Goal: Task Accomplishment & Management: Use online tool/utility

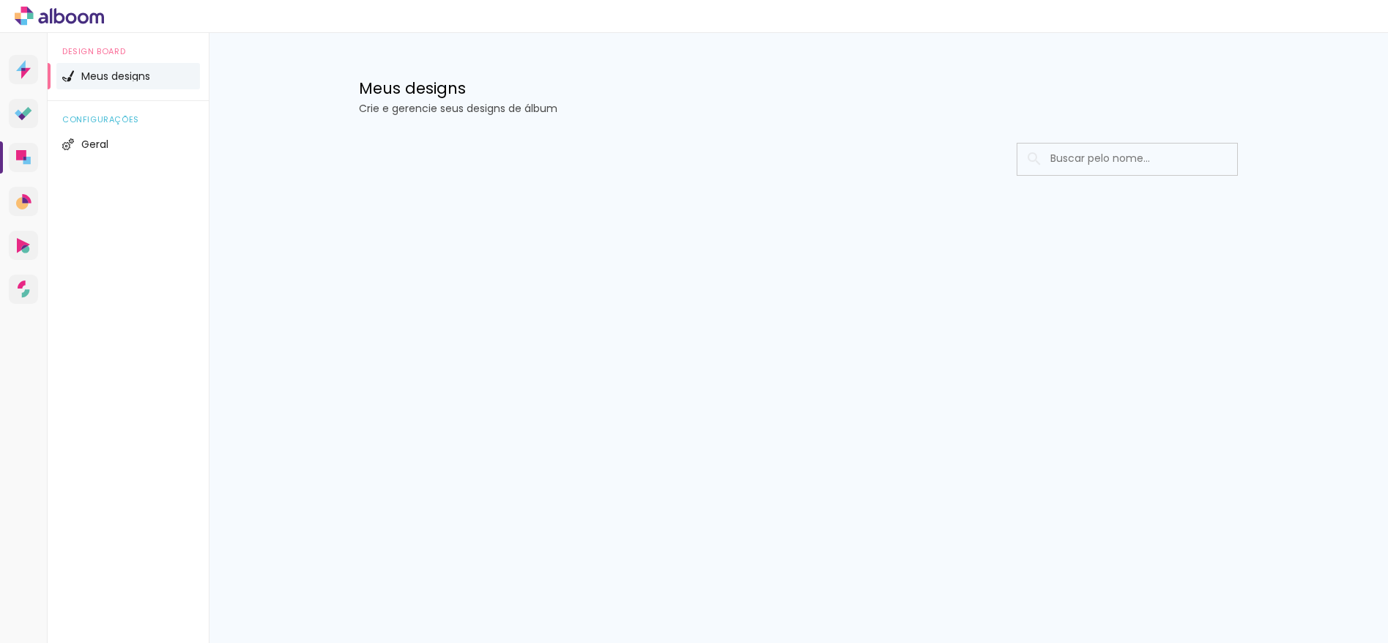
click at [139, 75] on span "Meus designs" at bounding box center [115, 76] width 69 height 10
click at [132, 81] on span "Meus designs" at bounding box center [115, 76] width 69 height 10
click at [70, 18] on icon at bounding box center [59, 16] width 89 height 19
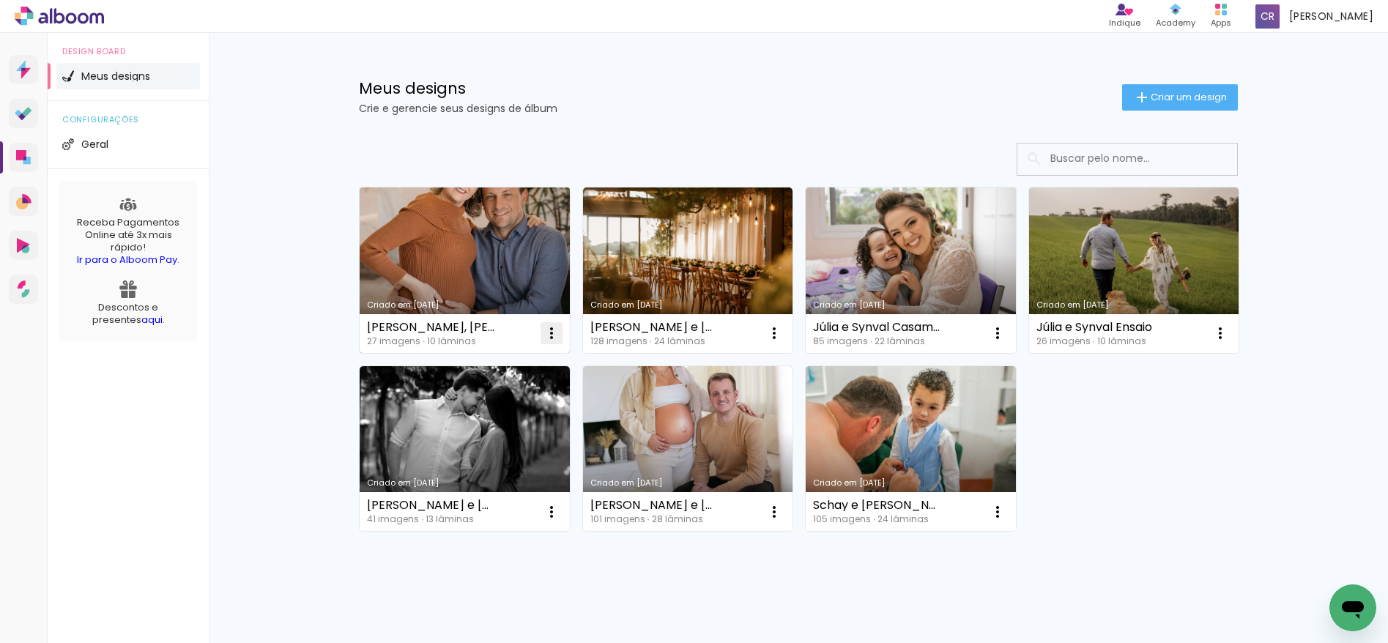
click at [548, 335] on iron-icon at bounding box center [552, 333] width 18 height 18
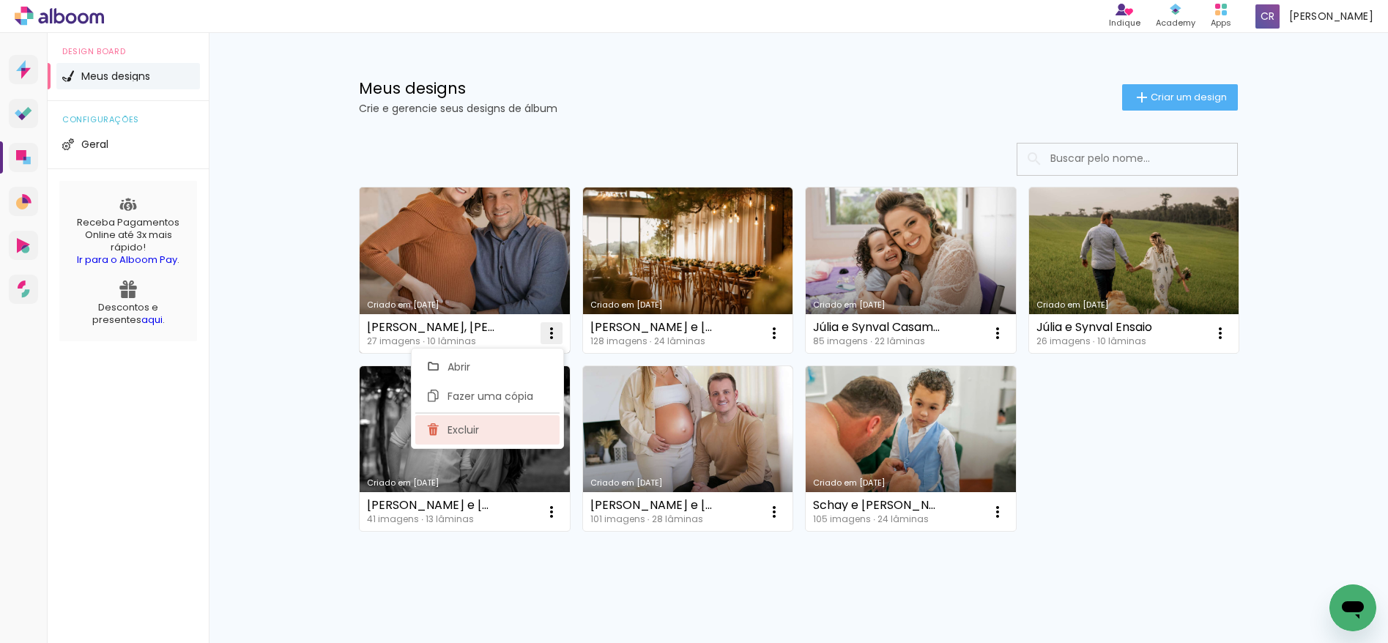
click at [477, 428] on span "Excluir" at bounding box center [463, 430] width 31 height 10
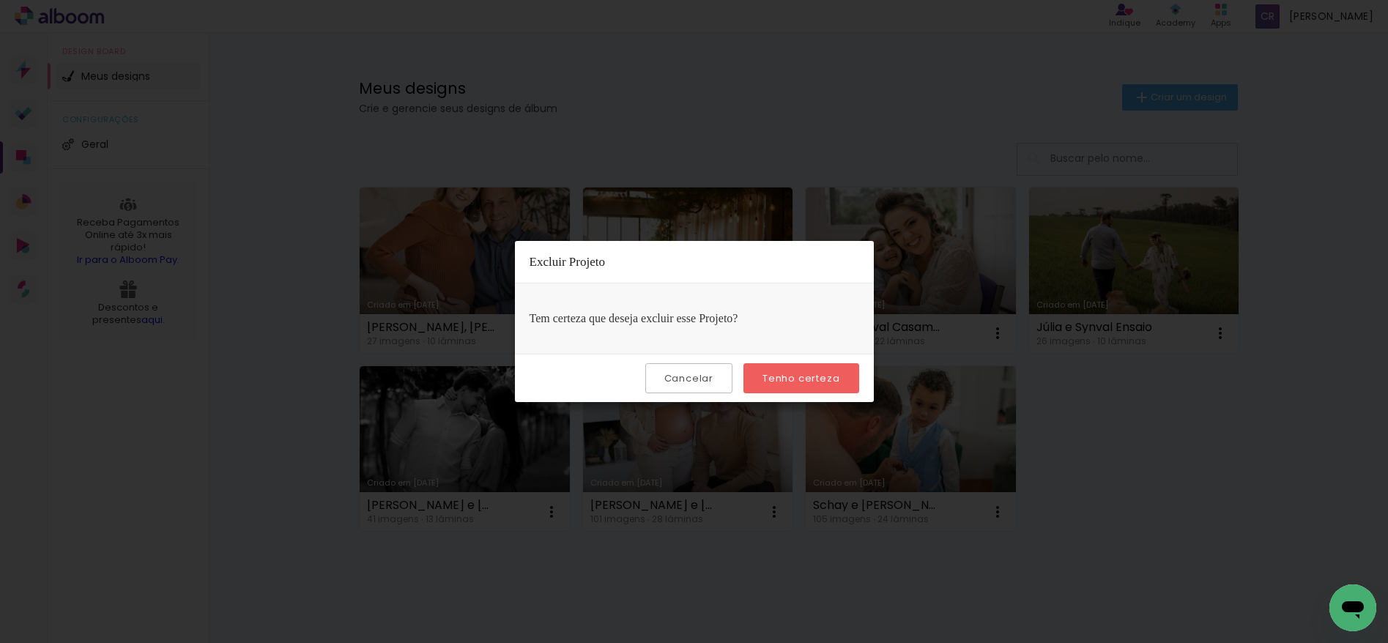
click at [0, 0] on slot "Tenho certeza" at bounding box center [0, 0] width 0 height 0
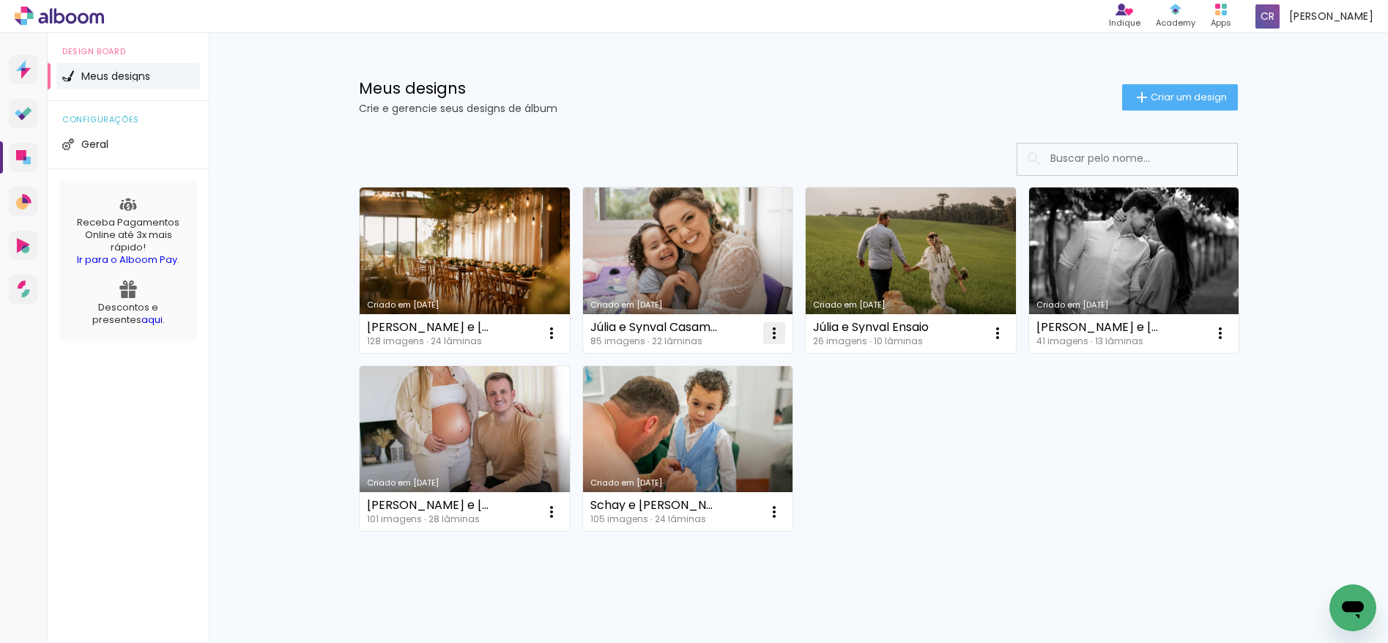
click at [774, 333] on iron-icon at bounding box center [774, 333] width 18 height 18
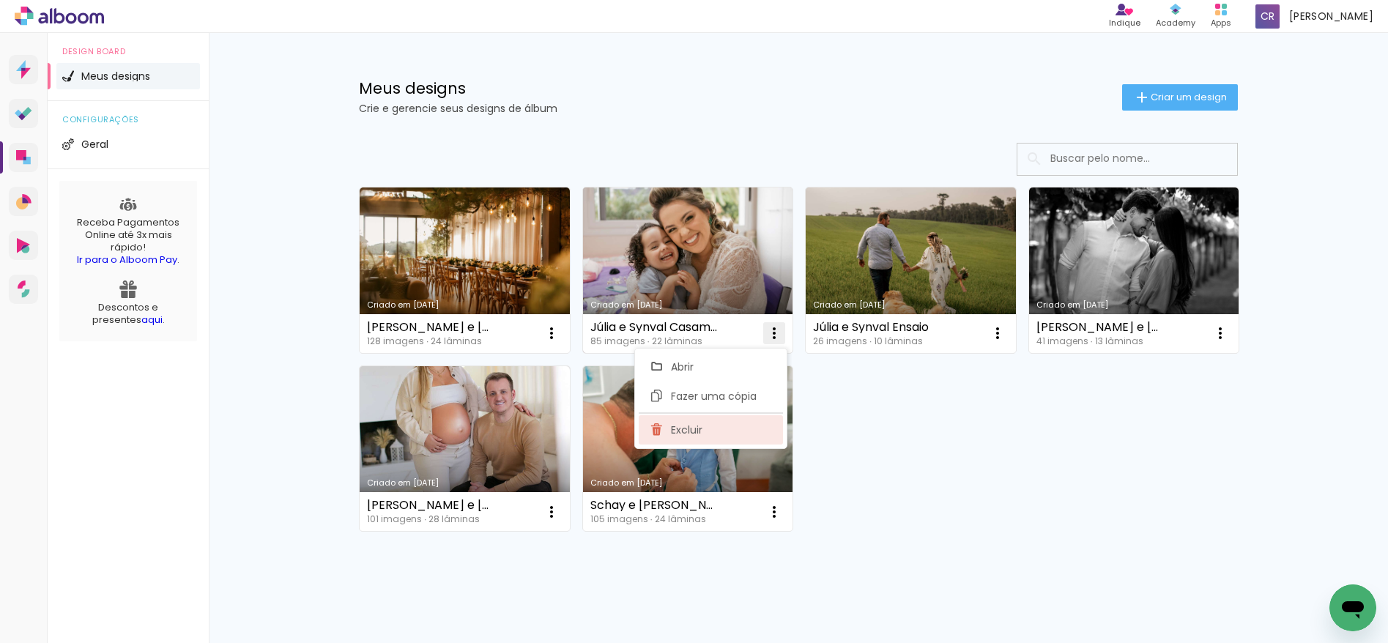
click at [707, 431] on paper-item "Excluir" at bounding box center [711, 429] width 144 height 29
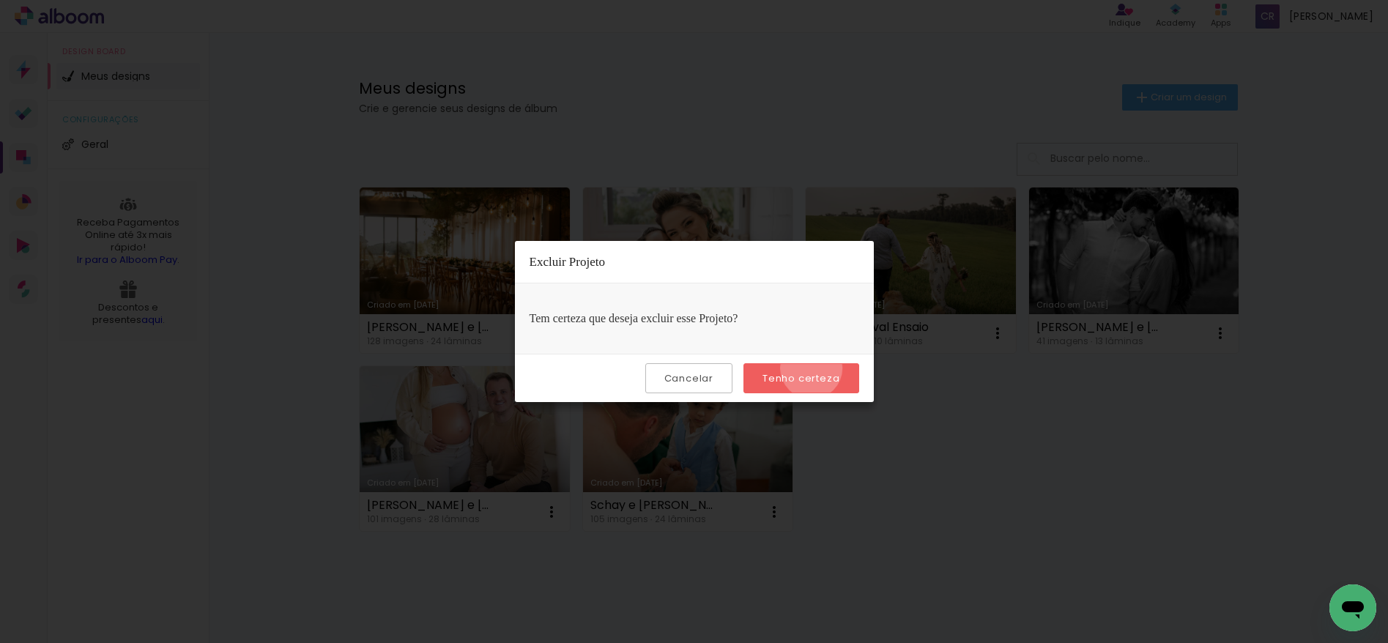
click at [814, 368] on paper-button "Tenho certeza" at bounding box center [800, 378] width 115 height 30
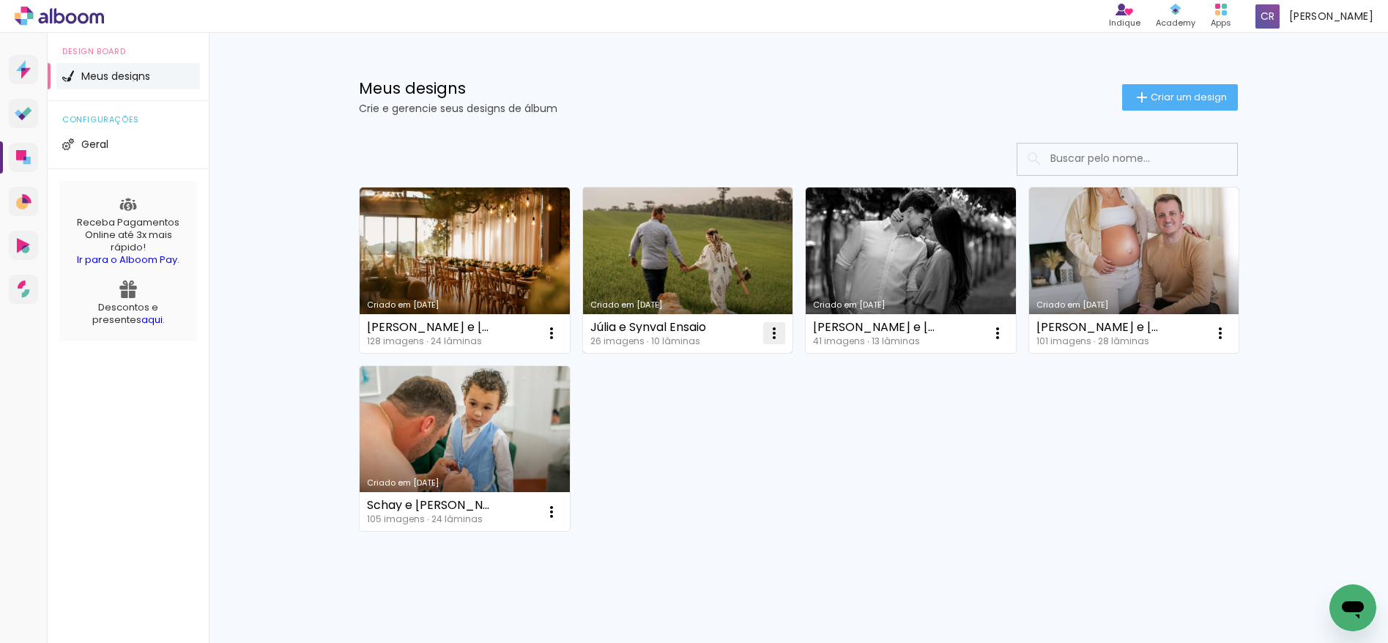
click at [765, 327] on iron-icon at bounding box center [774, 333] width 18 height 18
click at [703, 436] on paper-item "Excluir" at bounding box center [711, 429] width 144 height 29
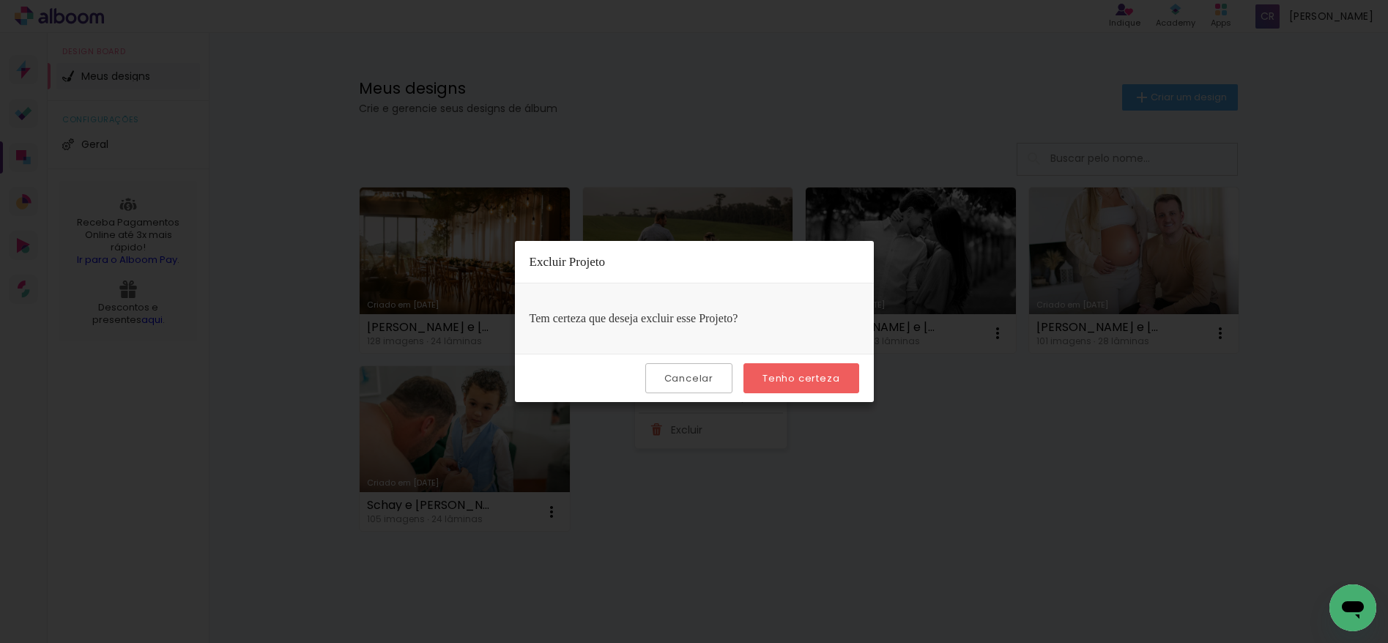
click at [0, 0] on slot "Tenho certeza" at bounding box center [0, 0] width 0 height 0
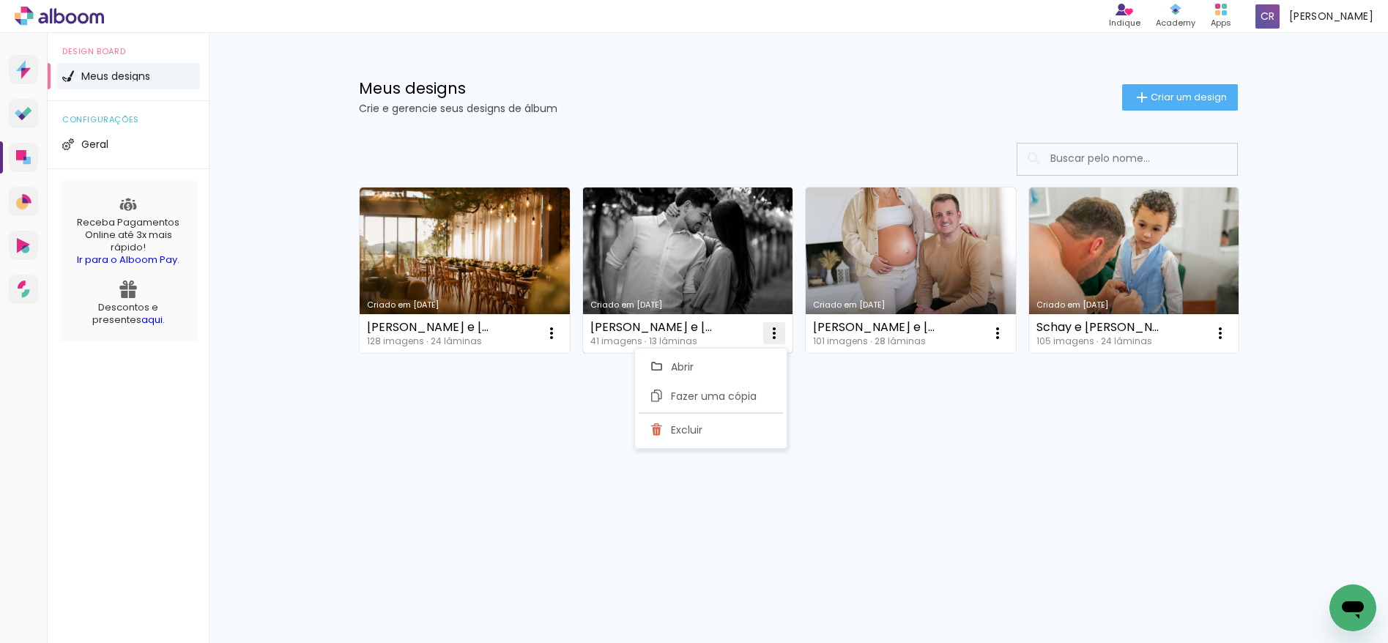
click at [776, 330] on iron-icon at bounding box center [774, 333] width 18 height 18
click at [774, 330] on iron-icon at bounding box center [774, 333] width 18 height 18
click at [725, 433] on paper-item "Excluir" at bounding box center [716, 429] width 144 height 29
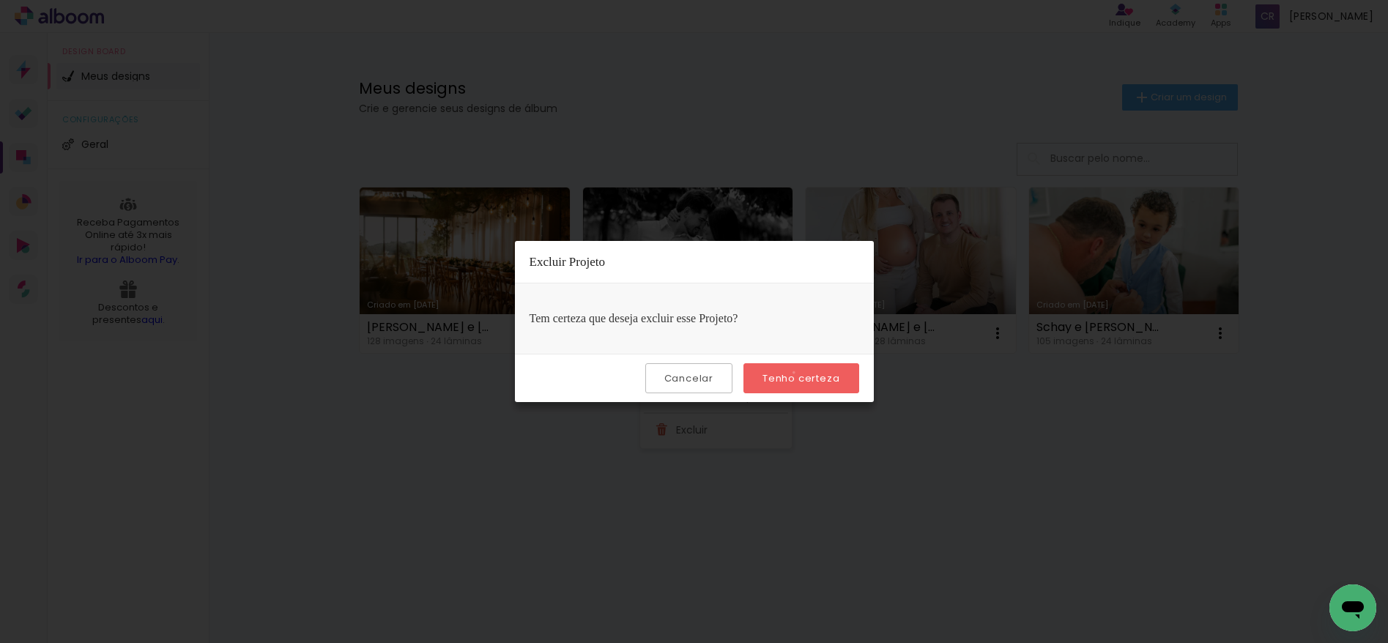
click at [0, 0] on slot "Tenho certeza" at bounding box center [0, 0] width 0 height 0
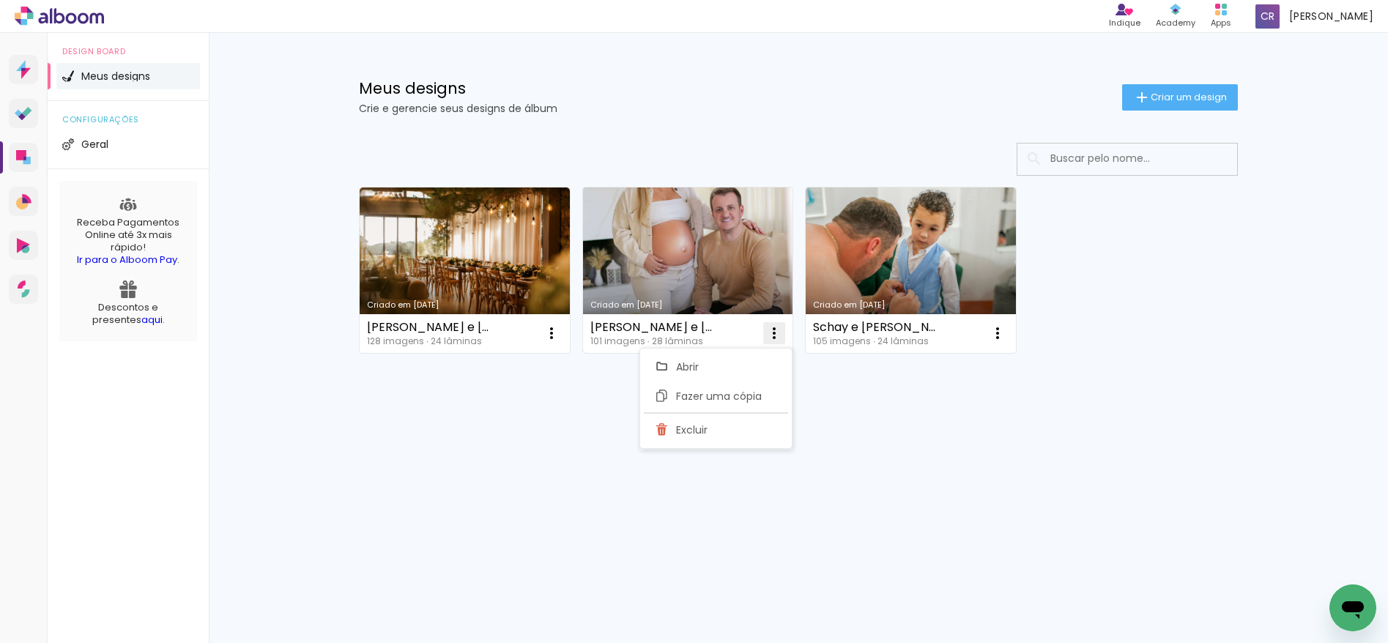
click at [777, 337] on iron-icon at bounding box center [774, 333] width 18 height 18
click at [777, 335] on iron-icon at bounding box center [774, 333] width 18 height 18
click at [707, 426] on span "Excluir" at bounding box center [691, 430] width 31 height 10
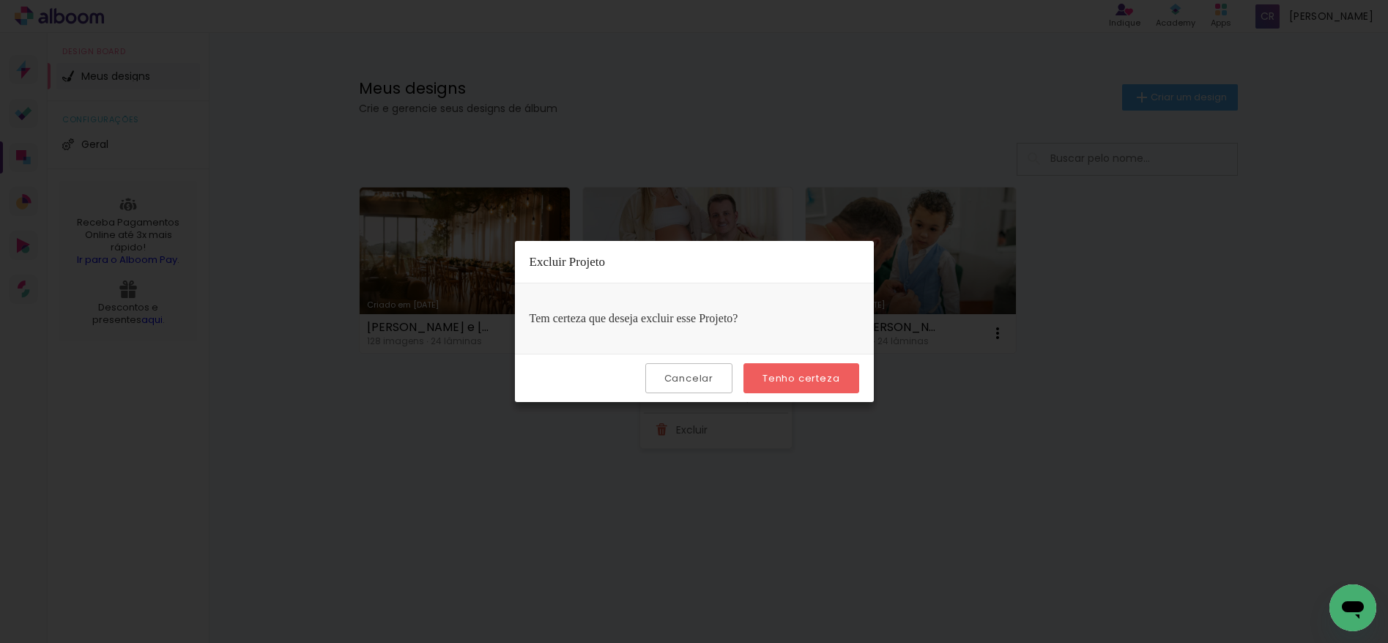
click at [0, 0] on slot "Tenho certeza" at bounding box center [0, 0] width 0 height 0
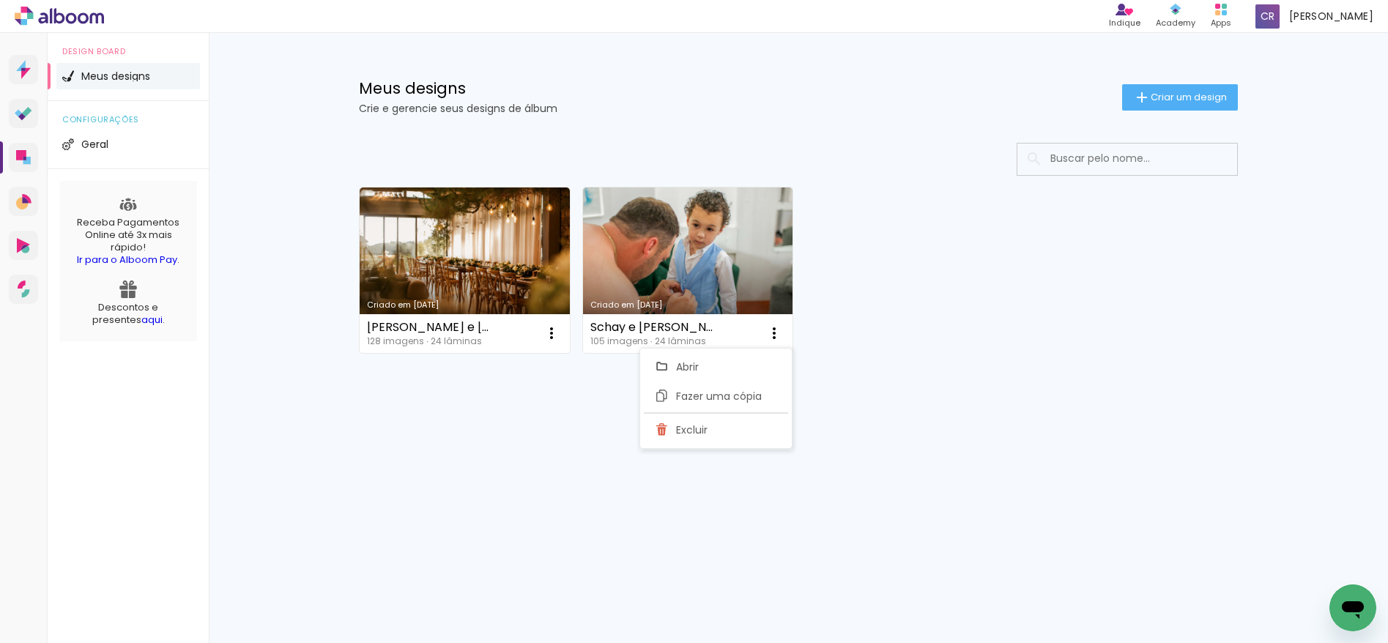
click at [626, 448] on div "Criado em 06/08/25 Rici e Henrique Casamento 128 imagens ∙ 24 lâminas Abrir Faz…" at bounding box center [798, 309] width 952 height 362
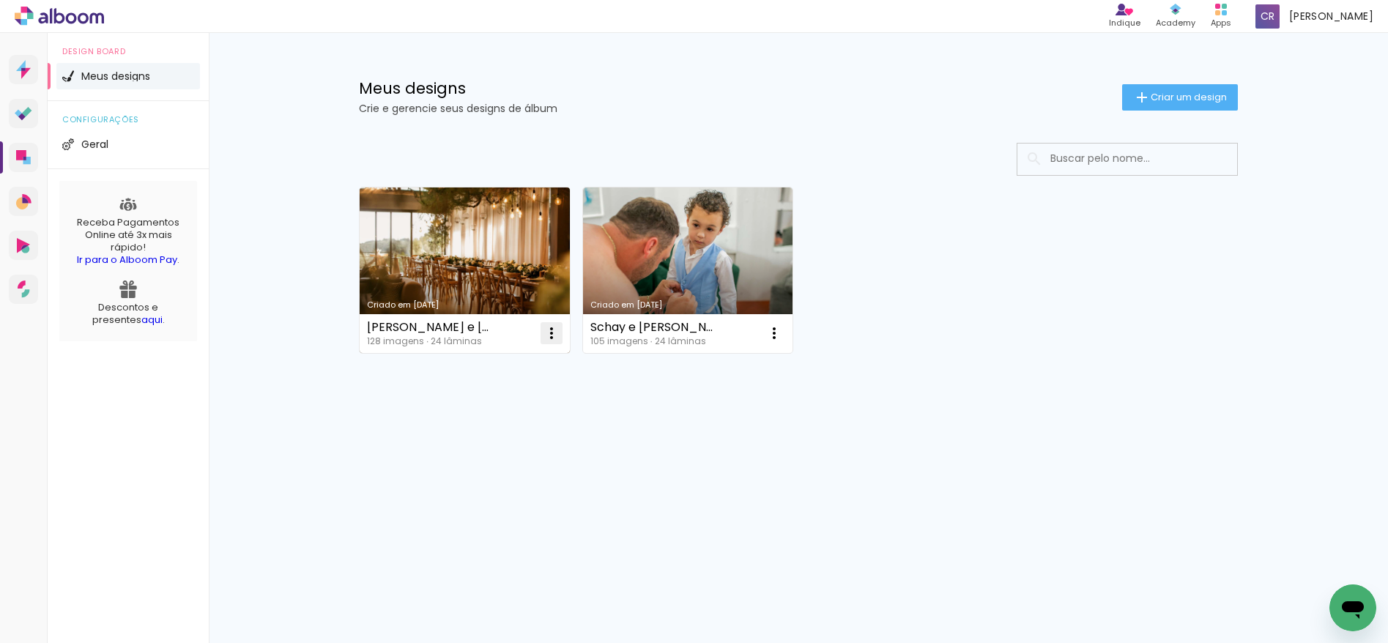
click at [549, 328] on iron-icon at bounding box center [552, 333] width 18 height 18
click at [516, 429] on paper-item "Excluir" at bounding box center [493, 429] width 144 height 29
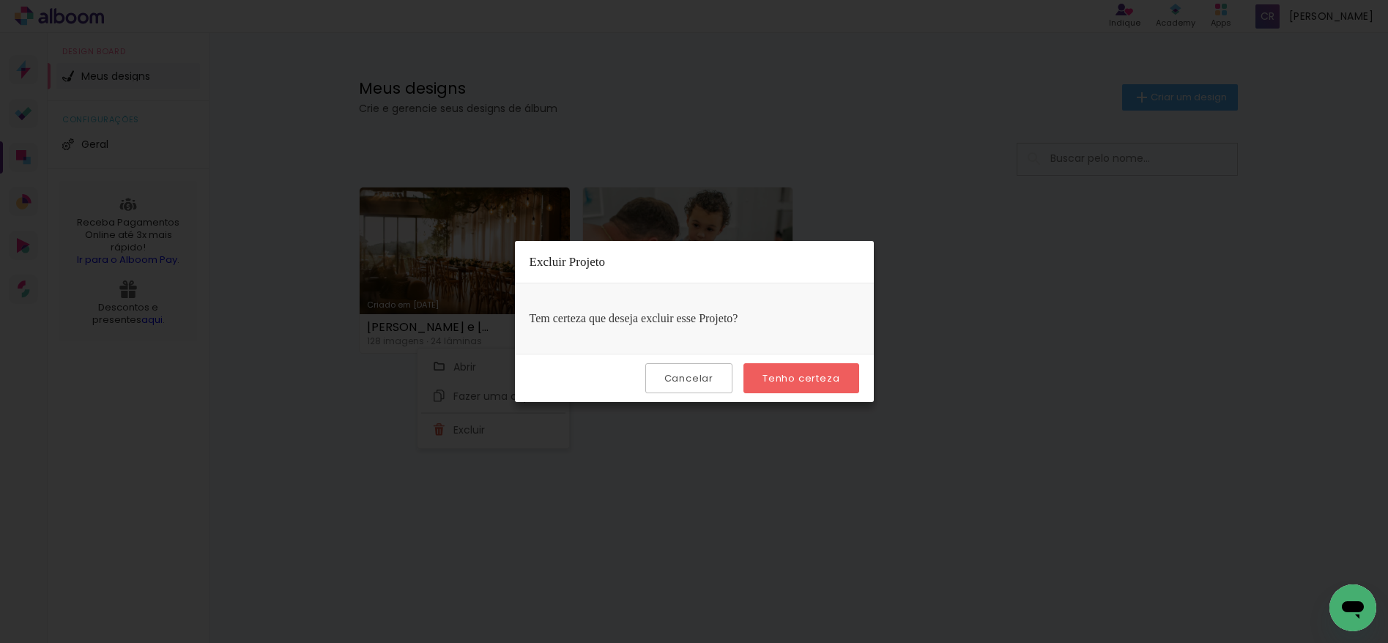
click at [0, 0] on slot "Tenho certeza" at bounding box center [0, 0] width 0 height 0
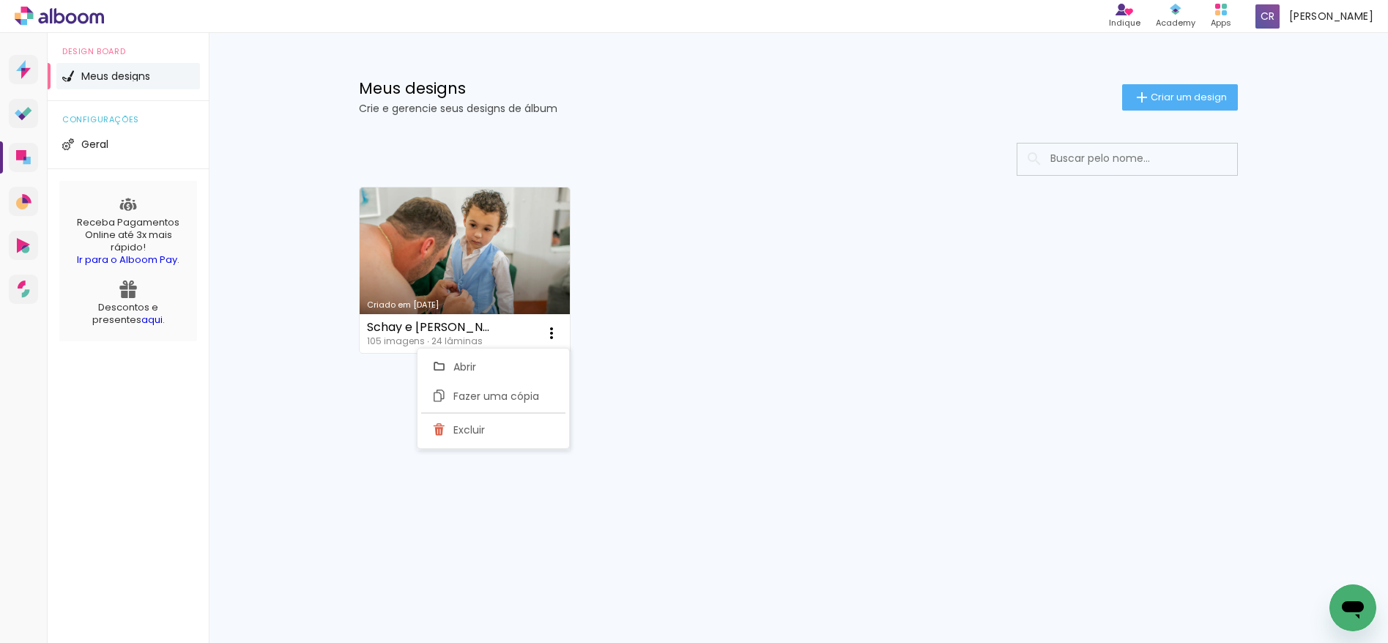
click at [727, 327] on div "Criado em 08/04/25 Schay e Daniel Casamento 105 imagens ∙ 24 lâminas Abrir Faze…" at bounding box center [798, 269] width 892 height 179
click at [1160, 95] on span "Criar um design" at bounding box center [1189, 97] width 76 height 10
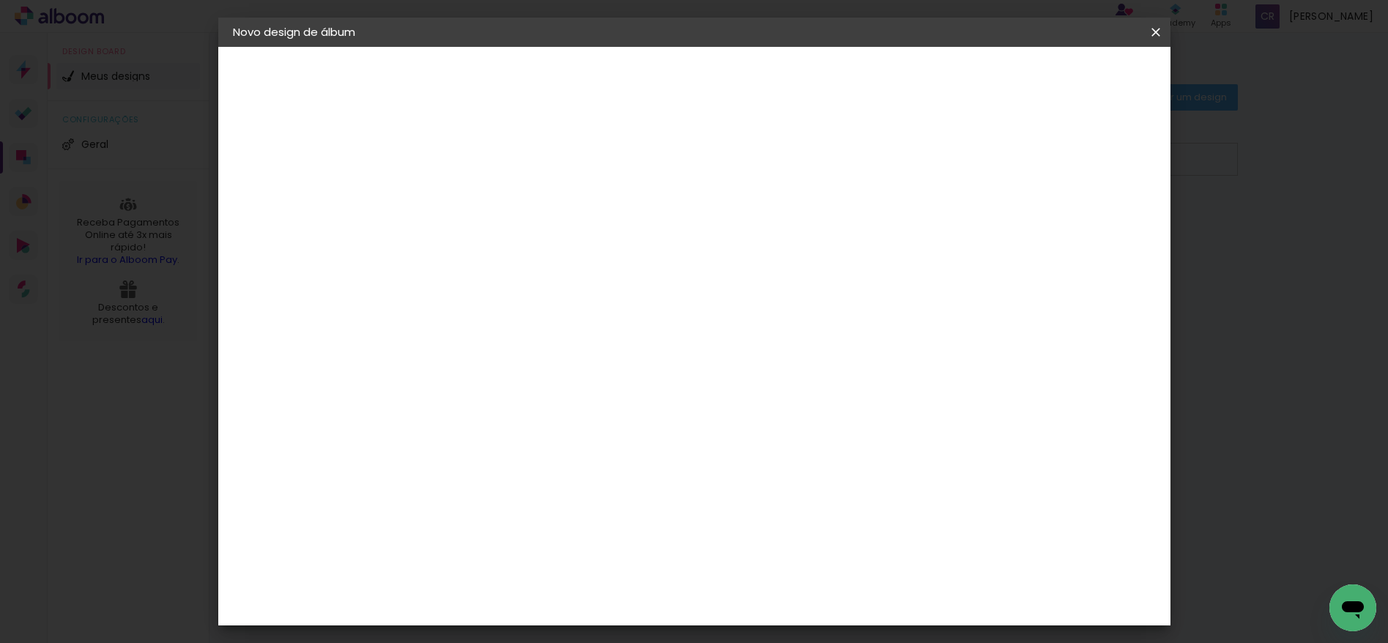
click at [472, 197] on input at bounding box center [472, 196] width 0 height 23
type input "[PERSON_NAME], [PERSON_NAME], gestação."
type paper-input "[PERSON_NAME], [PERSON_NAME], gestação."
click at [0, 0] on slot "Avançar" at bounding box center [0, 0] width 0 height 0
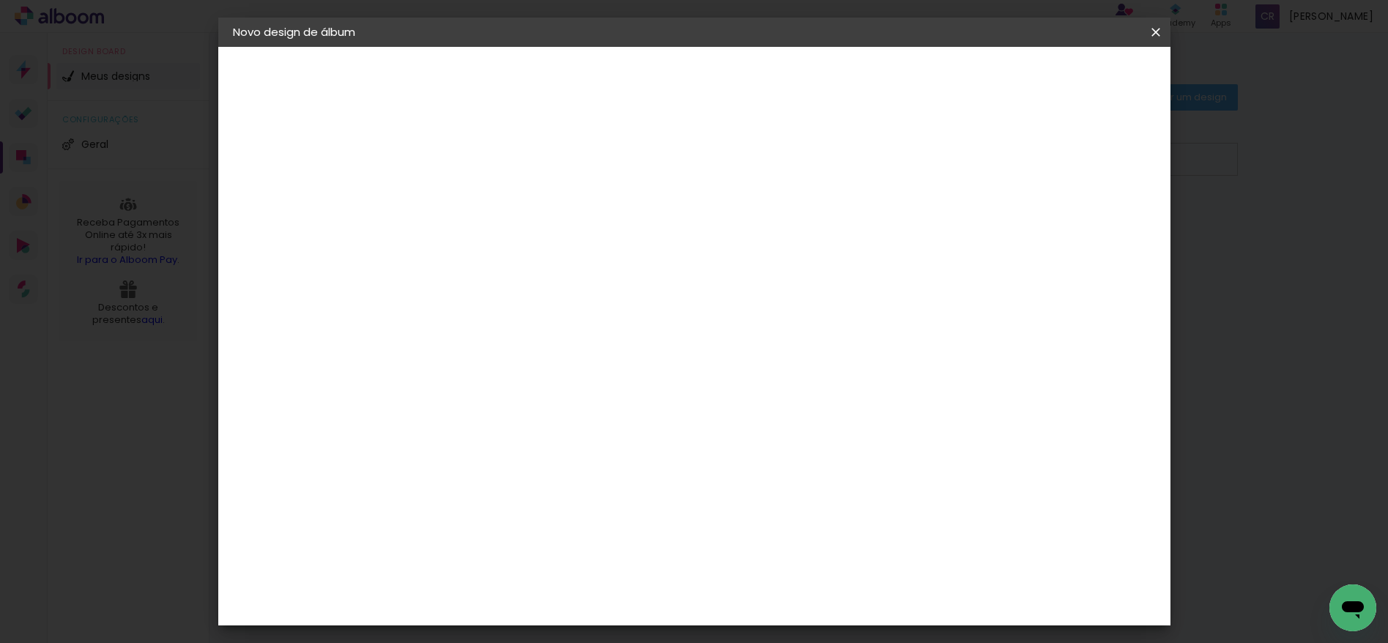
click at [530, 244] on input "text" at bounding box center [500, 255] width 57 height 23
click at [858, 238] on paper-item "Padrão" at bounding box center [789, 243] width 293 height 29
type input "Padrão"
click at [626, 482] on span "25 × 25 cm" at bounding box center [598, 501] width 54 height 39
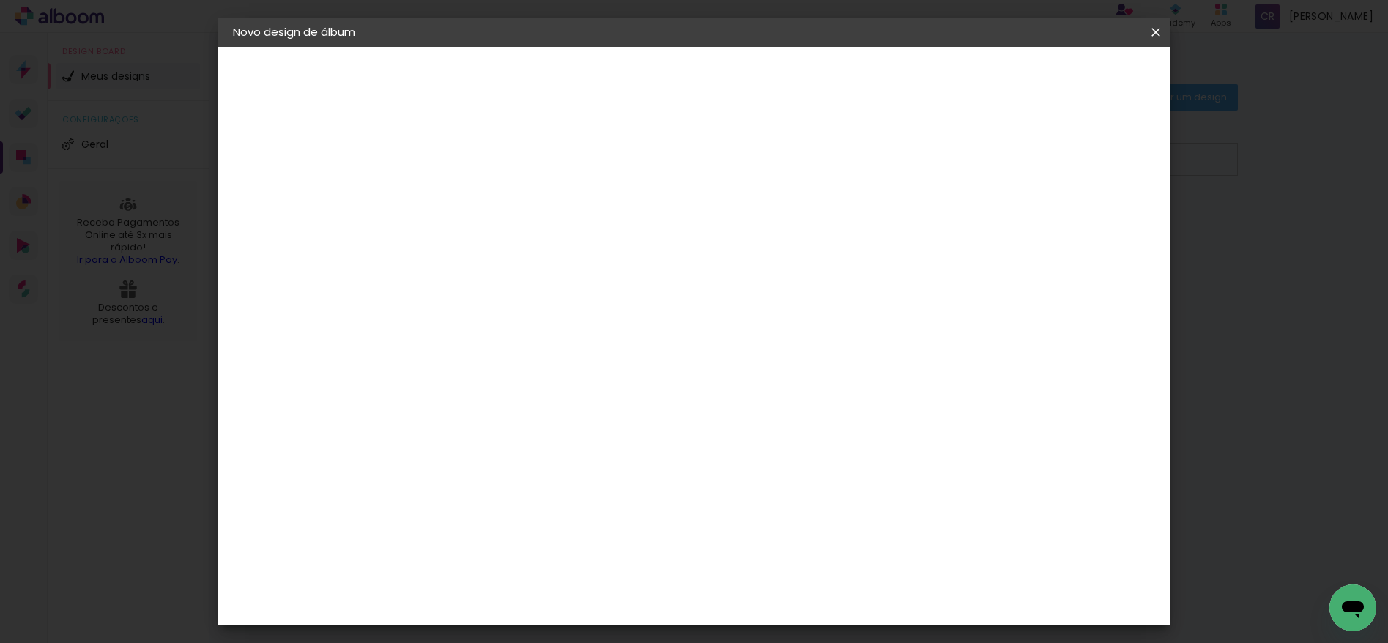
click at [0, 0] on slot "Avançar" at bounding box center [0, 0] width 0 height 0
click at [982, 157] on div at bounding box center [974, 158] width 13 height 13
type paper-checkbox "on"
click at [1064, 75] on span "Iniciar design" at bounding box center [1031, 78] width 67 height 10
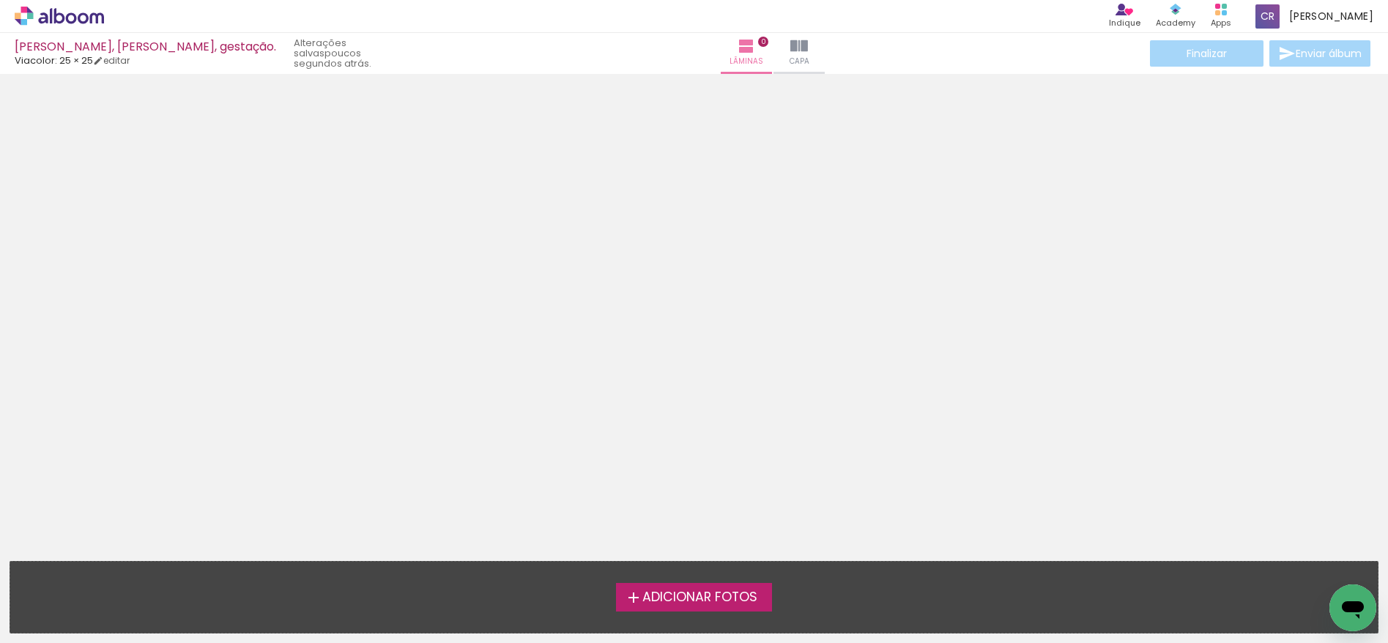
click at [691, 601] on span "Adicionar Fotos" at bounding box center [699, 597] width 115 height 13
click at [0, 0] on input "file" at bounding box center [0, 0] width 0 height 0
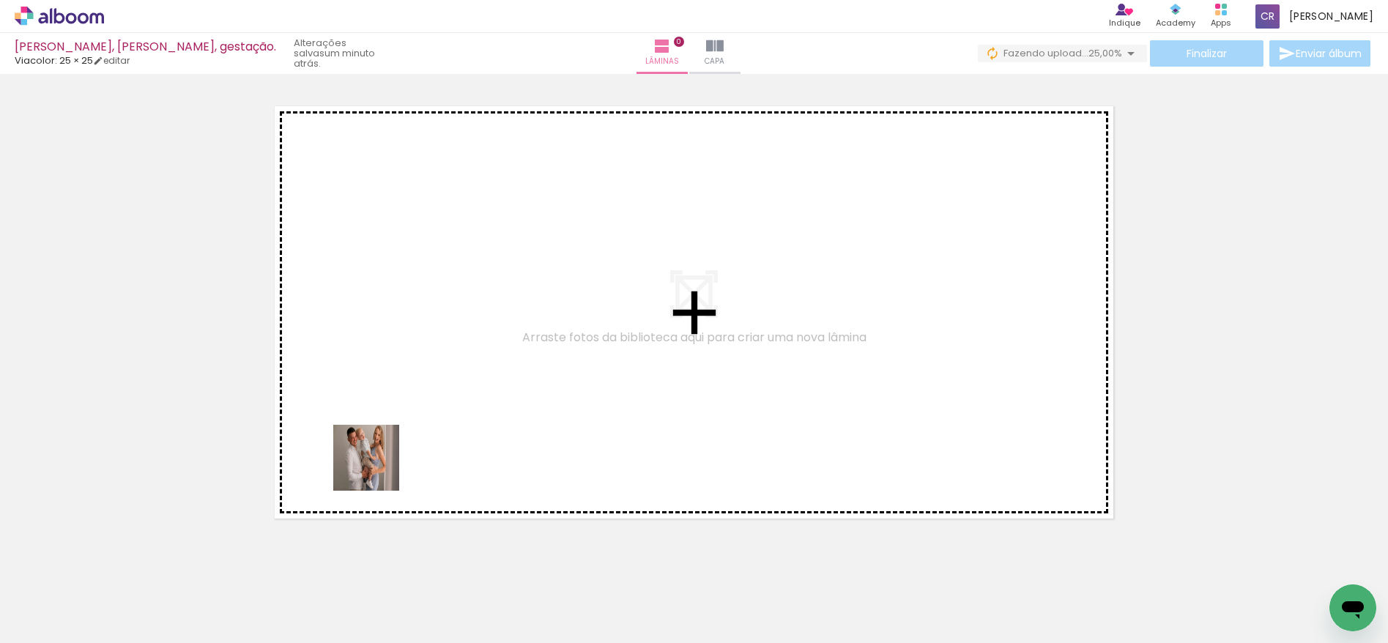
drag, startPoint x: 152, startPoint y: 594, endPoint x: 401, endPoint y: 453, distance: 286.0
click at [401, 453] on quentale-workspace at bounding box center [694, 321] width 1388 height 643
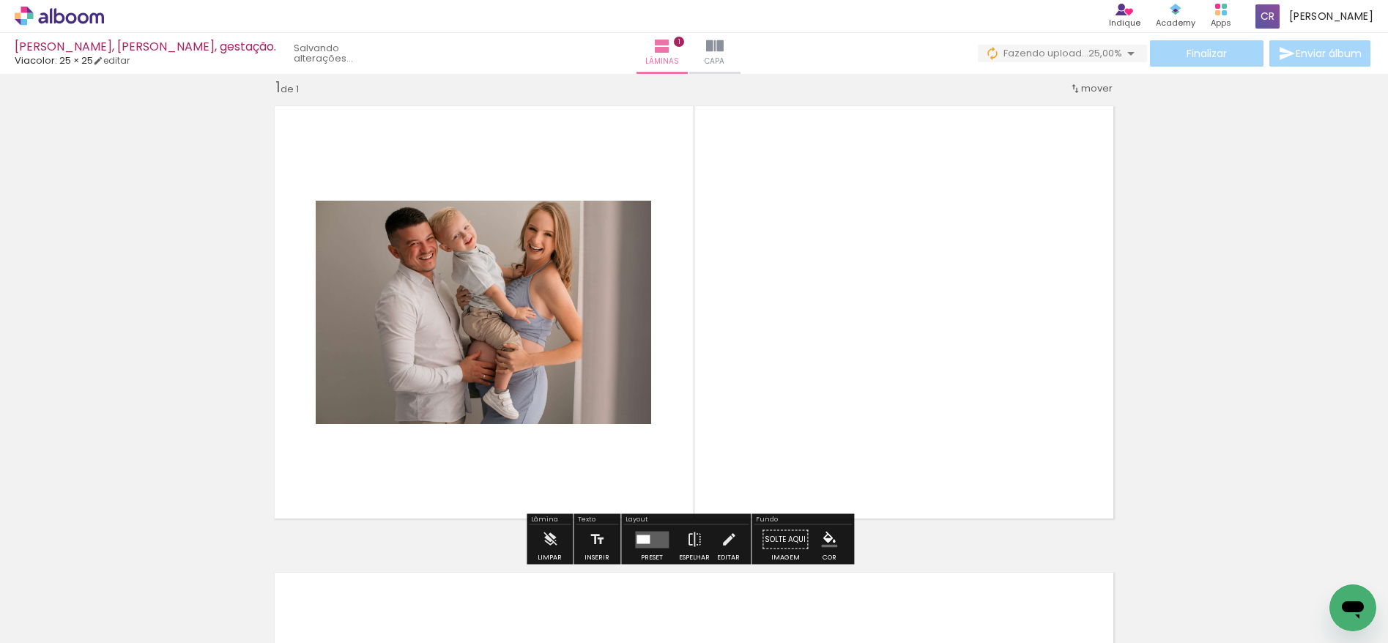
scroll to position [19, 0]
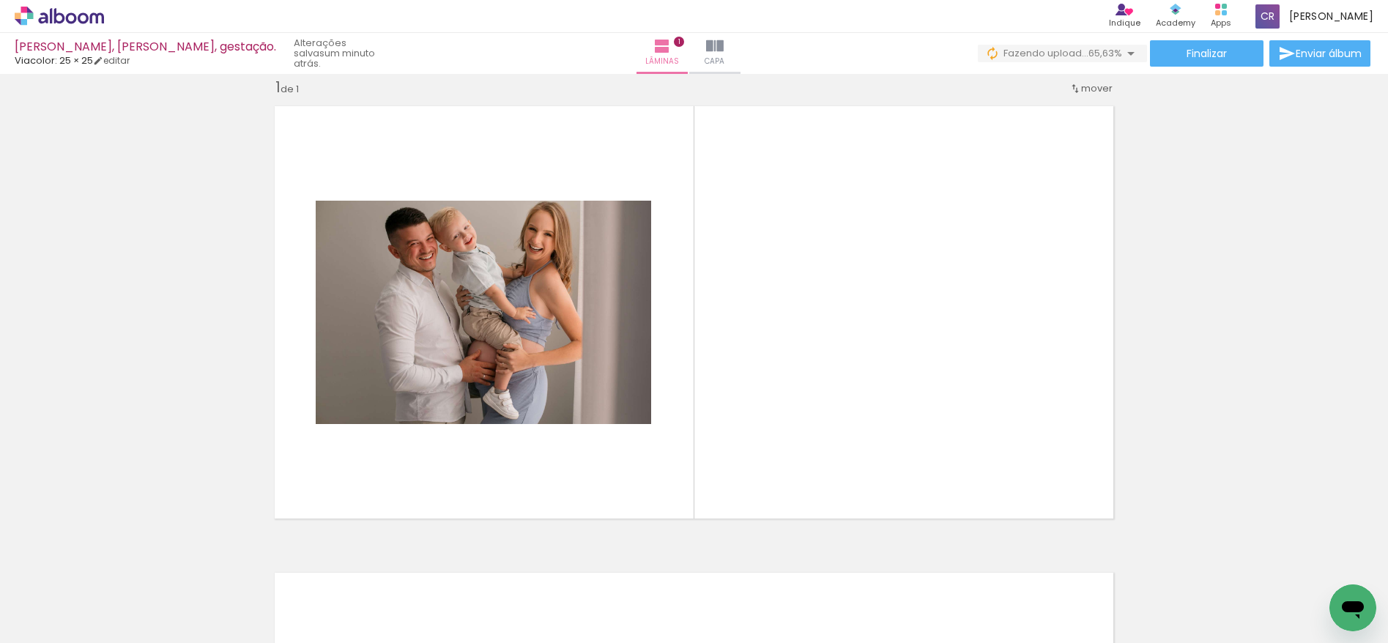
click at [63, 598] on input "Todas as fotos" at bounding box center [41, 599] width 56 height 12
click at [0, 0] on slot "Não utilizadas" at bounding box center [0, 0] width 0 height 0
type input "Não utilizadas"
drag, startPoint x: 166, startPoint y: 594, endPoint x: 708, endPoint y: 434, distance: 564.4
click at [700, 423] on quentale-workspace at bounding box center [694, 321] width 1388 height 643
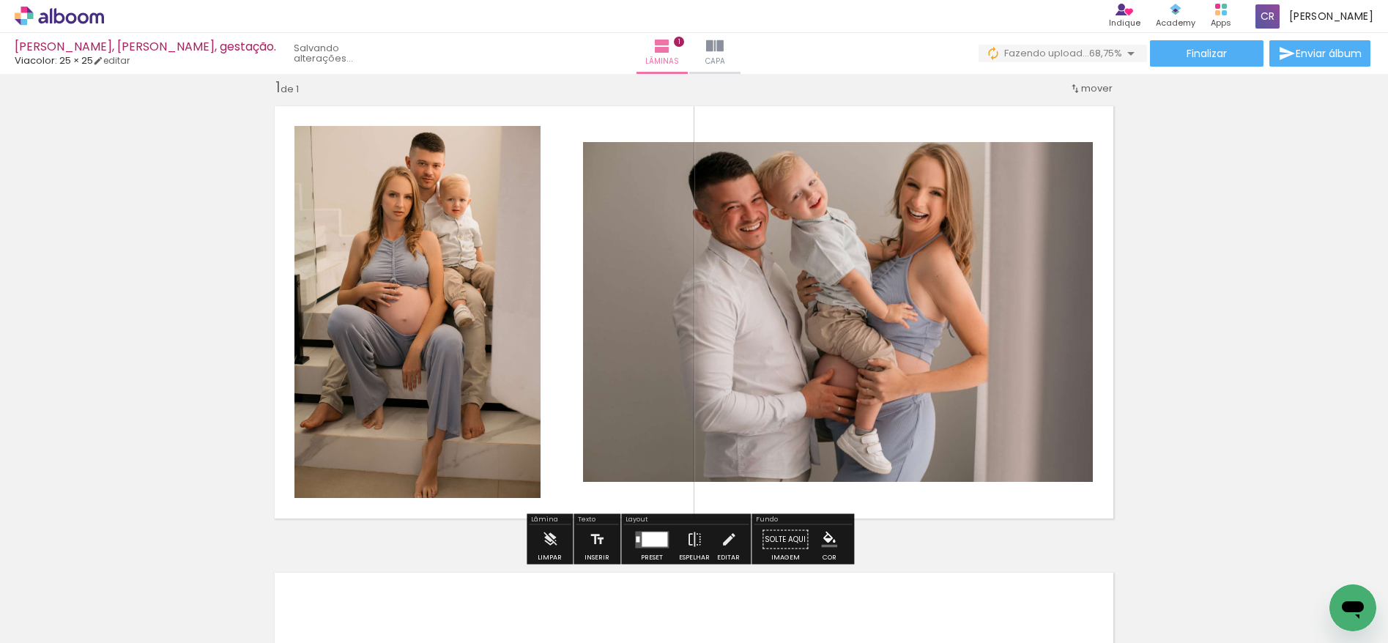
click at [646, 537] on div at bounding box center [655, 539] width 26 height 15
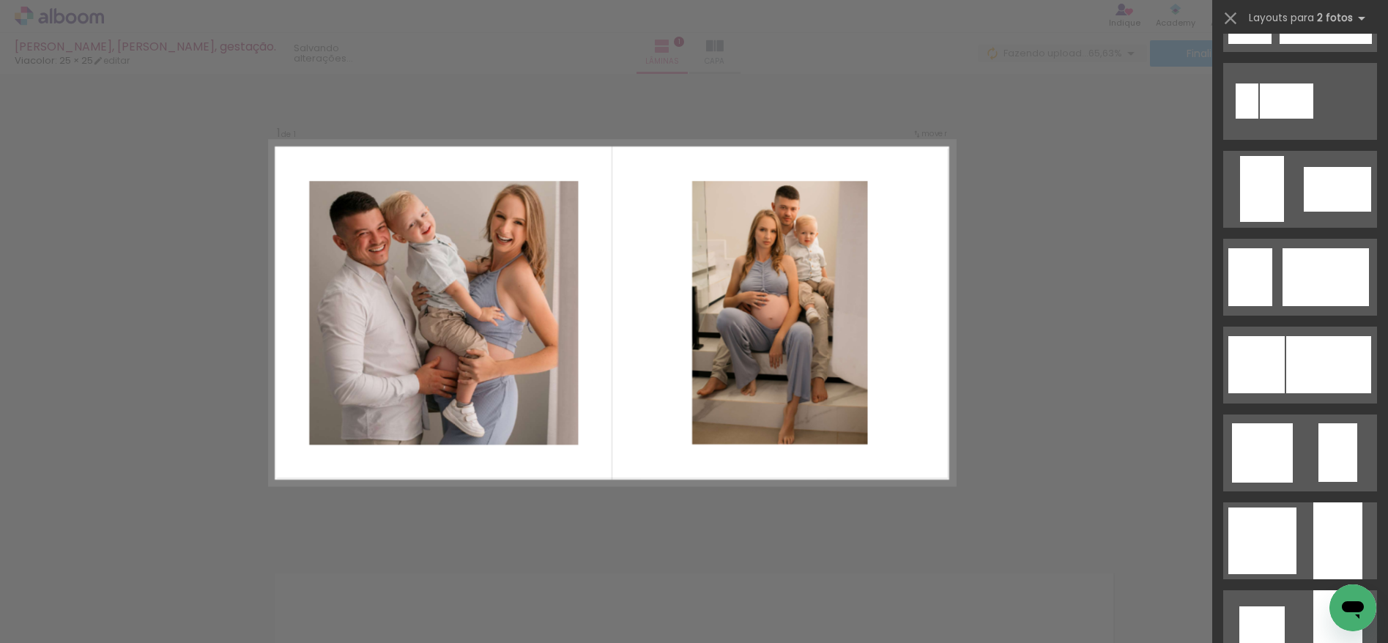
scroll to position [1080, 0]
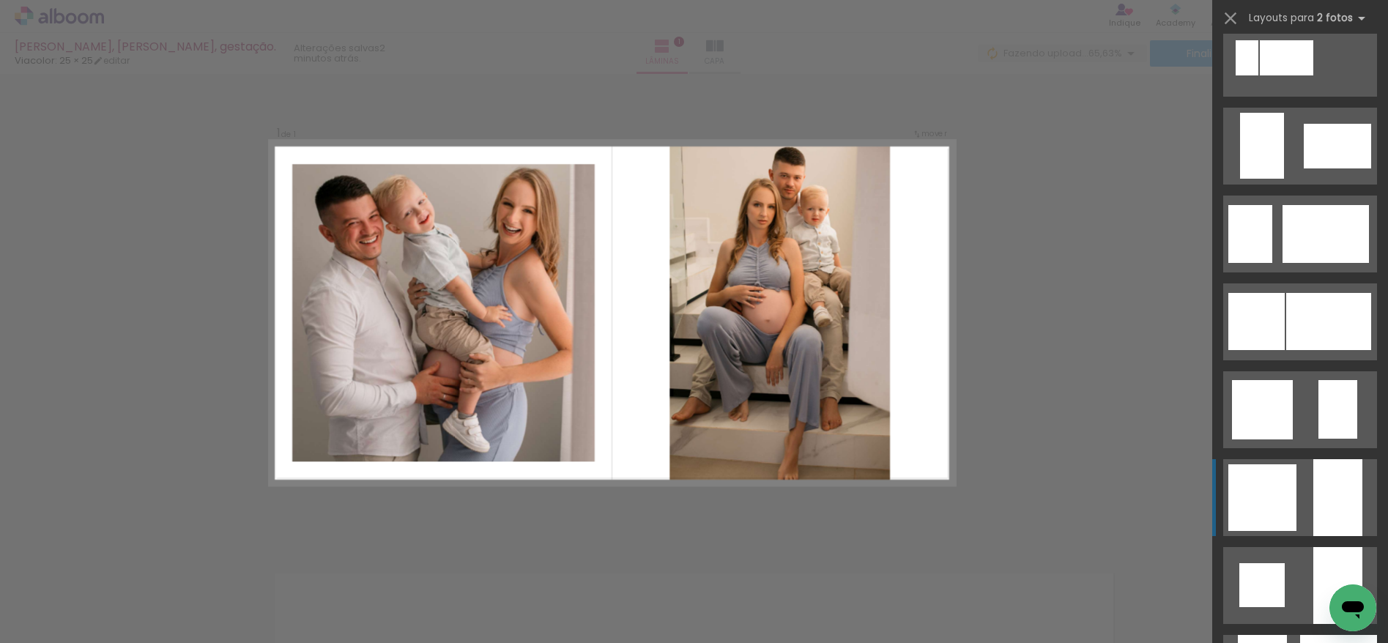
click at [1327, 481] on div at bounding box center [1337, 497] width 49 height 77
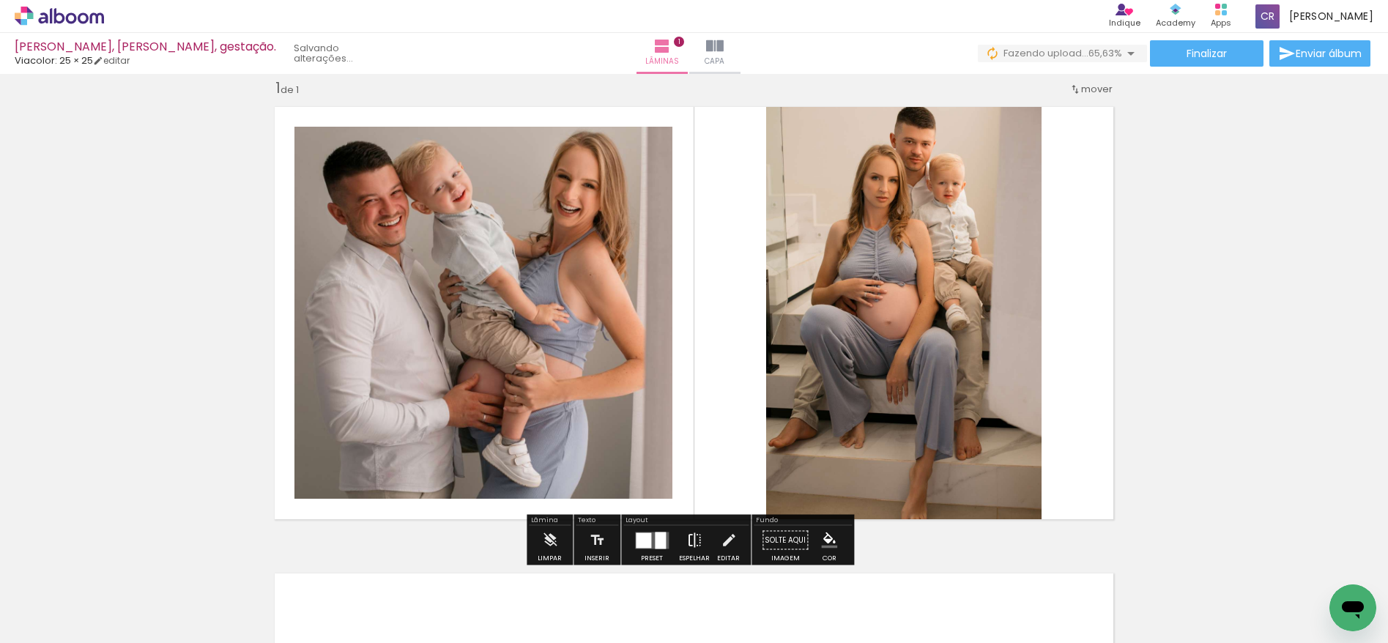
click at [689, 545] on iron-icon at bounding box center [694, 540] width 16 height 29
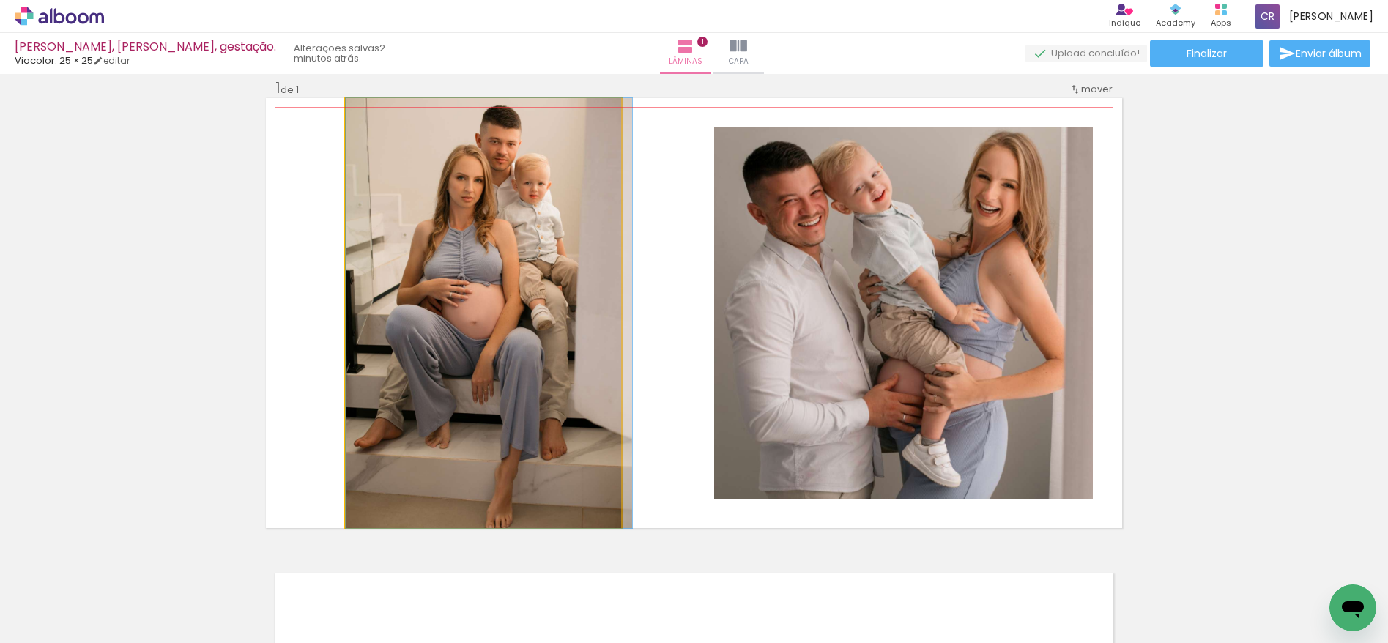
drag, startPoint x: 546, startPoint y: 320, endPoint x: 560, endPoint y: 319, distance: 13.2
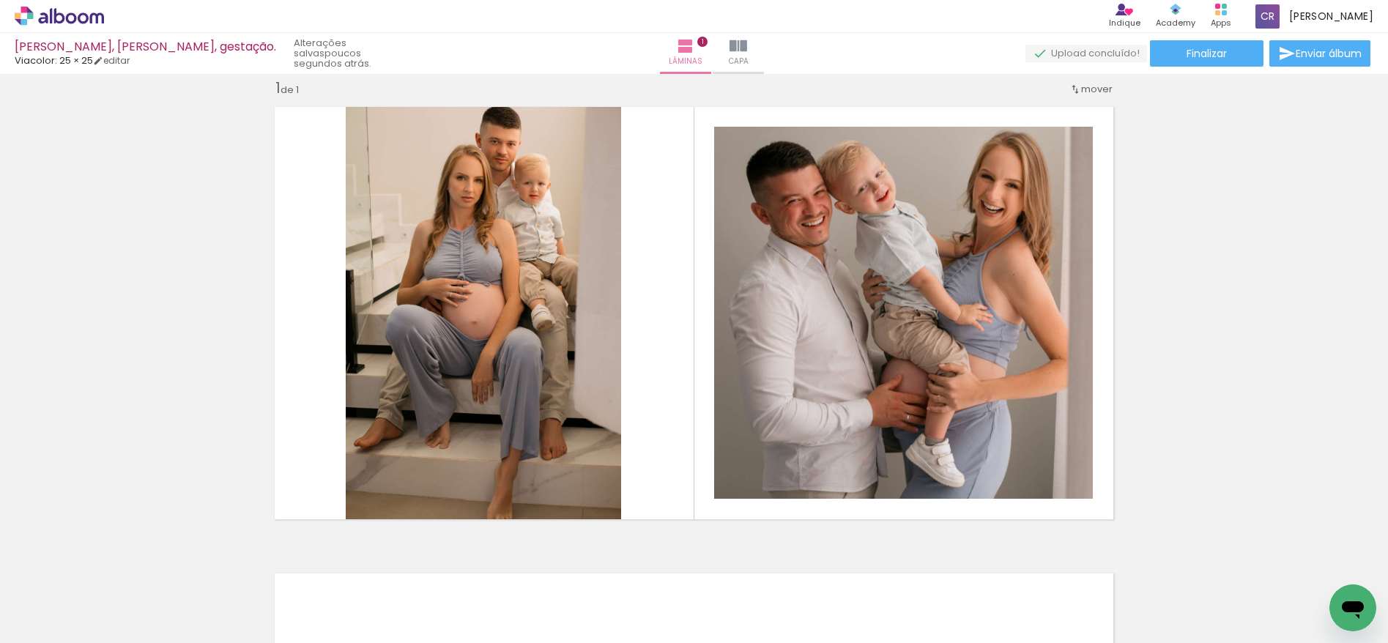
click at [62, 630] on span "Adicionar Fotos" at bounding box center [52, 635] width 44 height 16
click at [0, 0] on input "file" at bounding box center [0, 0] width 0 height 0
click at [53, 629] on span "Adicionar Fotos" at bounding box center [52, 635] width 44 height 16
click at [0, 0] on input "file" at bounding box center [0, 0] width 0 height 0
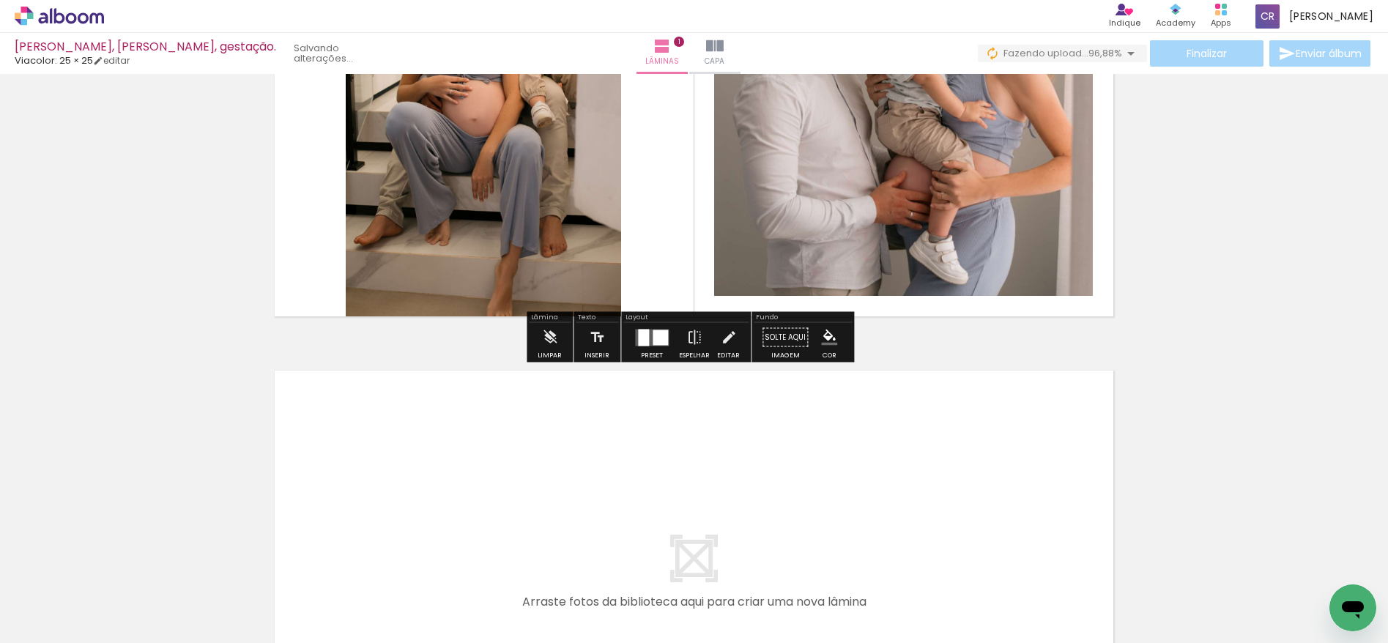
scroll to position [224, 0]
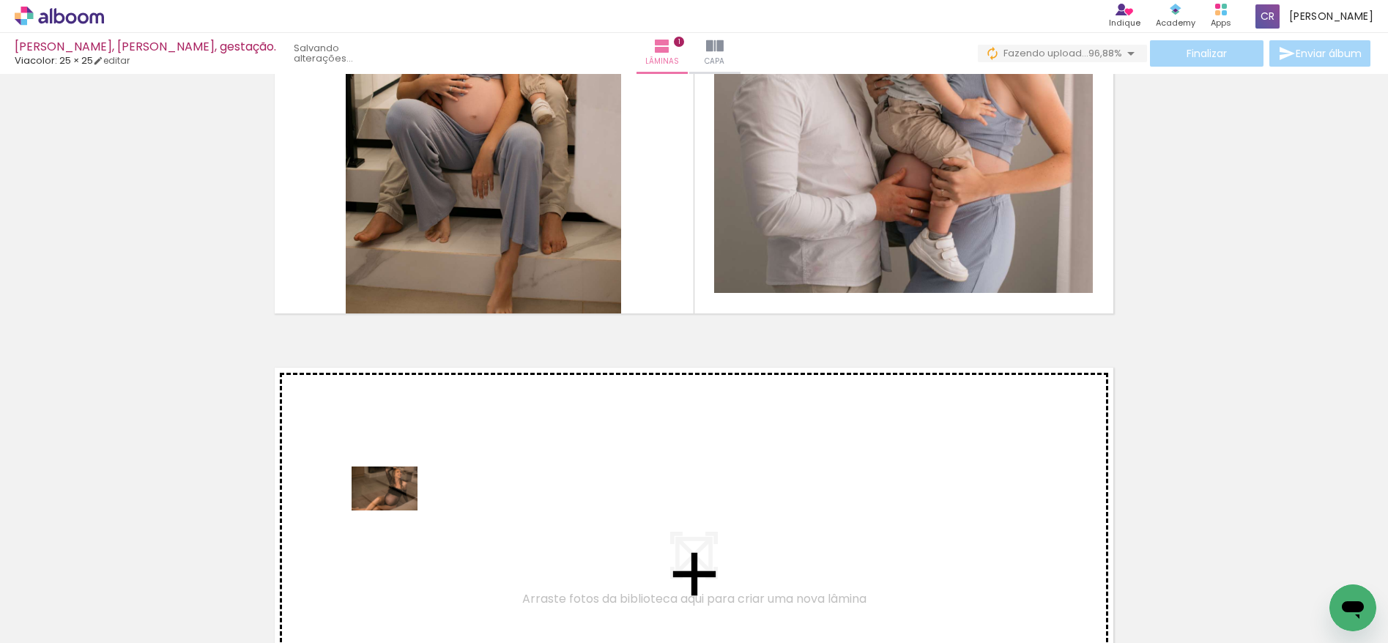
drag, startPoint x: 169, startPoint y: 594, endPoint x: 417, endPoint y: 494, distance: 266.9
click at [417, 494] on quentale-workspace at bounding box center [694, 321] width 1388 height 643
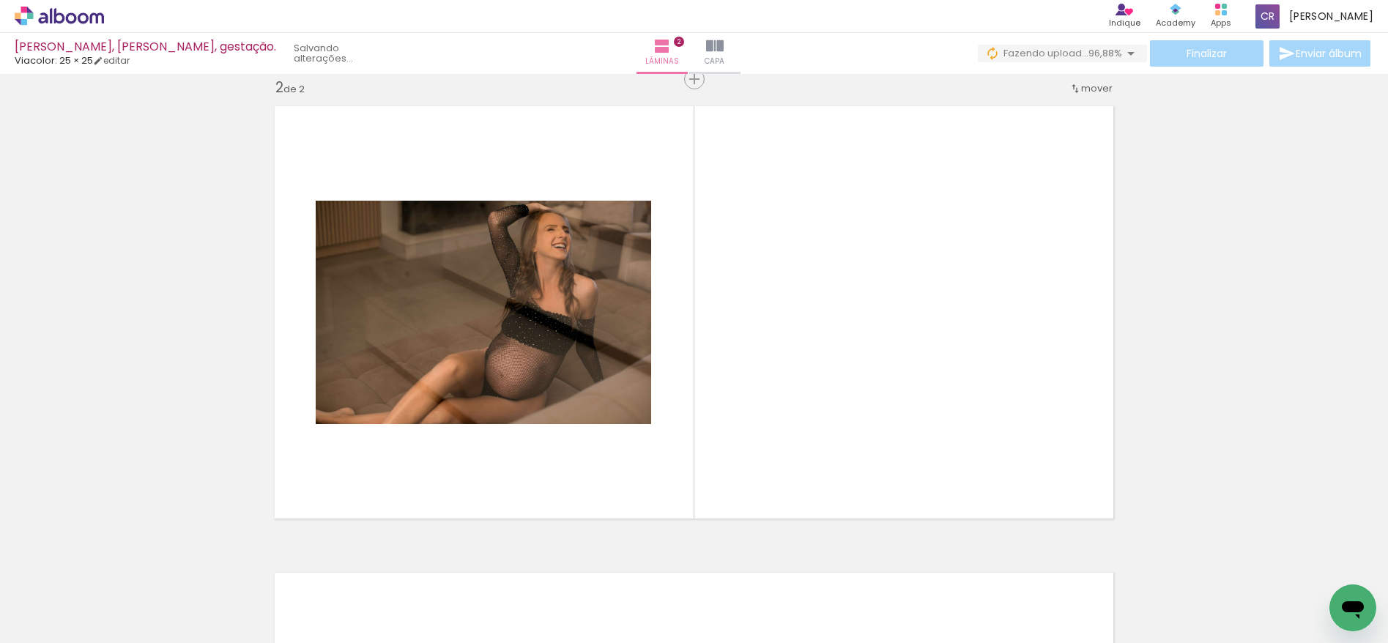
scroll to position [0, 659]
drag, startPoint x: 1044, startPoint y: 593, endPoint x: 807, endPoint y: 360, distance: 332.5
click at [807, 360] on quentale-workspace at bounding box center [694, 321] width 1388 height 643
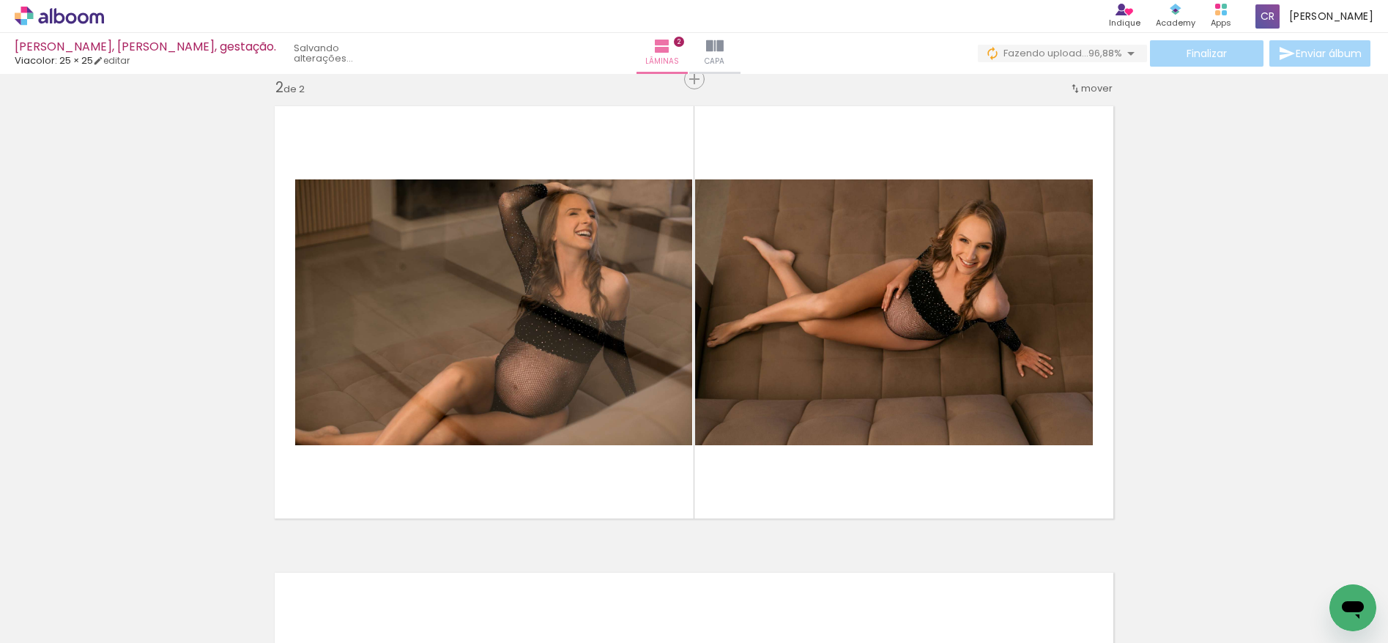
scroll to position [0, 0]
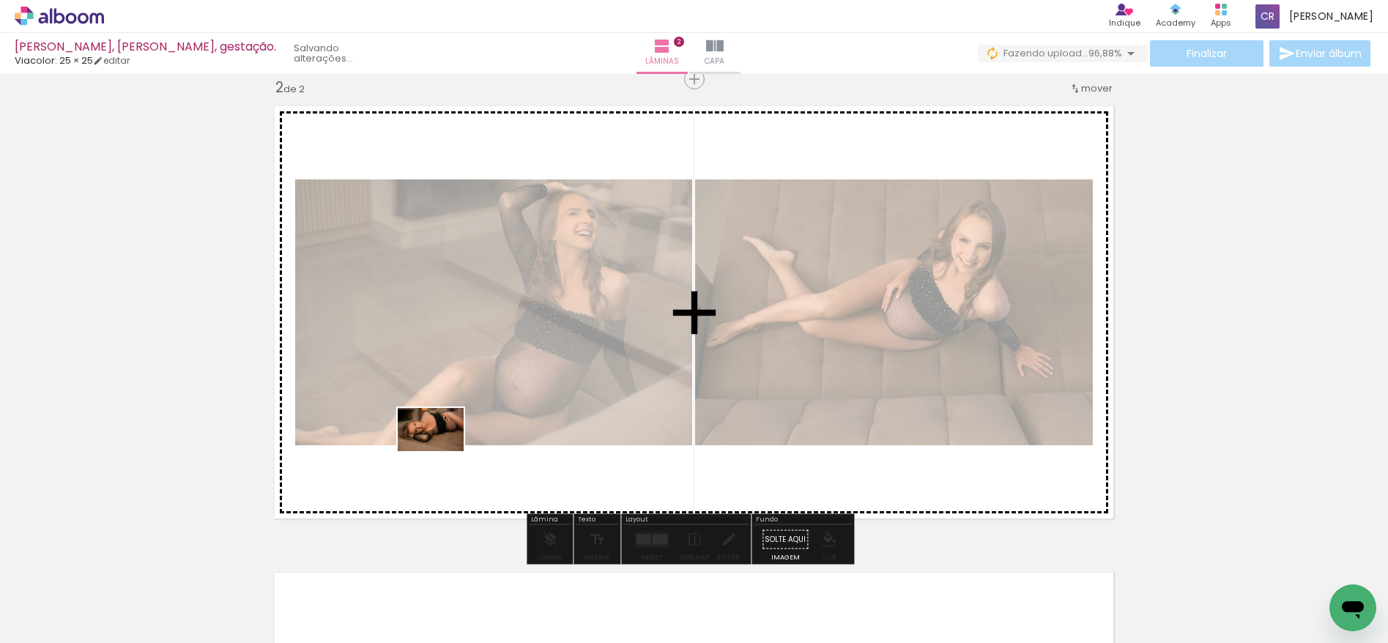
drag, startPoint x: 147, startPoint y: 600, endPoint x: 442, endPoint y: 452, distance: 329.5
click at [442, 452] on quentale-workspace at bounding box center [694, 321] width 1388 height 643
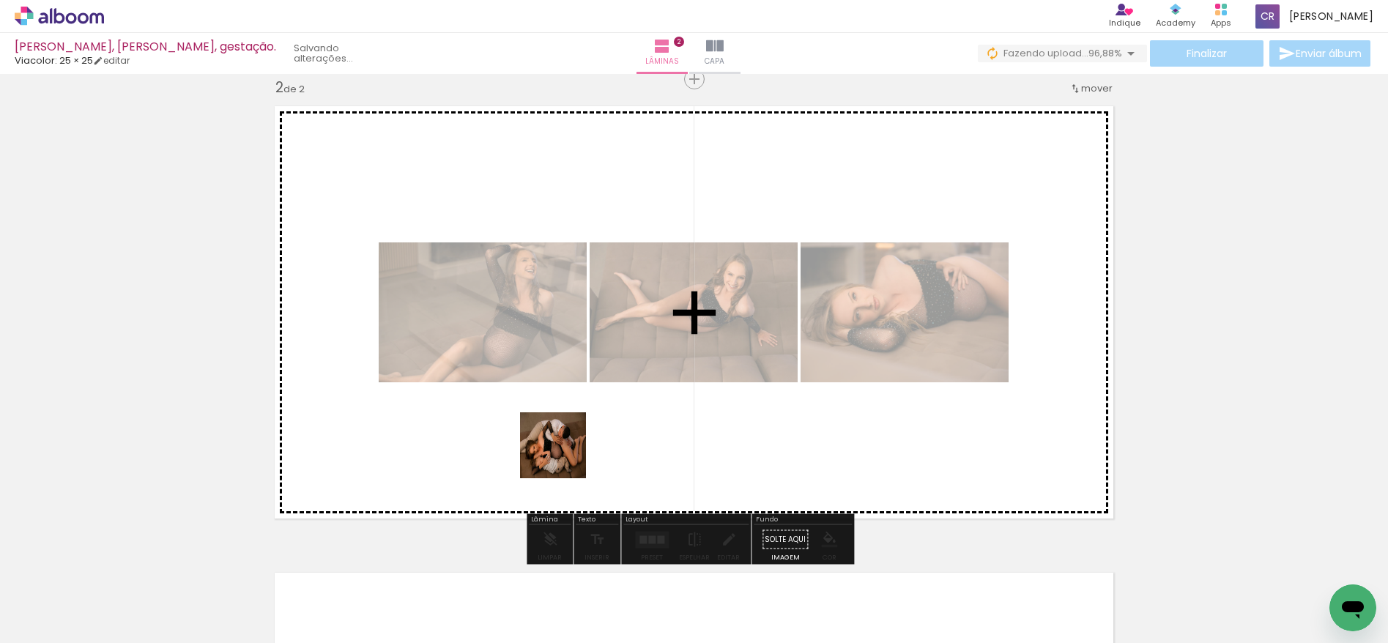
drag, startPoint x: 225, startPoint y: 583, endPoint x: 583, endPoint y: 447, distance: 383.2
click at [583, 447] on quentale-workspace at bounding box center [694, 321] width 1388 height 643
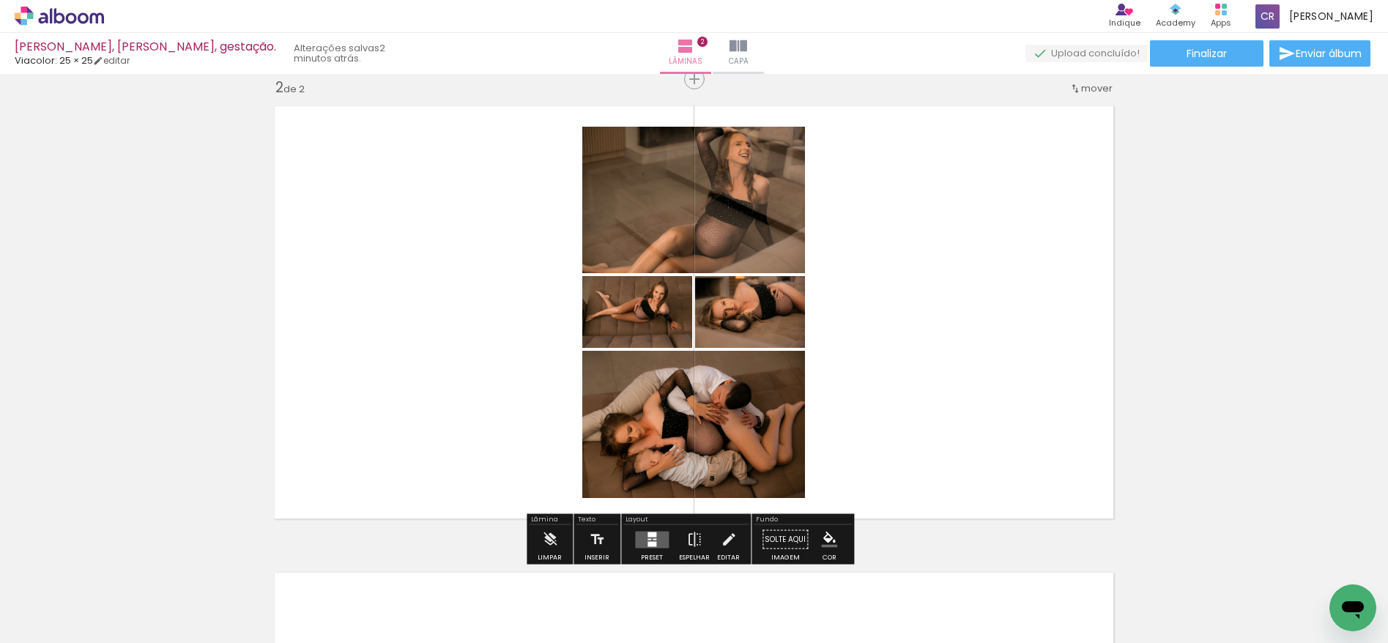
click at [653, 539] on div at bounding box center [655, 538] width 4 height 1
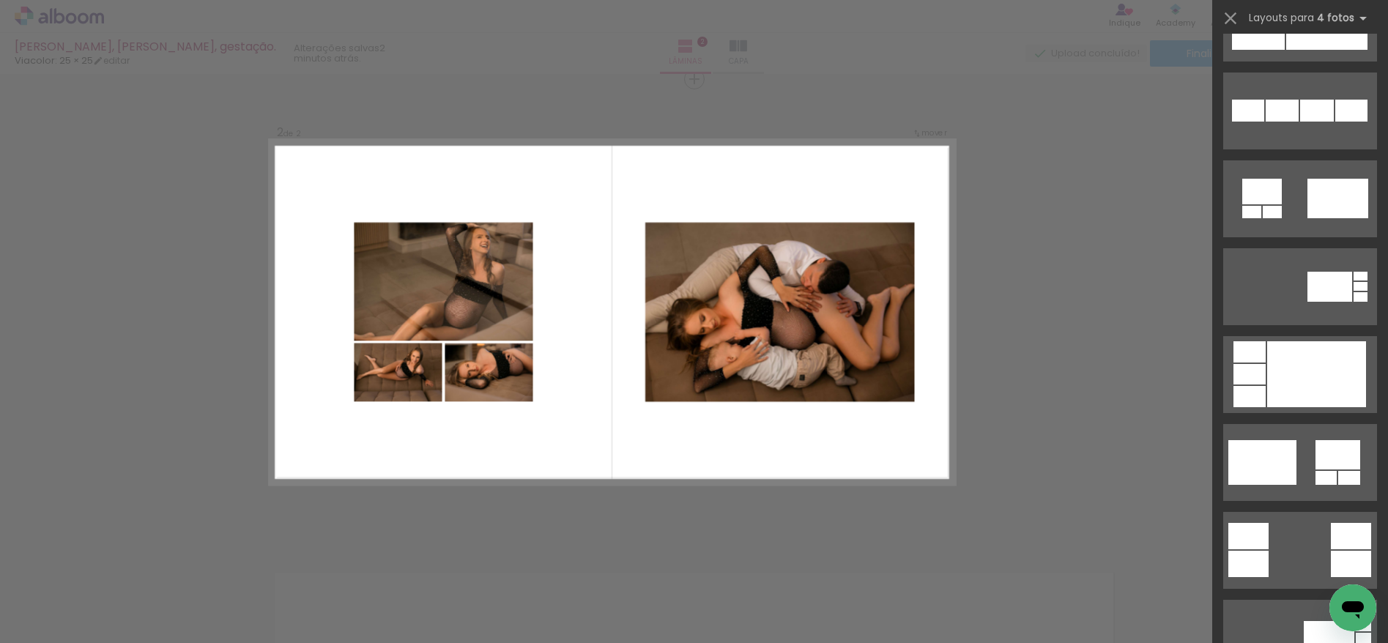
scroll to position [1540, 0]
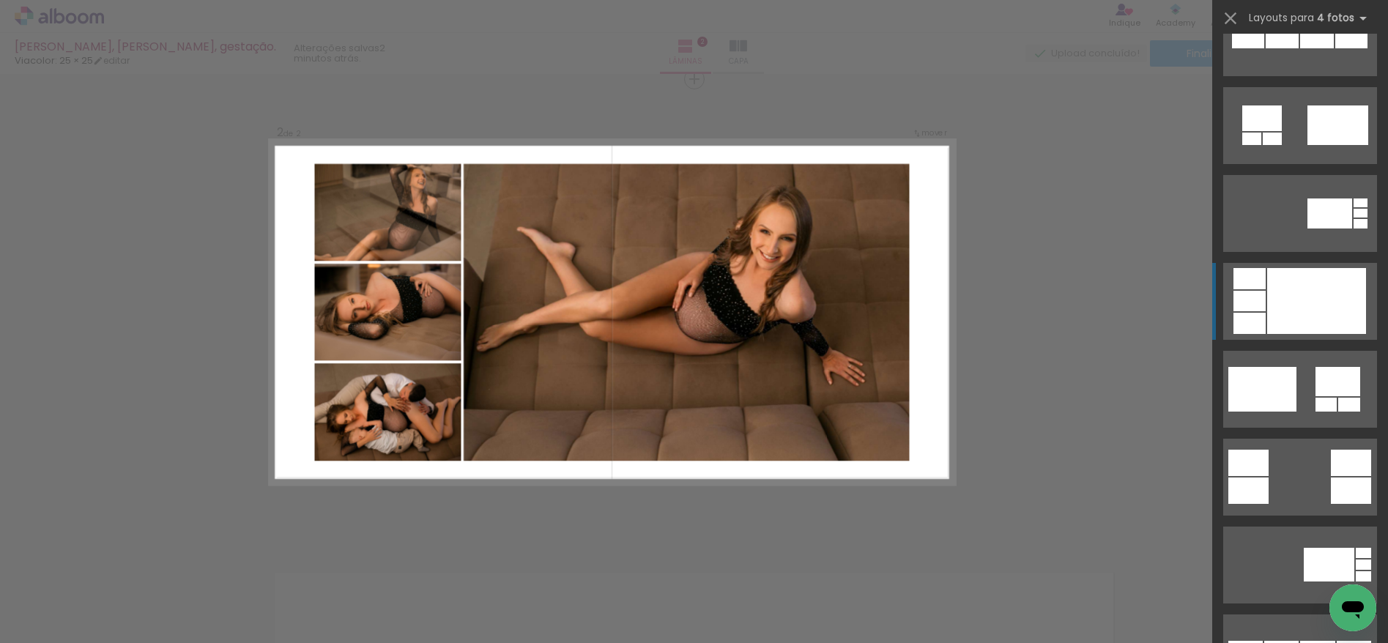
click at [1310, 300] on div at bounding box center [1316, 301] width 99 height 66
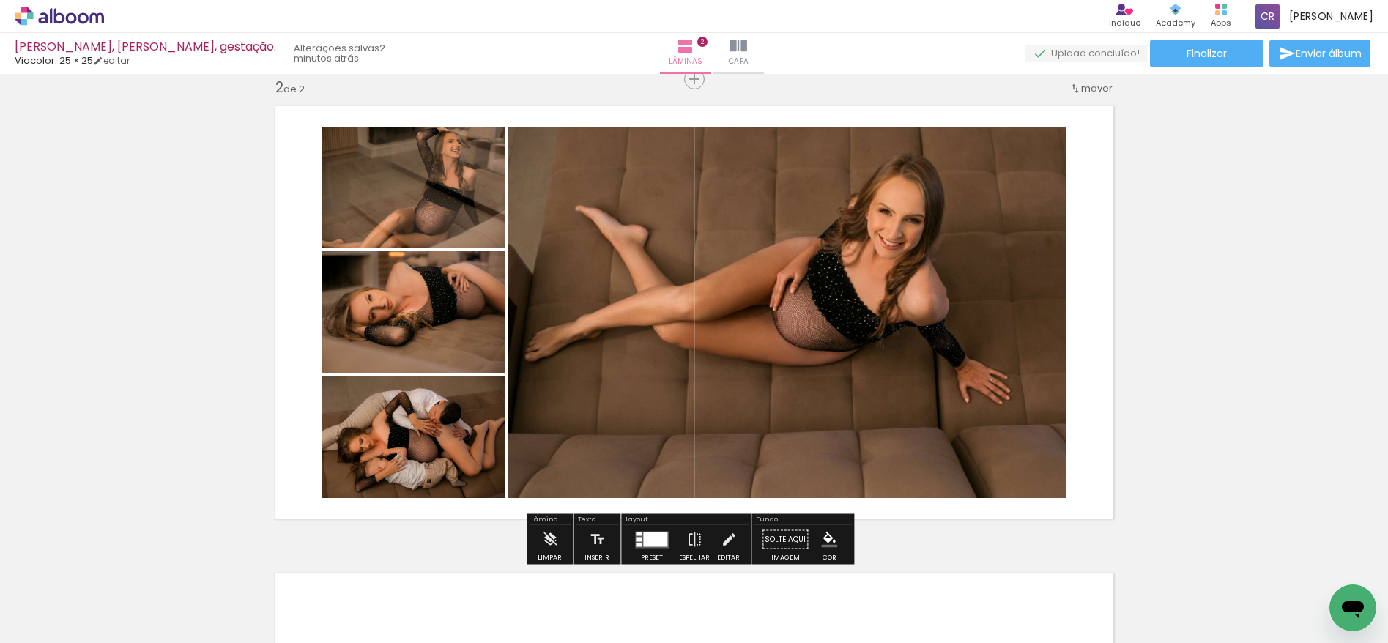
drag, startPoint x: 424, startPoint y: 437, endPoint x: 675, endPoint y: 393, distance: 255.2
click at [0, 0] on slot at bounding box center [0, 0] width 0 height 0
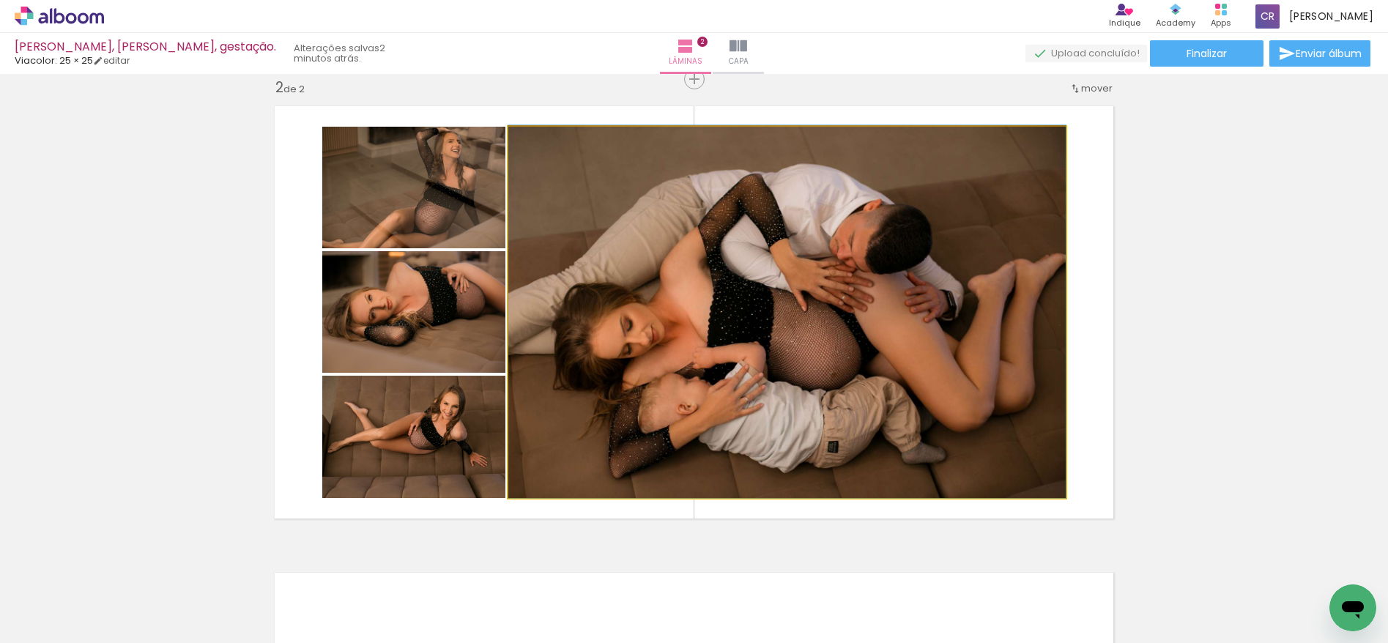
drag, startPoint x: 867, startPoint y: 327, endPoint x: 924, endPoint y: 319, distance: 57.0
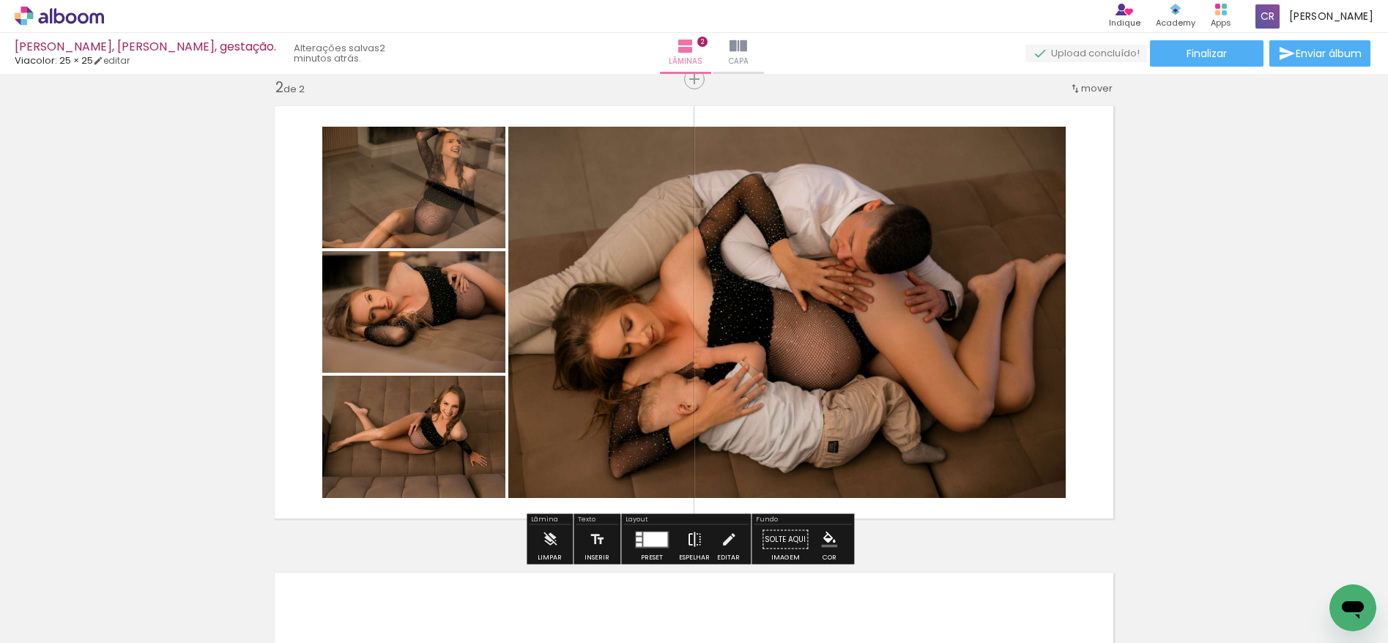
click at [694, 537] on iron-icon at bounding box center [694, 539] width 16 height 29
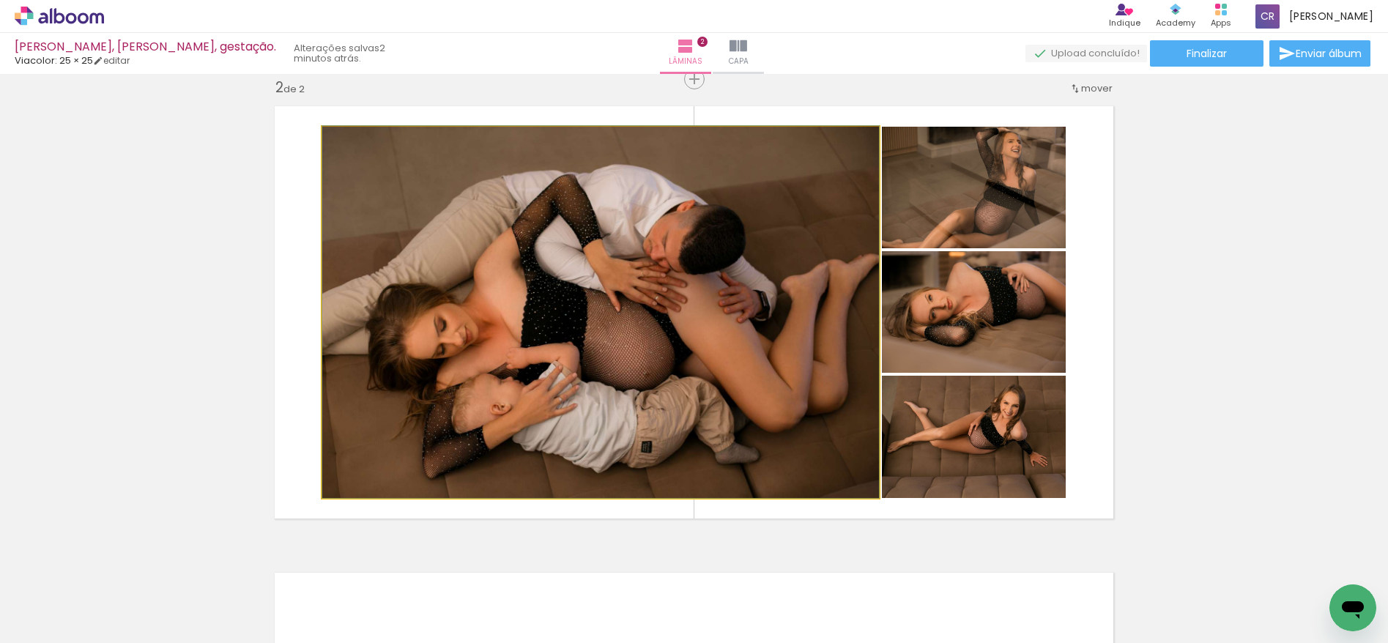
drag, startPoint x: 589, startPoint y: 319, endPoint x: 571, endPoint y: 311, distance: 20.0
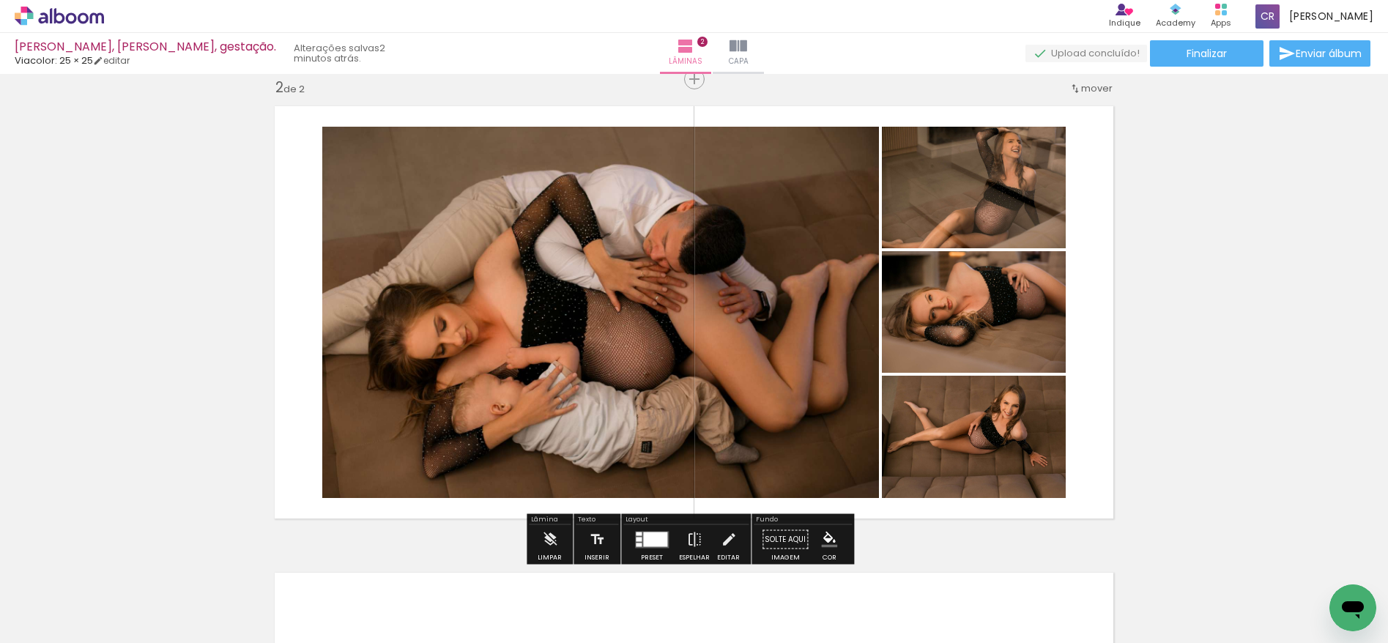
drag, startPoint x: 659, startPoint y: 535, endPoint x: 877, endPoint y: 427, distance: 243.1
click at [659, 535] on div at bounding box center [655, 539] width 24 height 15
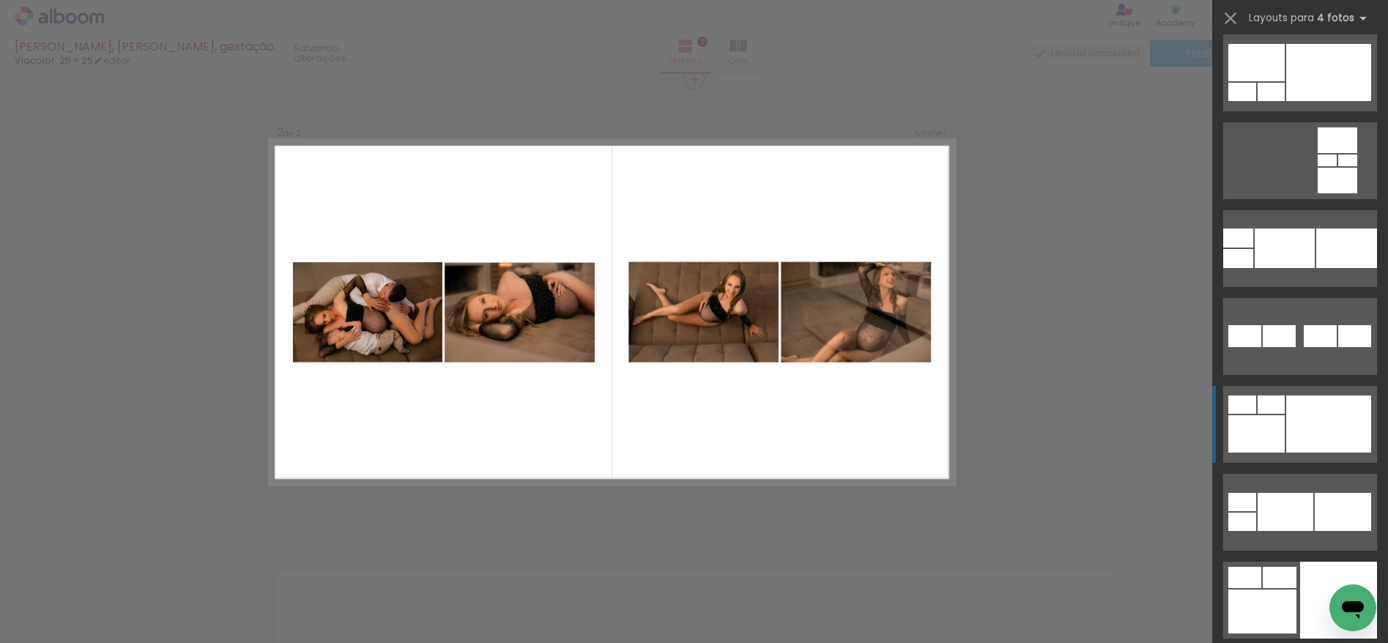
scroll to position [6340, 0]
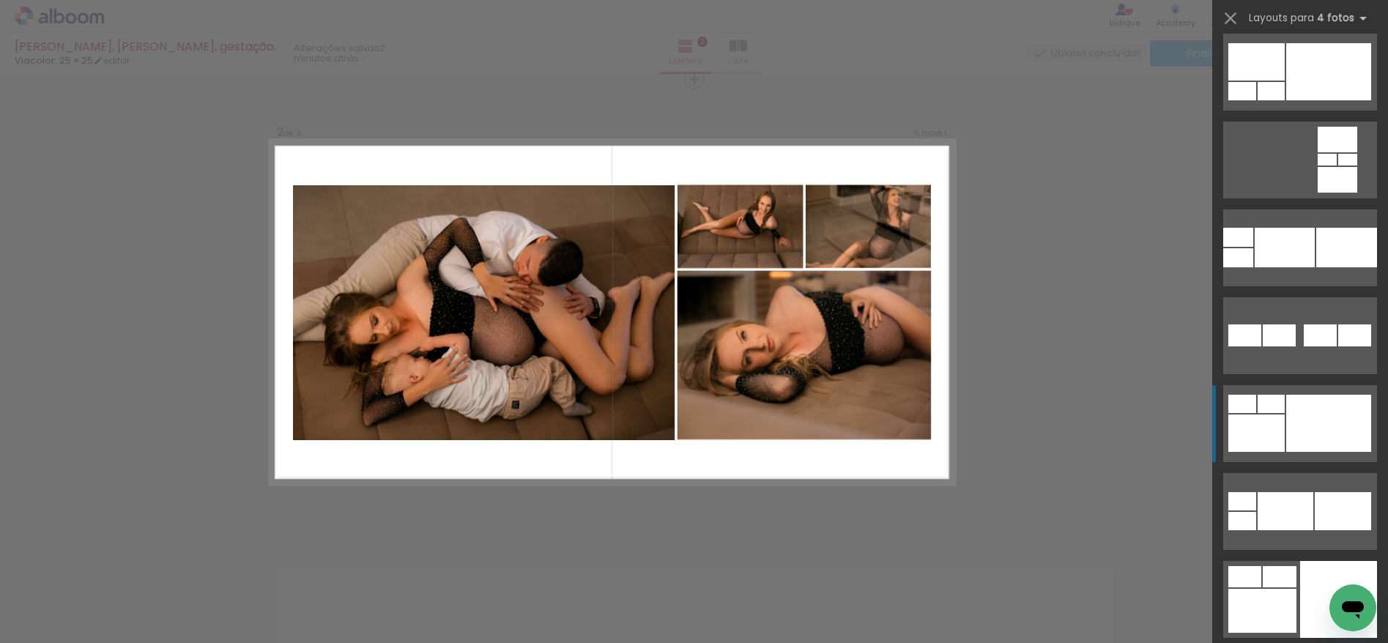
click at [1308, 419] on div at bounding box center [1328, 423] width 85 height 57
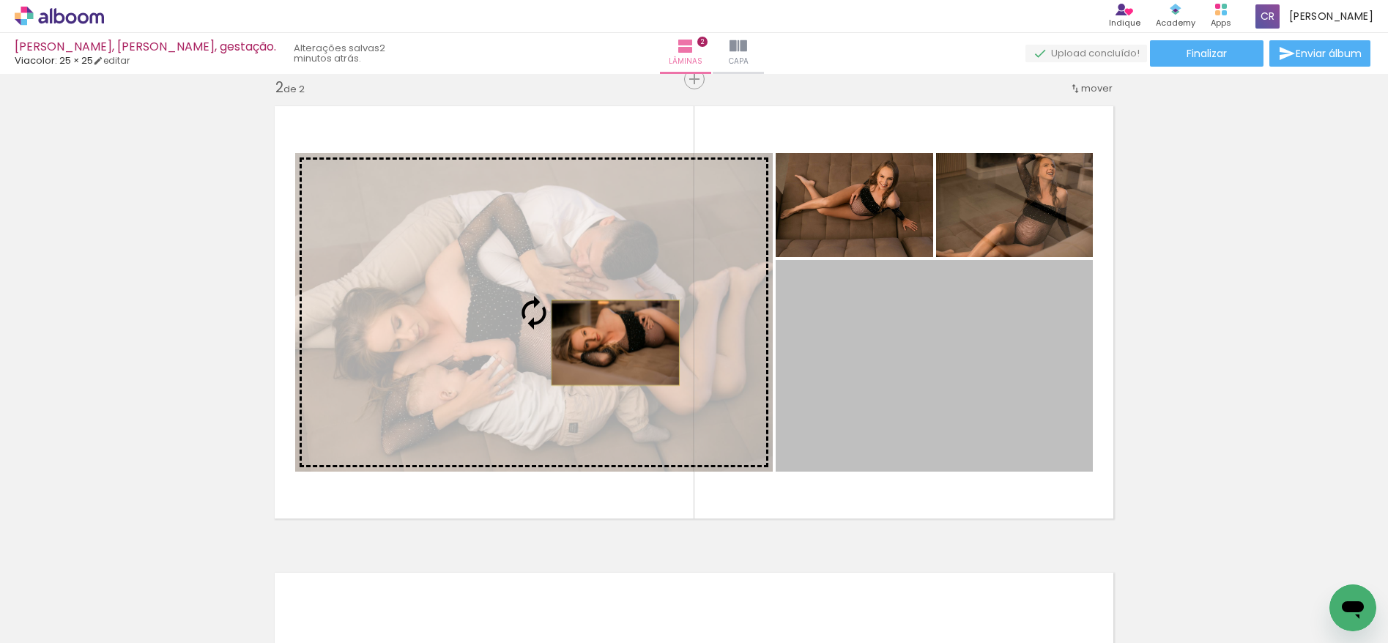
drag, startPoint x: 950, startPoint y: 343, endPoint x: 610, endPoint y: 343, distance: 339.9
click at [0, 0] on slot at bounding box center [0, 0] width 0 height 0
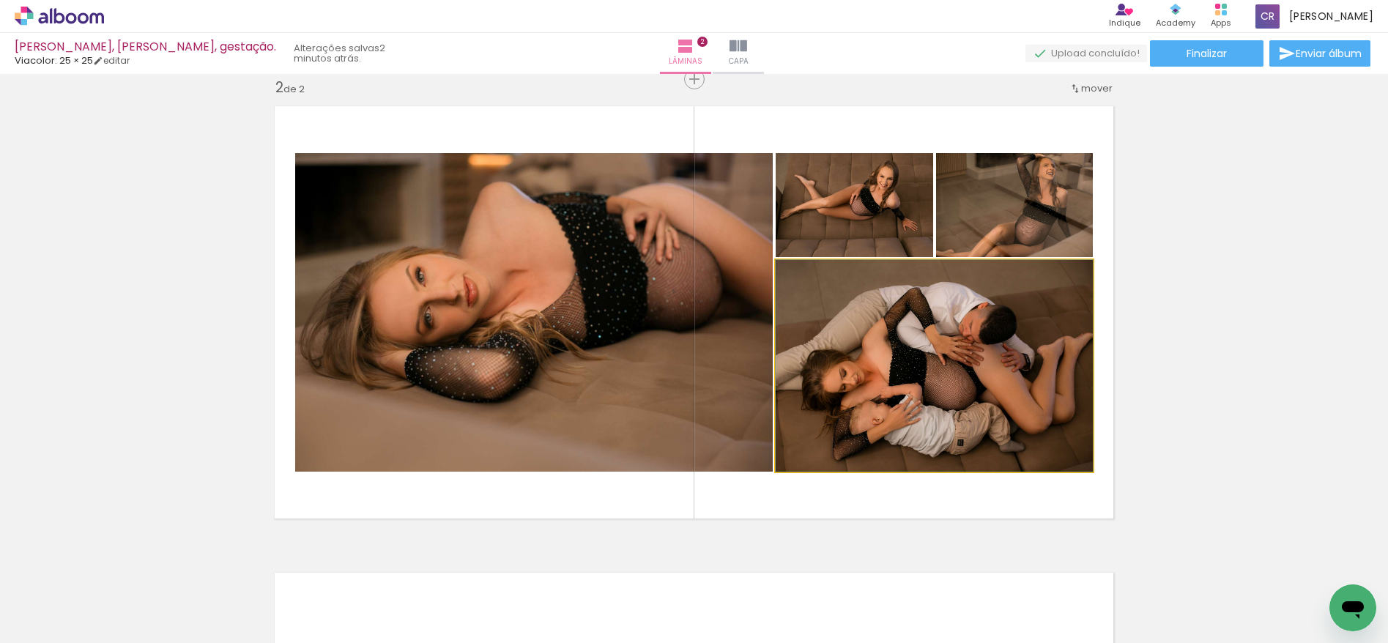
drag, startPoint x: 930, startPoint y: 362, endPoint x: 644, endPoint y: 344, distance: 286.2
click at [0, 0] on slot at bounding box center [0, 0] width 0 height 0
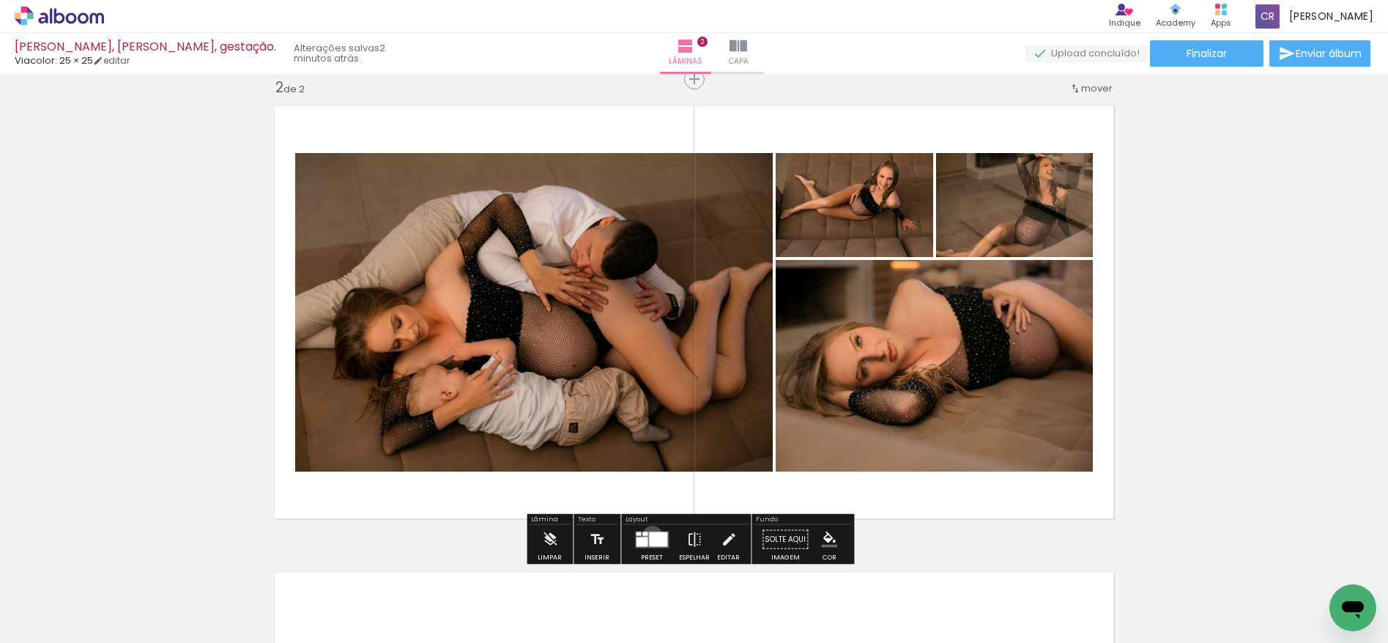
click at [649, 535] on div at bounding box center [658, 539] width 18 height 15
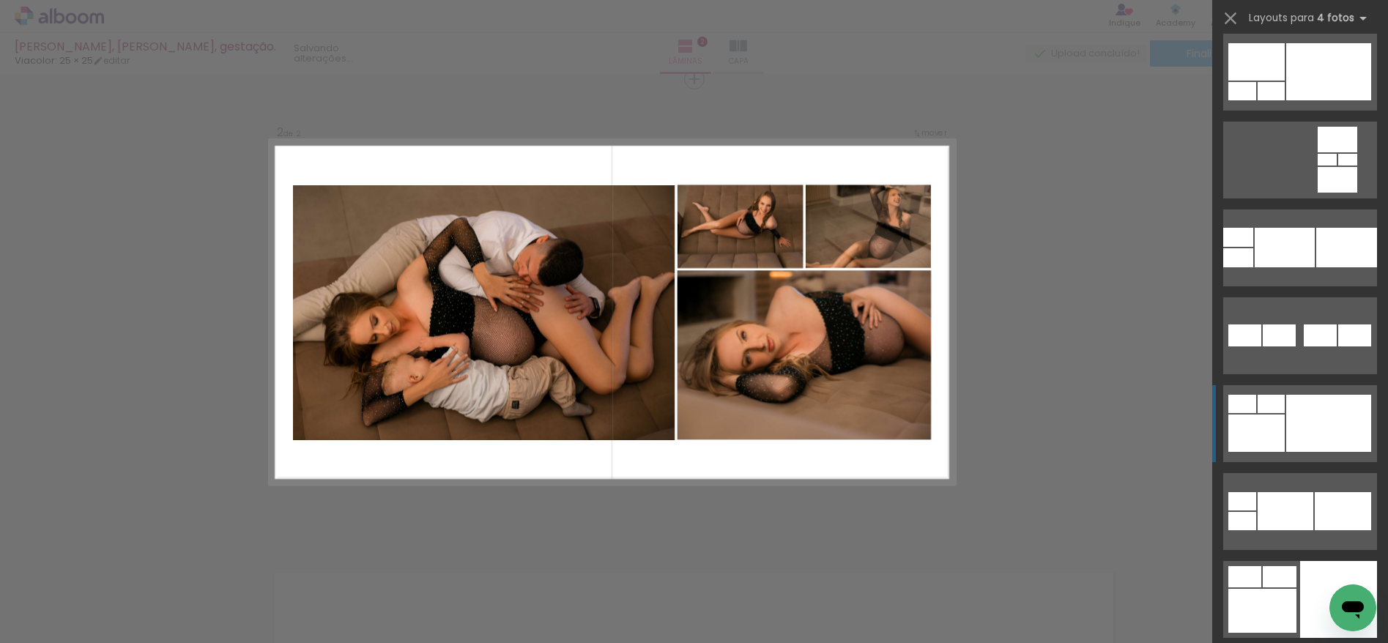
scroll to position [6680, 0]
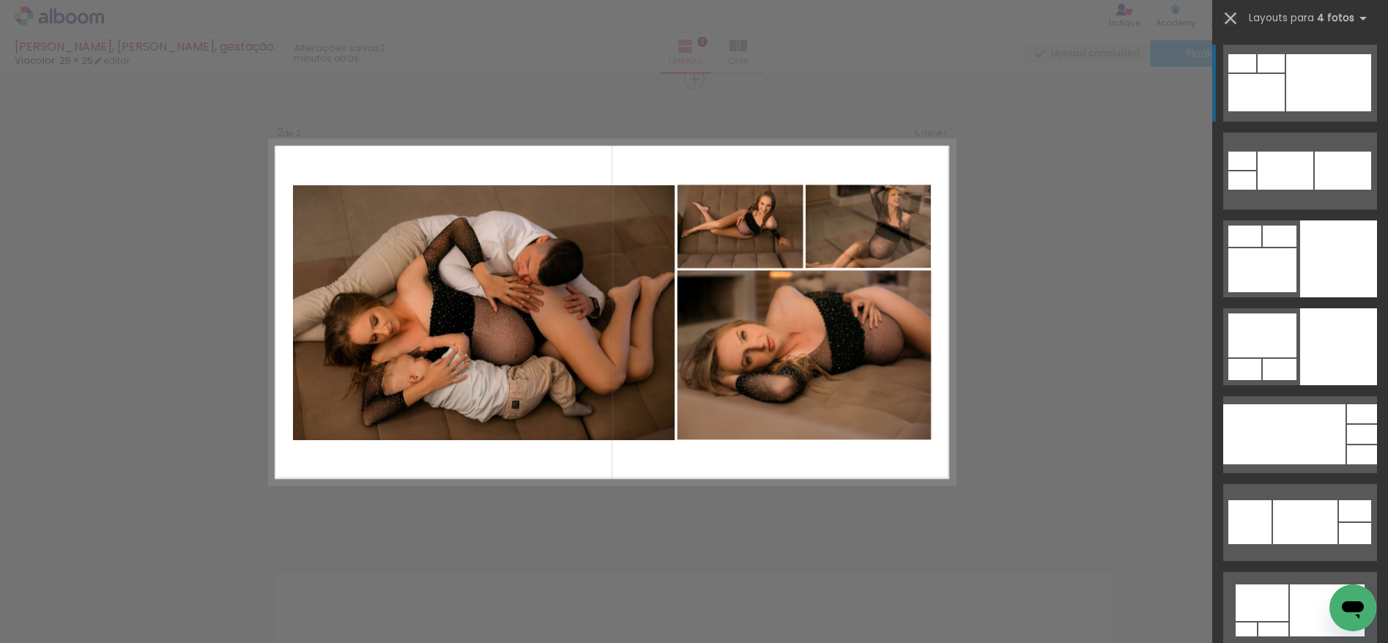
click at [1229, 16] on iron-icon at bounding box center [1230, 18] width 21 height 21
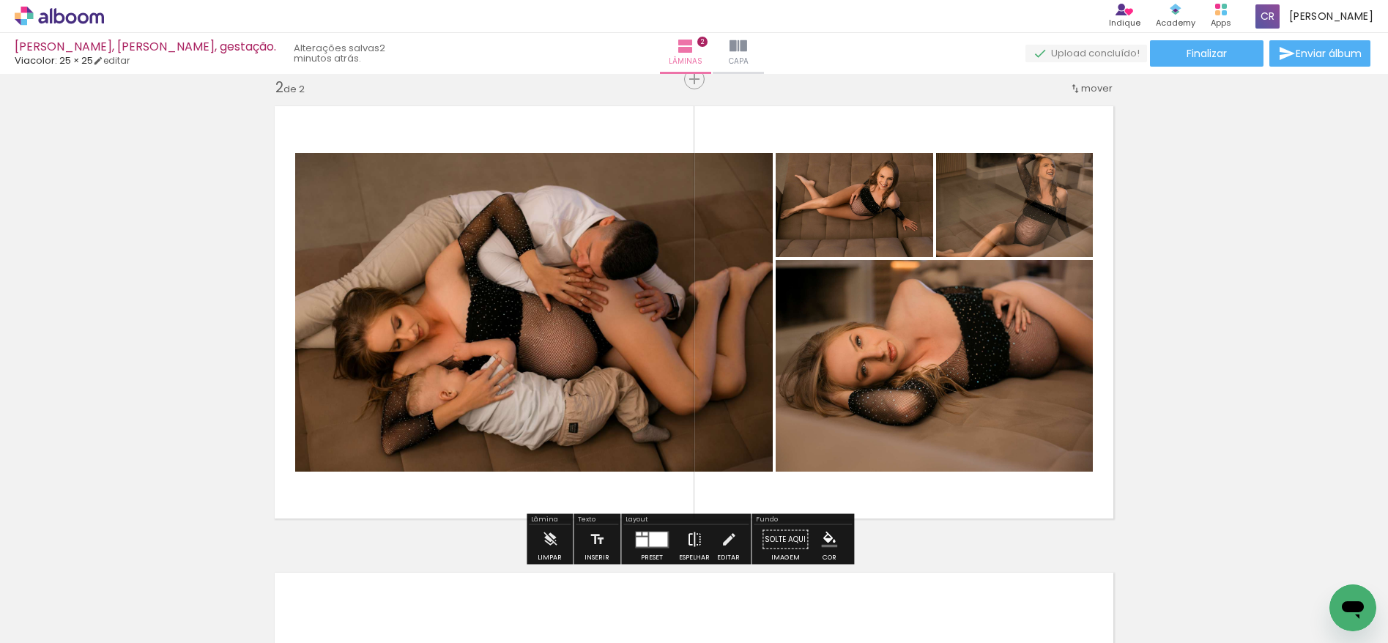
click at [690, 539] on iron-icon at bounding box center [694, 539] width 16 height 29
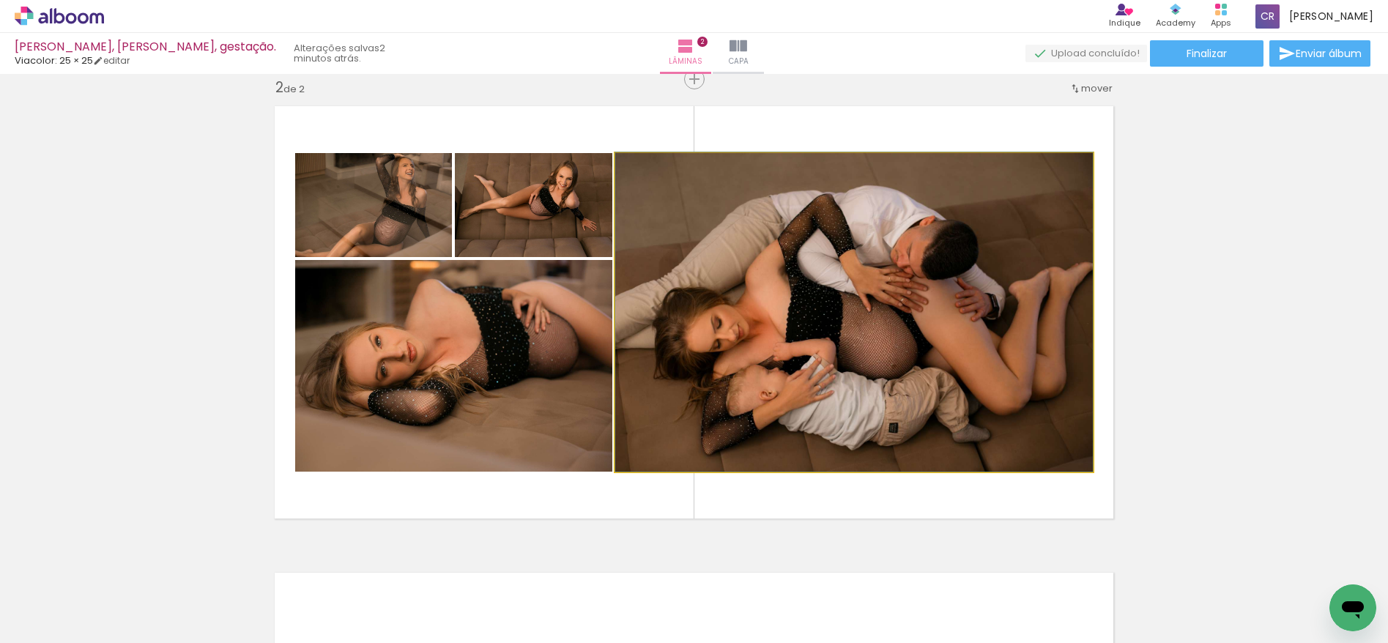
drag, startPoint x: 831, startPoint y: 373, endPoint x: 842, endPoint y: 371, distance: 11.2
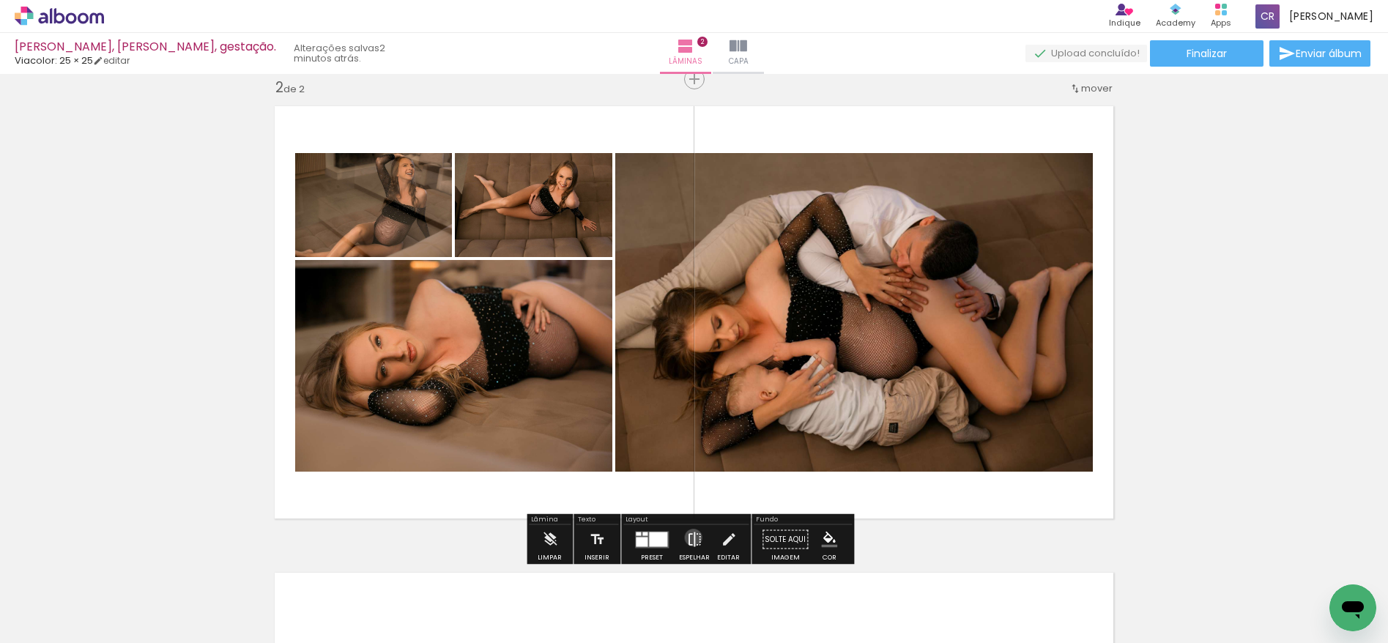
click at [690, 538] on iron-icon at bounding box center [694, 539] width 16 height 29
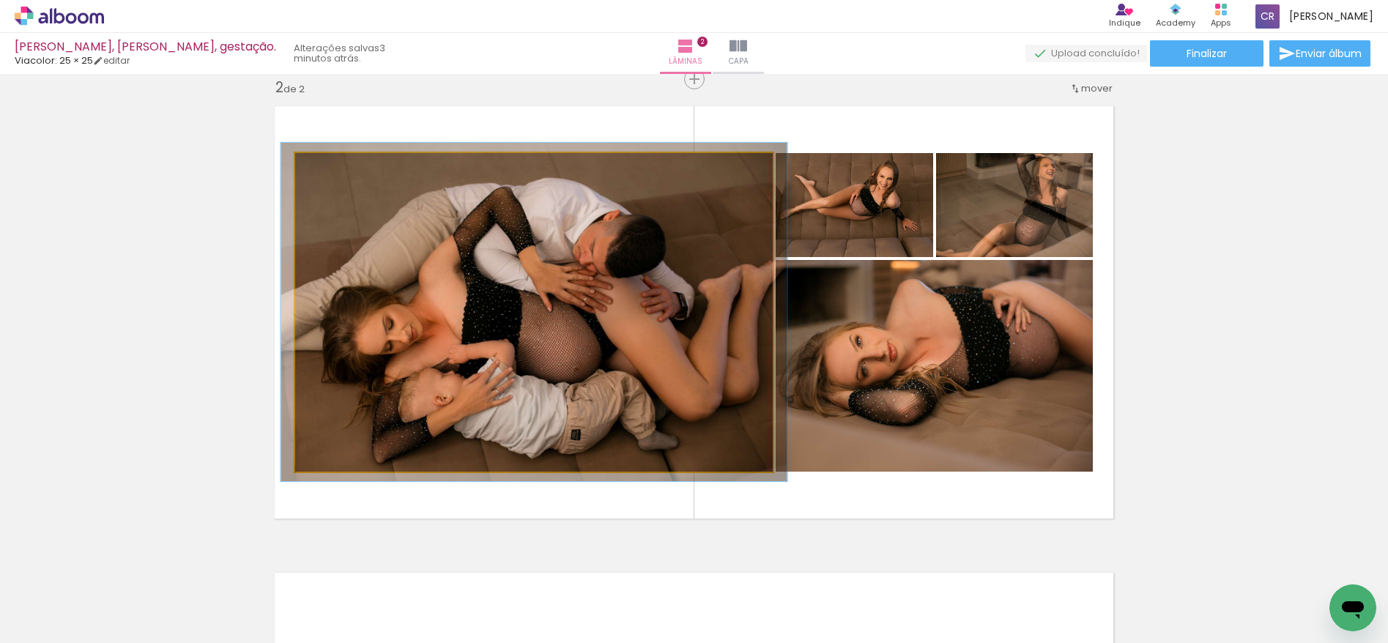
type paper-slider "106"
click at [330, 169] on div at bounding box center [332, 168] width 13 height 13
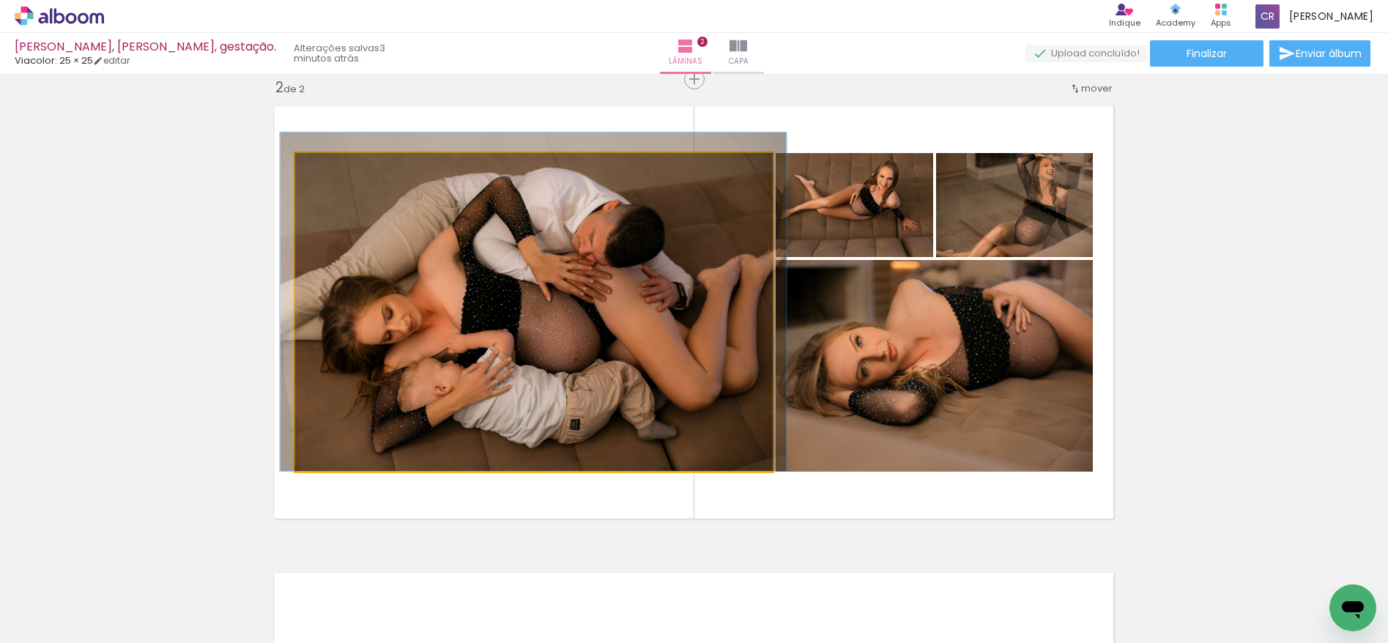
drag, startPoint x: 411, startPoint y: 237, endPoint x: 410, endPoint y: 223, distance: 13.2
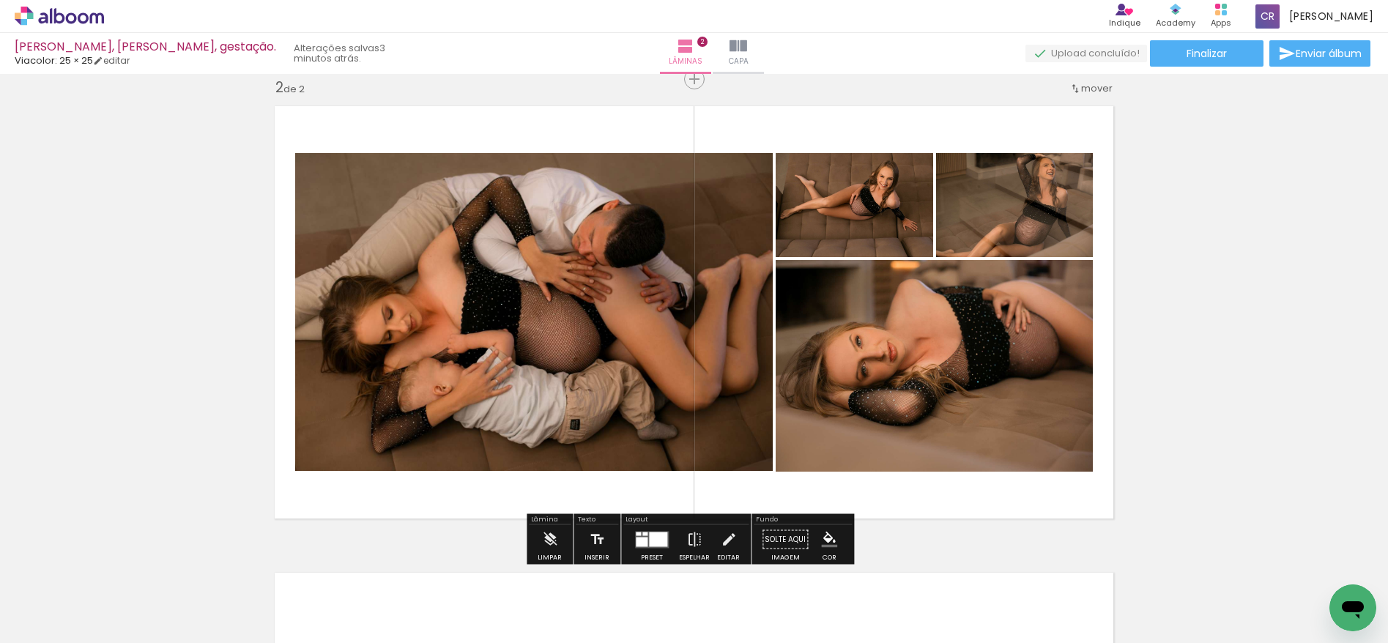
click at [872, 199] on quentale-photo at bounding box center [854, 205] width 157 height 104
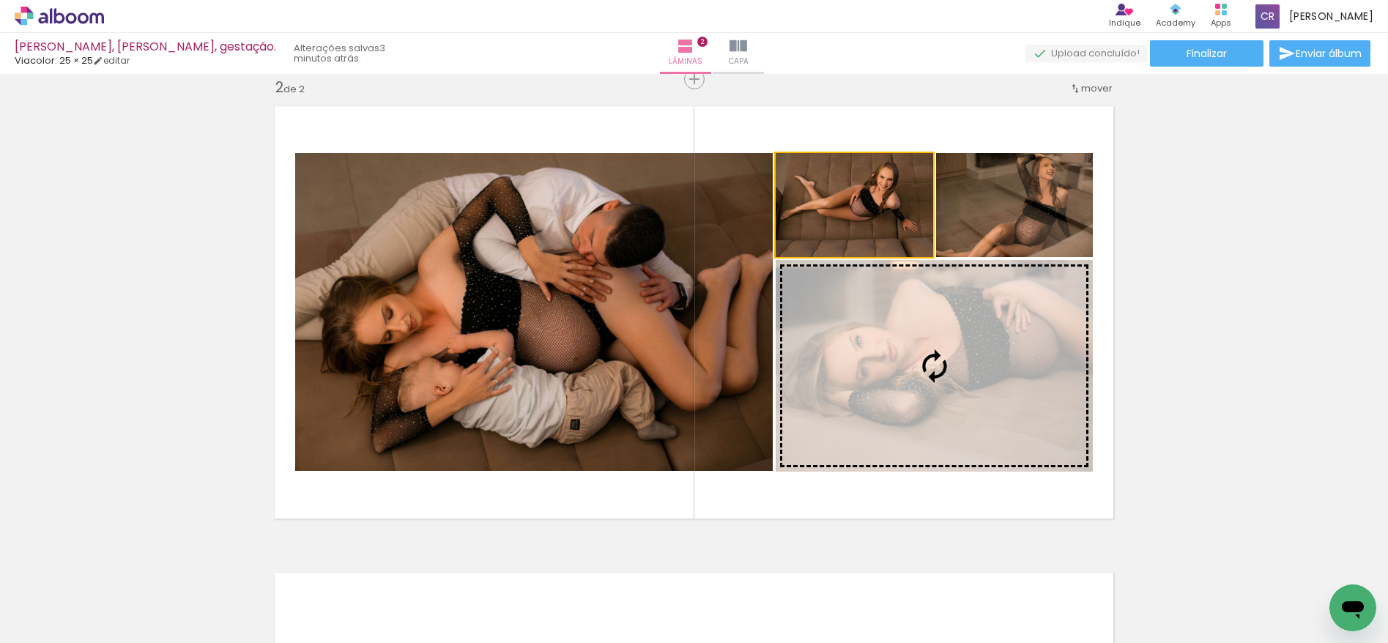
drag, startPoint x: 880, startPoint y: 199, endPoint x: 949, endPoint y: 355, distance: 170.8
click at [0, 0] on slot at bounding box center [0, 0] width 0 height 0
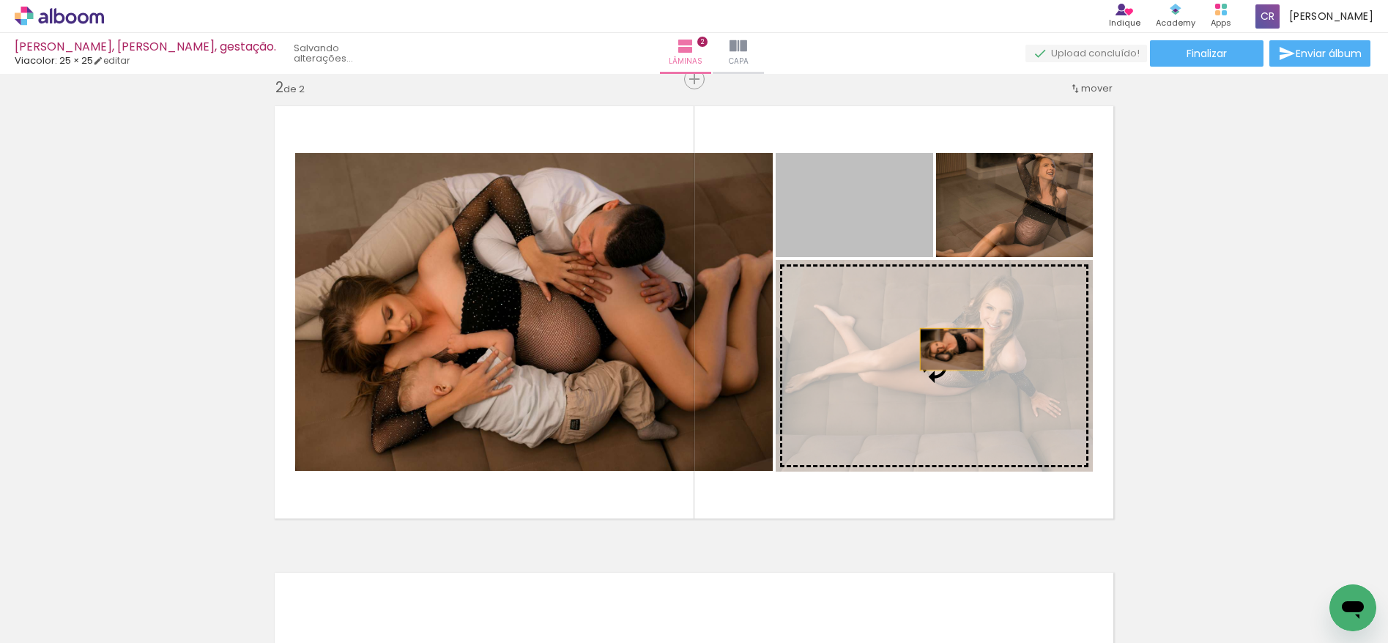
drag, startPoint x: 858, startPoint y: 186, endPoint x: 946, endPoint y: 349, distance: 185.5
click at [0, 0] on slot at bounding box center [0, 0] width 0 height 0
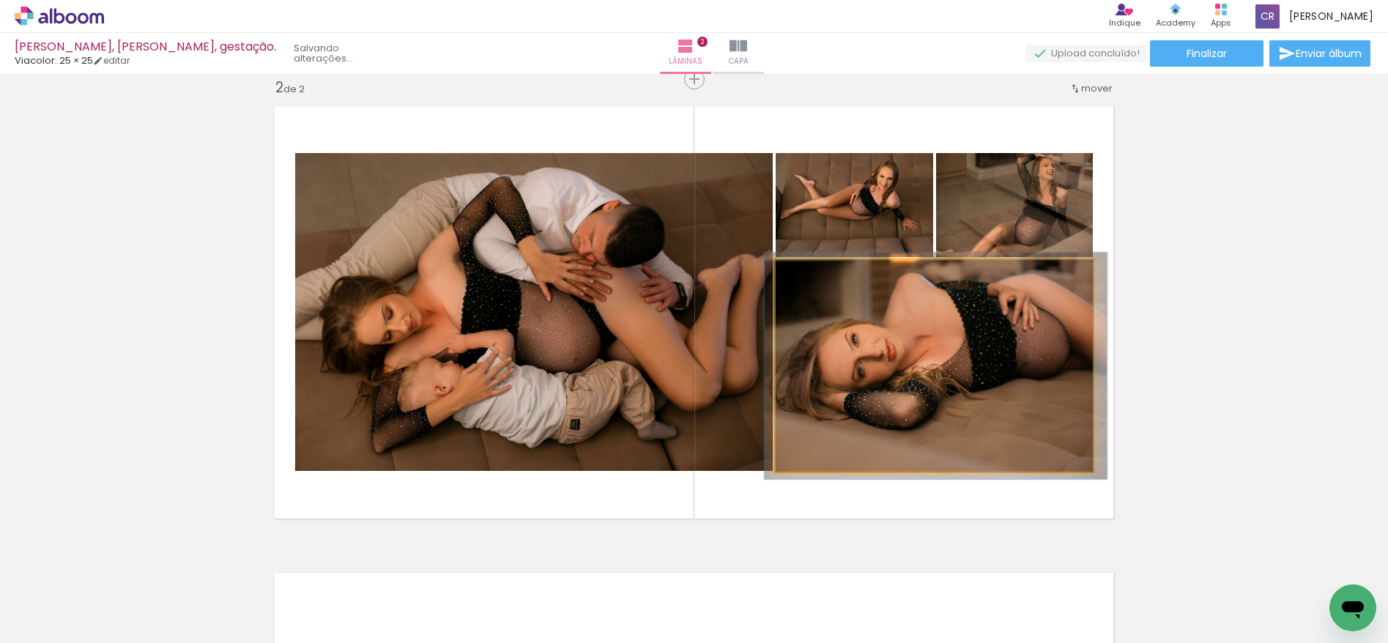
type paper-slider "107"
click at [812, 277] on div at bounding box center [813, 275] width 13 height 13
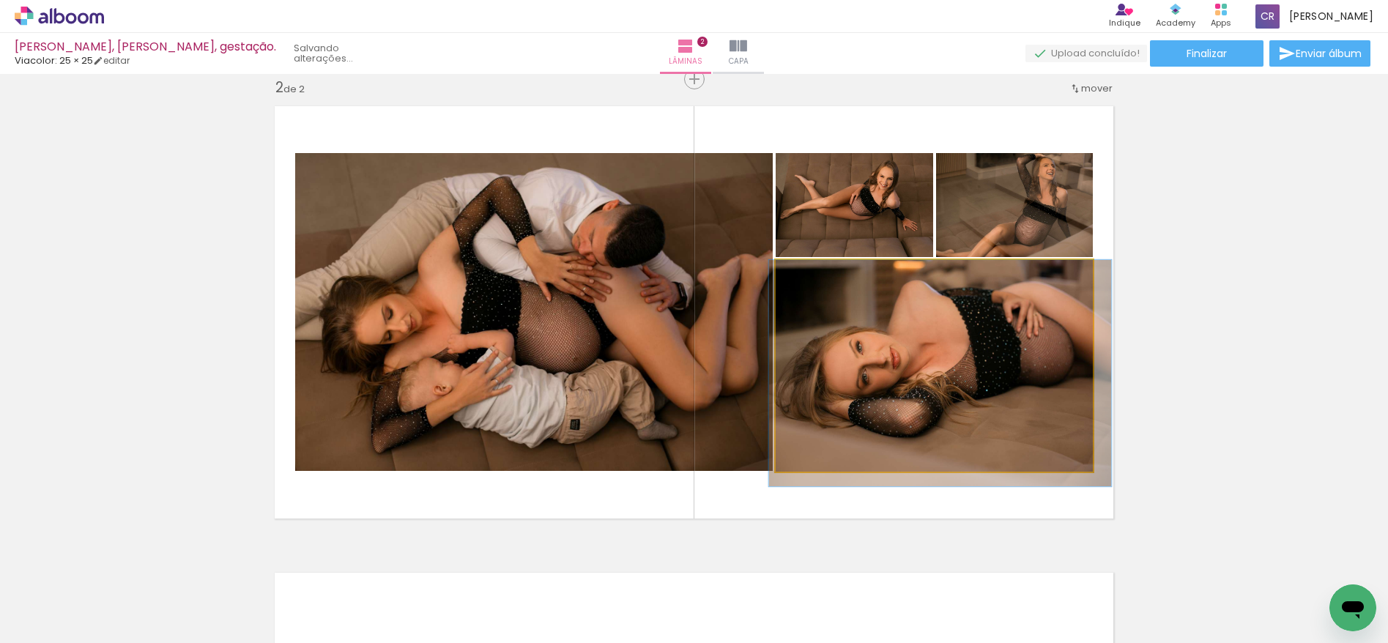
drag, startPoint x: 916, startPoint y: 321, endPoint x: 919, endPoint y: 339, distance: 18.5
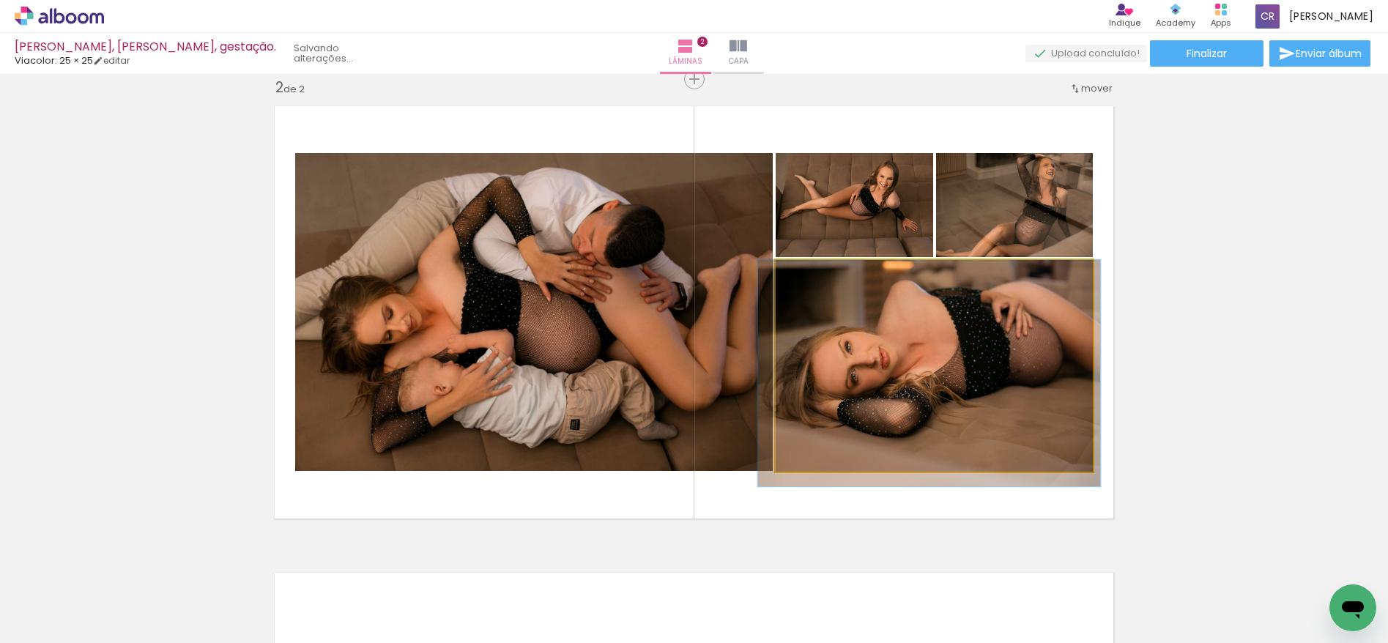
drag, startPoint x: 998, startPoint y: 360, endPoint x: 987, endPoint y: 364, distance: 11.2
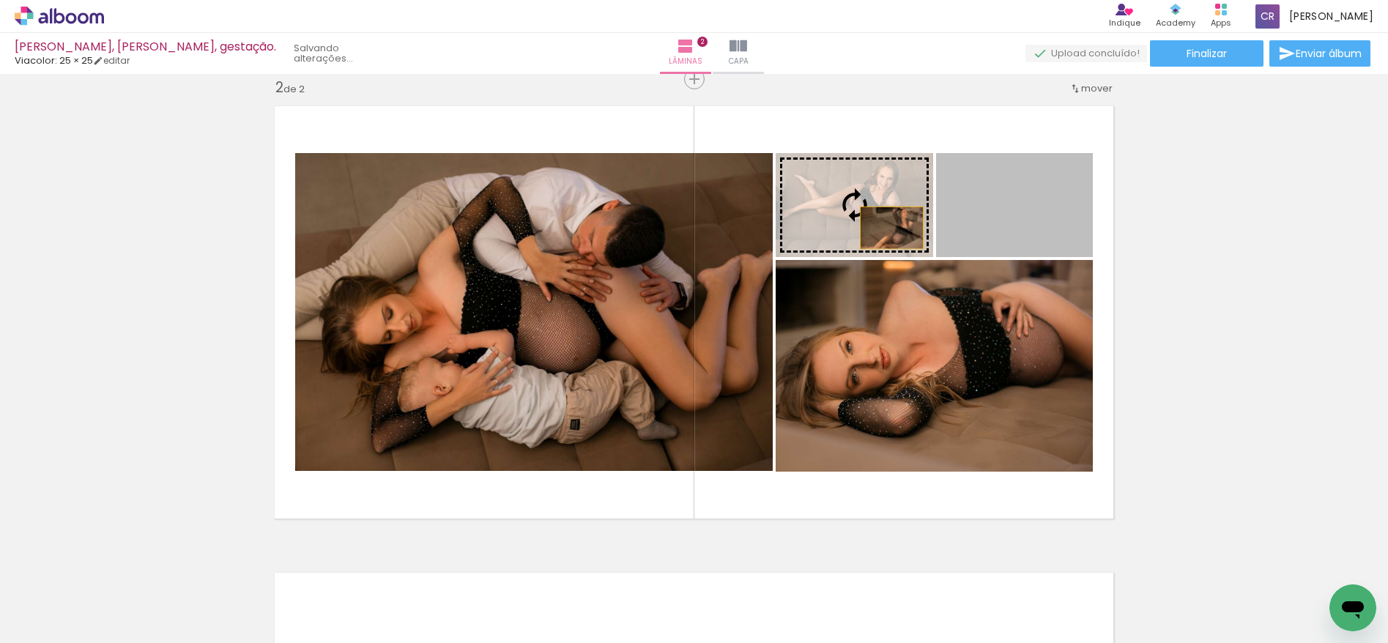
drag, startPoint x: 1009, startPoint y: 227, endPoint x: 886, endPoint y: 228, distance: 123.1
click at [0, 0] on slot at bounding box center [0, 0] width 0 height 0
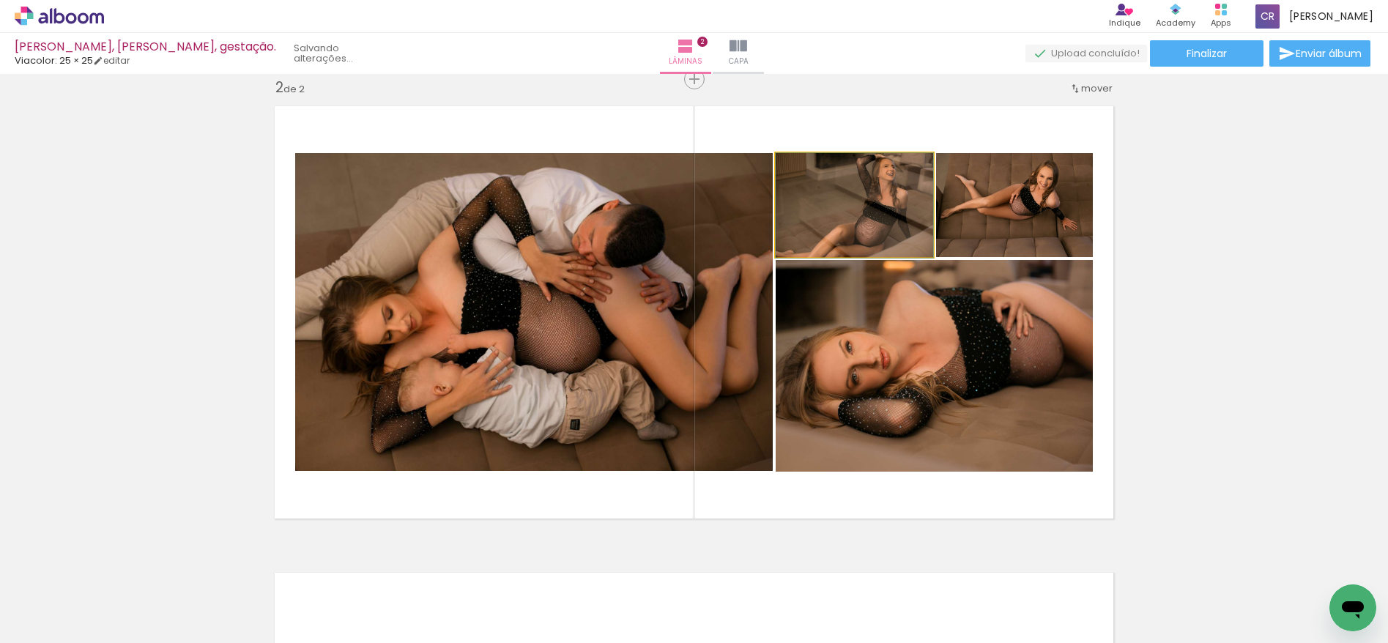
drag, startPoint x: 871, startPoint y: 202, endPoint x: 894, endPoint y: 209, distance: 24.3
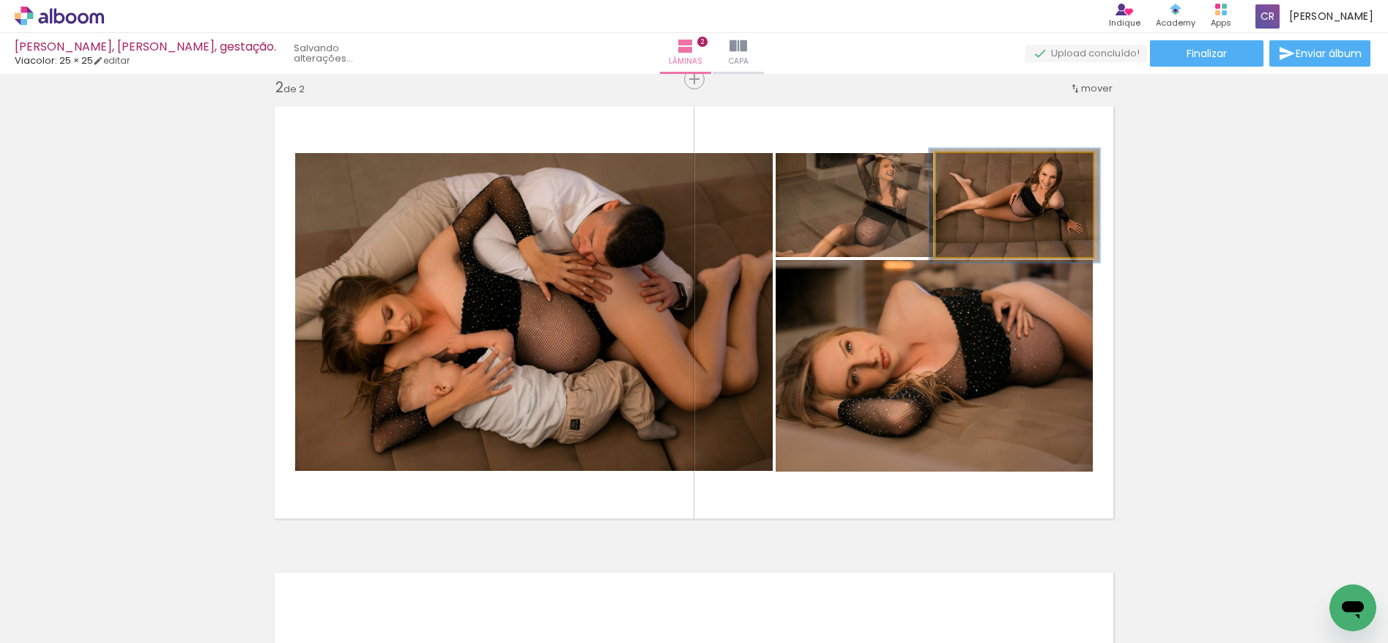
type paper-slider "109"
click at [969, 168] on div at bounding box center [974, 168] width 13 height 13
drag, startPoint x: 991, startPoint y: 216, endPoint x: 1003, endPoint y: 223, distance: 13.4
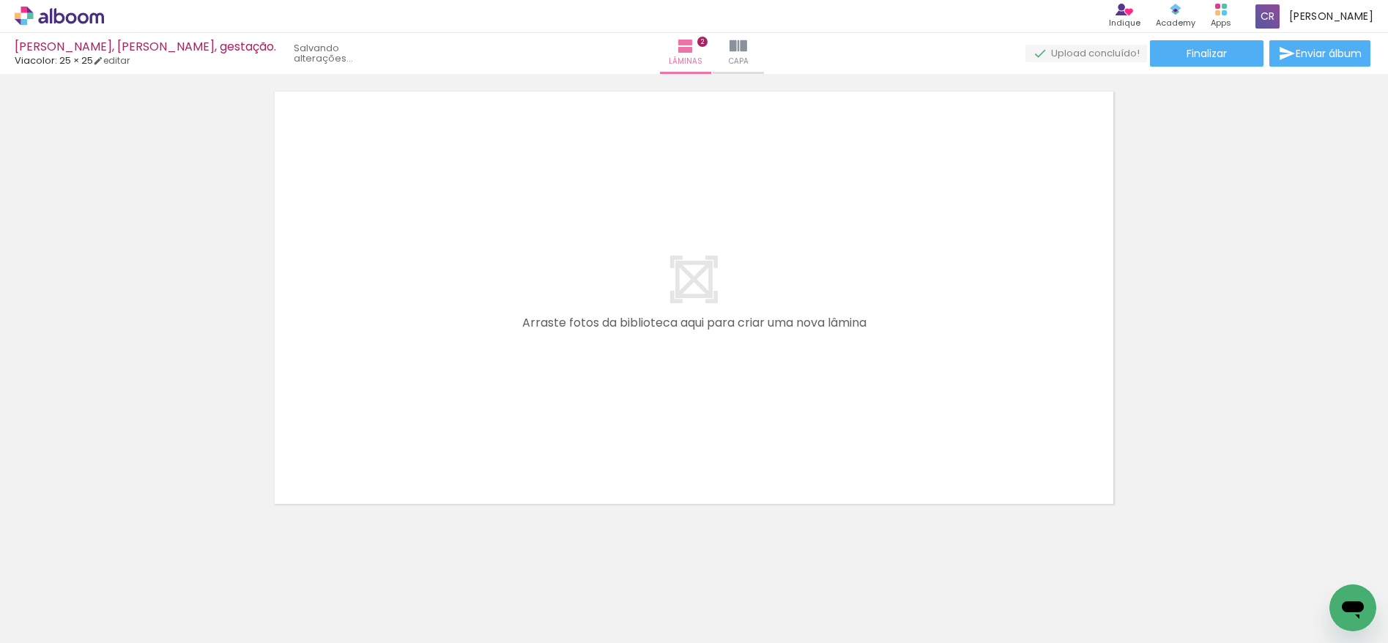
scroll to position [0, 0]
drag, startPoint x: 167, startPoint y: 594, endPoint x: 237, endPoint y: 531, distance: 94.4
click at [329, 463] on quentale-workspace at bounding box center [694, 321] width 1388 height 643
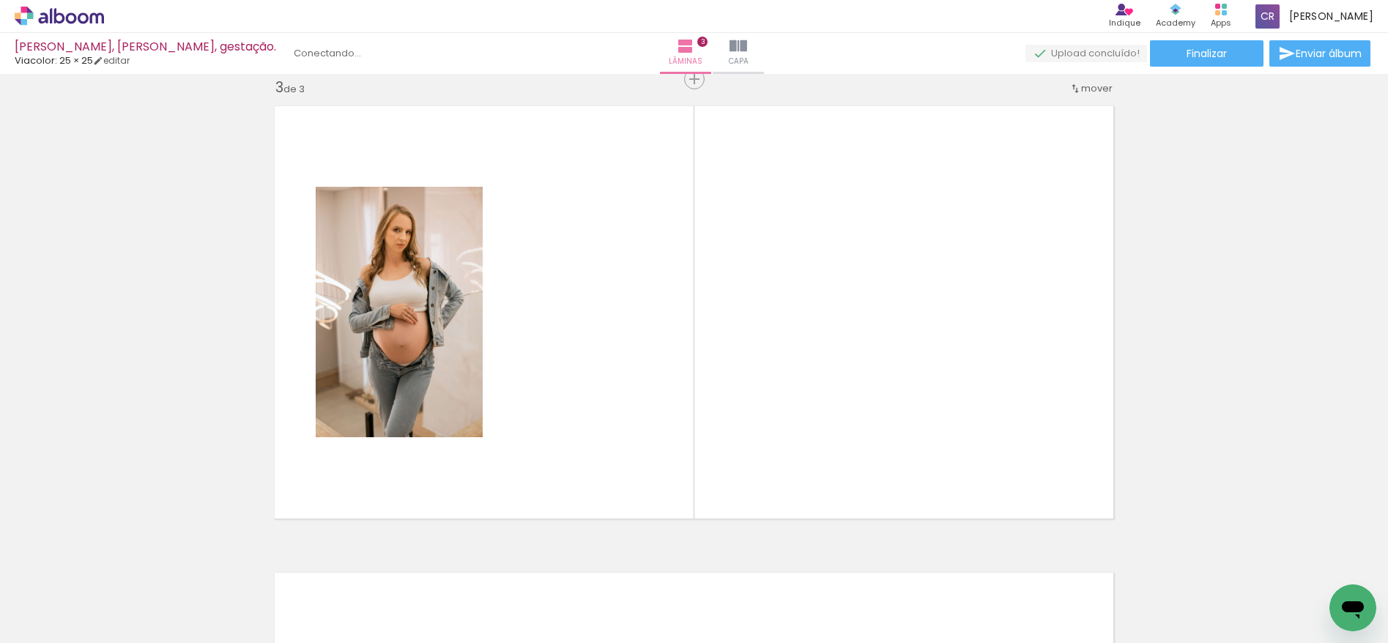
scroll to position [952, 0]
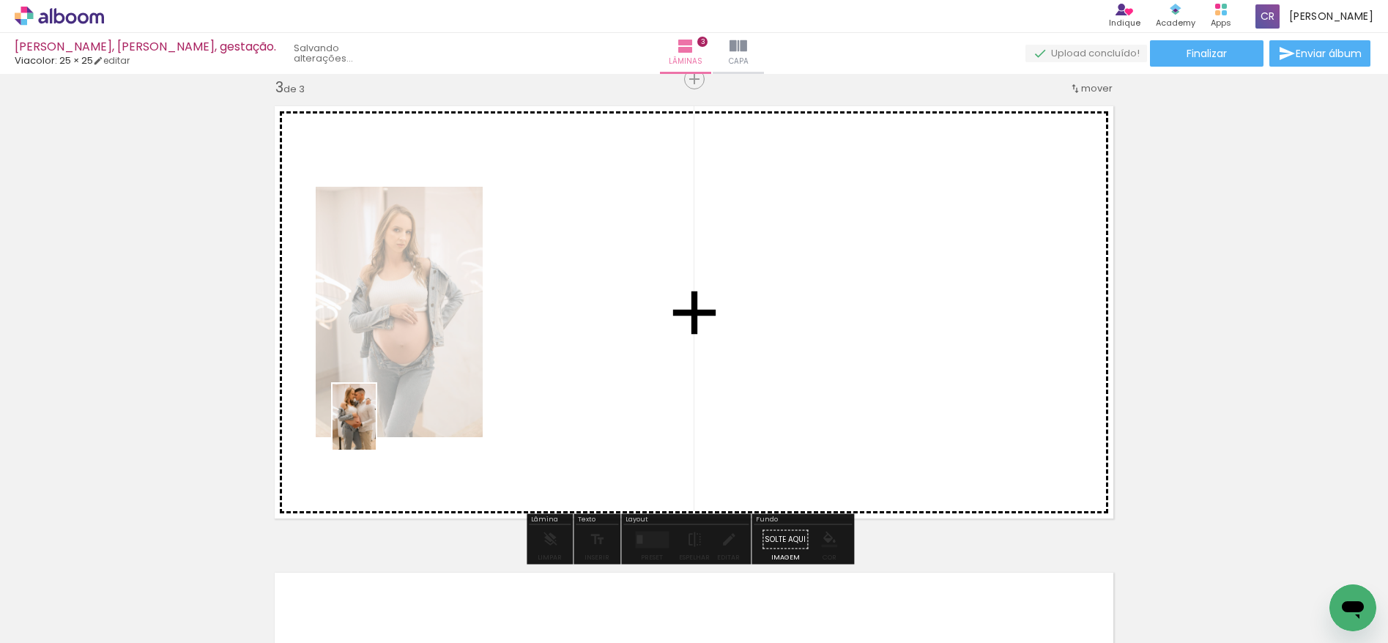
drag, startPoint x: 166, startPoint y: 583, endPoint x: 376, endPoint y: 428, distance: 261.9
click at [376, 428] on quentale-workspace at bounding box center [694, 321] width 1388 height 643
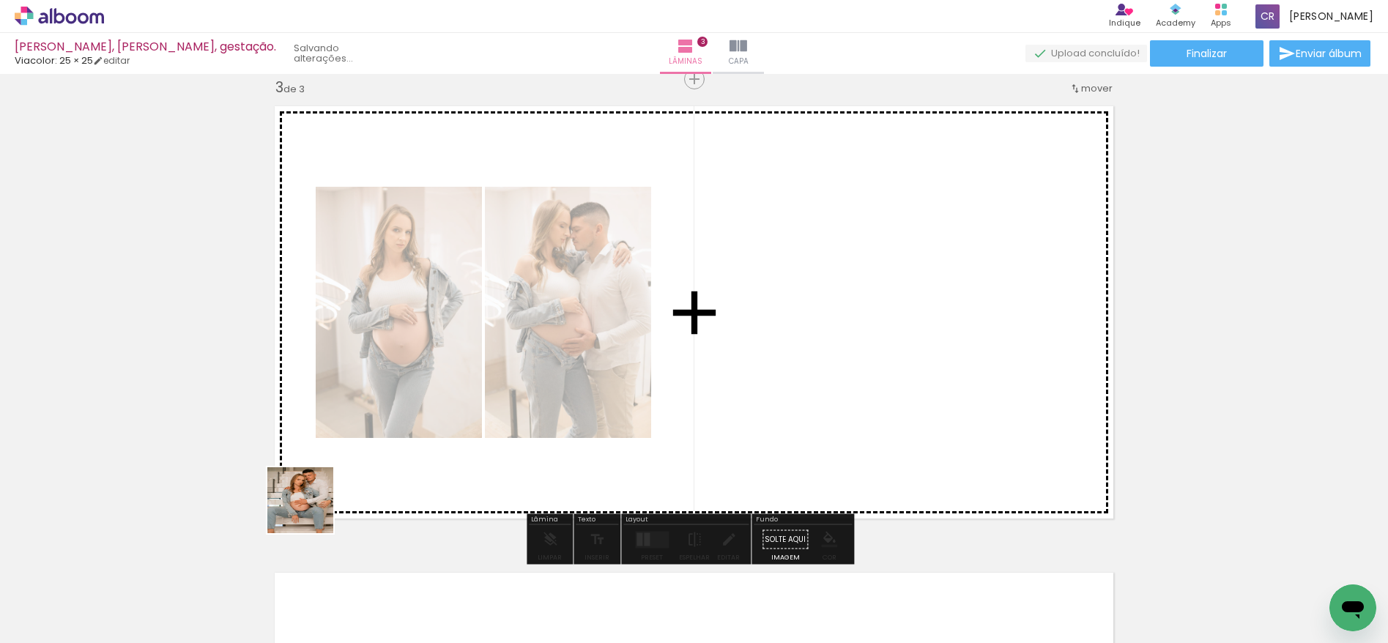
drag, startPoint x: 177, startPoint y: 590, endPoint x: 210, endPoint y: 577, distance: 35.9
click at [402, 476] on quentale-workspace at bounding box center [694, 321] width 1388 height 643
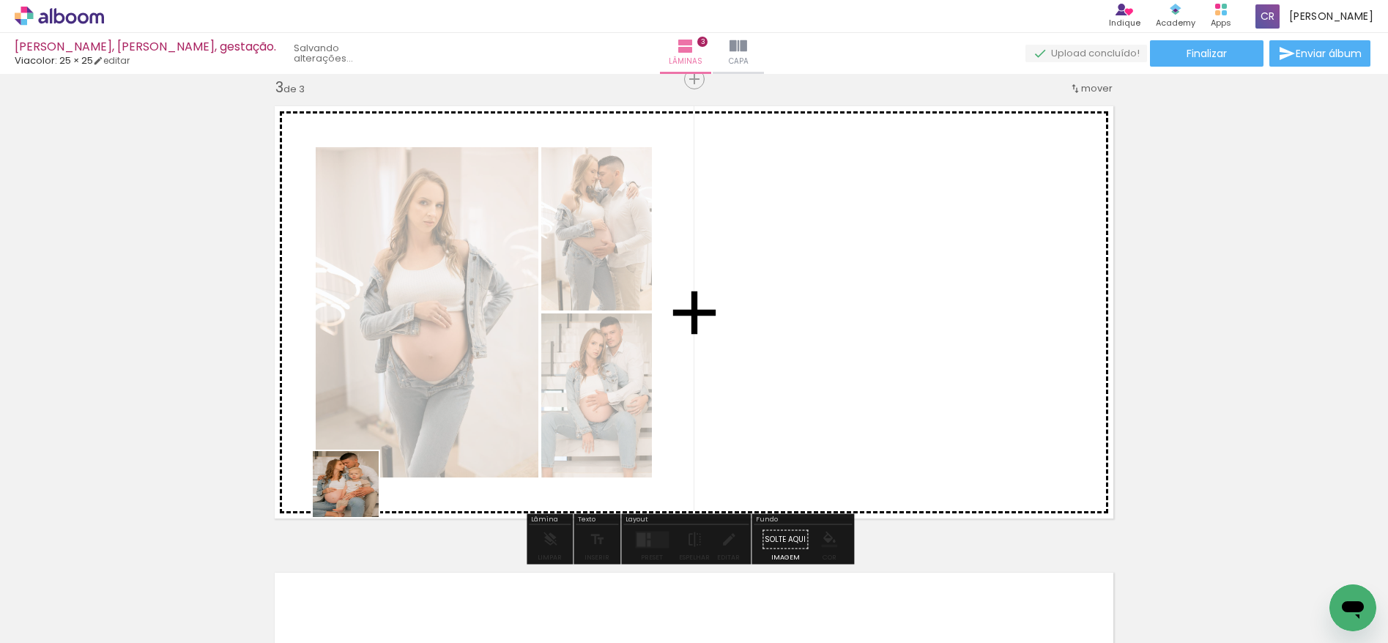
drag, startPoint x: 160, startPoint y: 598, endPoint x: 416, endPoint y: 463, distance: 289.6
click at [416, 463] on quentale-workspace at bounding box center [694, 321] width 1388 height 643
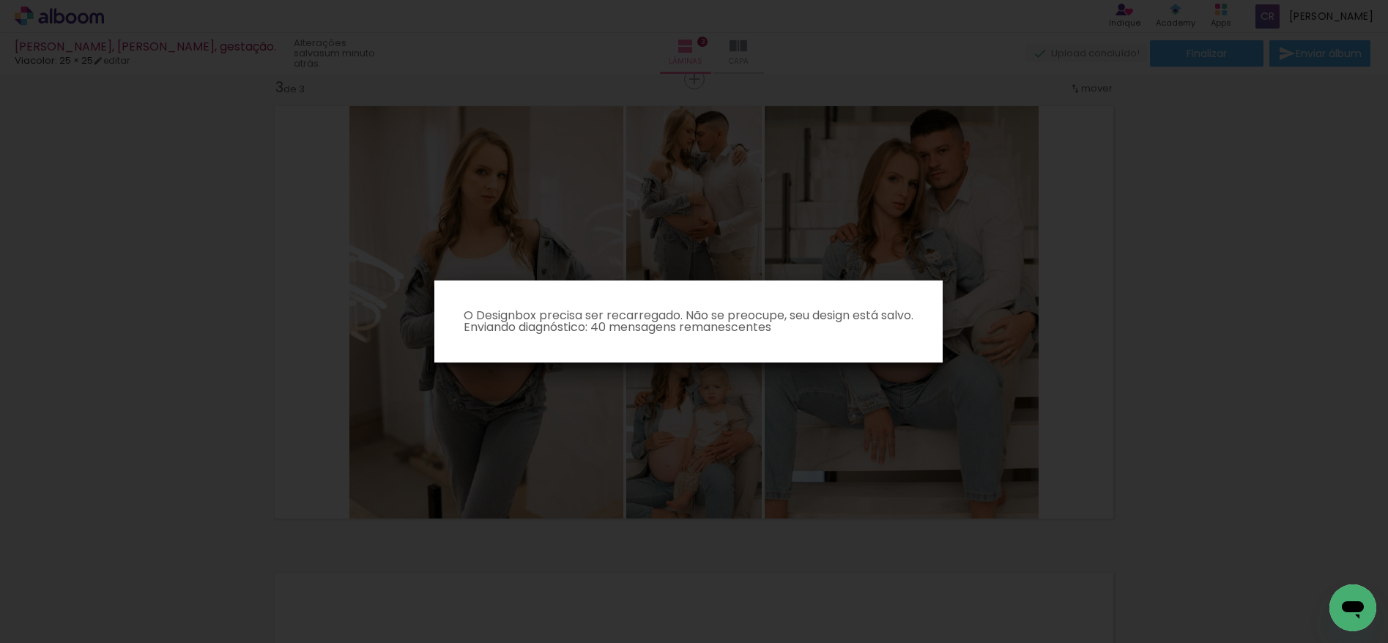
click at [1140, 303] on iron-overlay-backdrop at bounding box center [694, 321] width 1388 height 643
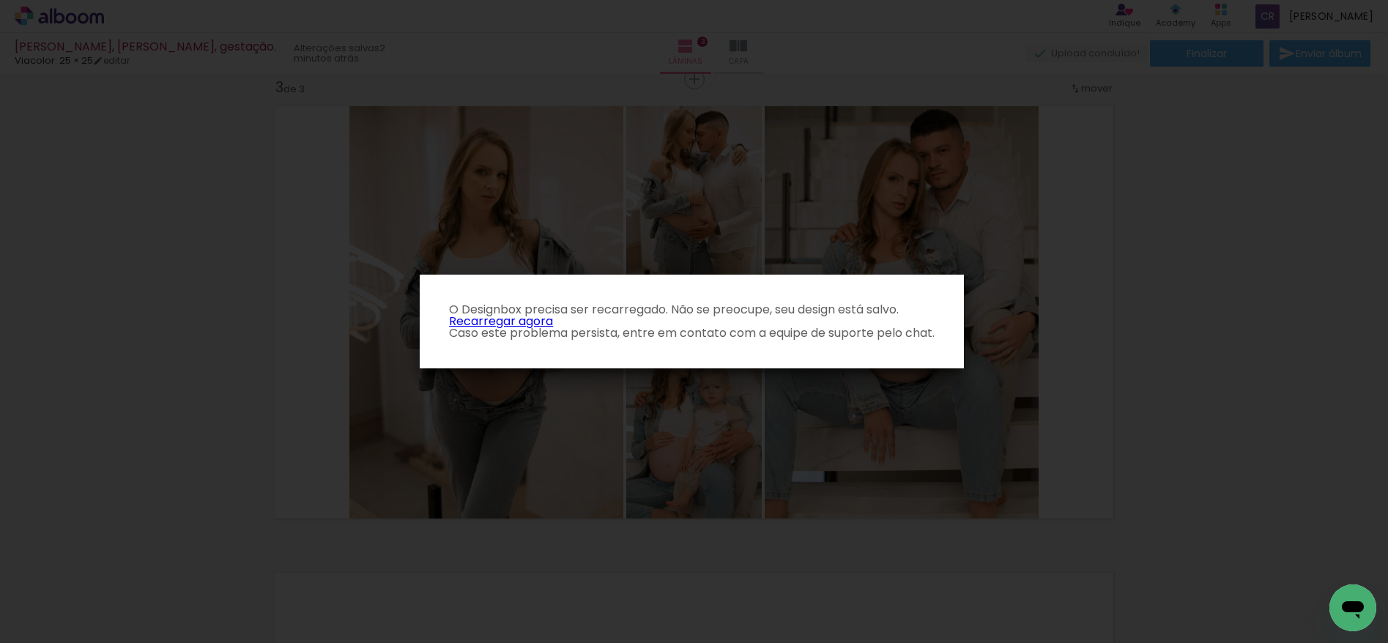
click at [540, 322] on link "Recarregar agora" at bounding box center [501, 321] width 104 height 17
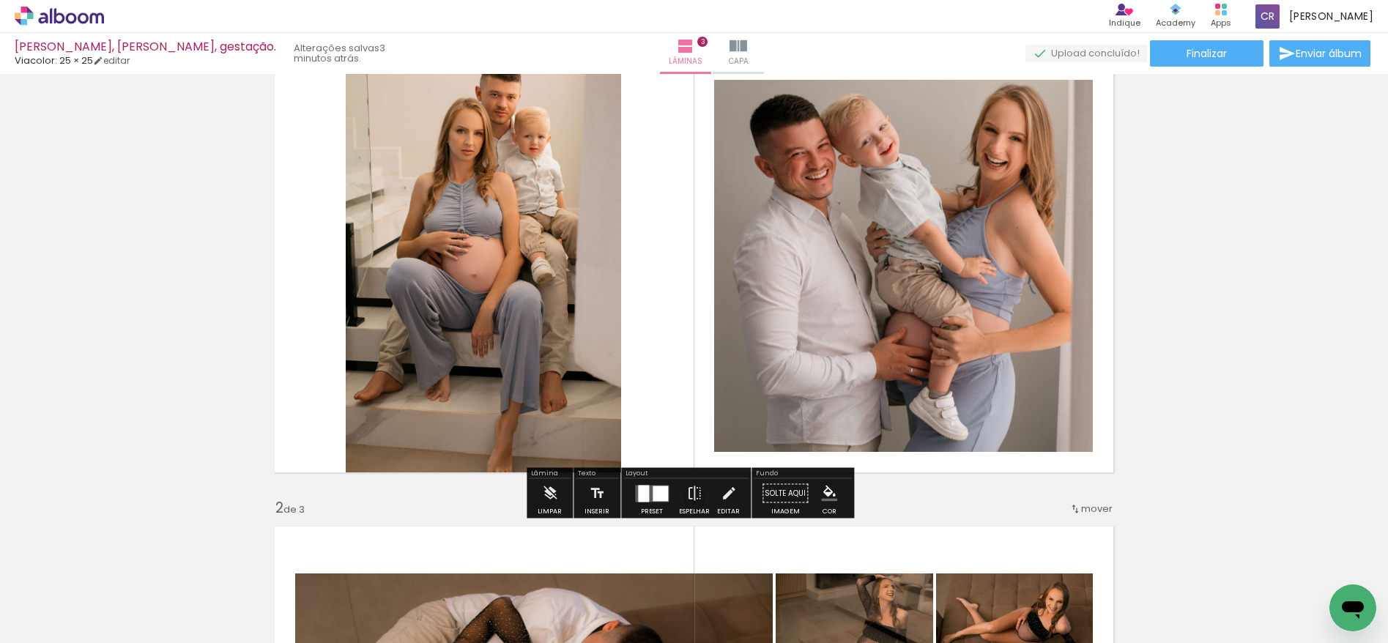
scroll to position [89, 0]
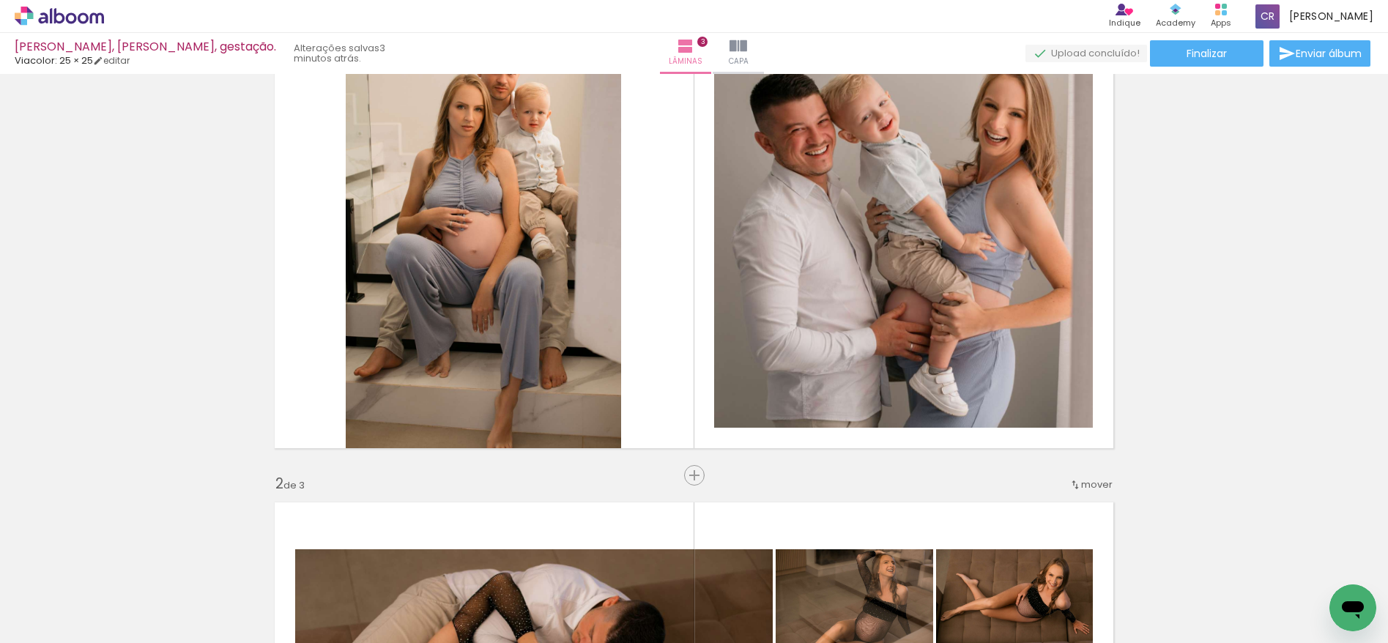
click at [1081, 483] on span "mover" at bounding box center [1096, 485] width 31 height 14
click at [1072, 481] on paper-item "antes da 1" at bounding box center [1053, 482] width 111 height 24
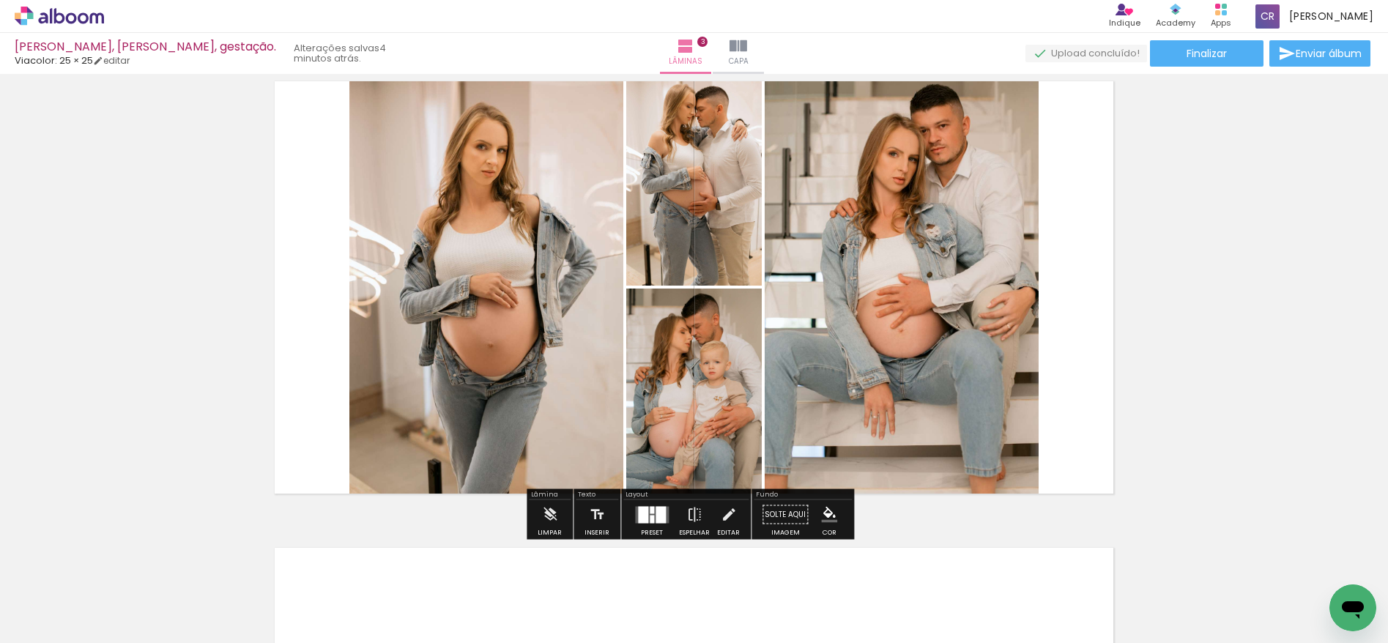
scroll to position [979, 0]
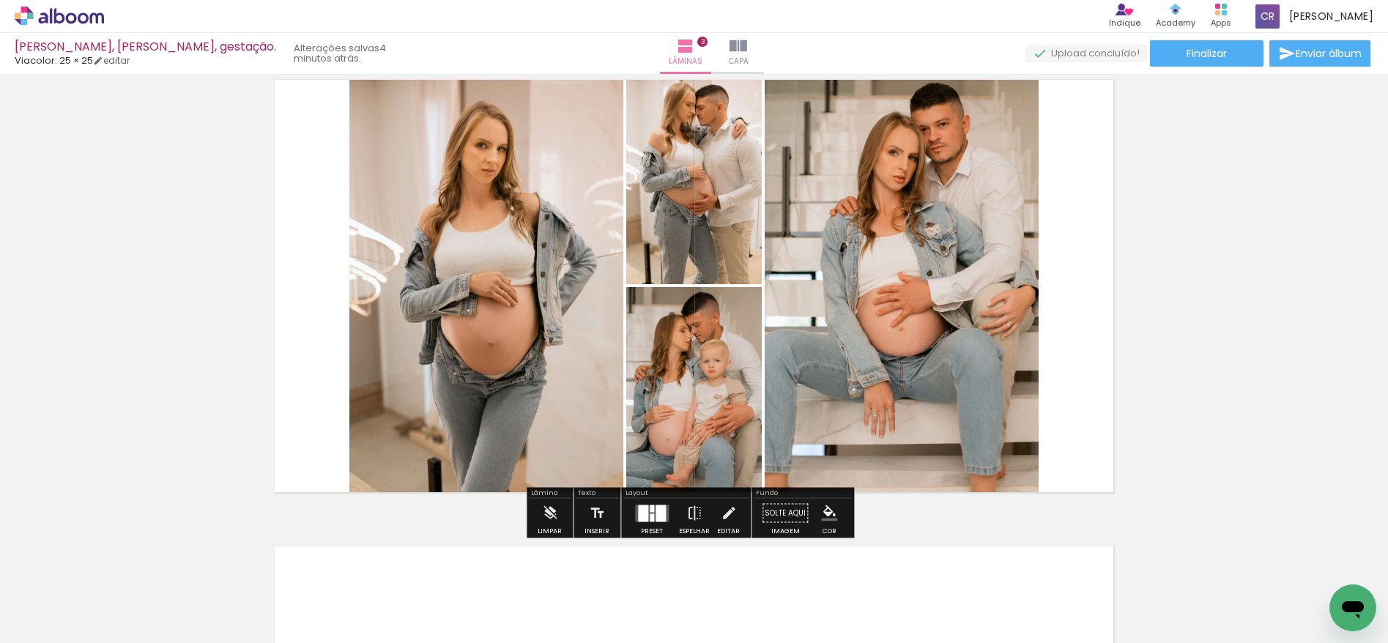
click at [650, 513] on div at bounding box center [652, 517] width 4 height 8
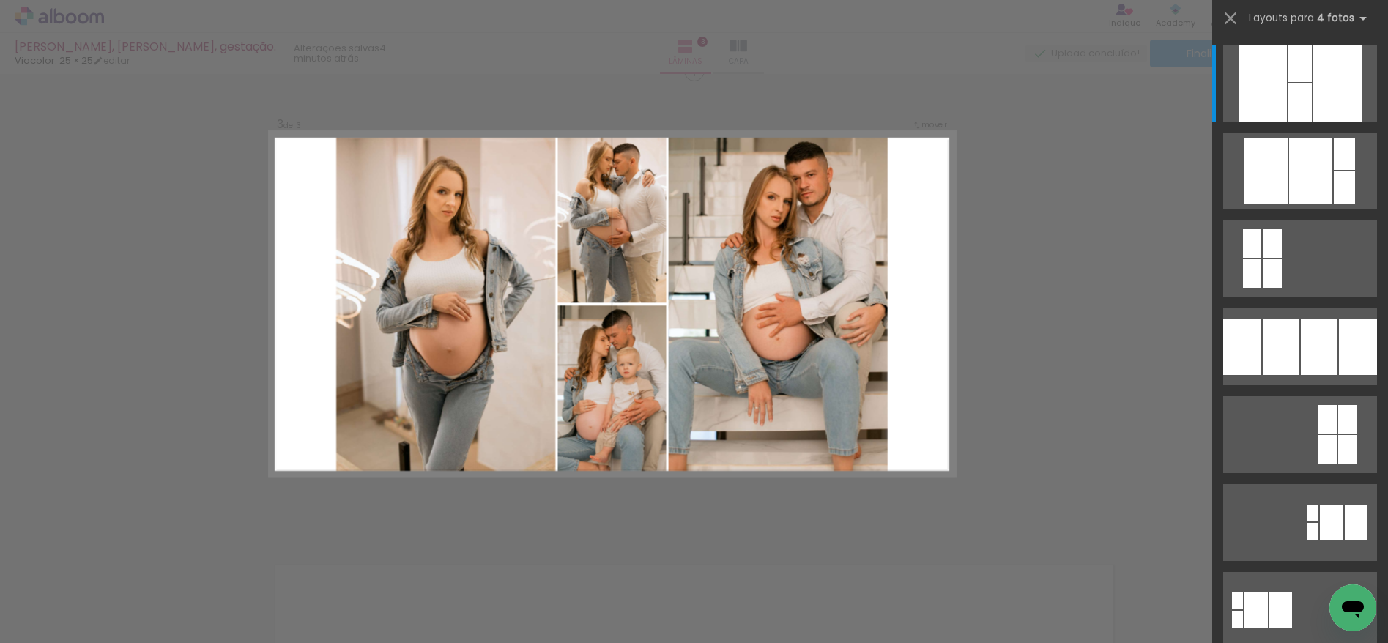
scroll to position [952, 0]
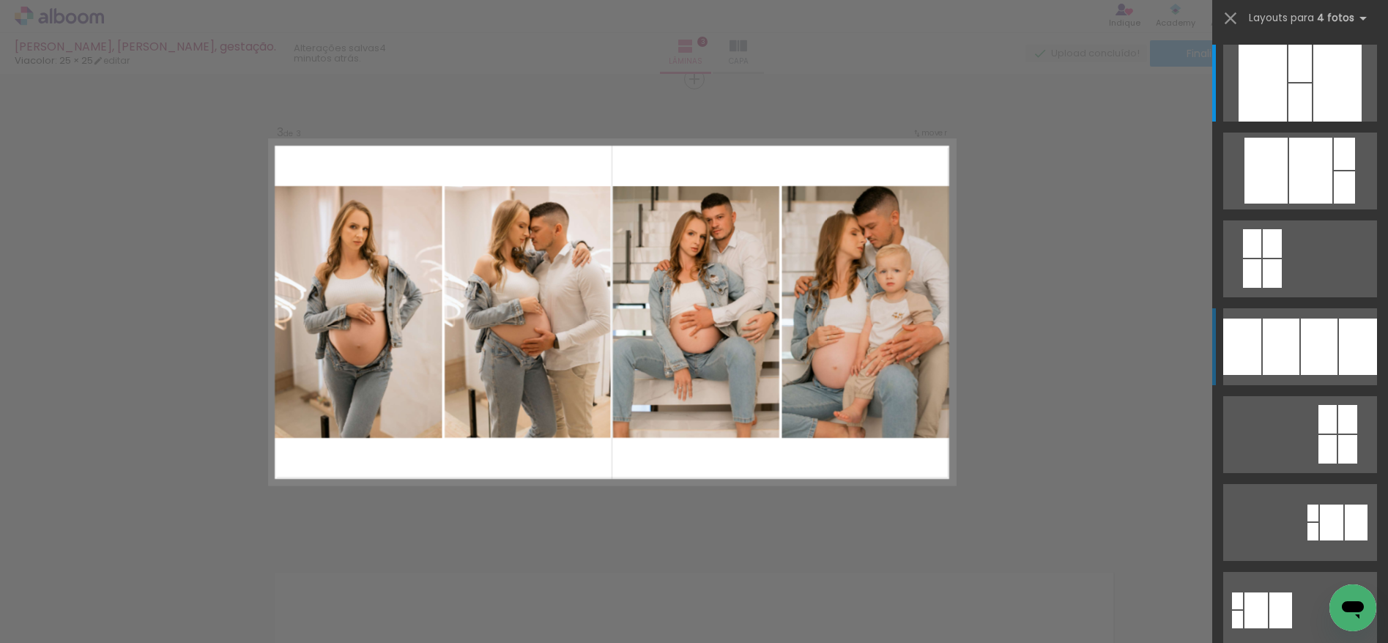
click at [1331, 351] on div at bounding box center [1319, 347] width 37 height 56
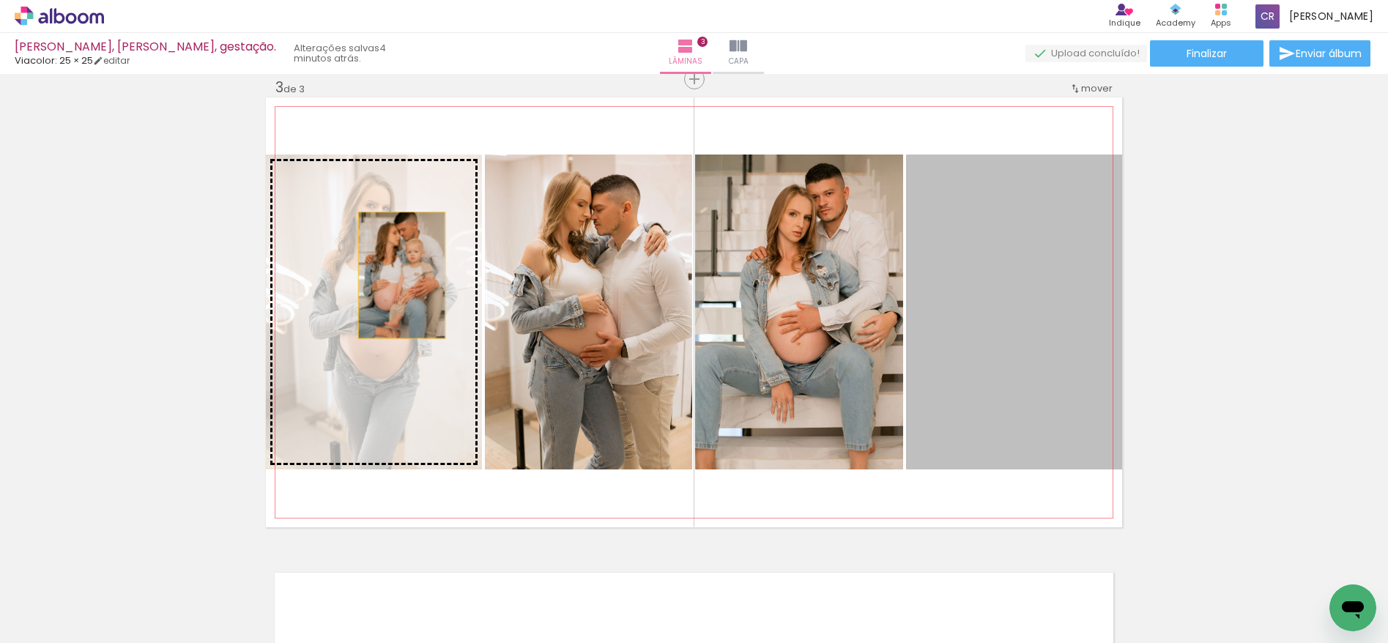
drag, startPoint x: 1034, startPoint y: 292, endPoint x: 396, endPoint y: 275, distance: 638.9
click at [0, 0] on slot at bounding box center [0, 0] width 0 height 0
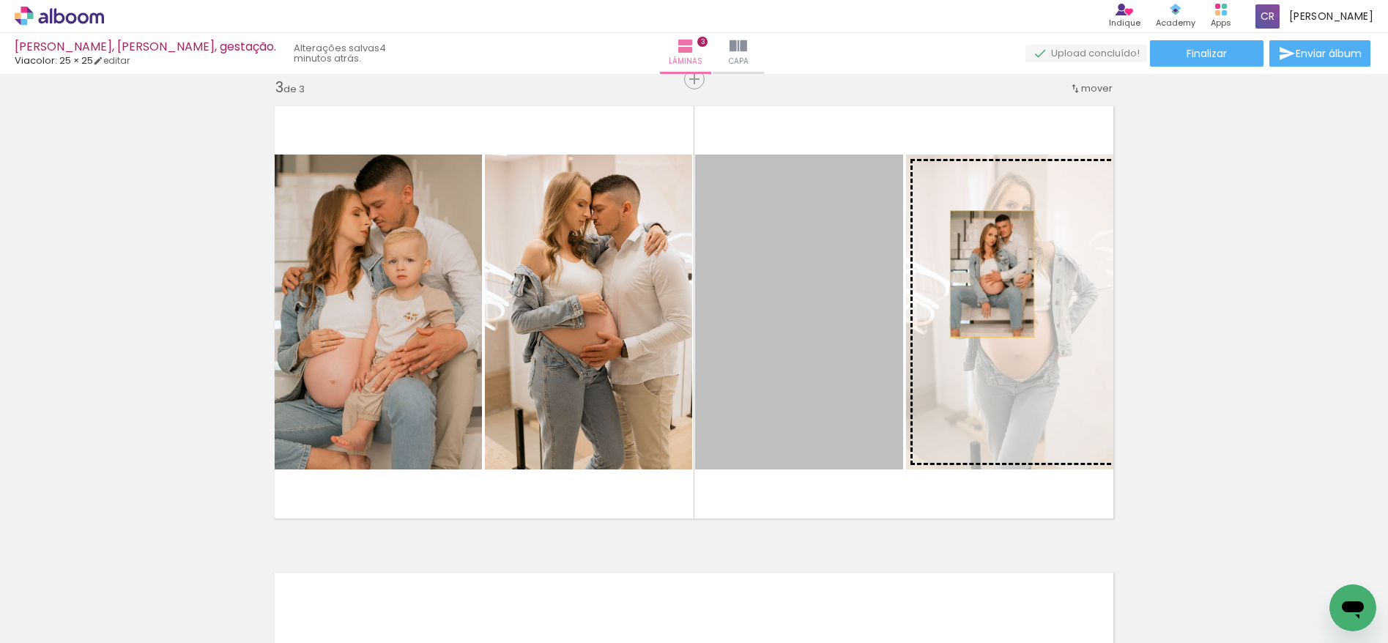
drag, startPoint x: 779, startPoint y: 272, endPoint x: 1040, endPoint y: 274, distance: 261.5
click at [0, 0] on slot at bounding box center [0, 0] width 0 height 0
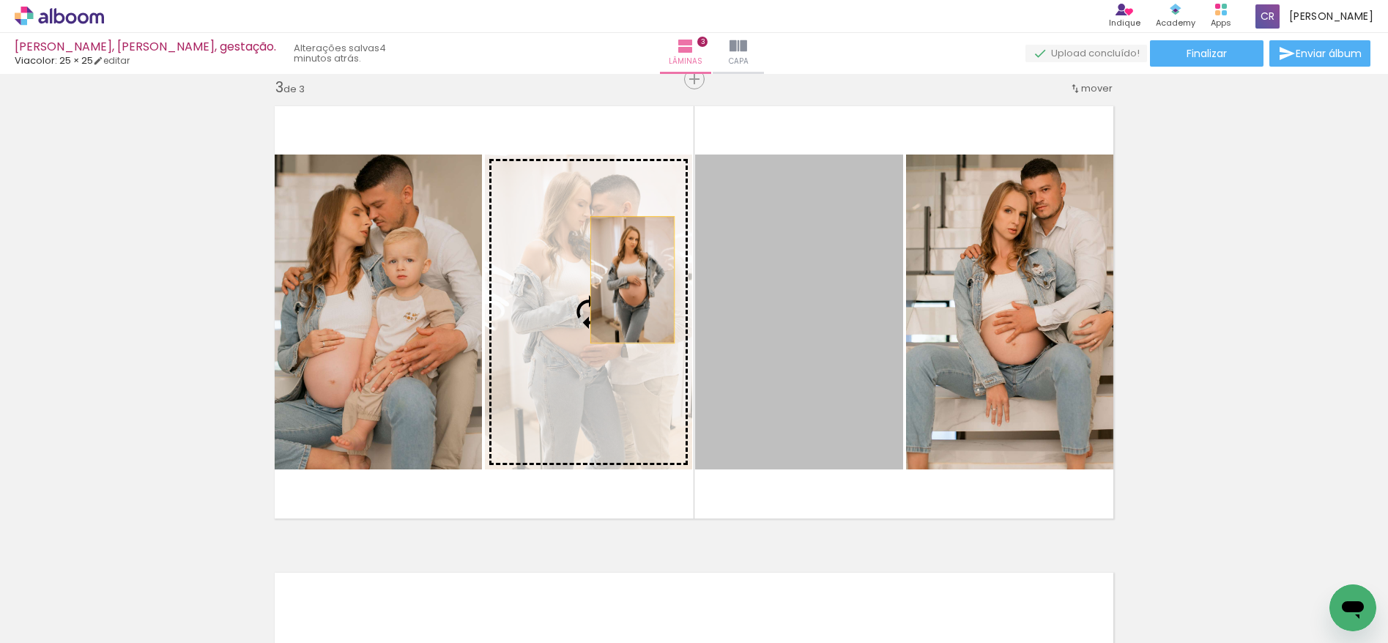
drag, startPoint x: 806, startPoint y: 286, endPoint x: 611, endPoint y: 280, distance: 195.7
click at [0, 0] on slot at bounding box center [0, 0] width 0 height 0
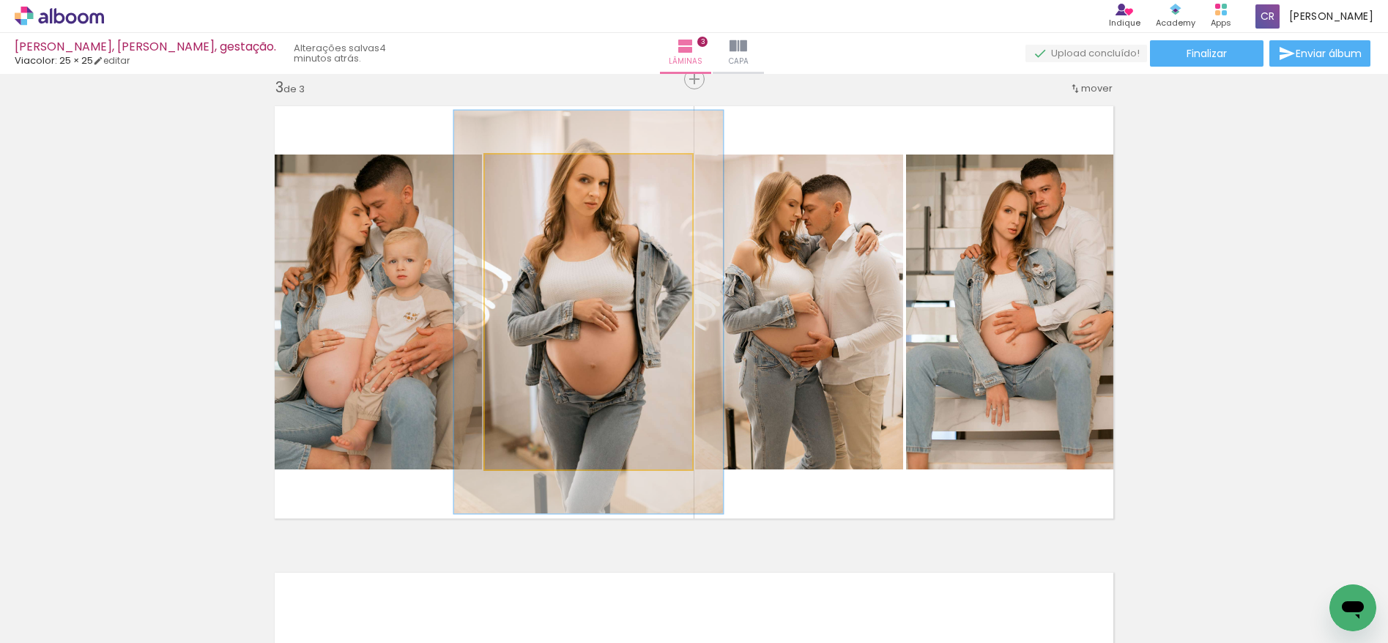
drag, startPoint x: 515, startPoint y: 170, endPoint x: 529, endPoint y: 169, distance: 13.9
type paper-slider "128"
click at [529, 169] on div at bounding box center [533, 169] width 13 height 13
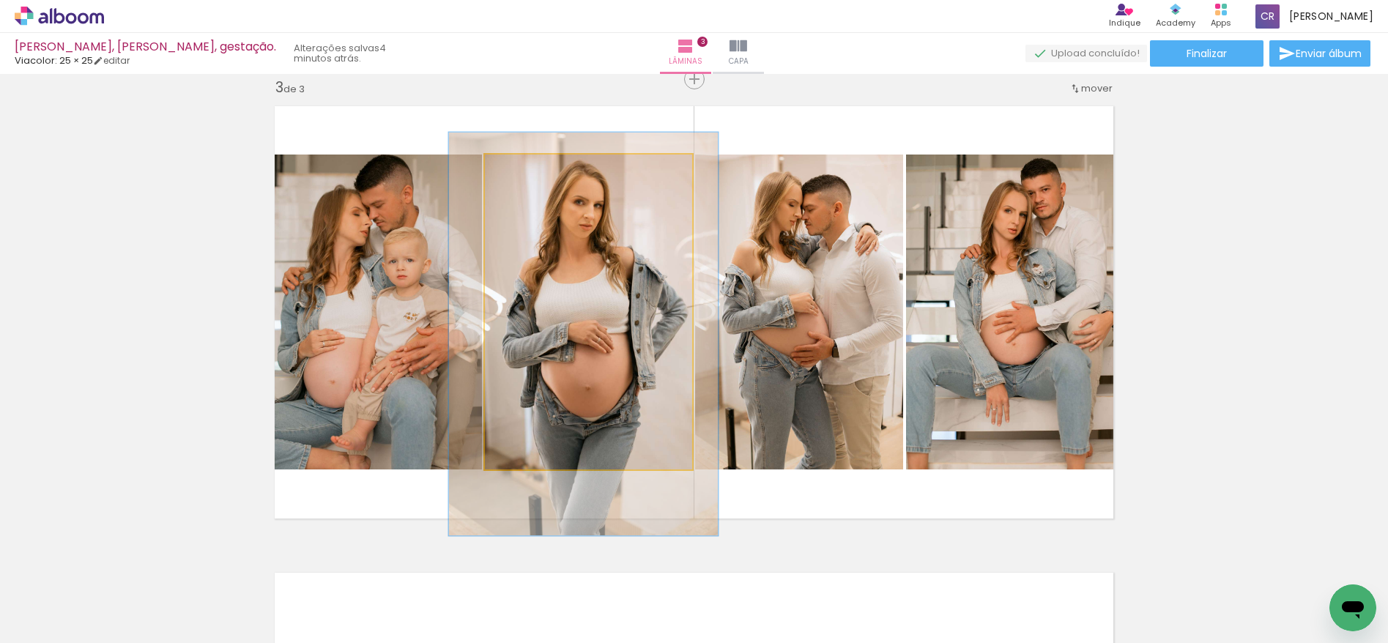
drag, startPoint x: 612, startPoint y: 230, endPoint x: 606, endPoint y: 252, distance: 22.6
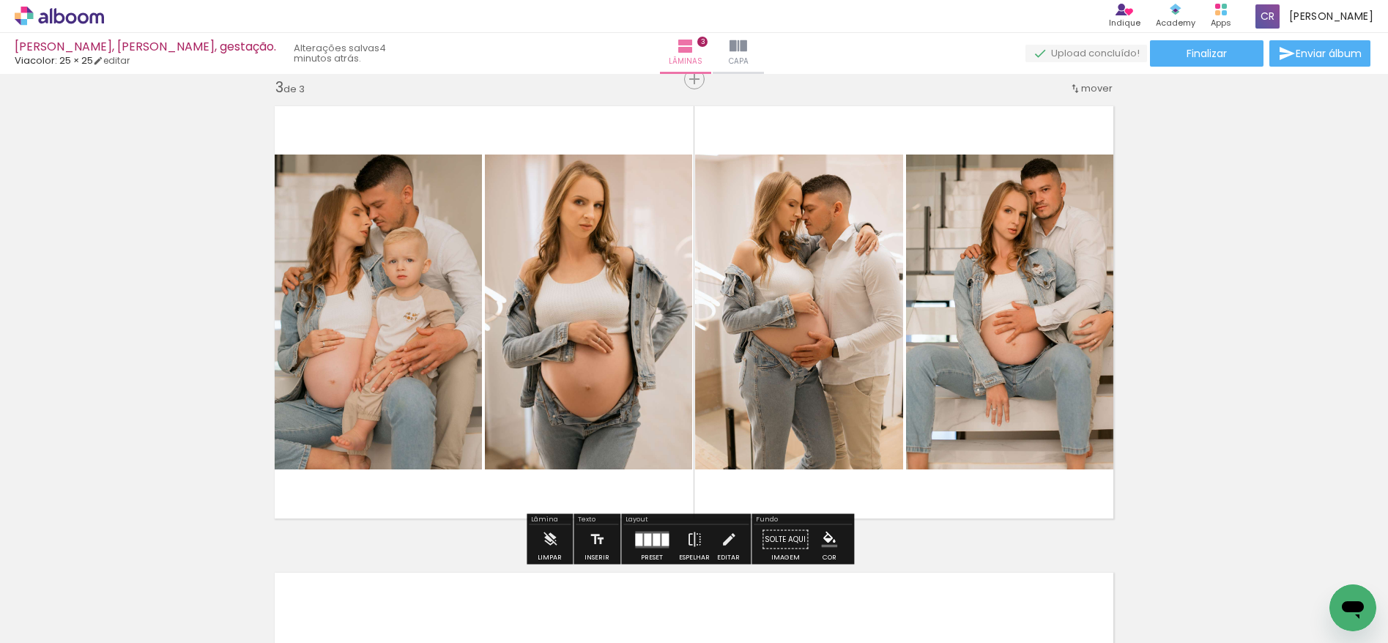
click at [803, 253] on quentale-photo at bounding box center [799, 312] width 208 height 315
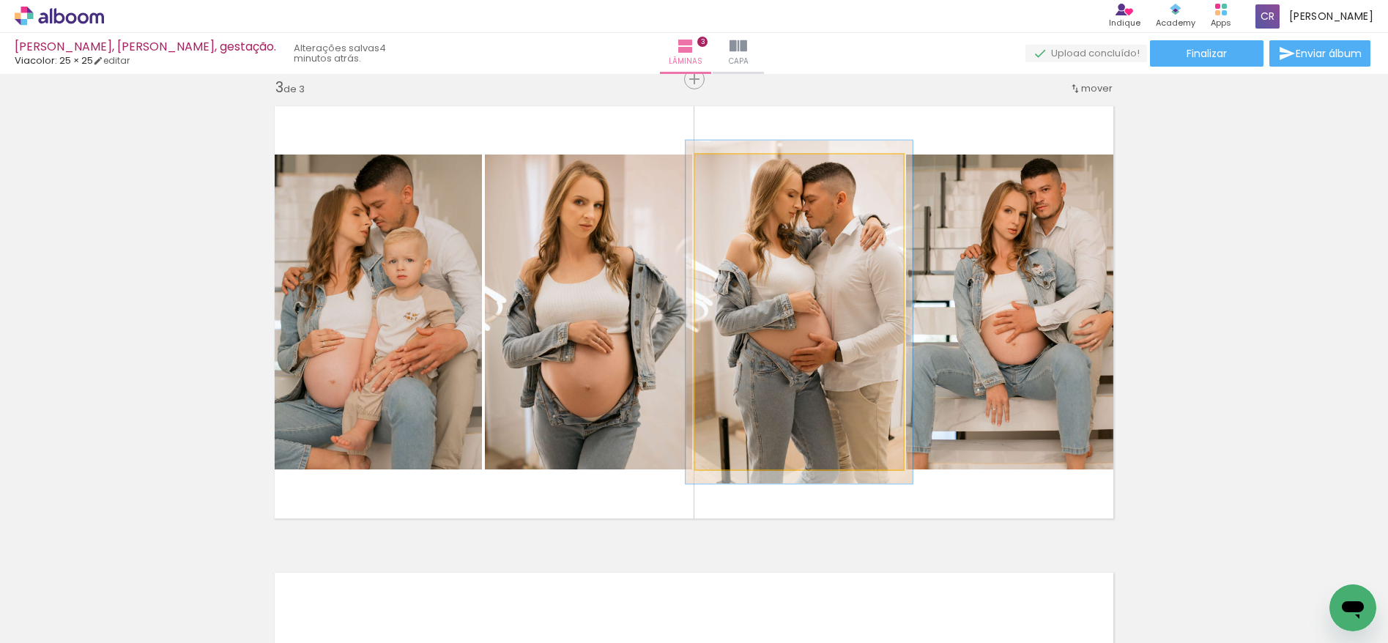
type paper-slider "109"
click at [731, 169] on div at bounding box center [733, 169] width 13 height 13
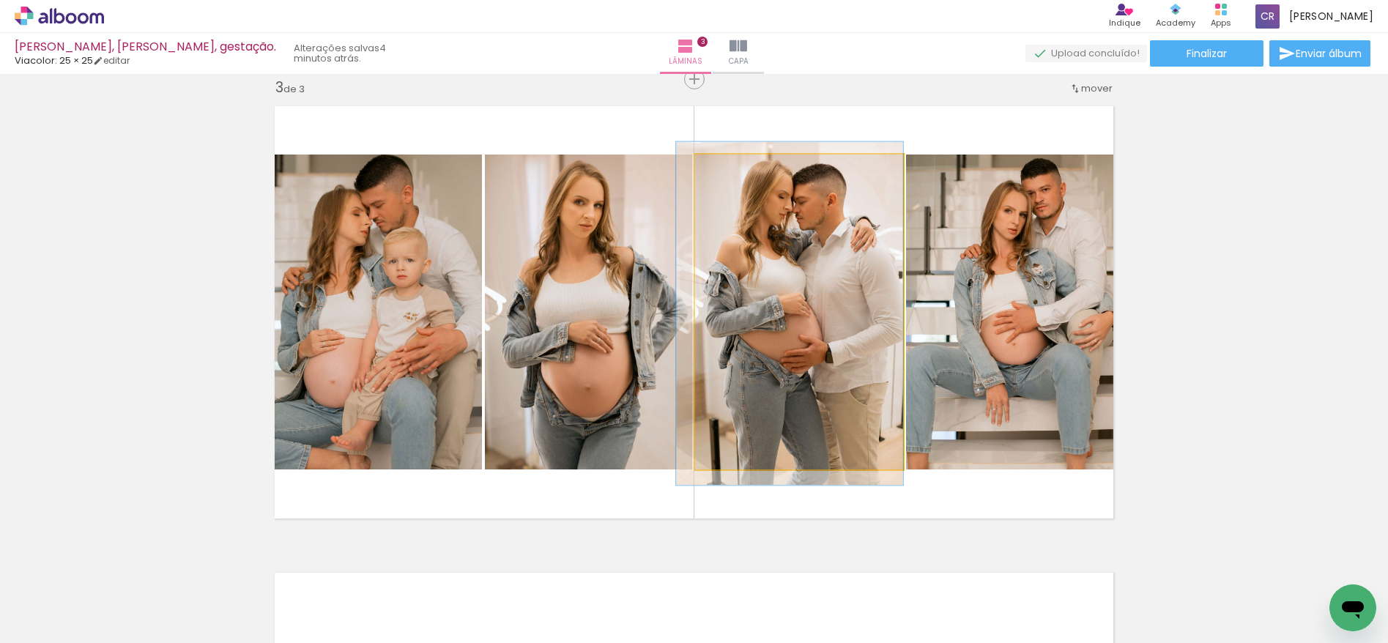
drag, startPoint x: 792, startPoint y: 217, endPoint x: 777, endPoint y: 218, distance: 14.7
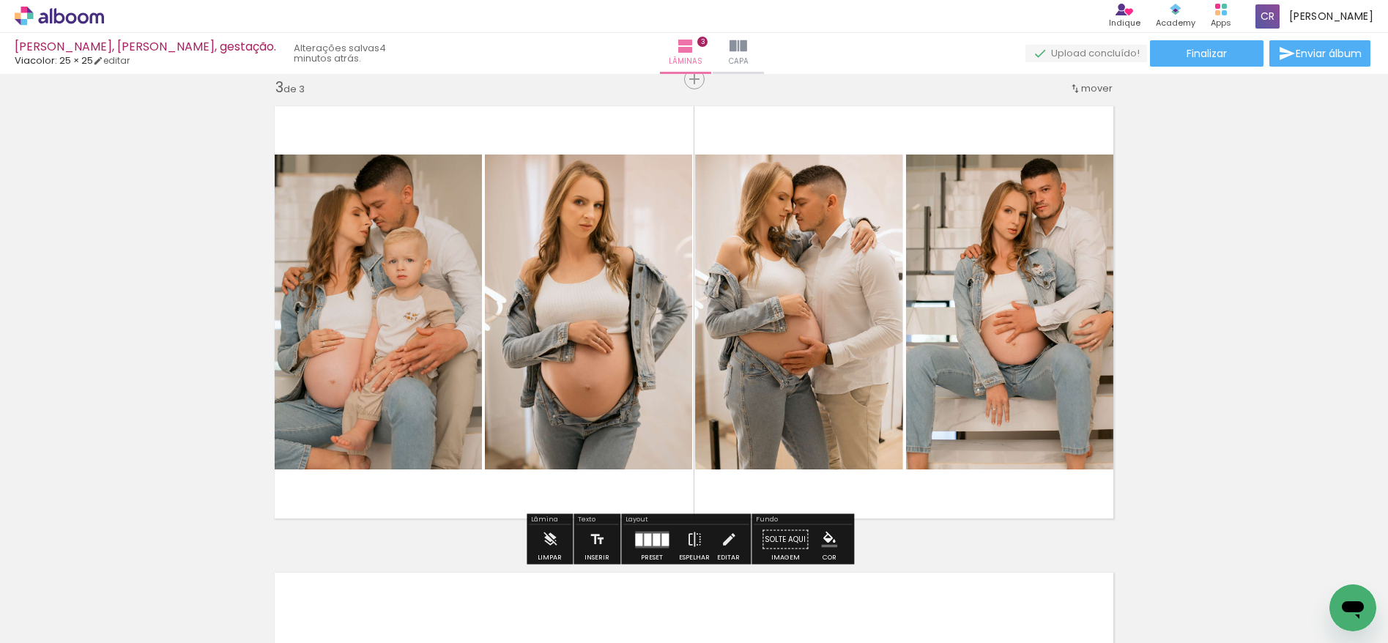
click at [1023, 272] on quentale-photo at bounding box center [1014, 312] width 216 height 315
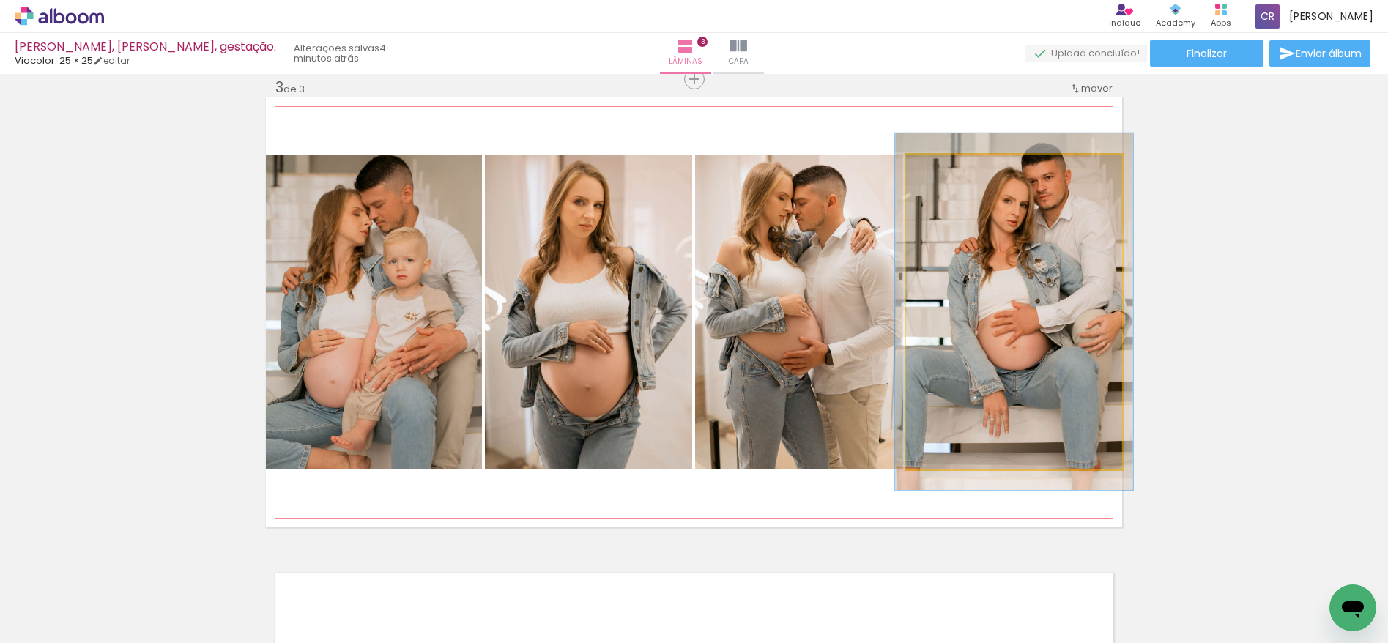
click at [940, 168] on div at bounding box center [945, 169] width 13 height 13
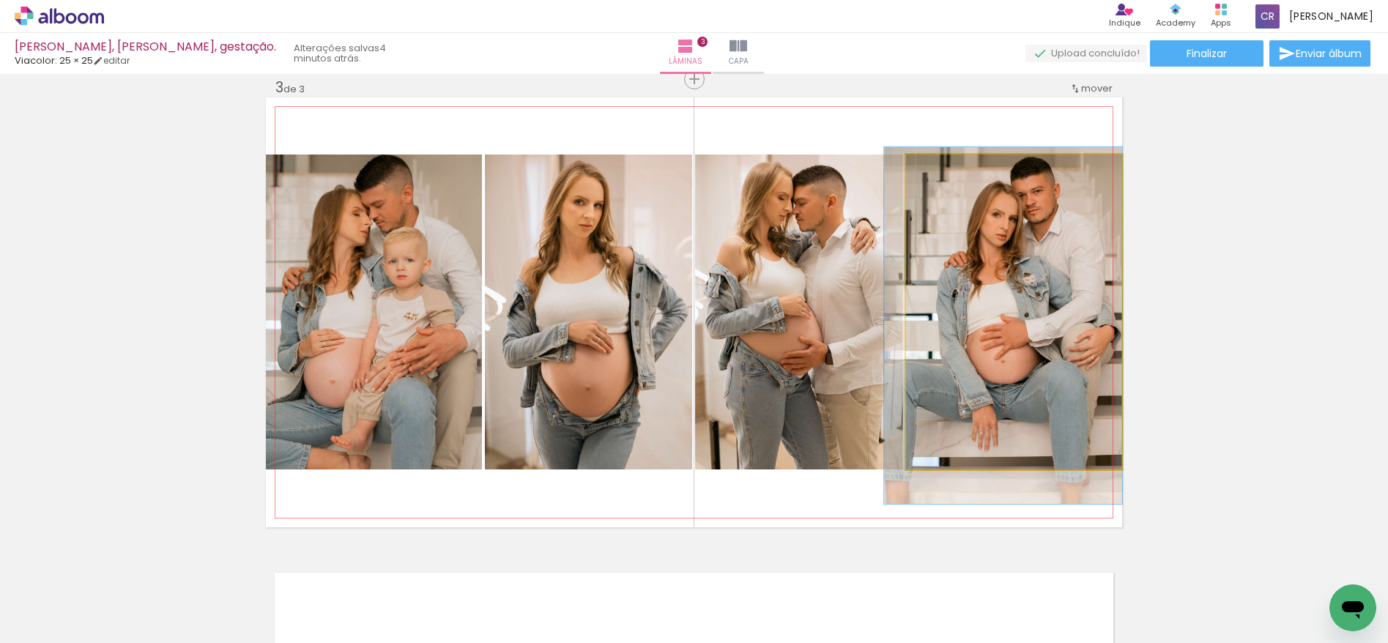
drag, startPoint x: 1037, startPoint y: 212, endPoint x: 1008, endPoint y: 223, distance: 31.3
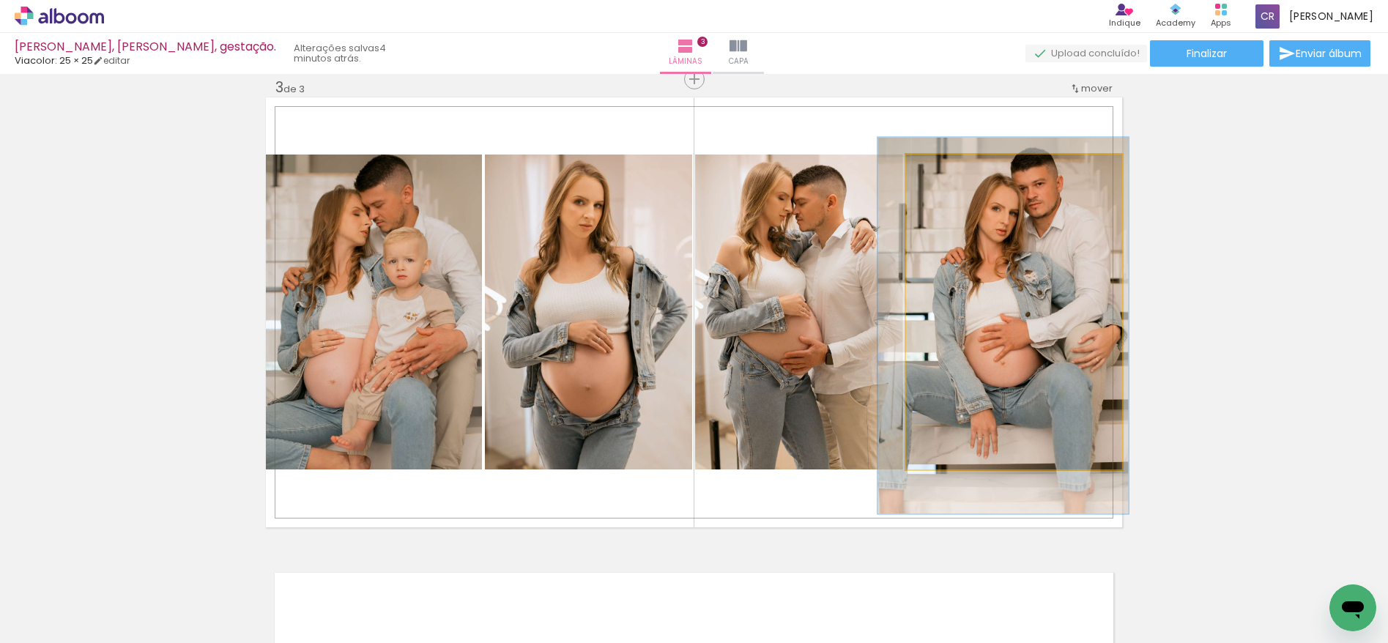
click at [944, 170] on div at bounding box center [949, 169] width 13 height 13
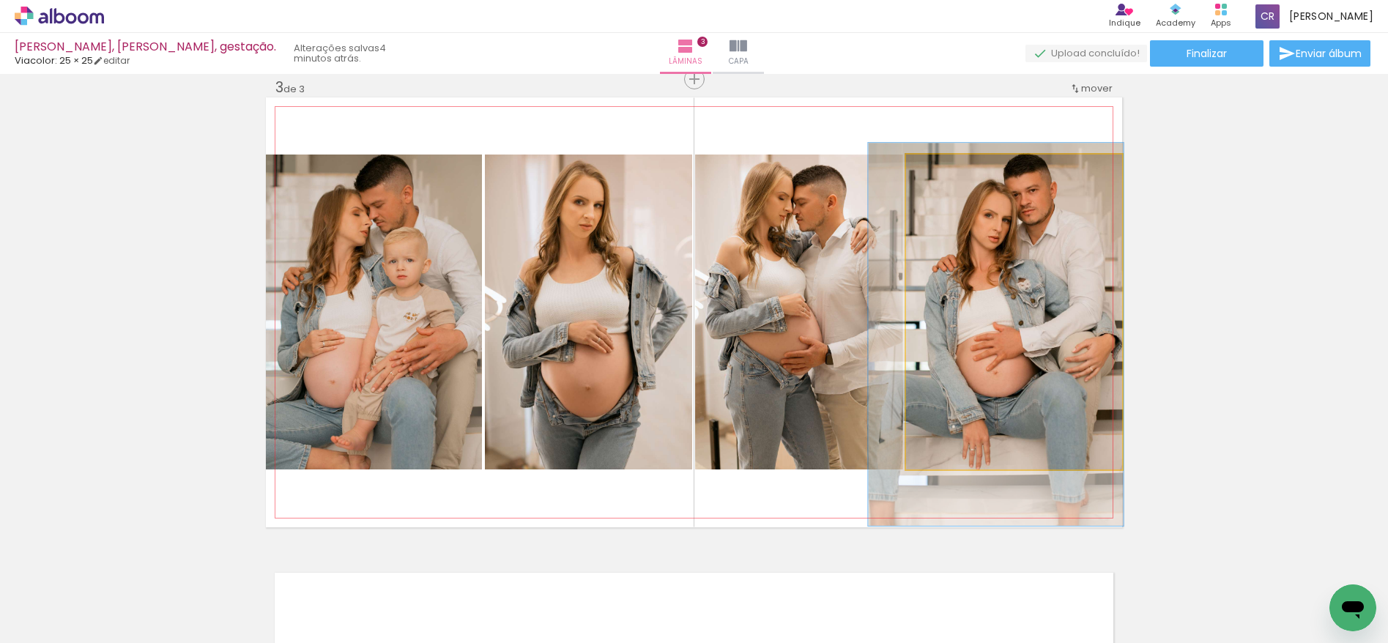
drag, startPoint x: 1038, startPoint y: 213, endPoint x: 1032, endPoint y: 220, distance: 8.8
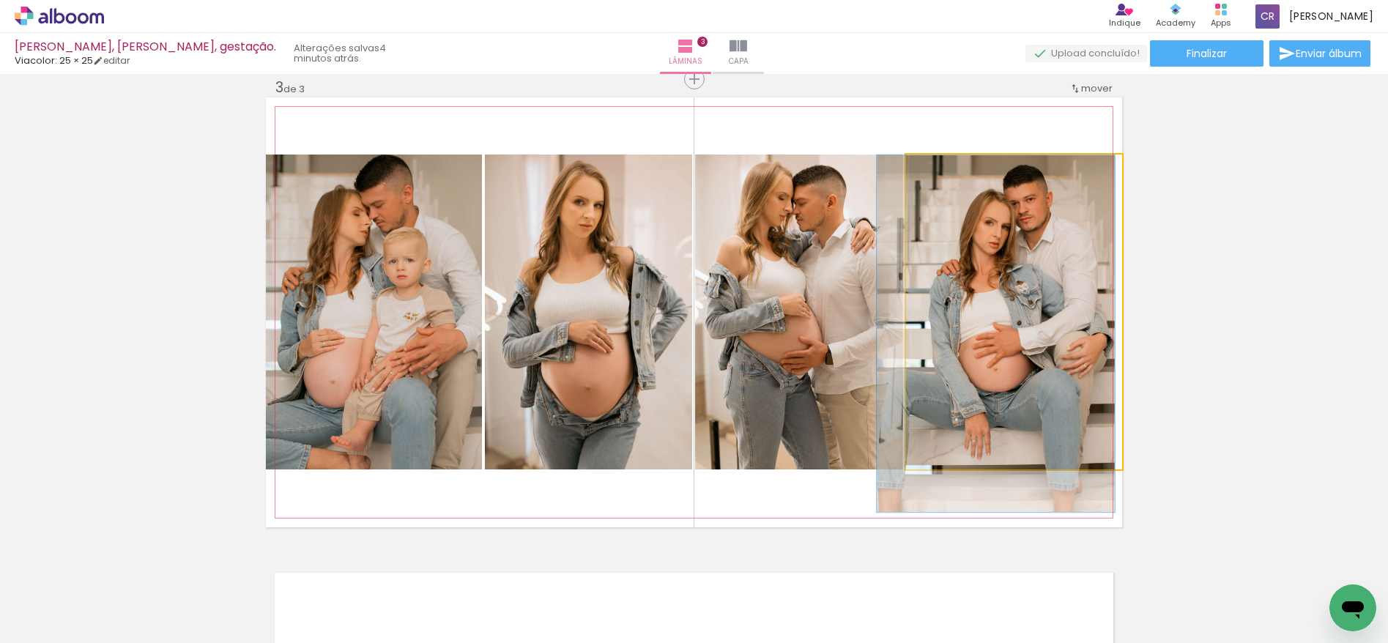
click at [940, 171] on div at bounding box center [946, 169] width 13 height 13
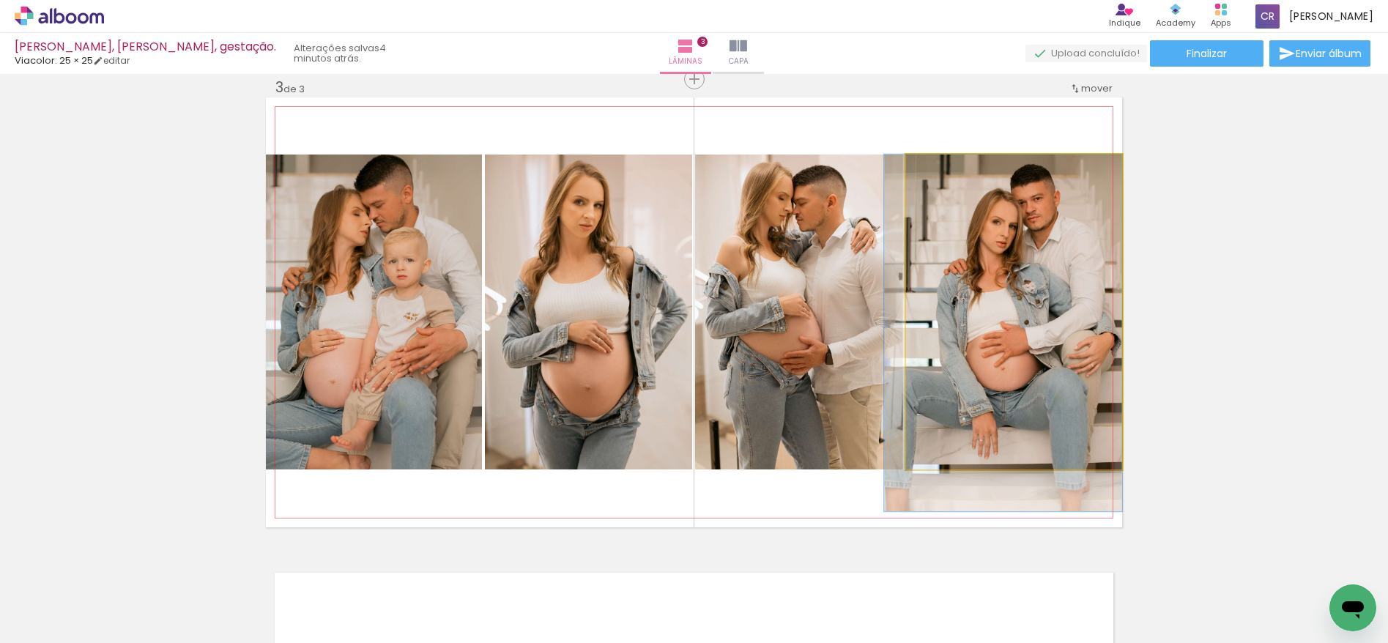
drag, startPoint x: 1024, startPoint y: 233, endPoint x: 1012, endPoint y: 240, distance: 13.4
click at [1071, 240] on quentale-photo at bounding box center [1014, 312] width 216 height 315
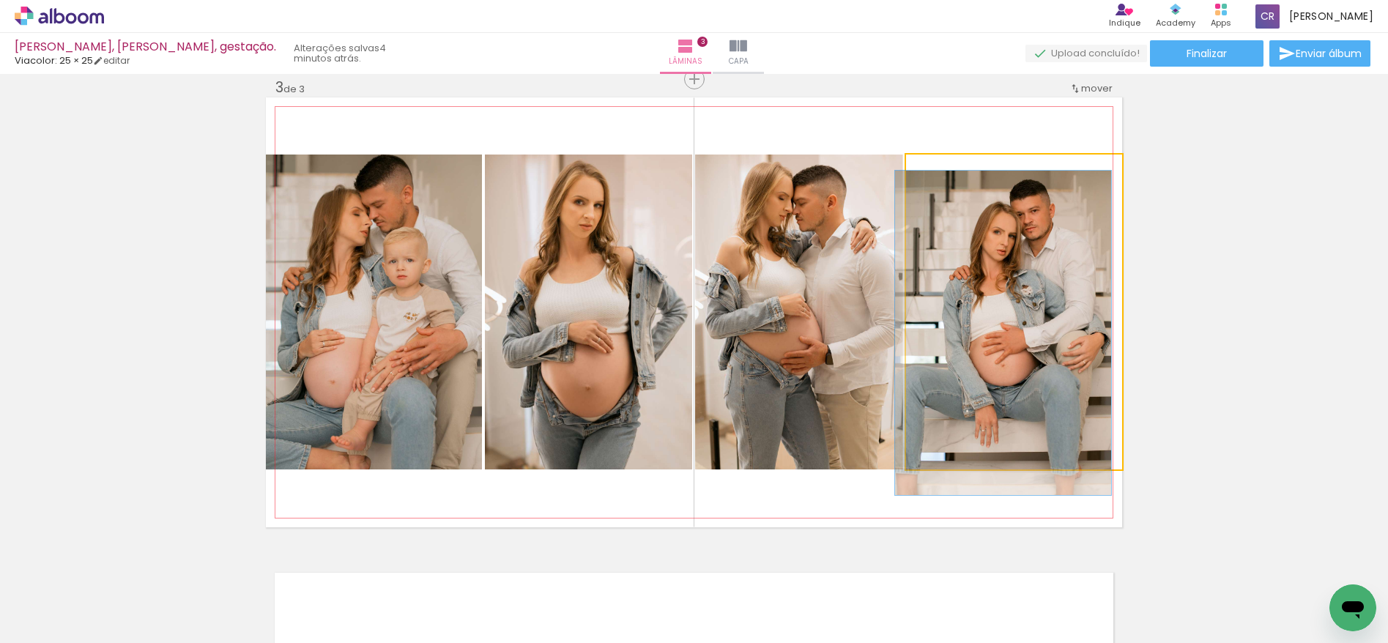
type paper-slider "100"
click at [935, 170] on div at bounding box center [940, 169] width 13 height 13
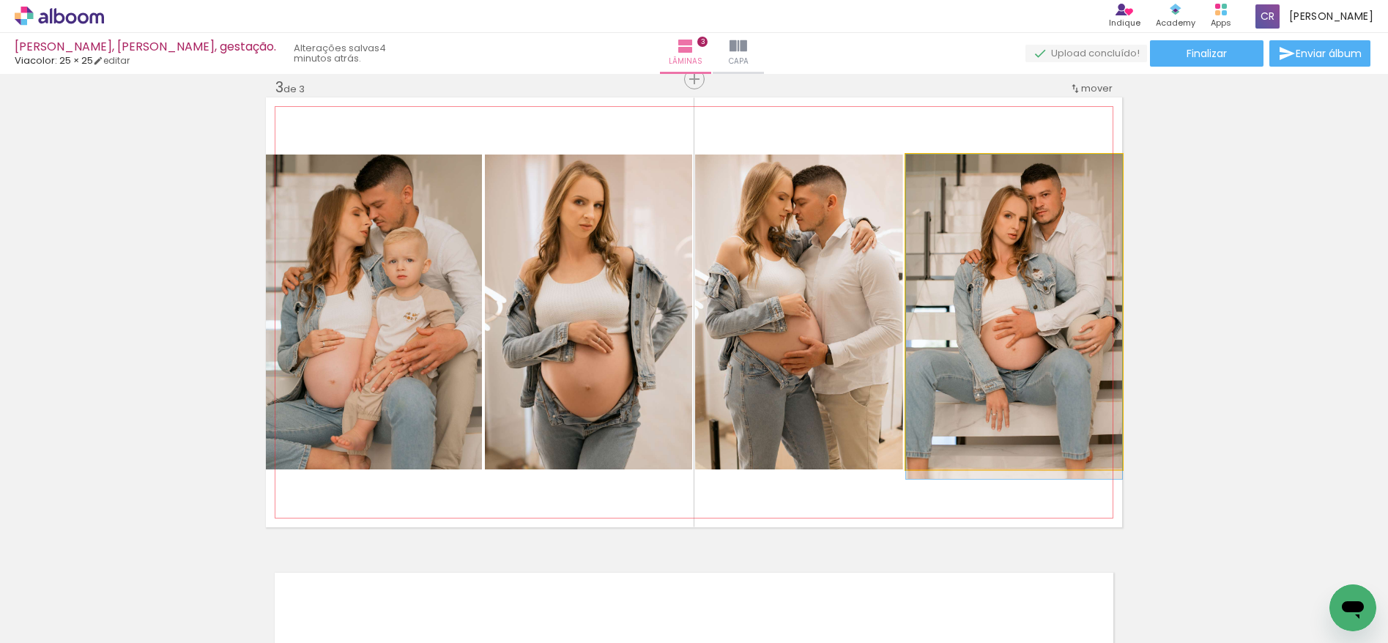
drag, startPoint x: 1053, startPoint y: 277, endPoint x: 1061, endPoint y: 273, distance: 9.5
drag, startPoint x: 1061, startPoint y: 272, endPoint x: 1025, endPoint y: 270, distance: 36.0
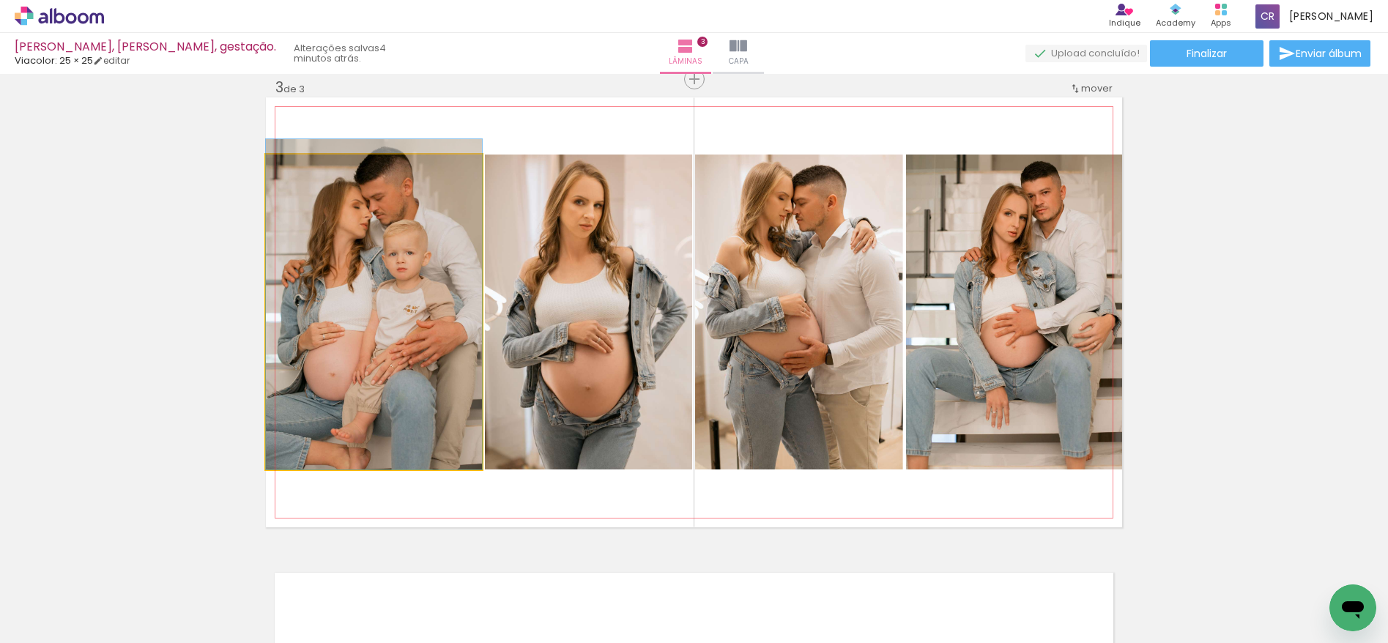
click at [294, 170] on div at bounding box center [300, 169] width 13 height 13
click at [394, 242] on quentale-photo at bounding box center [374, 312] width 216 height 315
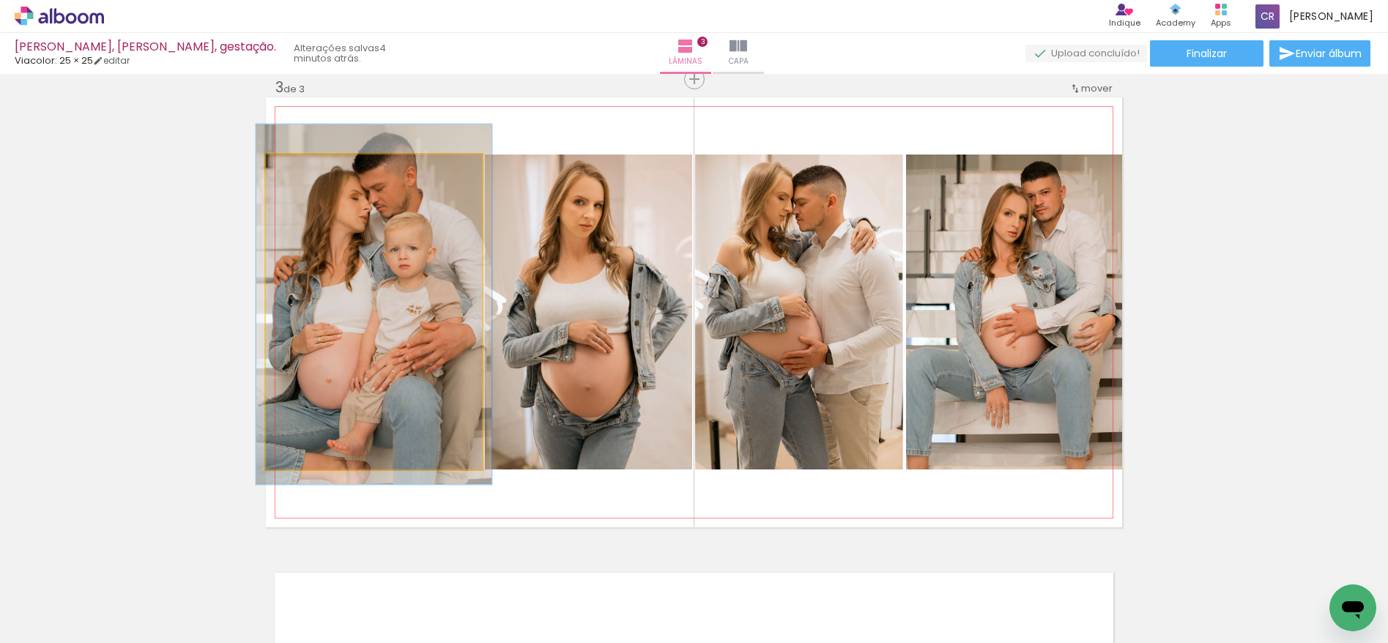
click at [299, 174] on div at bounding box center [304, 169] width 13 height 13
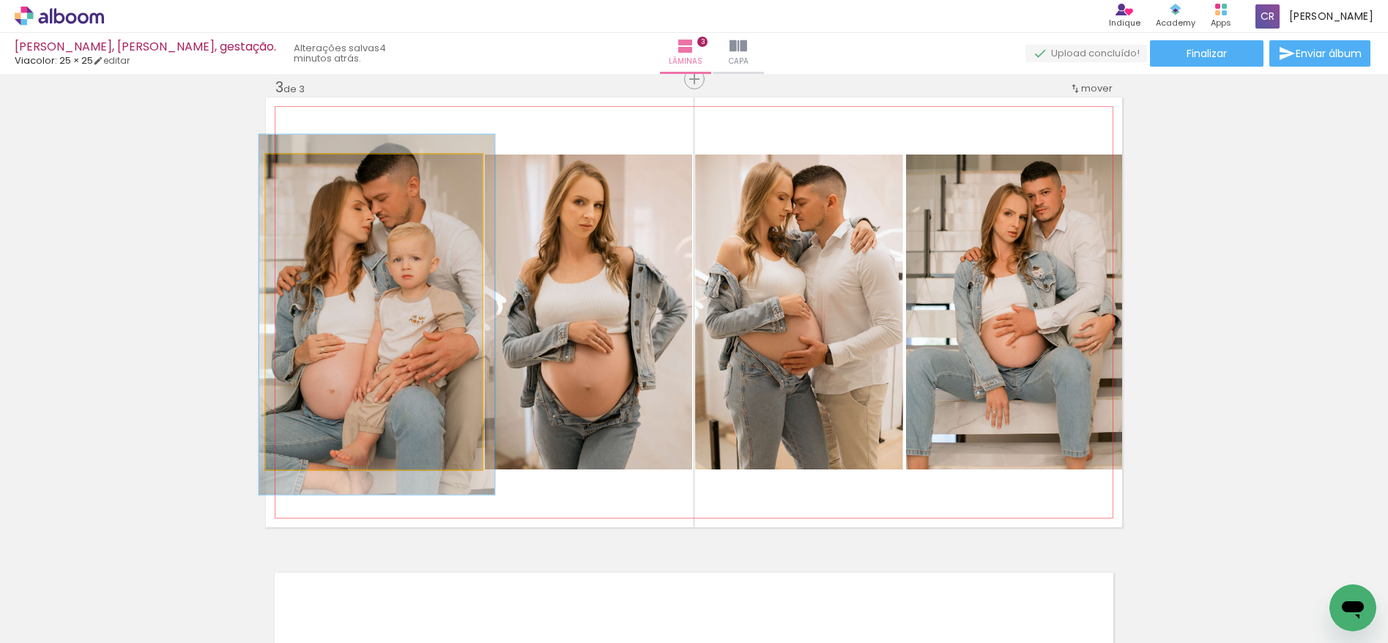
drag, startPoint x: 349, startPoint y: 205, endPoint x: 351, endPoint y: 213, distance: 8.2
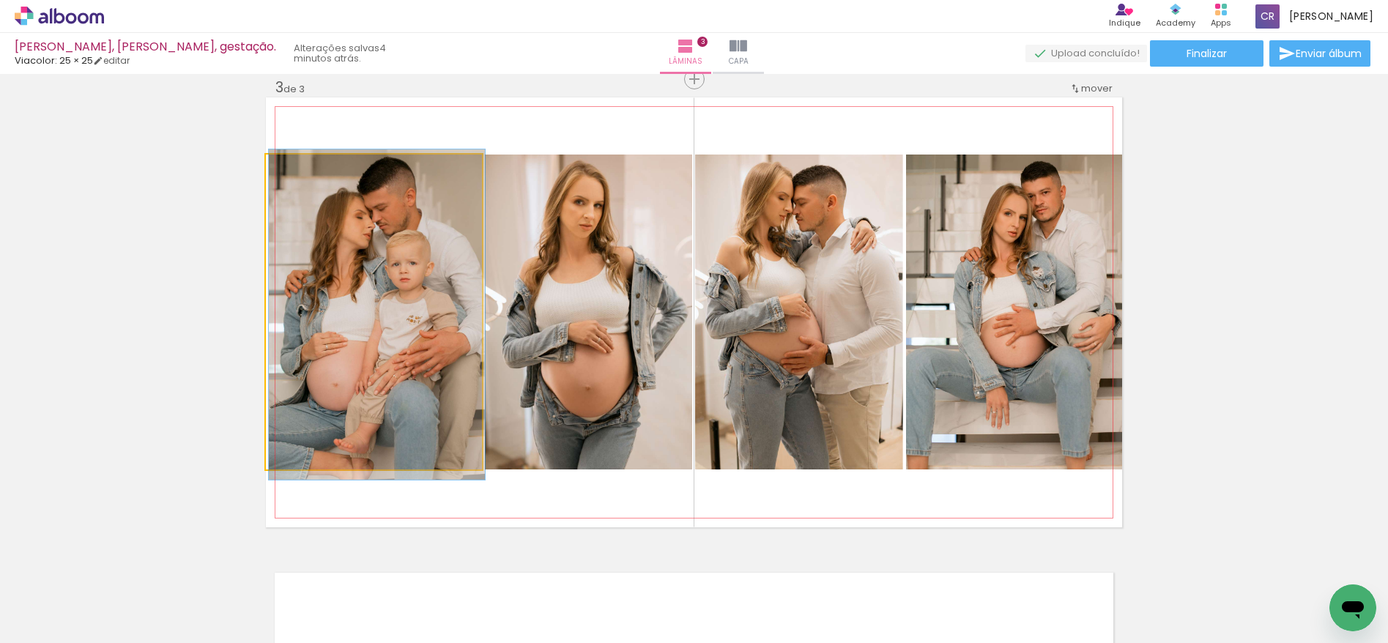
drag, startPoint x: 302, startPoint y: 170, endPoint x: 273, endPoint y: 170, distance: 28.6
type paper-slider "100"
click at [273, 170] on div at bounding box center [321, 170] width 102 height 22
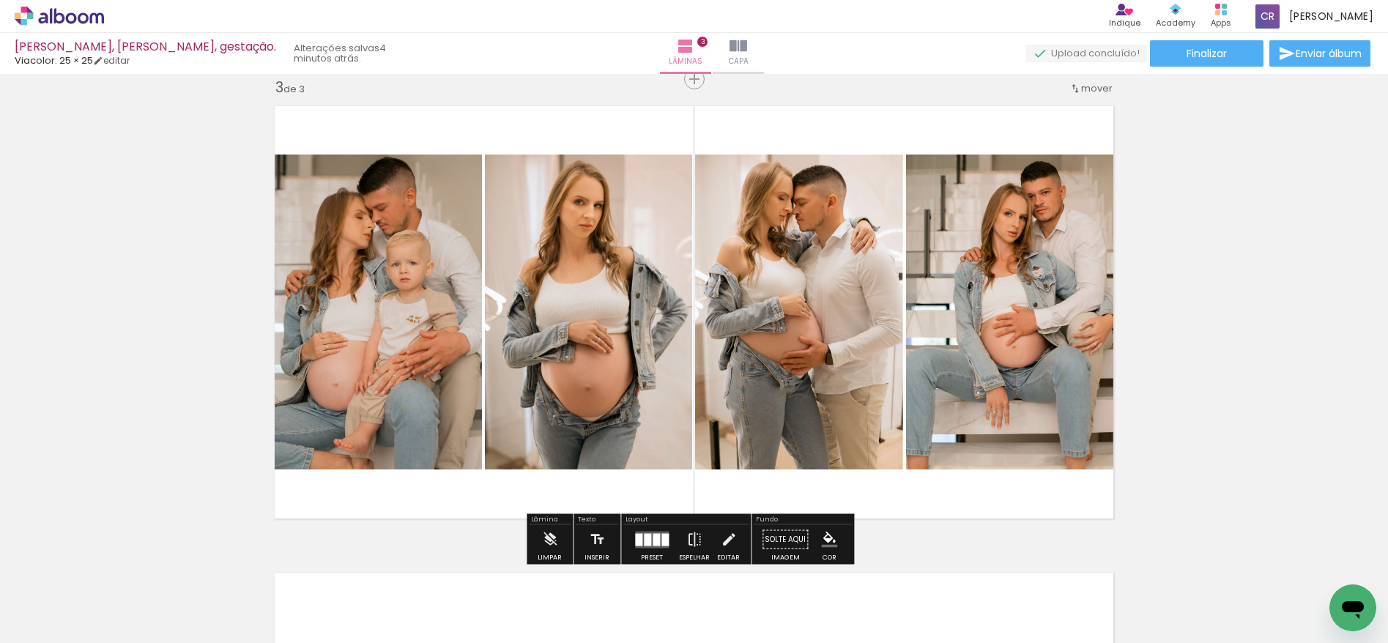
click at [374, 216] on quentale-photo at bounding box center [374, 312] width 216 height 315
click at [1023, 297] on quentale-photo at bounding box center [1014, 312] width 216 height 315
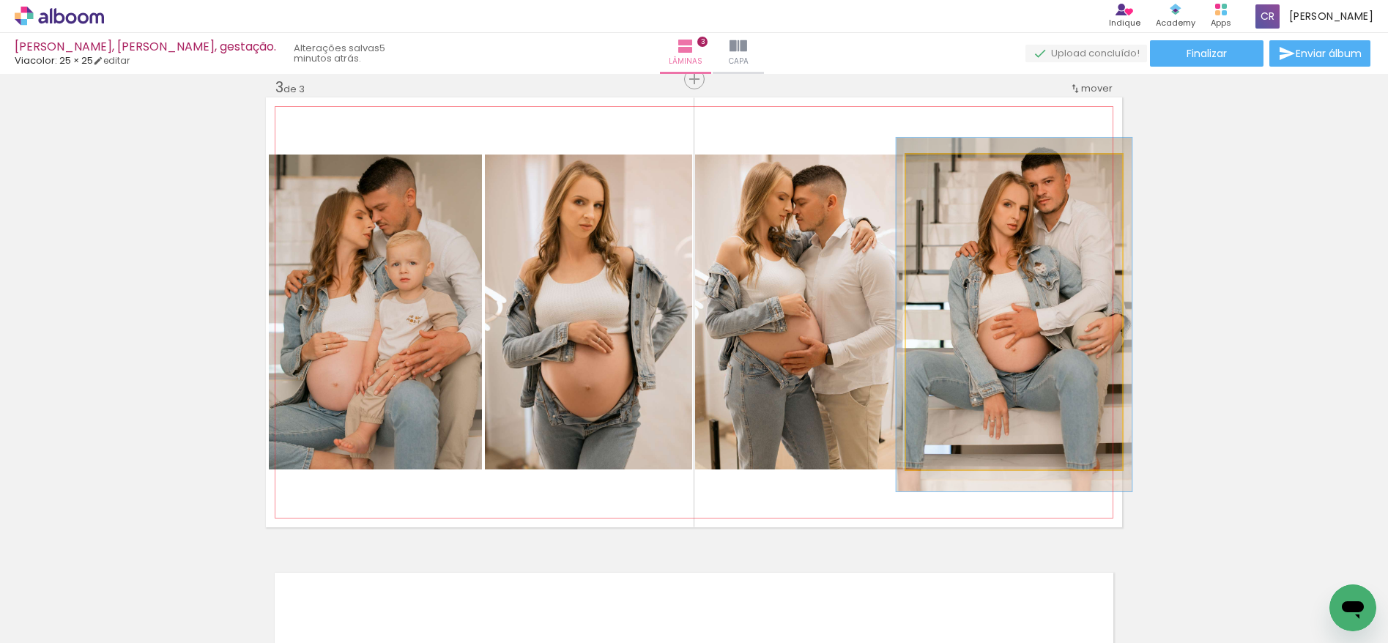
click at [942, 170] on div at bounding box center [944, 169] width 13 height 13
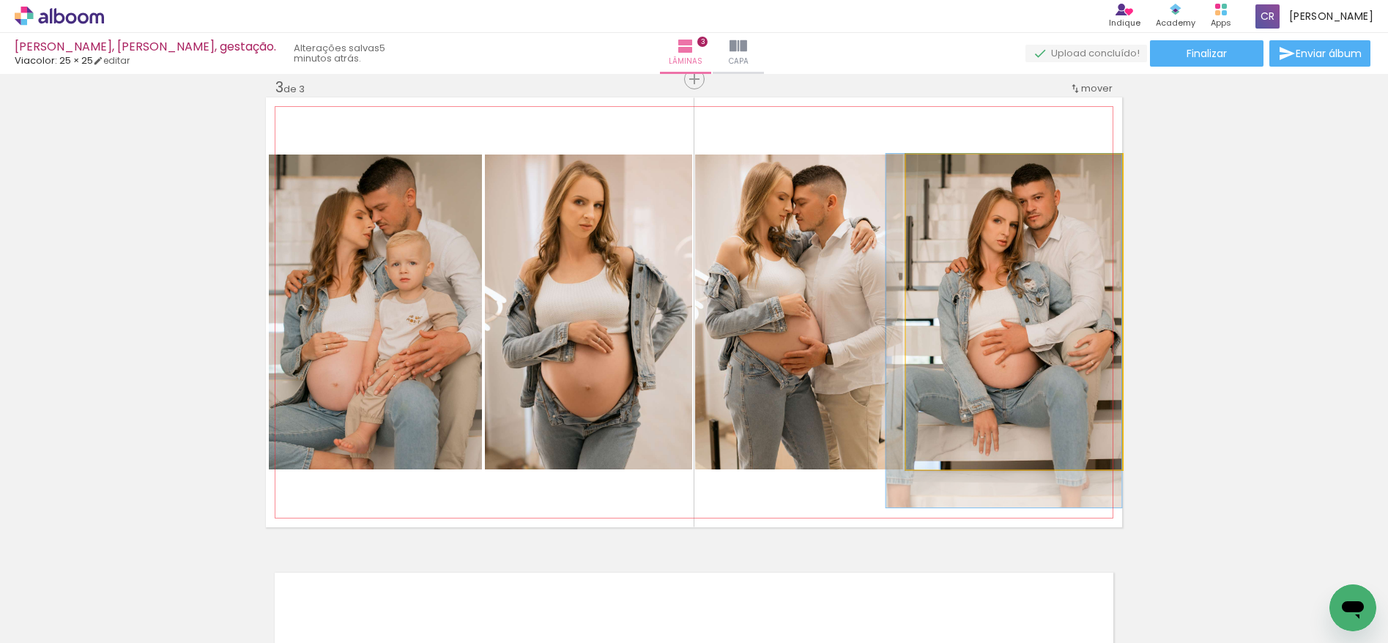
drag, startPoint x: 1031, startPoint y: 212, endPoint x: 1003, endPoint y: 245, distance: 43.6
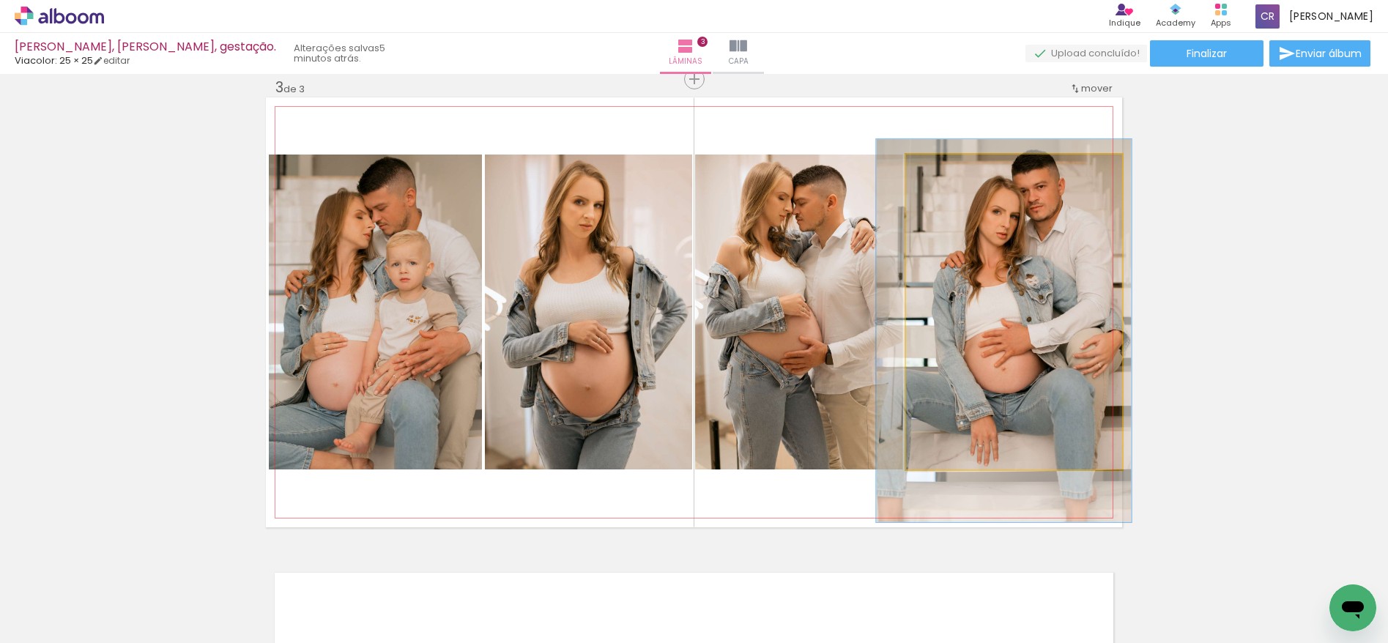
click at [949, 171] on div at bounding box center [950, 169] width 13 height 13
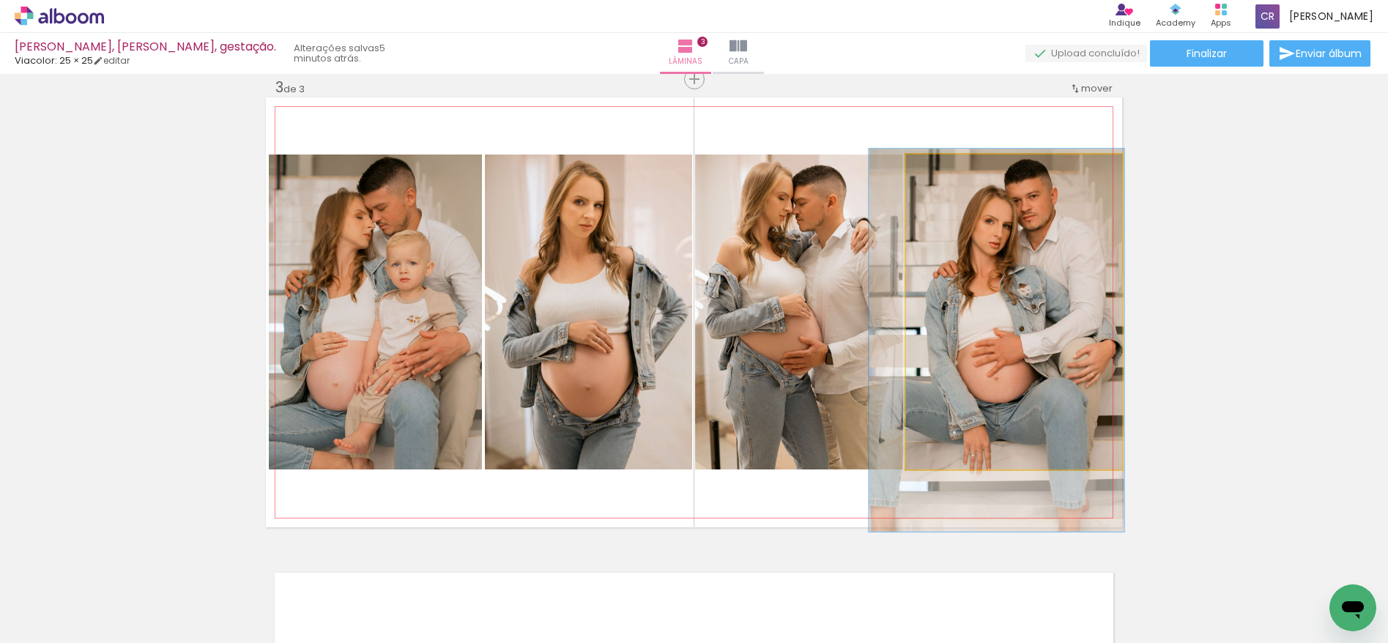
drag, startPoint x: 1036, startPoint y: 245, endPoint x: 1029, endPoint y: 254, distance: 11.4
click at [948, 171] on div at bounding box center [949, 169] width 13 height 13
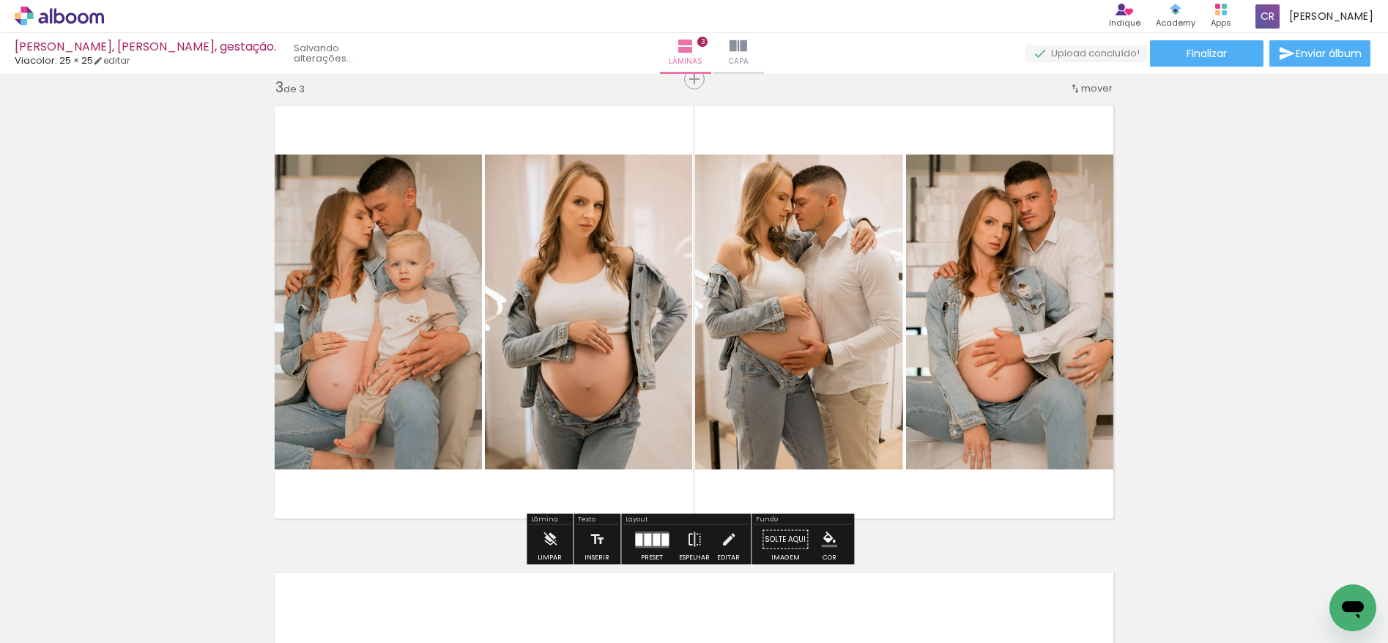
click at [1073, 265] on quentale-photo at bounding box center [1014, 312] width 216 height 315
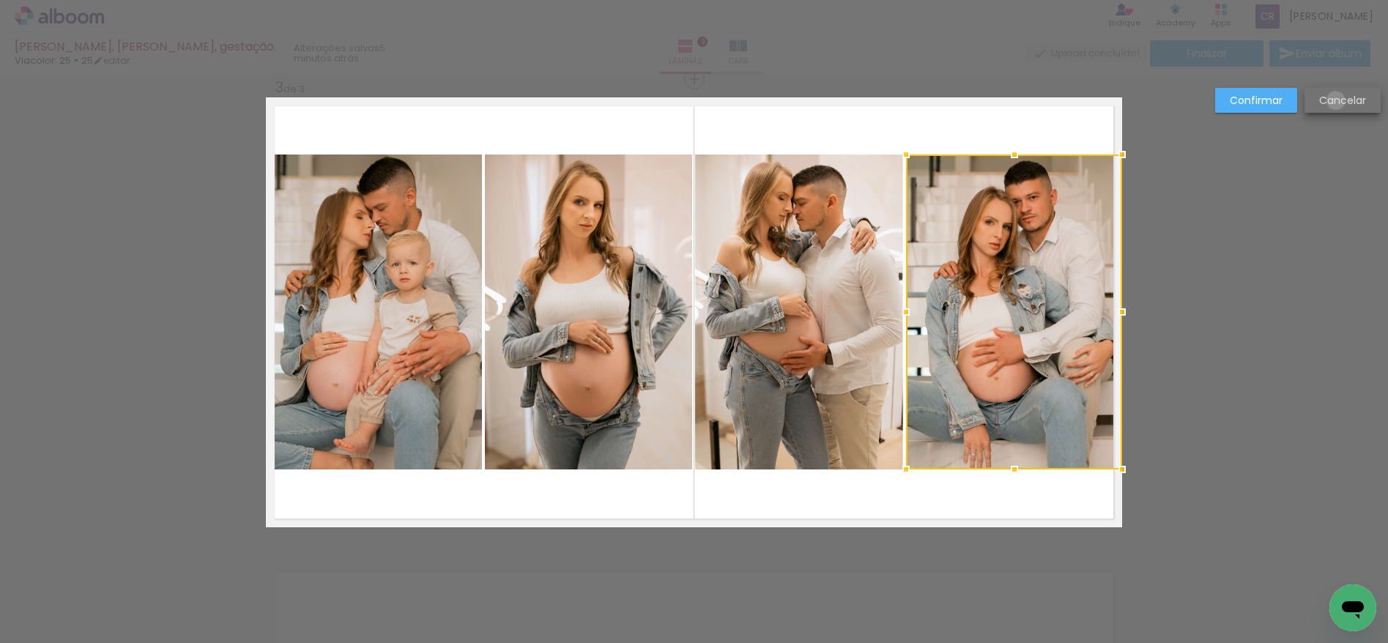
click at [0, 0] on slot "Cancelar" at bounding box center [0, 0] width 0 height 0
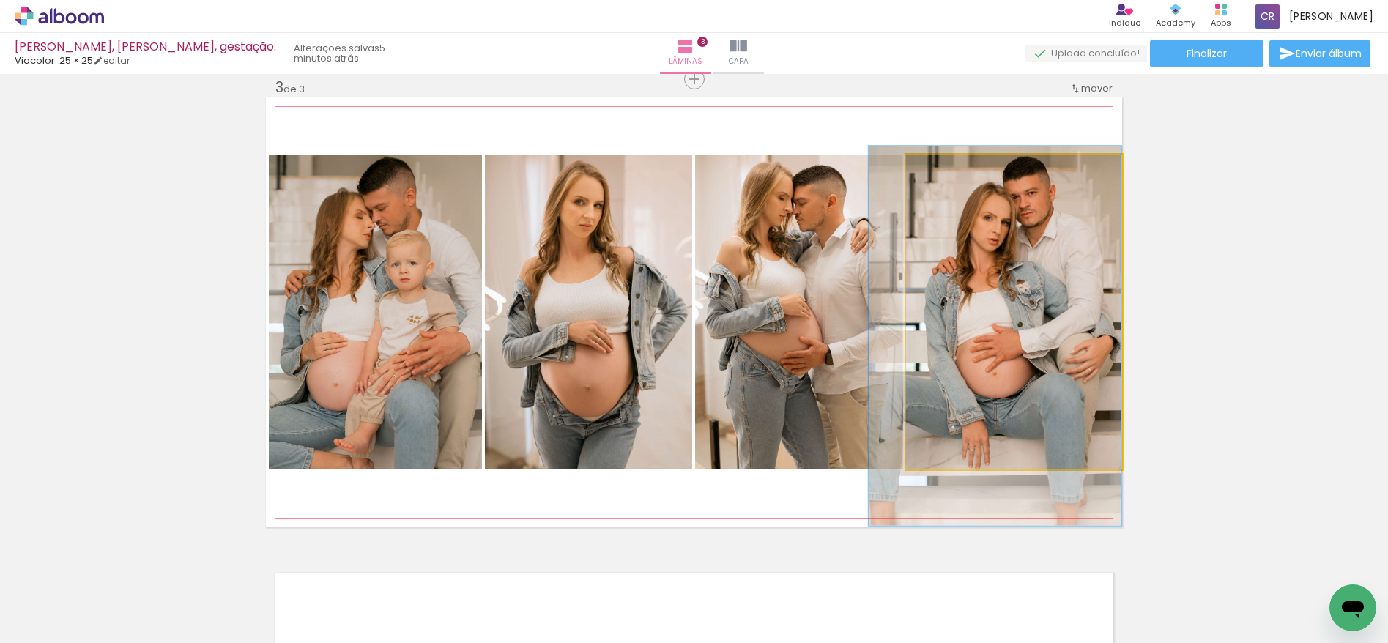
click at [1034, 287] on quentale-photo at bounding box center [1014, 312] width 216 height 315
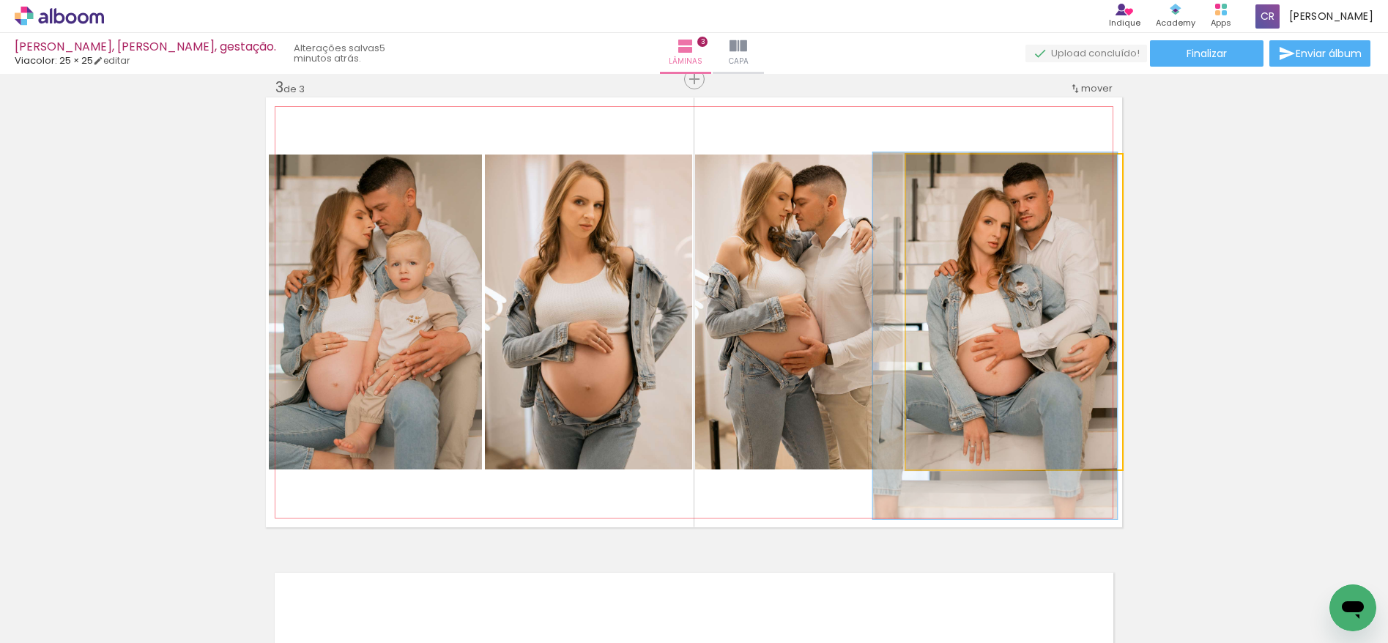
type paper-slider "113"
click at [945, 171] on div at bounding box center [947, 169] width 13 height 13
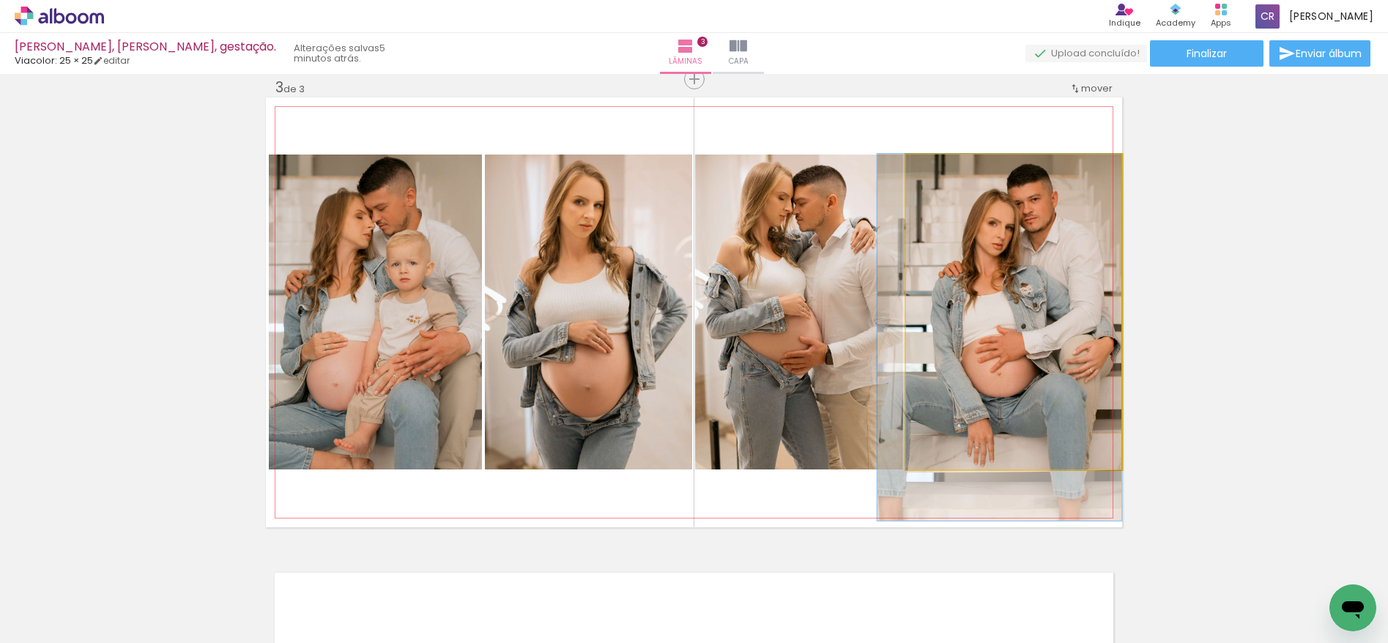
drag, startPoint x: 1027, startPoint y: 230, endPoint x: 1014, endPoint y: 235, distance: 13.5
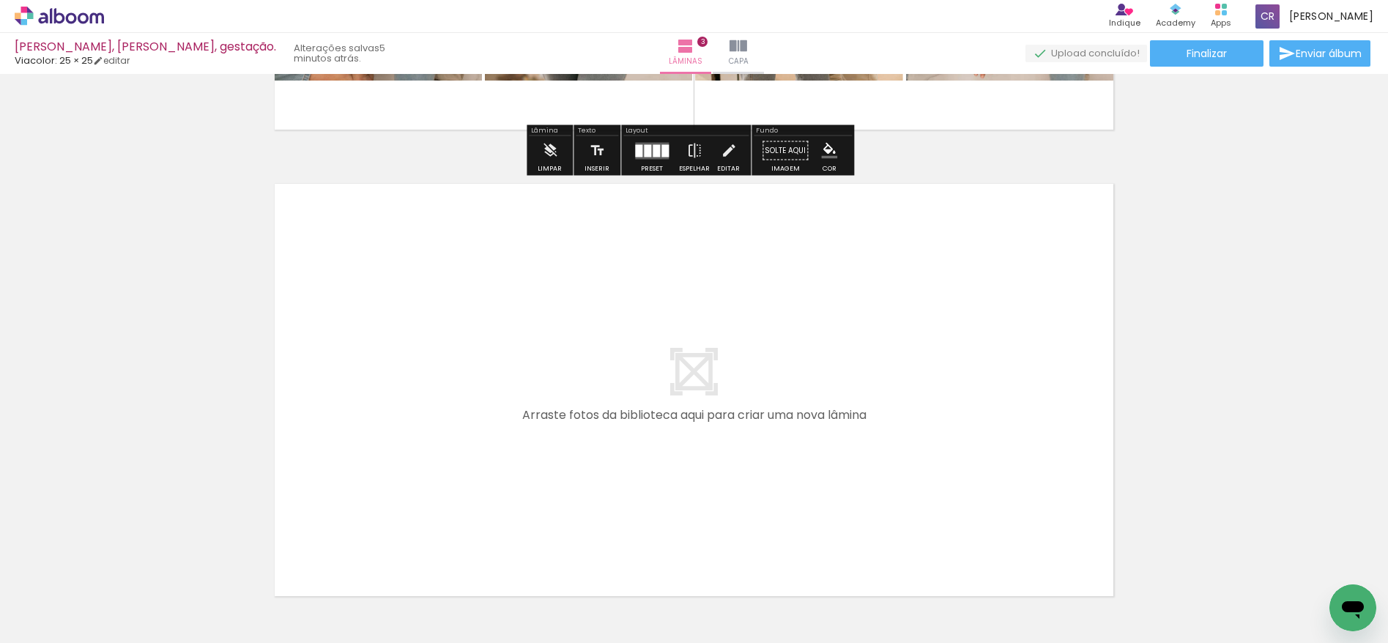
scroll to position [1359, 0]
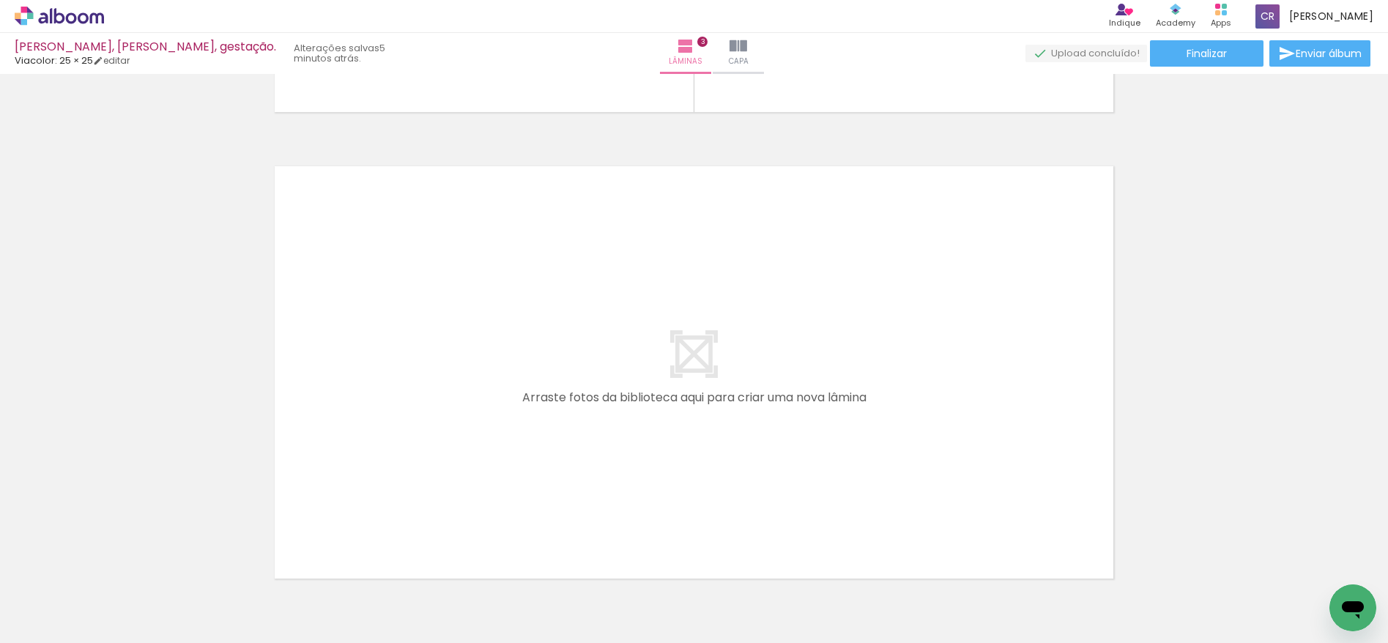
click at [38, 601] on input "Todas as fotos" at bounding box center [41, 599] width 56 height 12
click at [0, 0] on slot "Não utilizadas" at bounding box center [0, 0] width 0 height 0
type input "Não utilizadas"
click at [152, 596] on div at bounding box center [147, 593] width 73 height 49
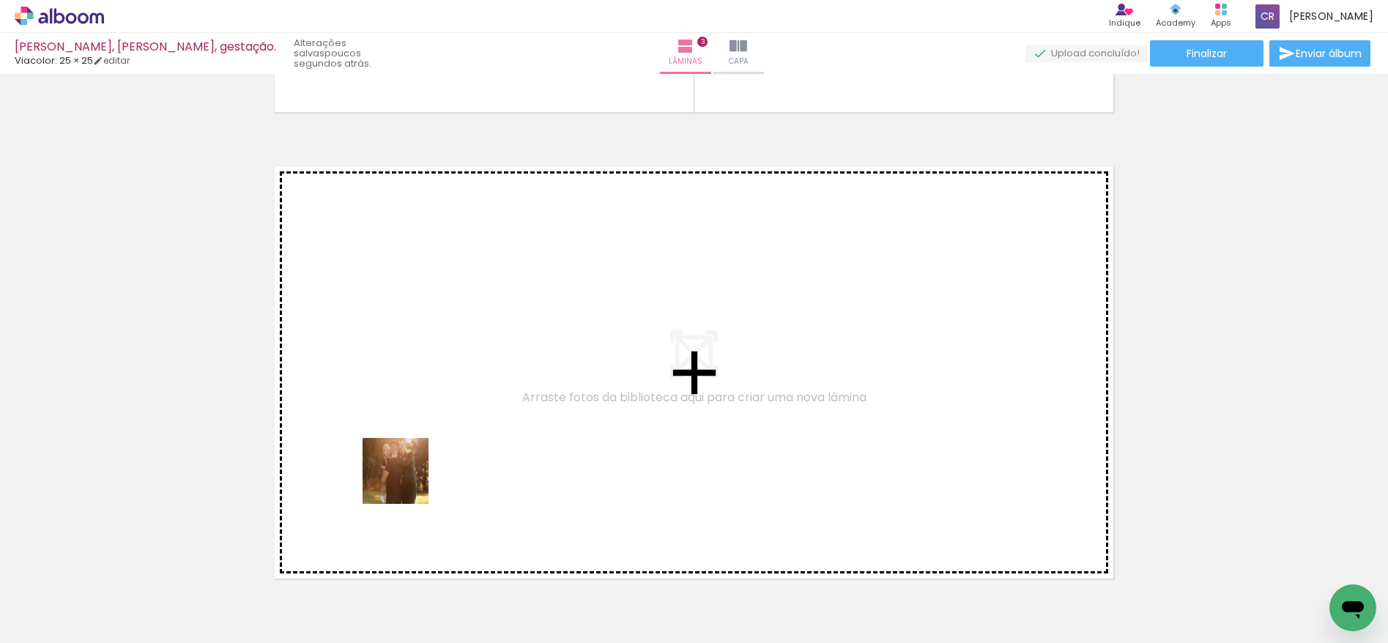
drag, startPoint x: 331, startPoint y: 600, endPoint x: 407, endPoint y: 482, distance: 140.4
click at [407, 482] on quentale-workspace at bounding box center [694, 321] width 1388 height 643
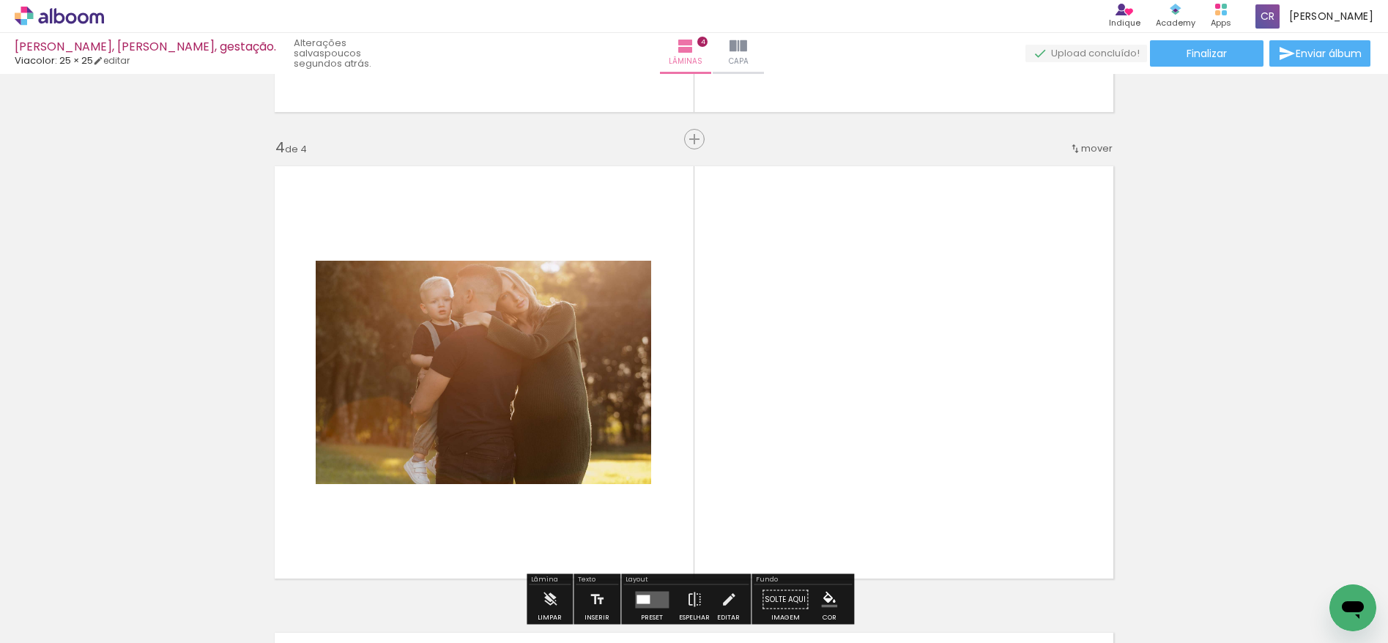
scroll to position [1419, 0]
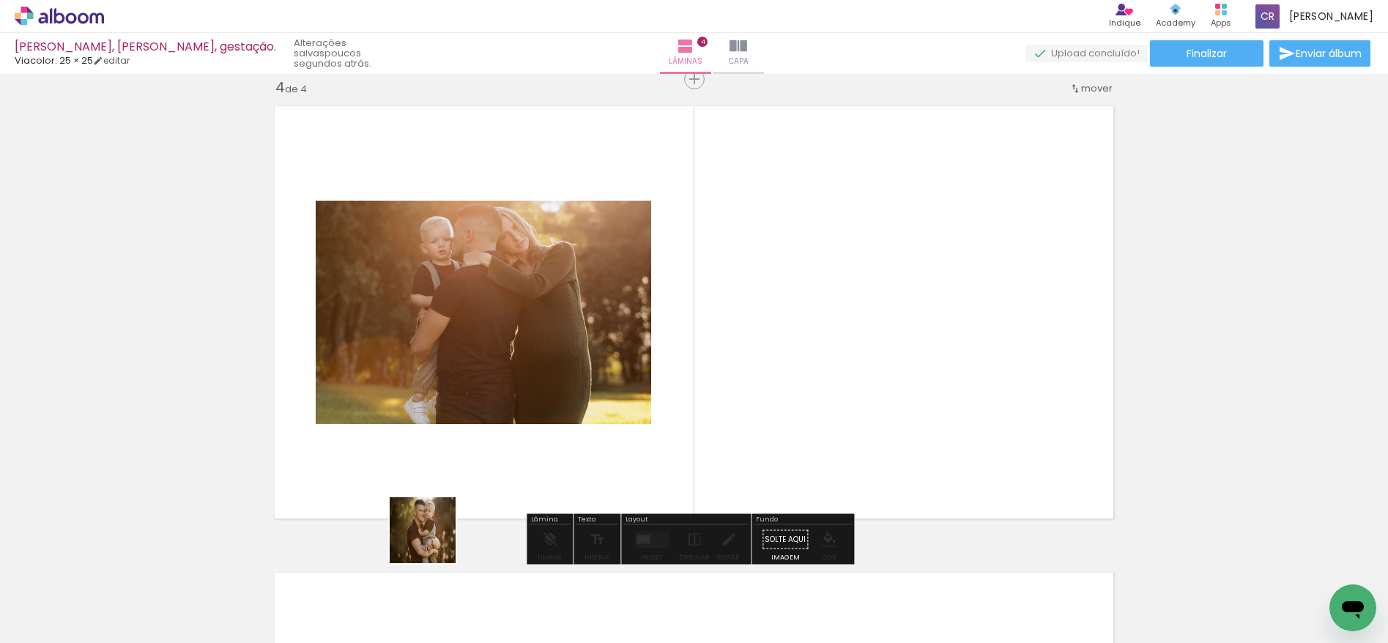
drag, startPoint x: 328, startPoint y: 599, endPoint x: 508, endPoint y: 517, distance: 198.0
click at [586, 472] on quentale-workspace at bounding box center [694, 321] width 1388 height 643
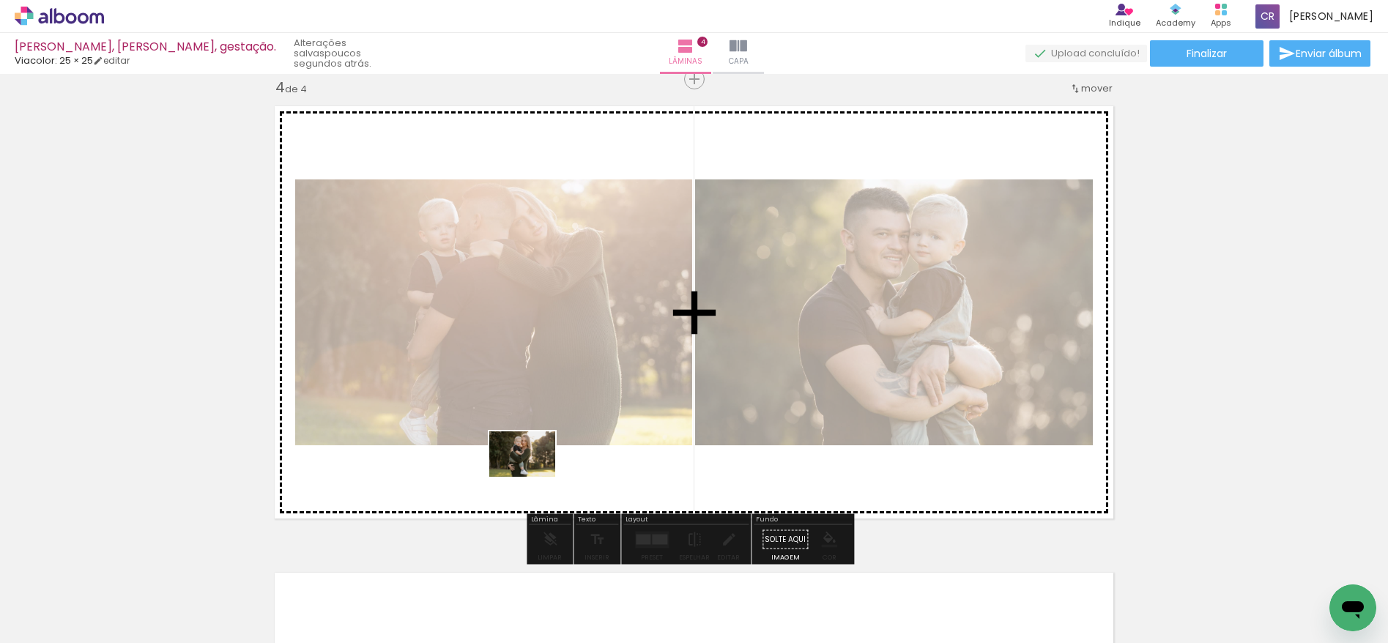
drag, startPoint x: 310, startPoint y: 593, endPoint x: 544, endPoint y: 470, distance: 264.1
click at [544, 470] on quentale-workspace at bounding box center [694, 321] width 1388 height 643
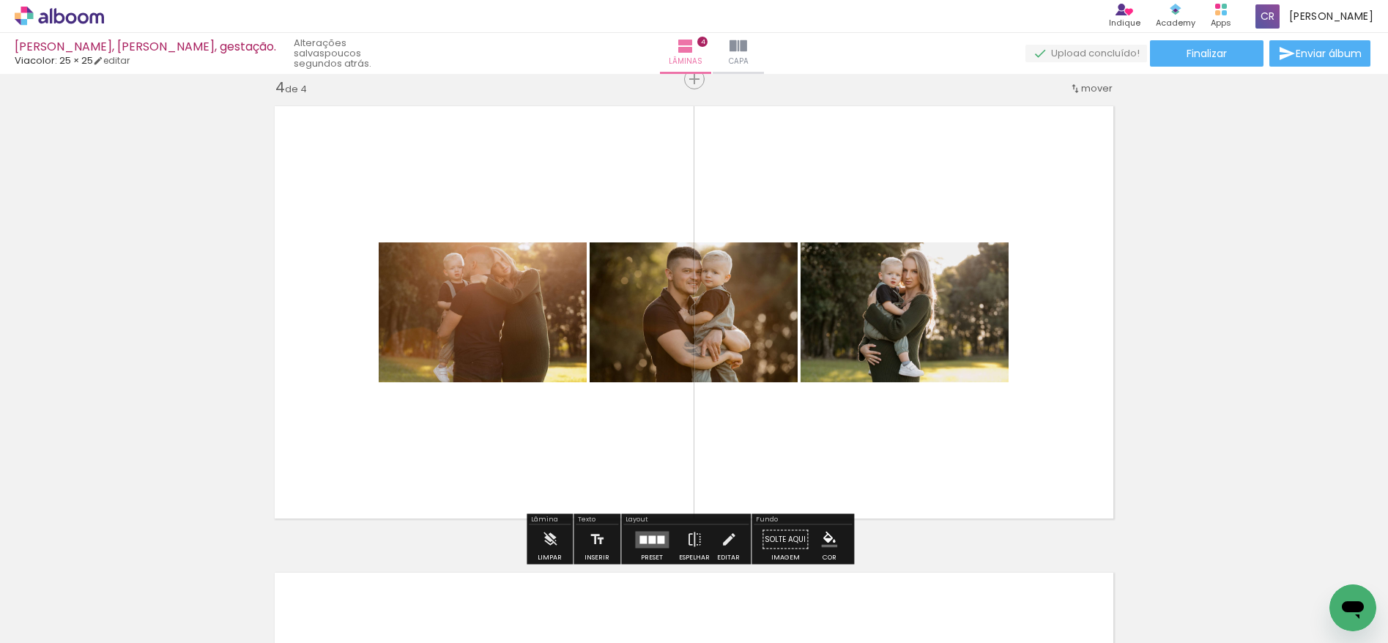
click at [643, 535] on div at bounding box center [642, 539] width 7 height 8
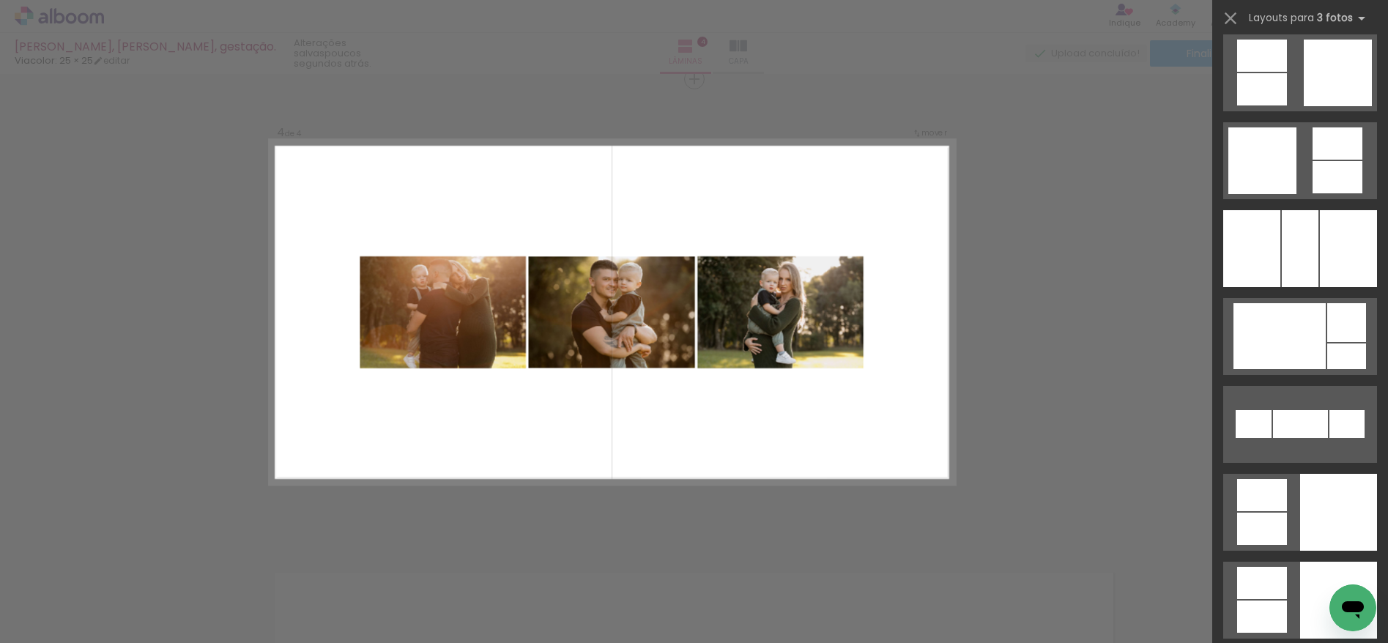
scroll to position [4461, 0]
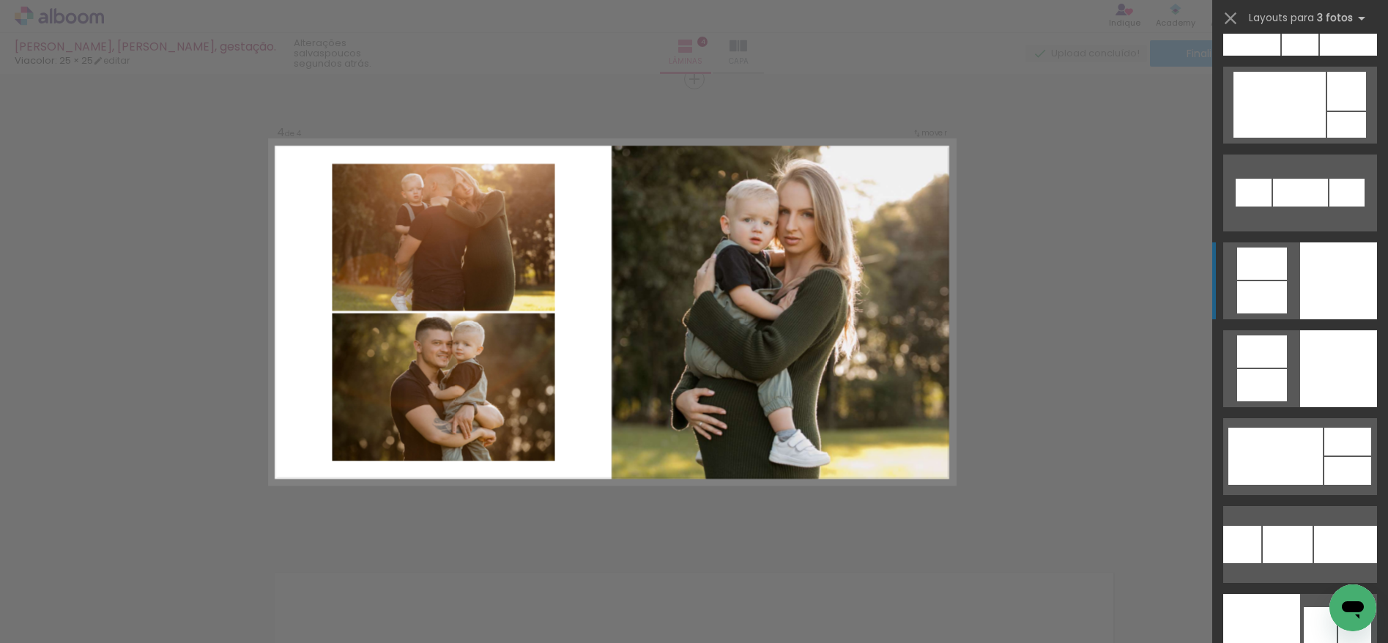
click at [1345, 270] on div at bounding box center [1338, 280] width 77 height 77
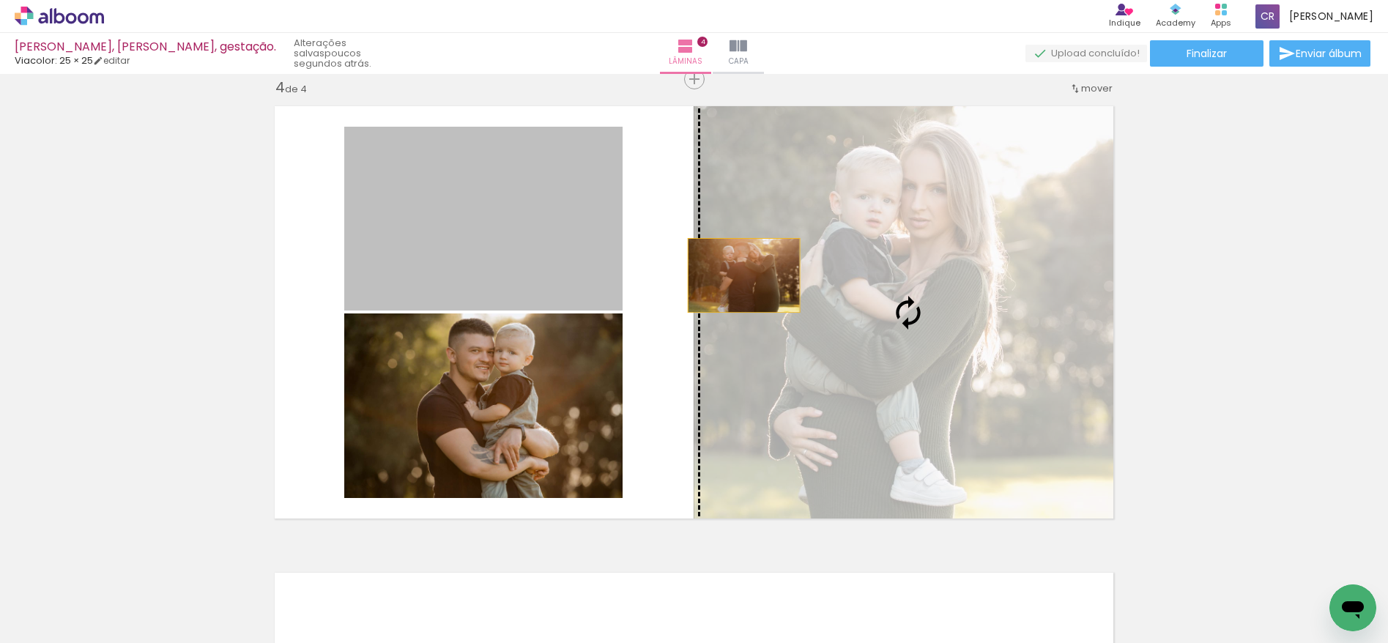
drag, startPoint x: 525, startPoint y: 243, endPoint x: 740, endPoint y: 275, distance: 217.0
click at [0, 0] on slot at bounding box center [0, 0] width 0 height 0
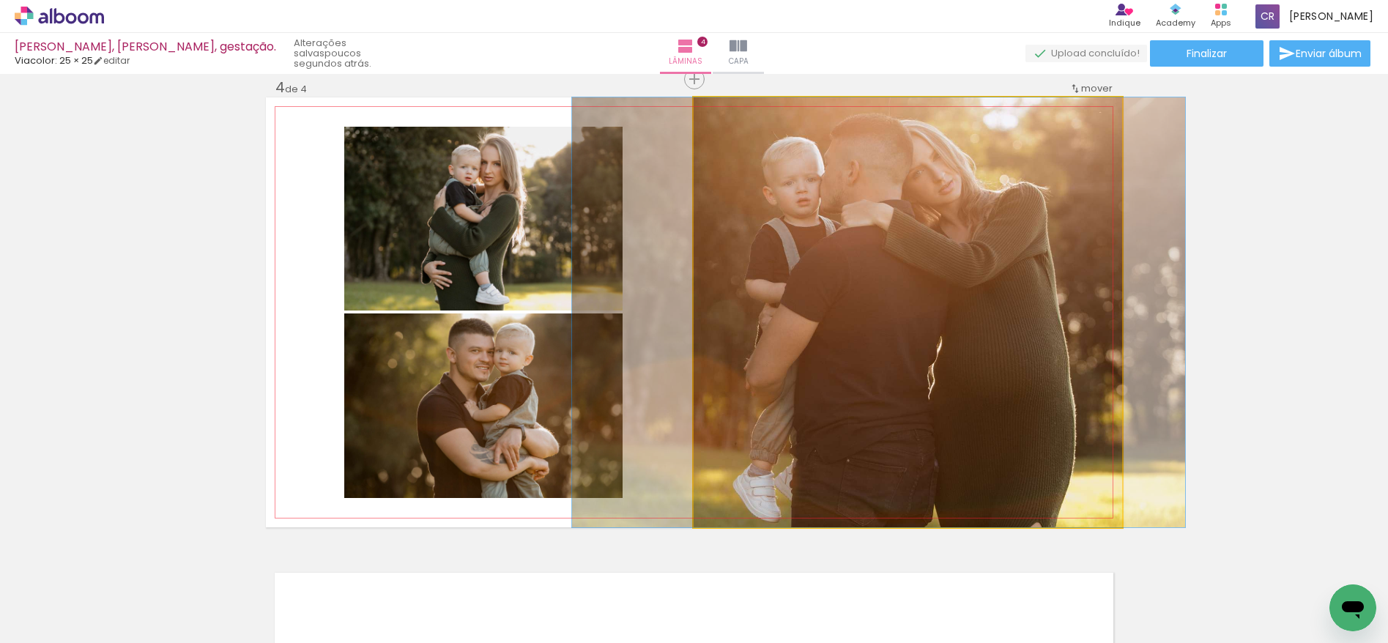
drag, startPoint x: 939, startPoint y: 251, endPoint x: 911, endPoint y: 251, distance: 27.8
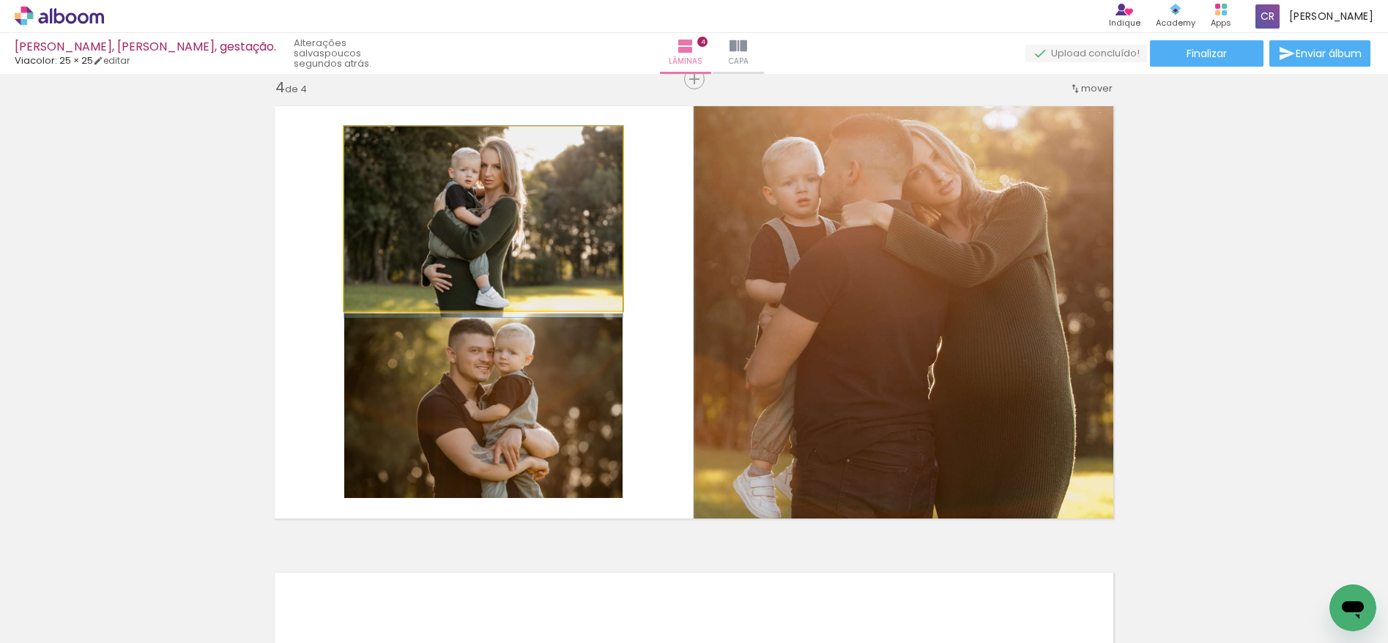
drag, startPoint x: 497, startPoint y: 247, endPoint x: 515, endPoint y: 251, distance: 18.1
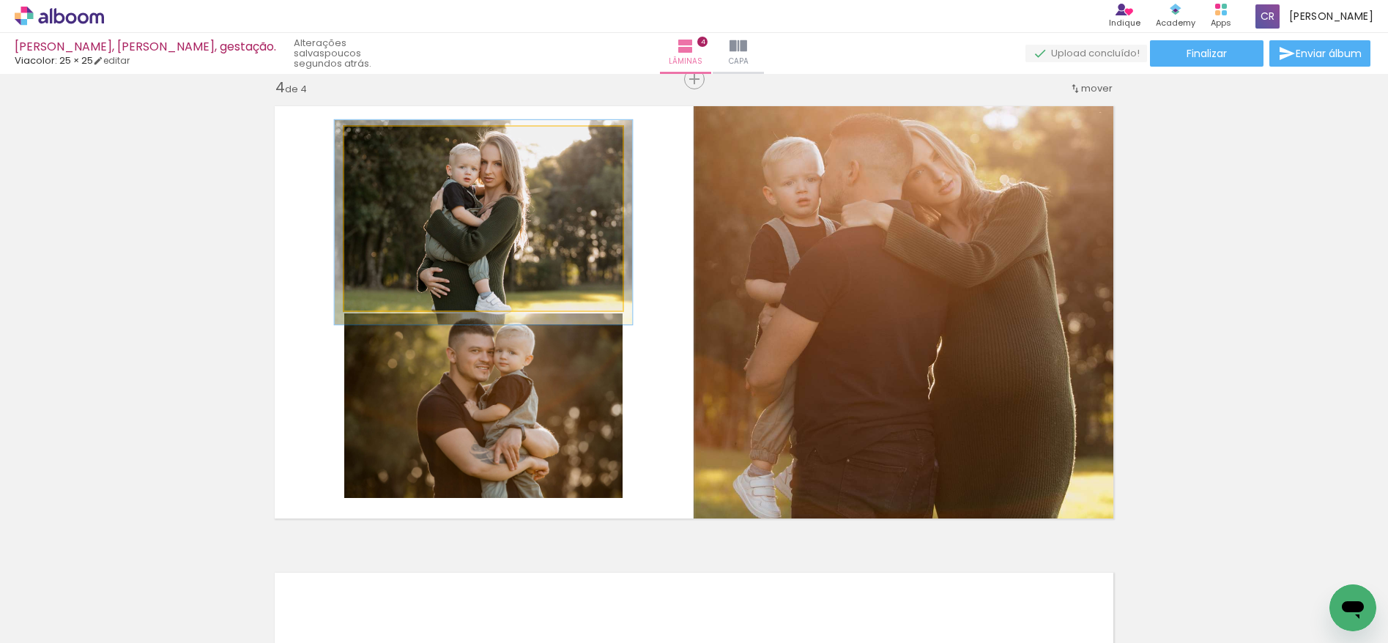
click at [376, 141] on div at bounding box center [382, 142] width 13 height 13
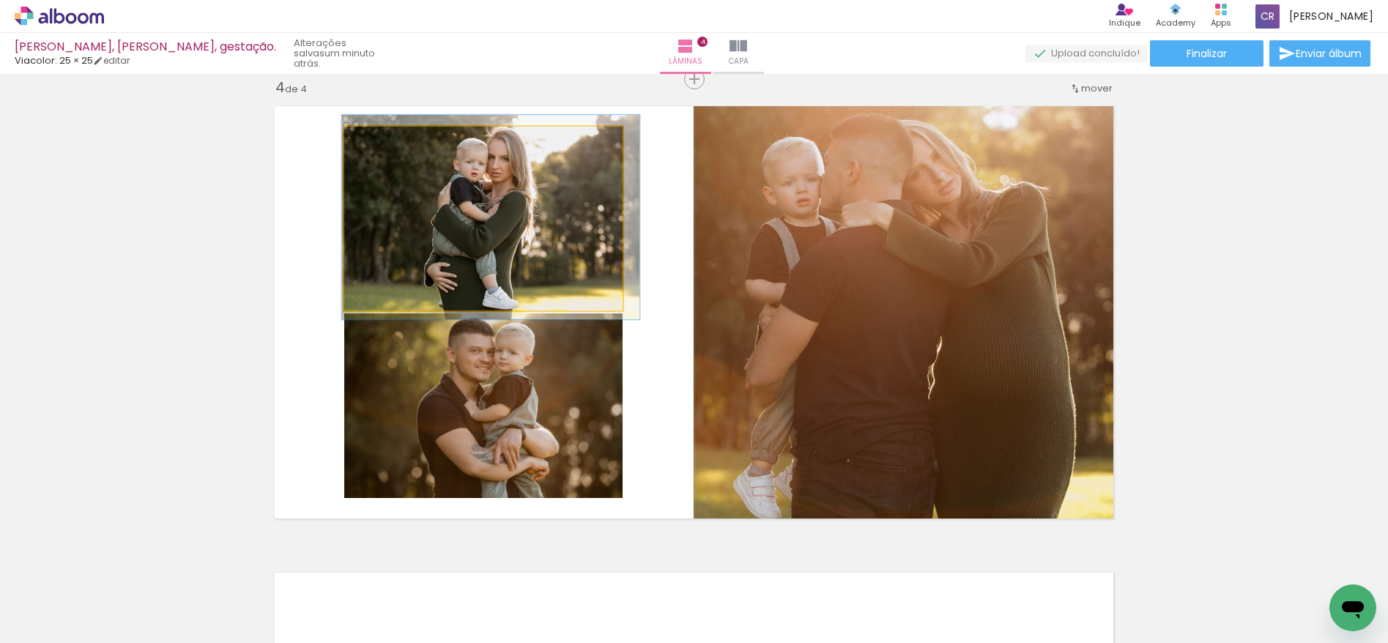
drag, startPoint x: 442, startPoint y: 207, endPoint x: 449, endPoint y: 202, distance: 8.9
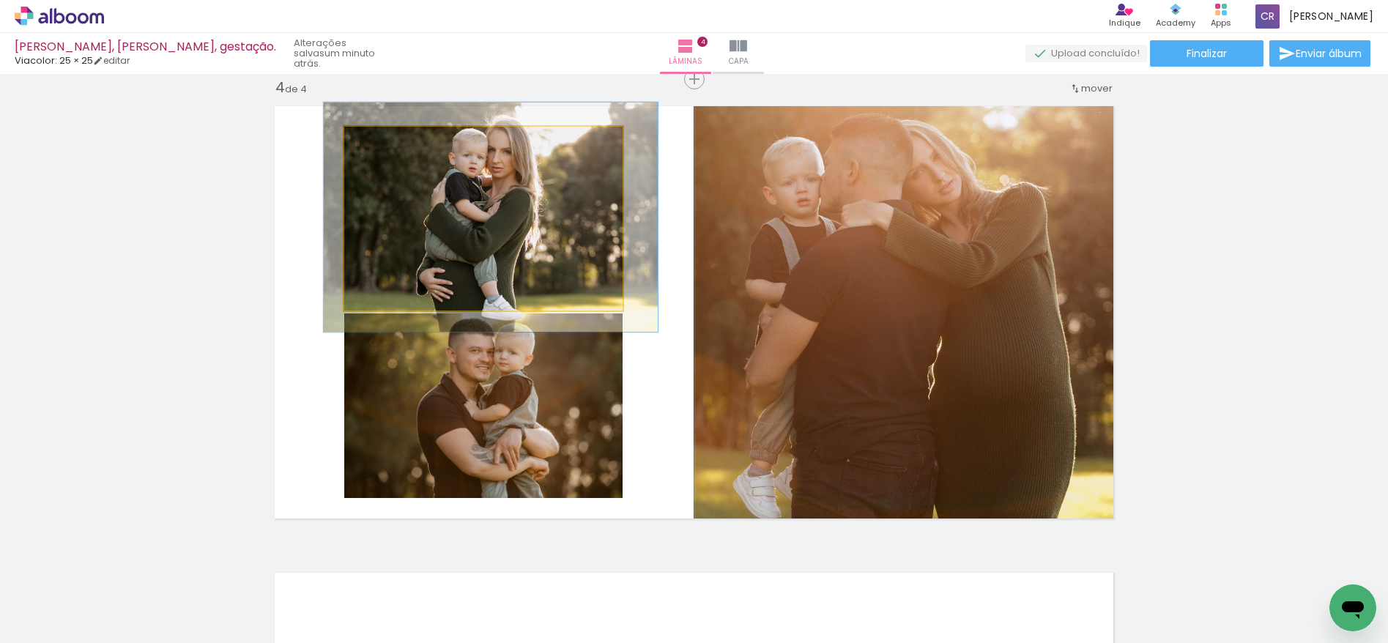
drag, startPoint x: 379, startPoint y: 141, endPoint x: 386, endPoint y: 143, distance: 7.5
click at [386, 143] on div at bounding box center [390, 142] width 13 height 13
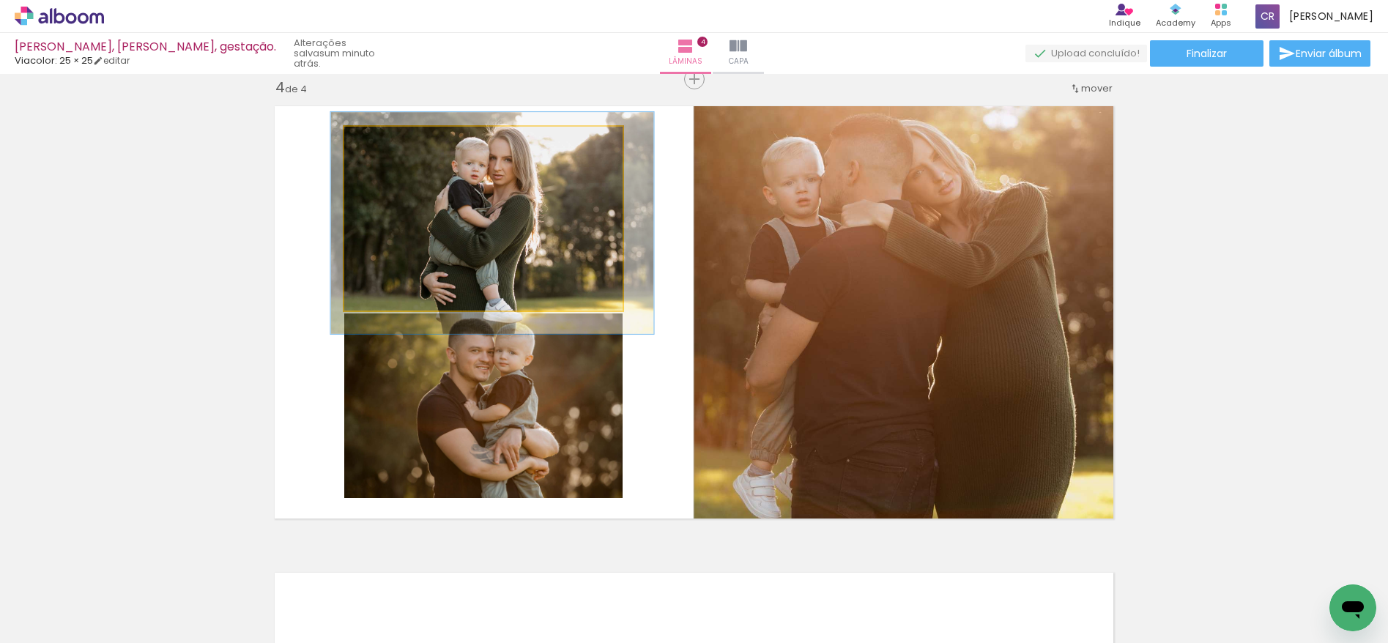
type paper-slider "116"
click at [376, 144] on div at bounding box center [387, 141] width 23 height 23
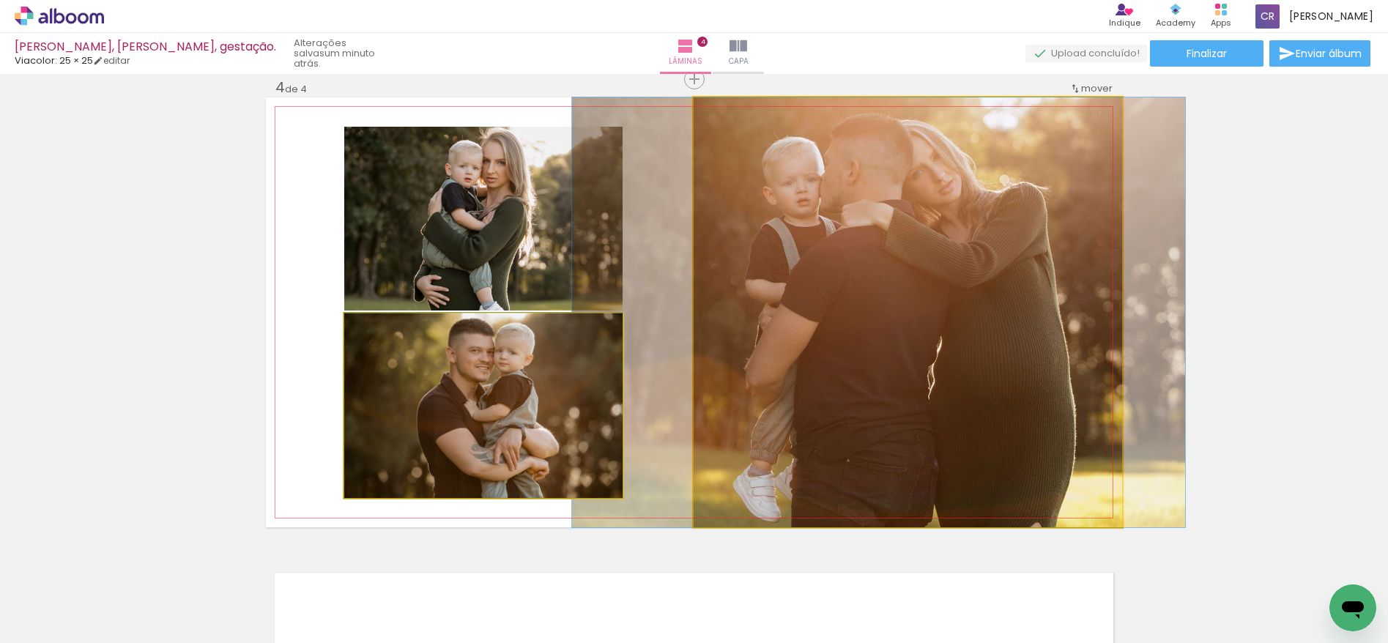
click at [884, 258] on quentale-photo at bounding box center [908, 312] width 429 height 430
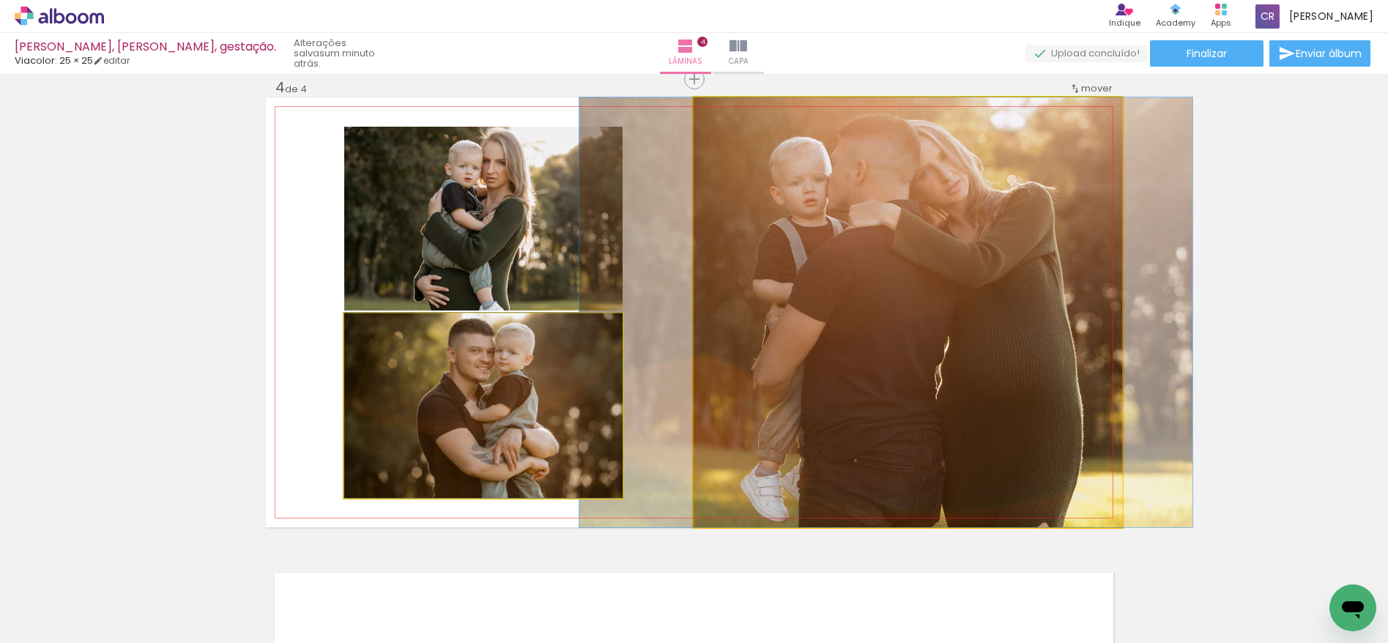
drag, startPoint x: 894, startPoint y: 256, endPoint x: 901, endPoint y: 251, distance: 8.5
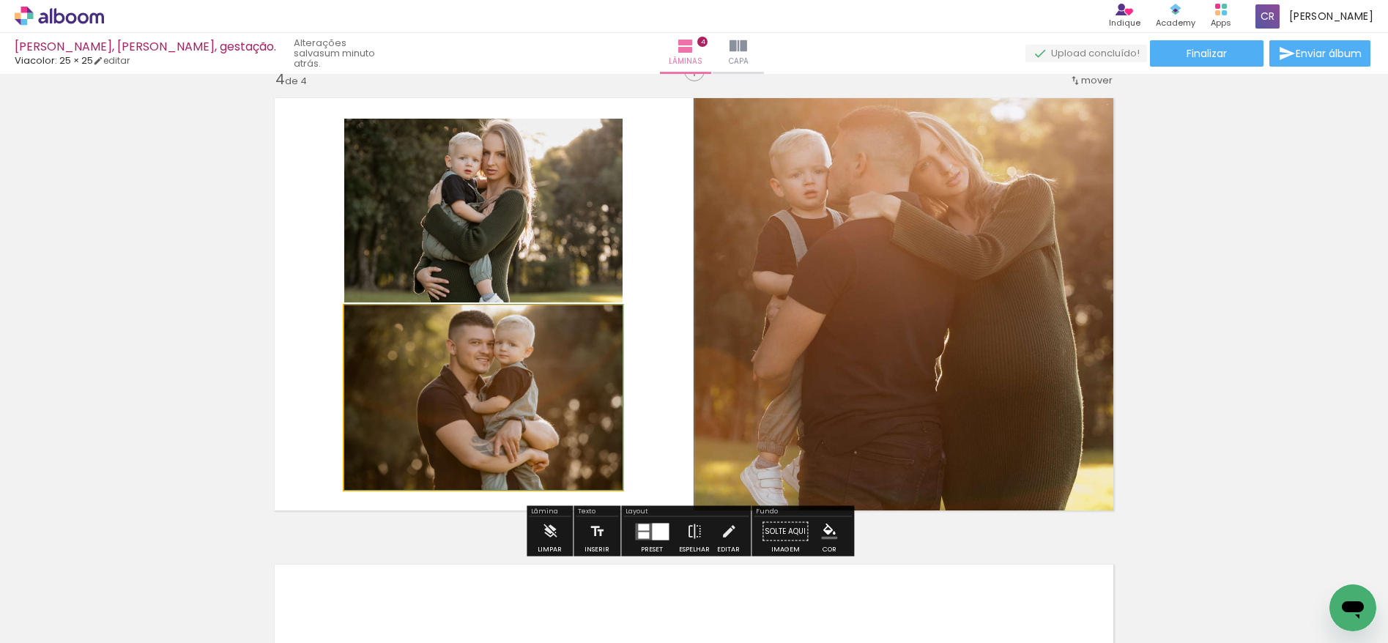
scroll to position [1428, 0]
click at [686, 532] on iron-icon at bounding box center [694, 530] width 16 height 29
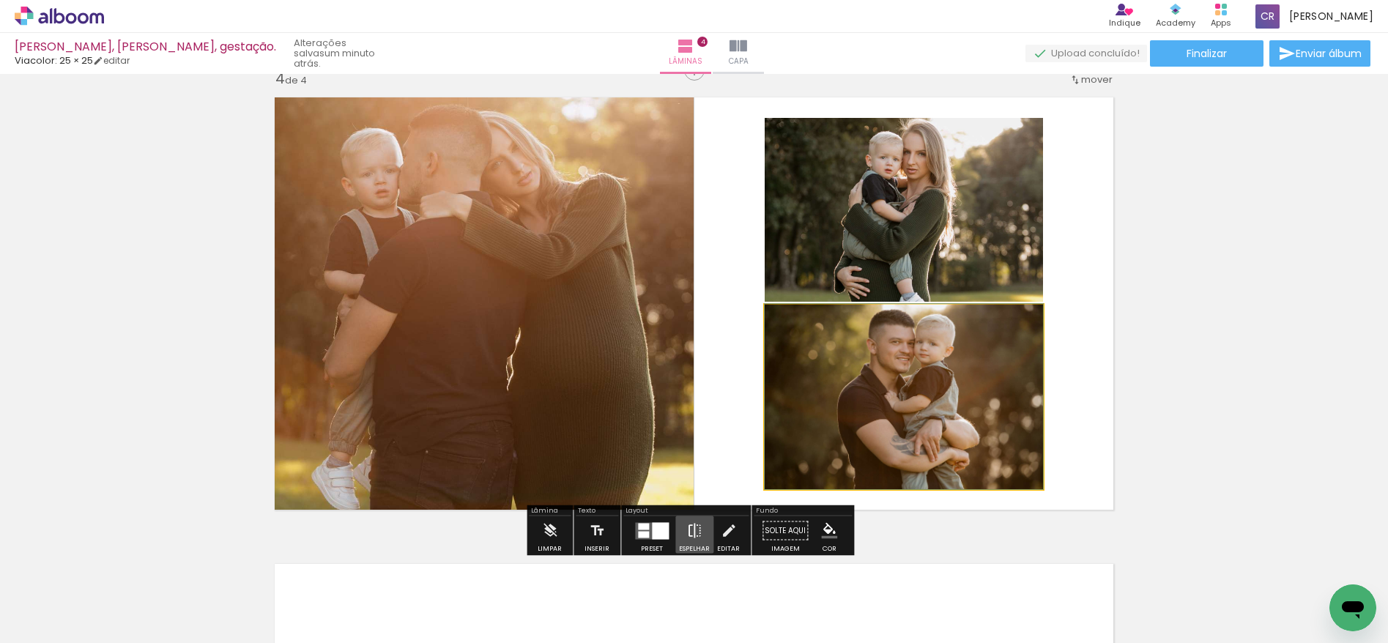
click at [686, 528] on iron-icon at bounding box center [694, 530] width 16 height 29
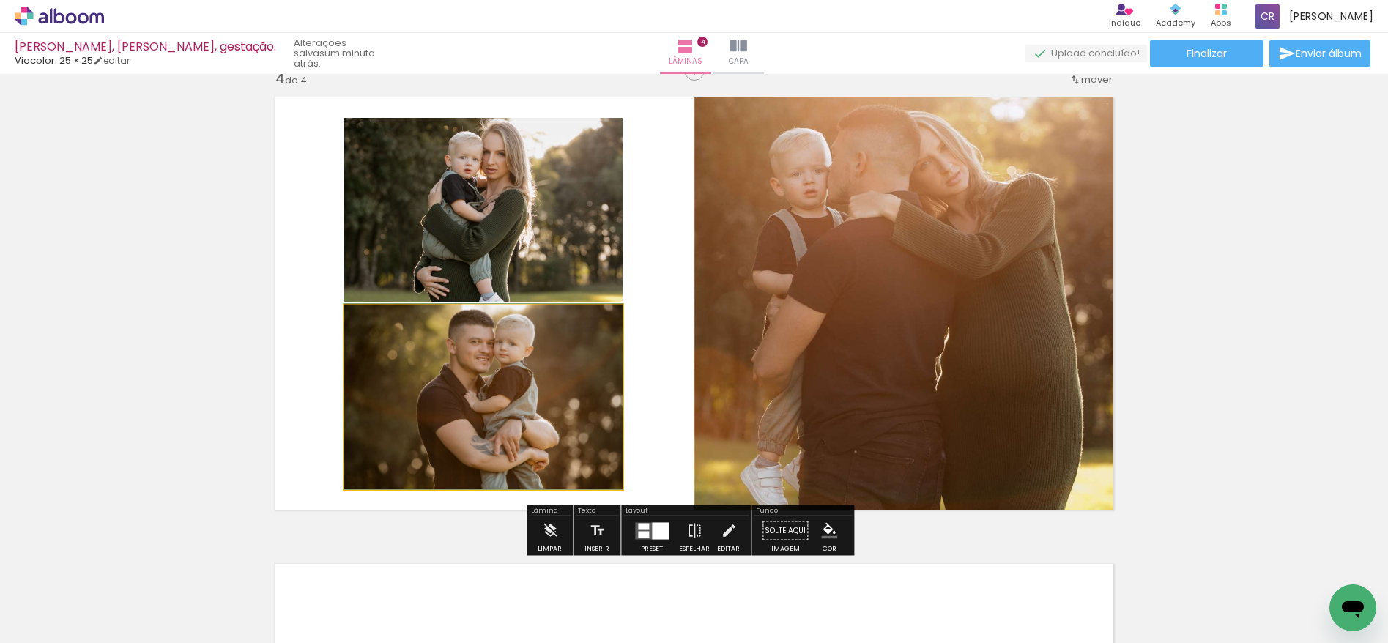
click at [652, 533] on div at bounding box center [660, 530] width 17 height 17
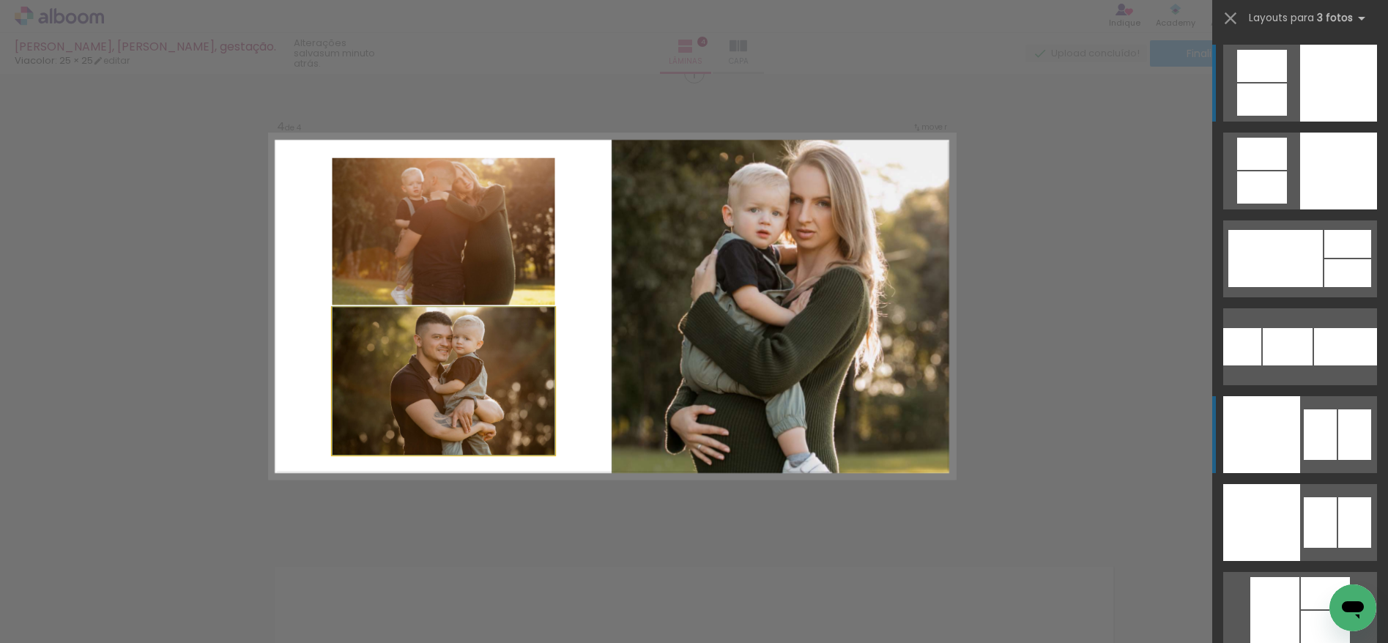
scroll to position [1419, 0]
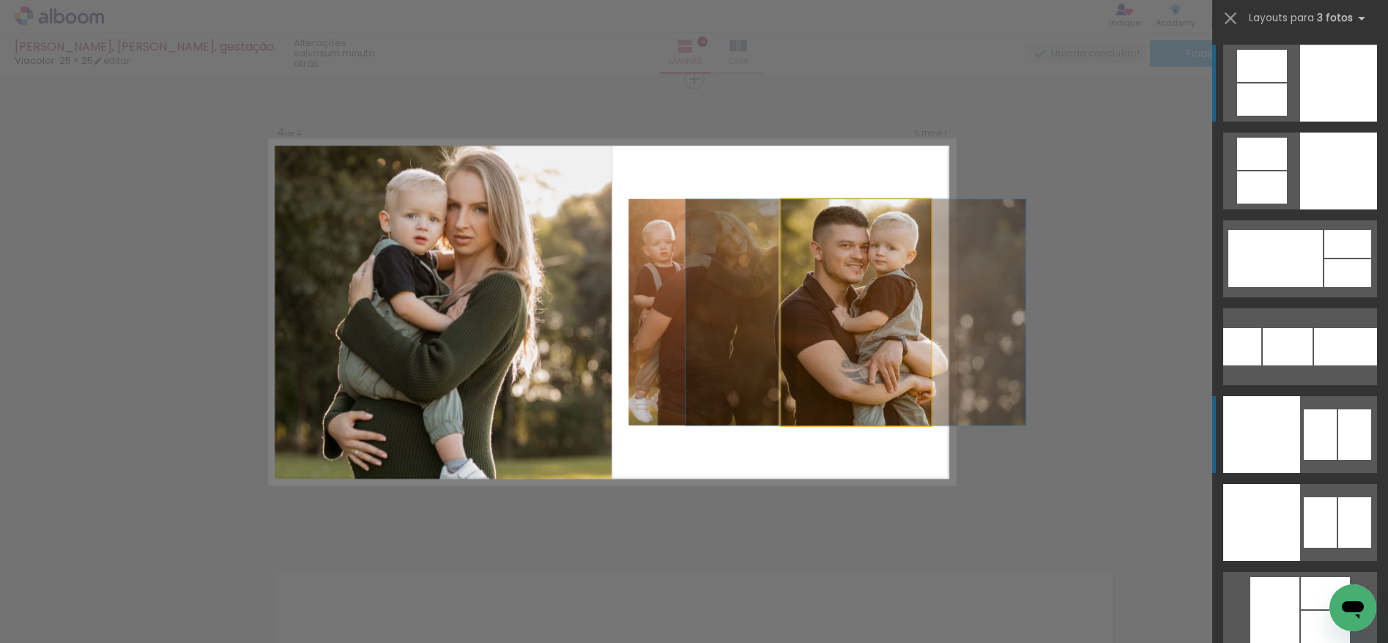
click at [1325, 432] on div at bounding box center [1320, 434] width 33 height 51
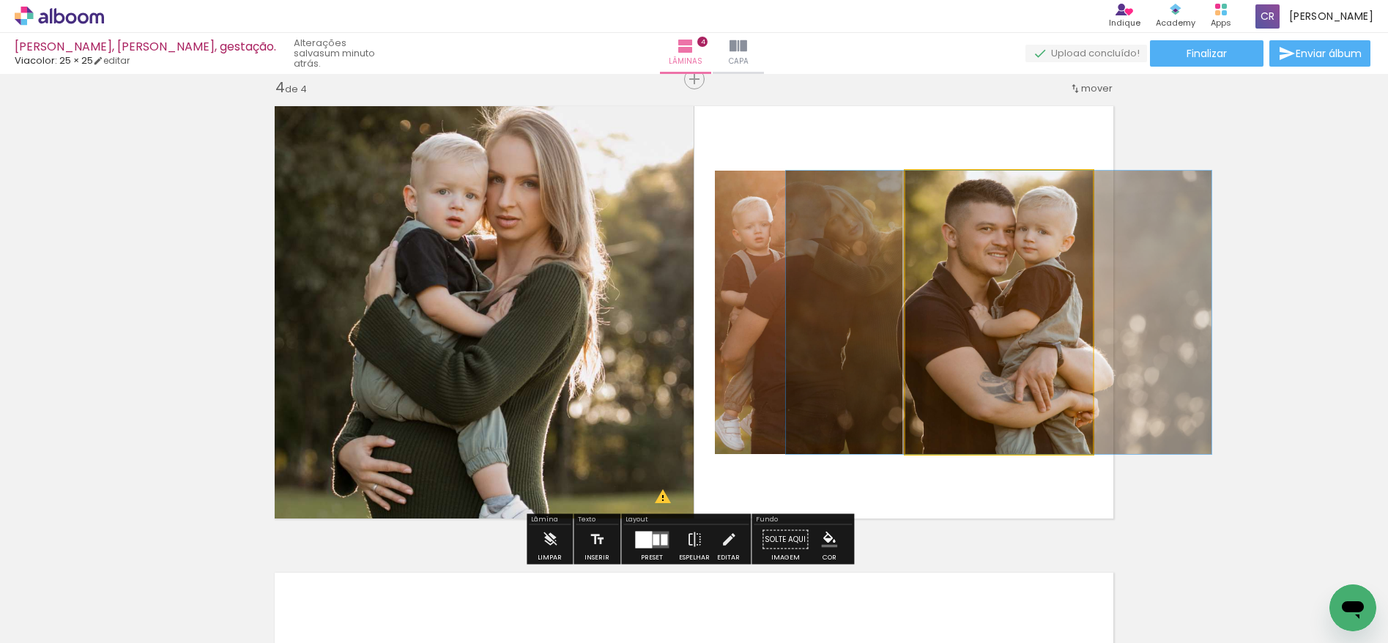
click at [1000, 116] on quentale-layouter at bounding box center [694, 312] width 856 height 430
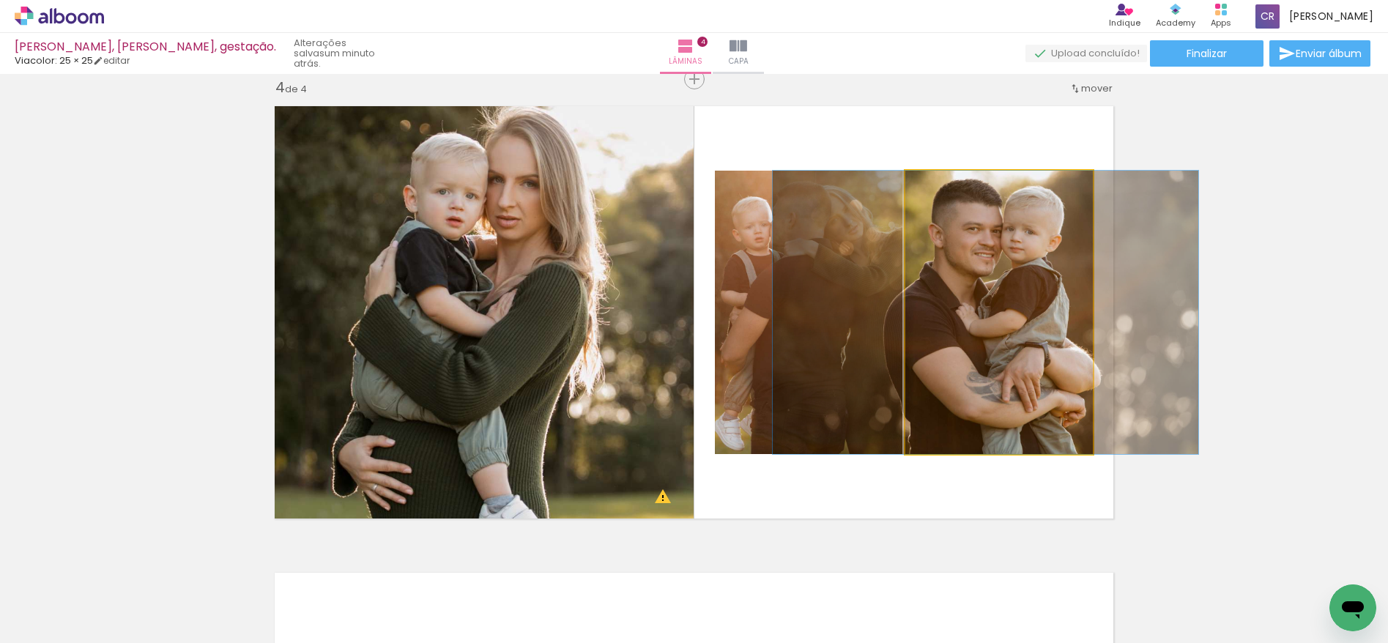
drag, startPoint x: 956, startPoint y: 261, endPoint x: 678, endPoint y: 284, distance: 278.6
click at [0, 0] on slot at bounding box center [0, 0] width 0 height 0
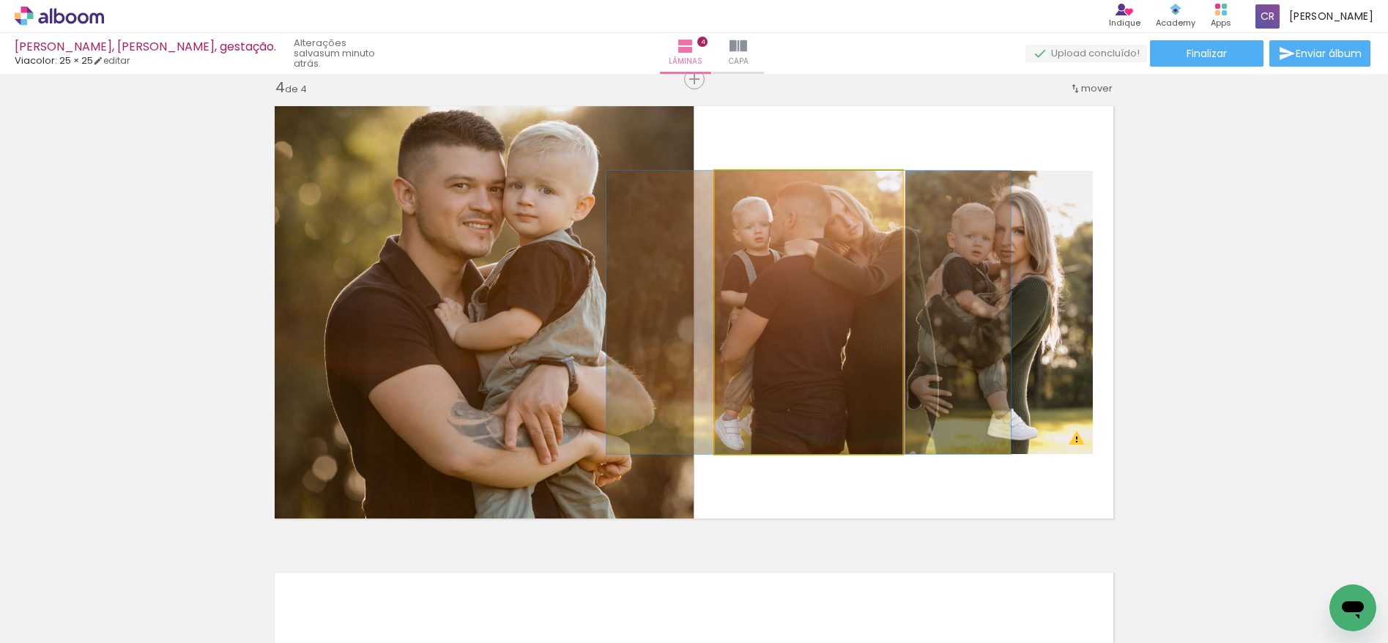
drag, startPoint x: 828, startPoint y: 278, endPoint x: 532, endPoint y: 286, distance: 296.8
click at [0, 0] on slot at bounding box center [0, 0] width 0 height 0
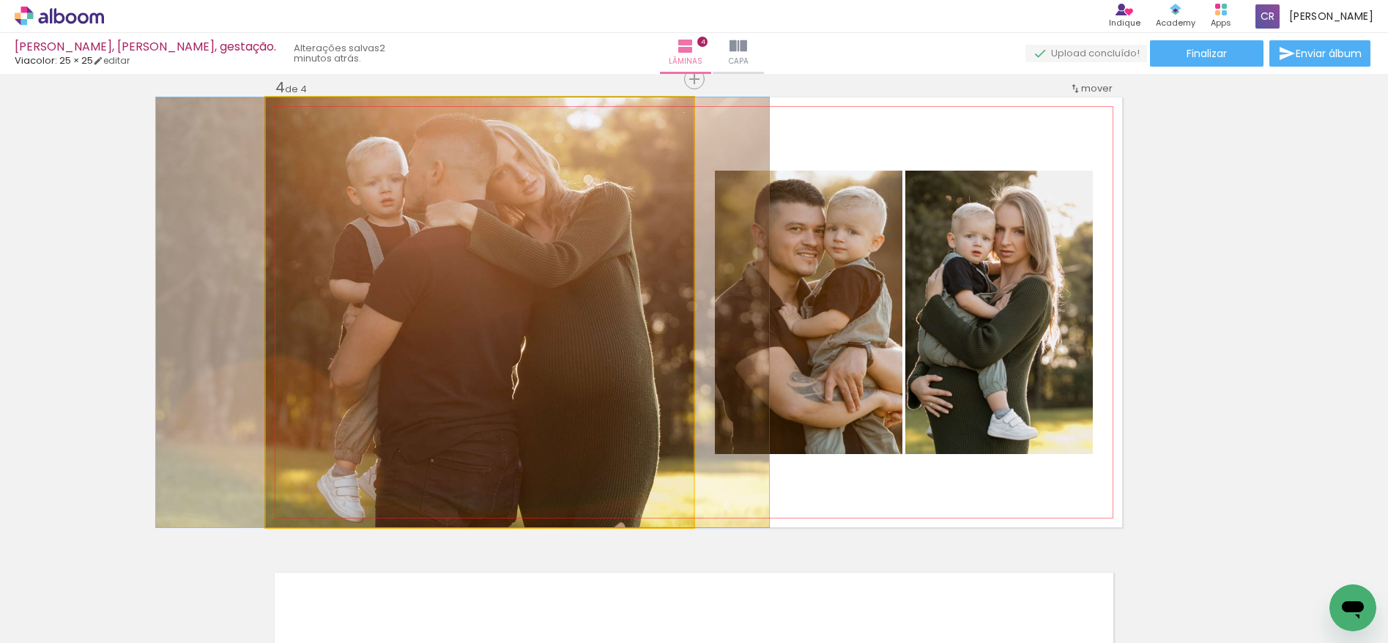
drag, startPoint x: 541, startPoint y: 384, endPoint x: 524, endPoint y: 382, distance: 16.9
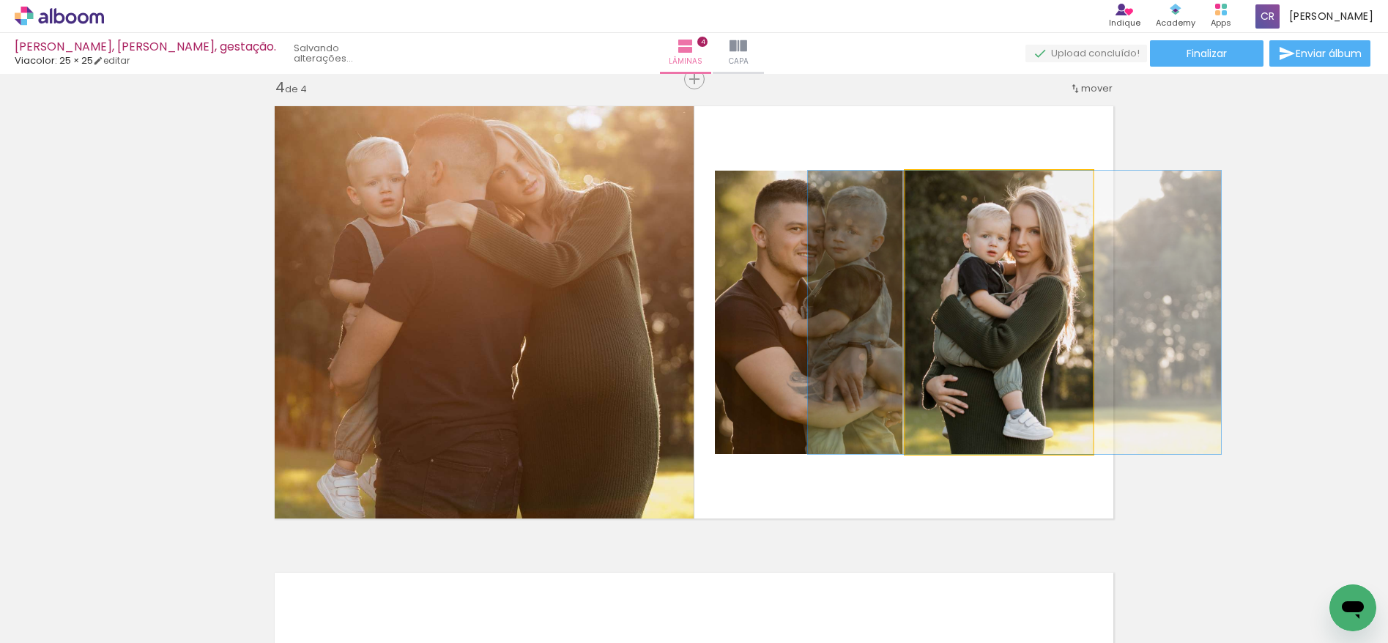
drag, startPoint x: 971, startPoint y: 327, endPoint x: 986, endPoint y: 327, distance: 14.6
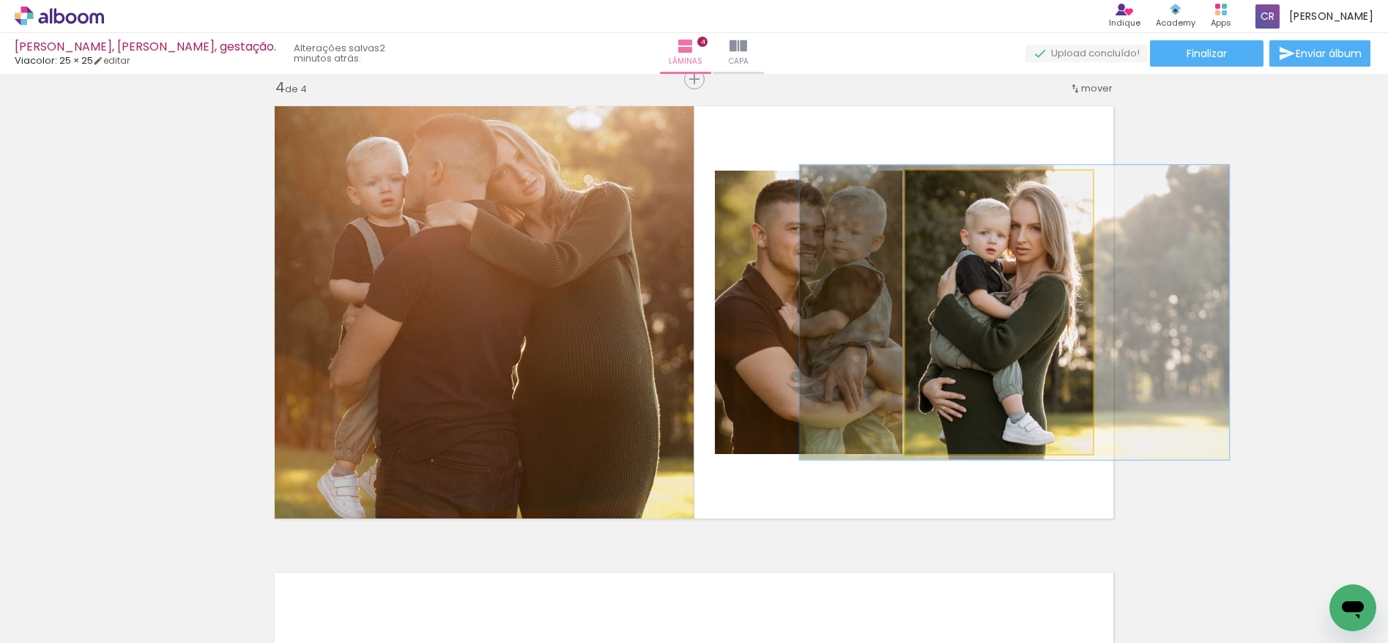
click at [938, 187] on div at bounding box center [941, 185] width 13 height 13
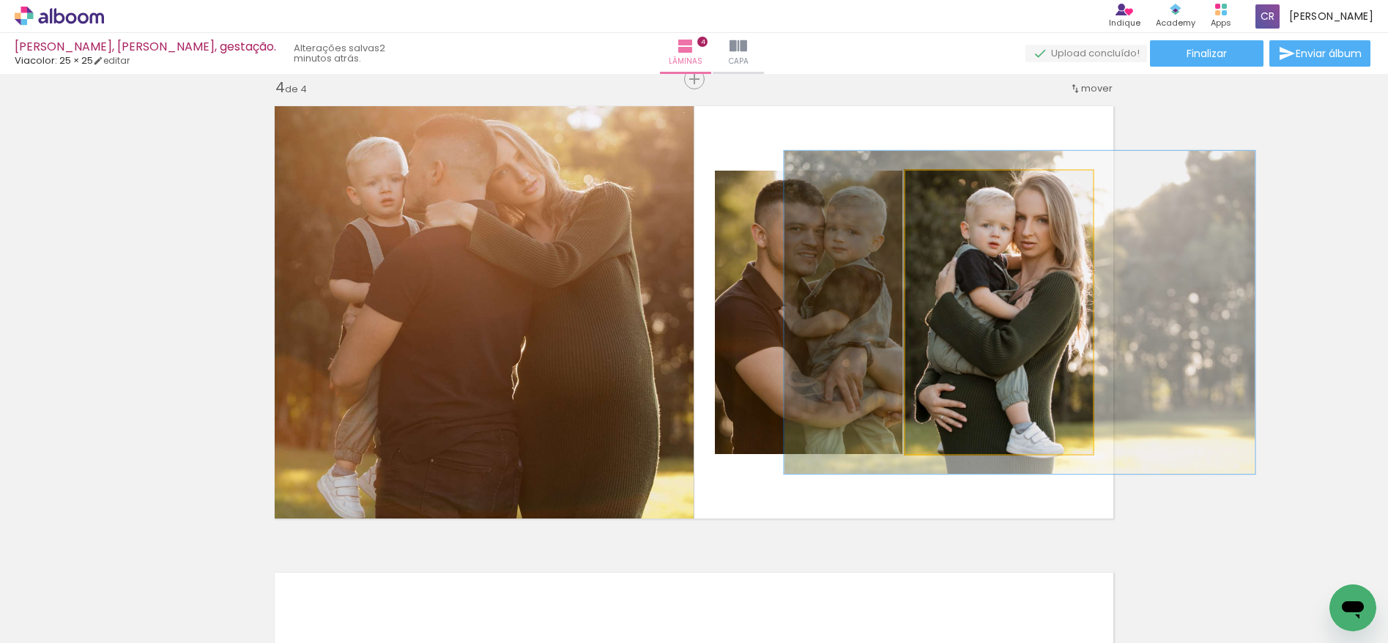
type paper-slider "114"
click at [944, 189] on div at bounding box center [947, 185] width 13 height 13
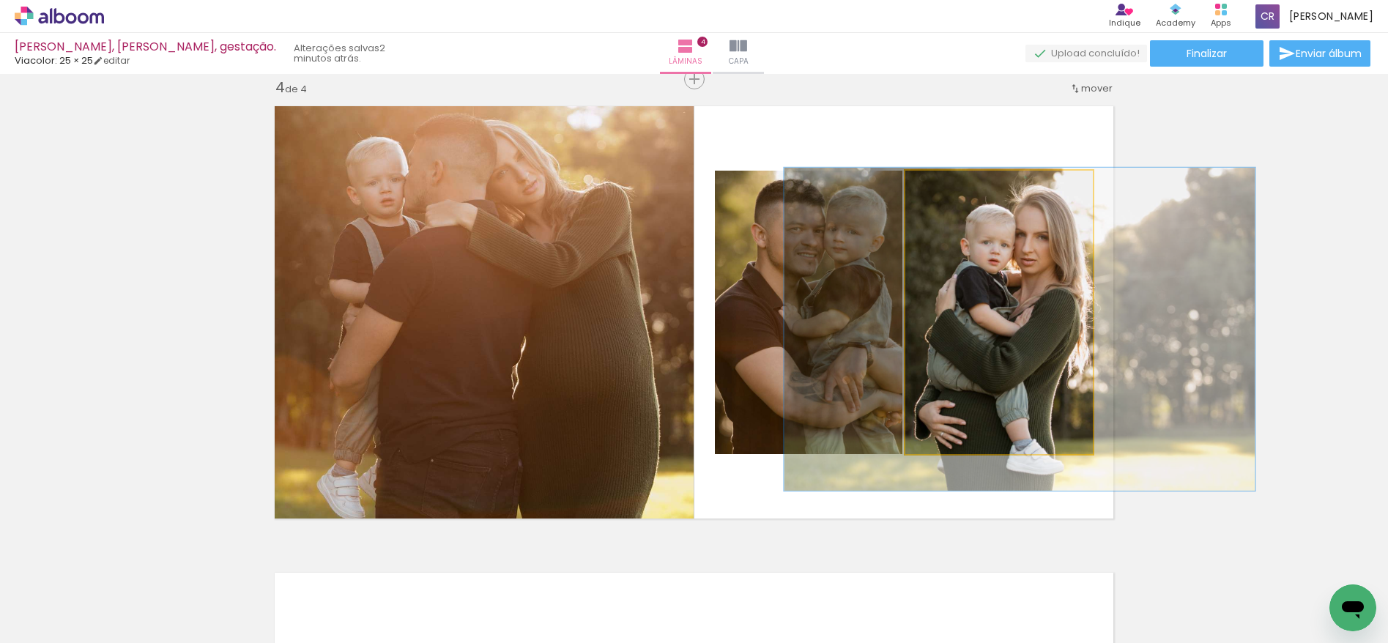
drag, startPoint x: 1020, startPoint y: 229, endPoint x: 1020, endPoint y: 245, distance: 16.8
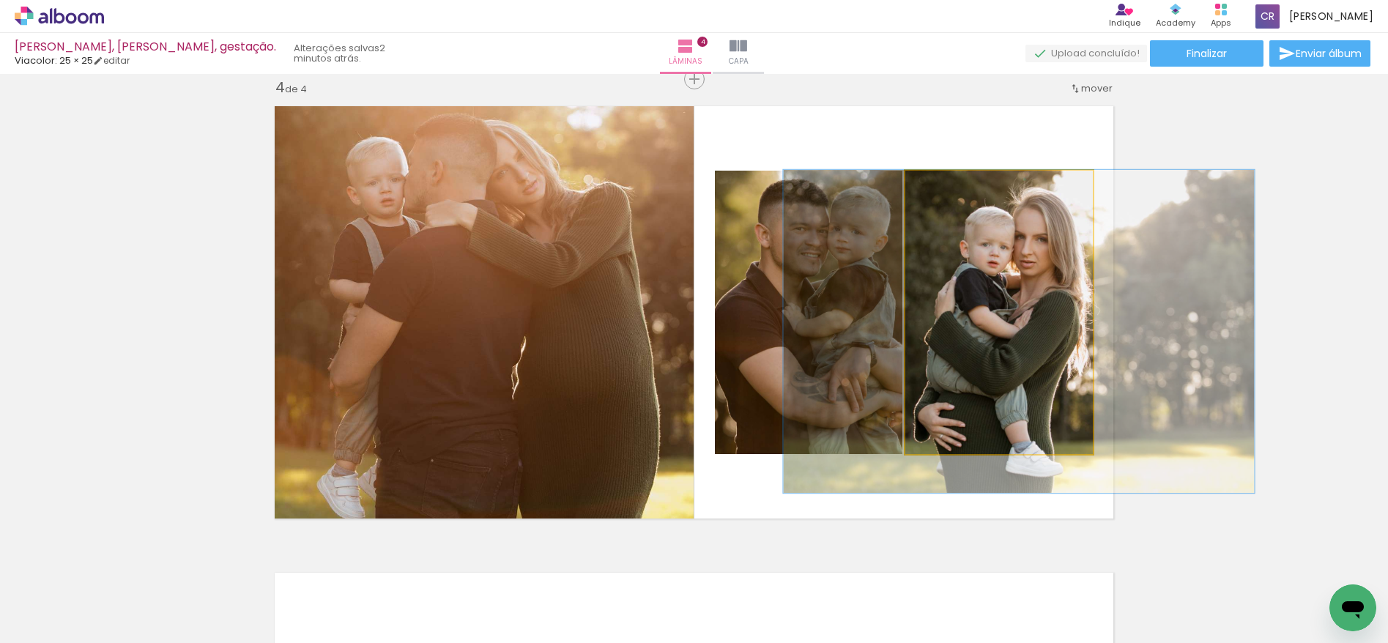
click at [991, 299] on quentale-photo at bounding box center [999, 312] width 188 height 283
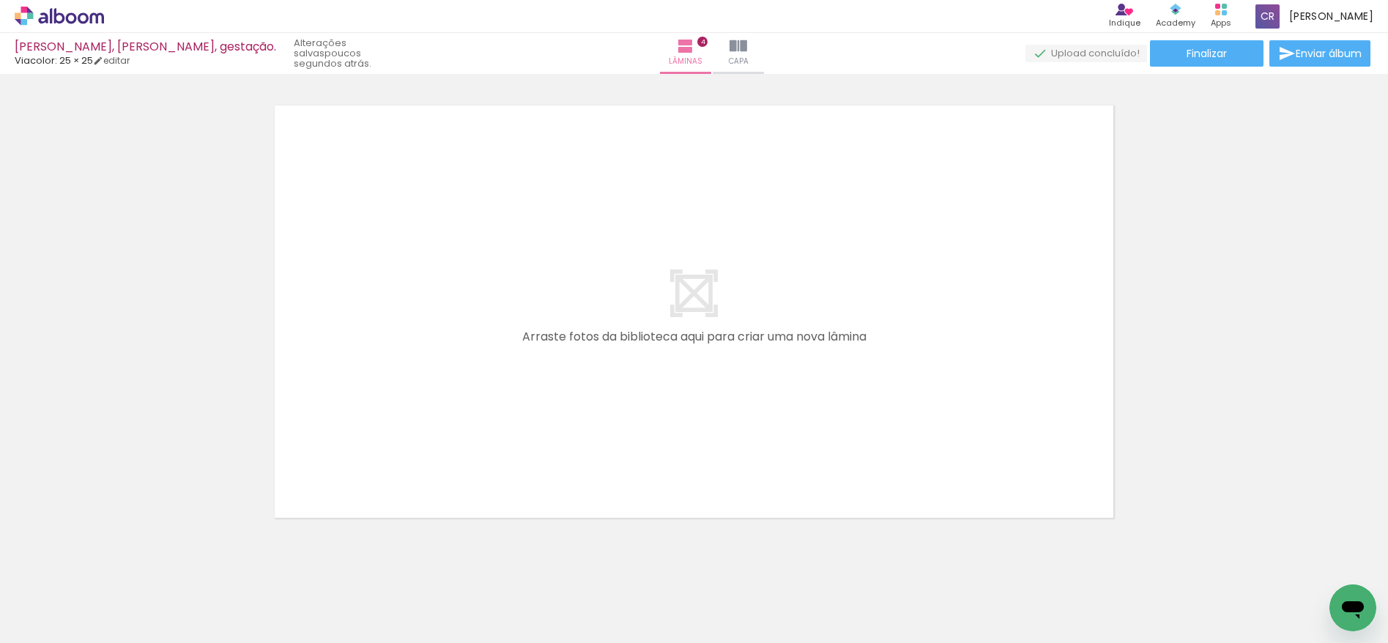
scroll to position [0, 21]
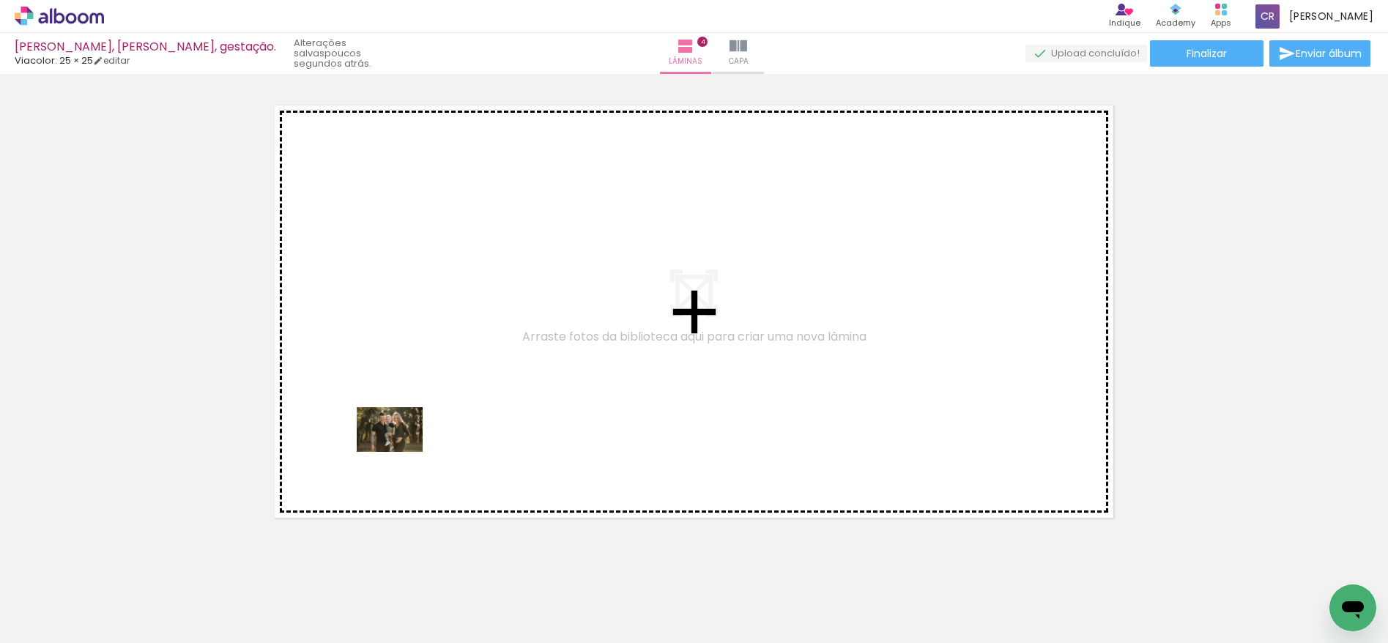
drag, startPoint x: 130, startPoint y: 598, endPoint x: 401, endPoint y: 451, distance: 307.4
click at [401, 451] on quentale-workspace at bounding box center [694, 321] width 1388 height 643
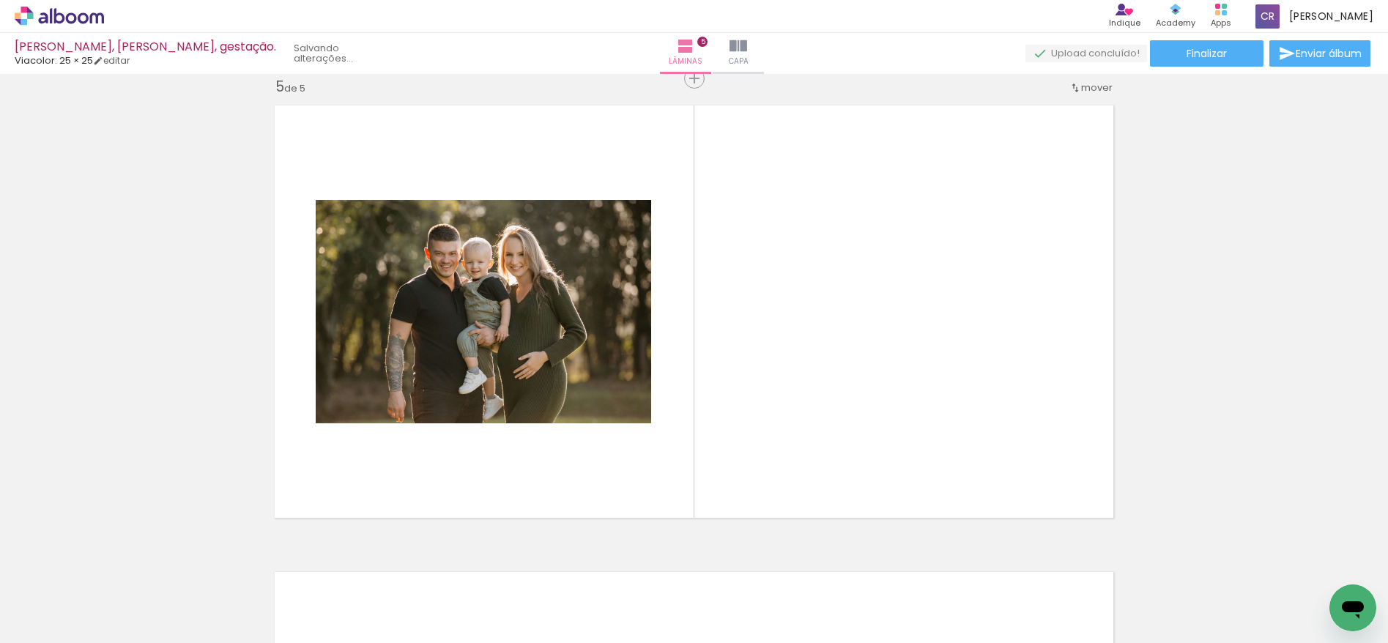
scroll to position [1885, 0]
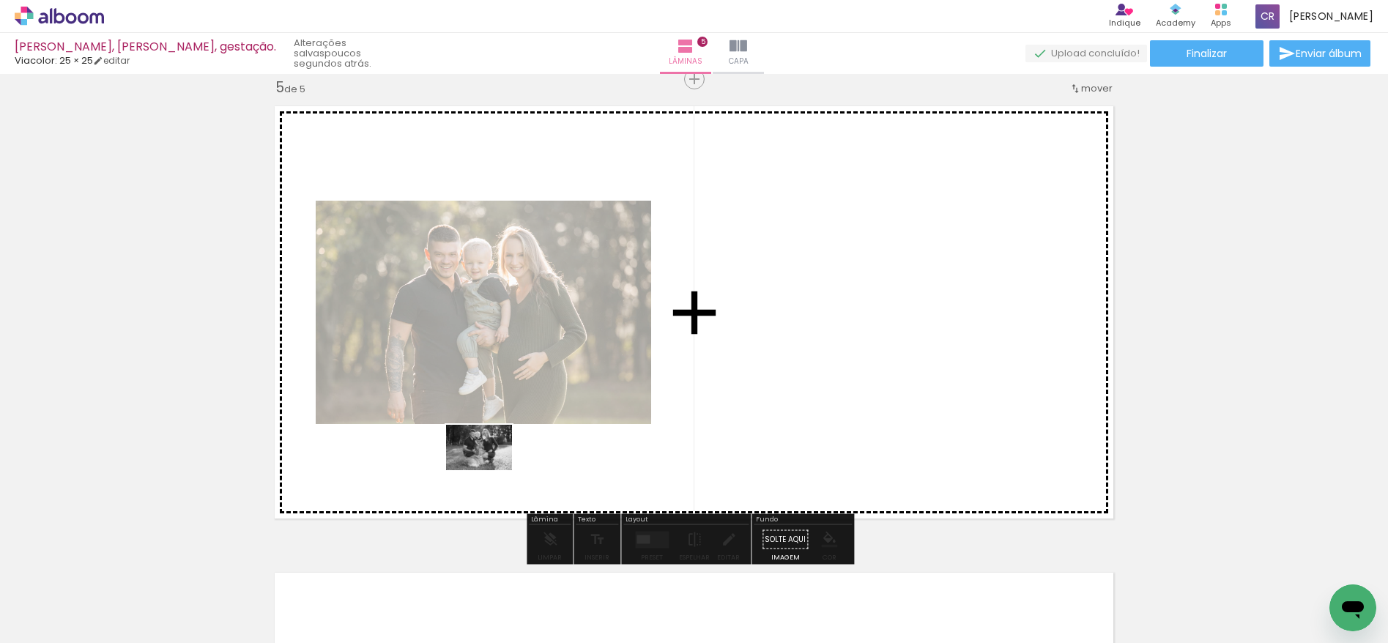
drag, startPoint x: 163, startPoint y: 595, endPoint x: 448, endPoint y: 540, distance: 290.2
click at [490, 468] on quentale-workspace at bounding box center [694, 321] width 1388 height 643
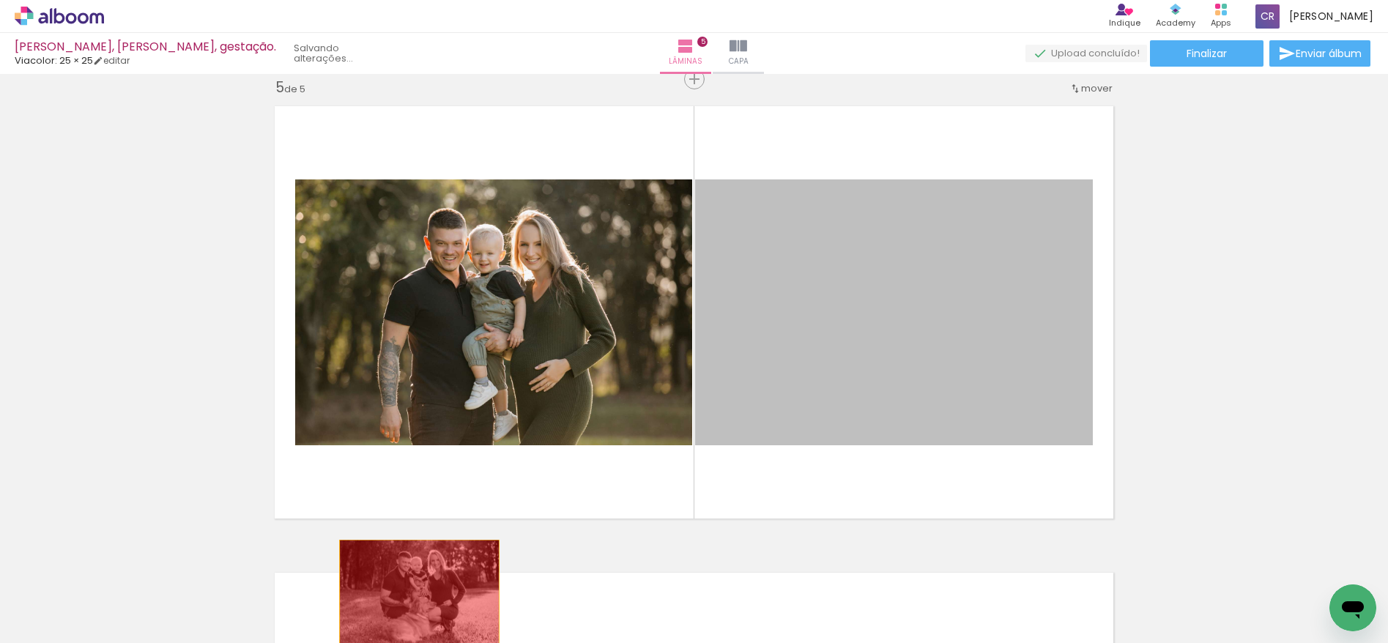
drag, startPoint x: 938, startPoint y: 267, endPoint x: 414, endPoint y: 593, distance: 616.5
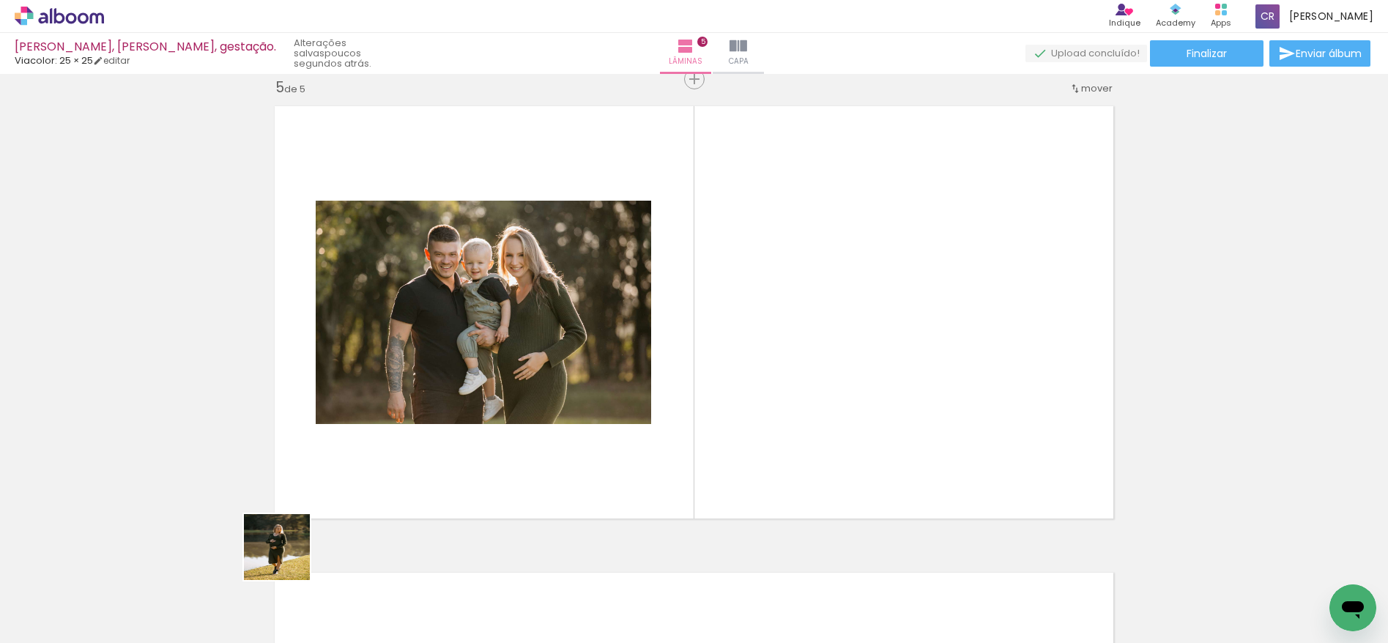
drag, startPoint x: 212, startPoint y: 606, endPoint x: 493, endPoint y: 439, distance: 326.5
click at [493, 439] on quentale-workspace at bounding box center [694, 321] width 1388 height 643
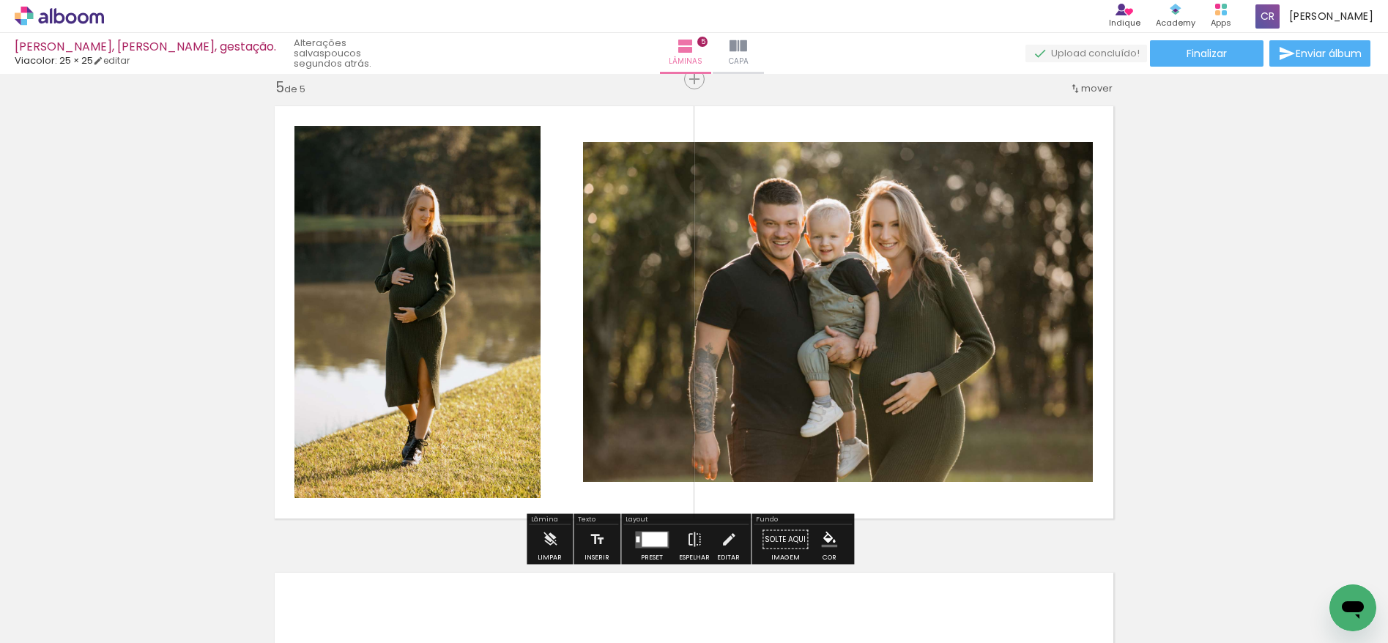
click at [0, 0] on slot "P&B" at bounding box center [0, 0] width 0 height 0
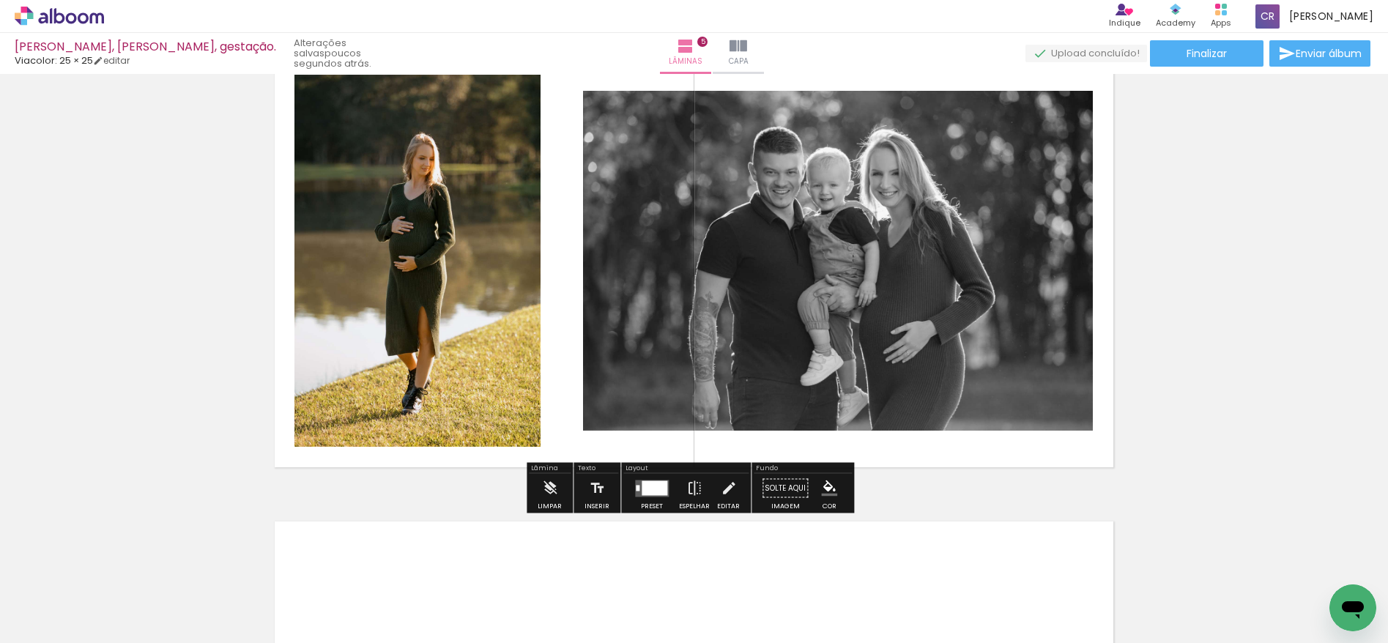
scroll to position [1934, 0]
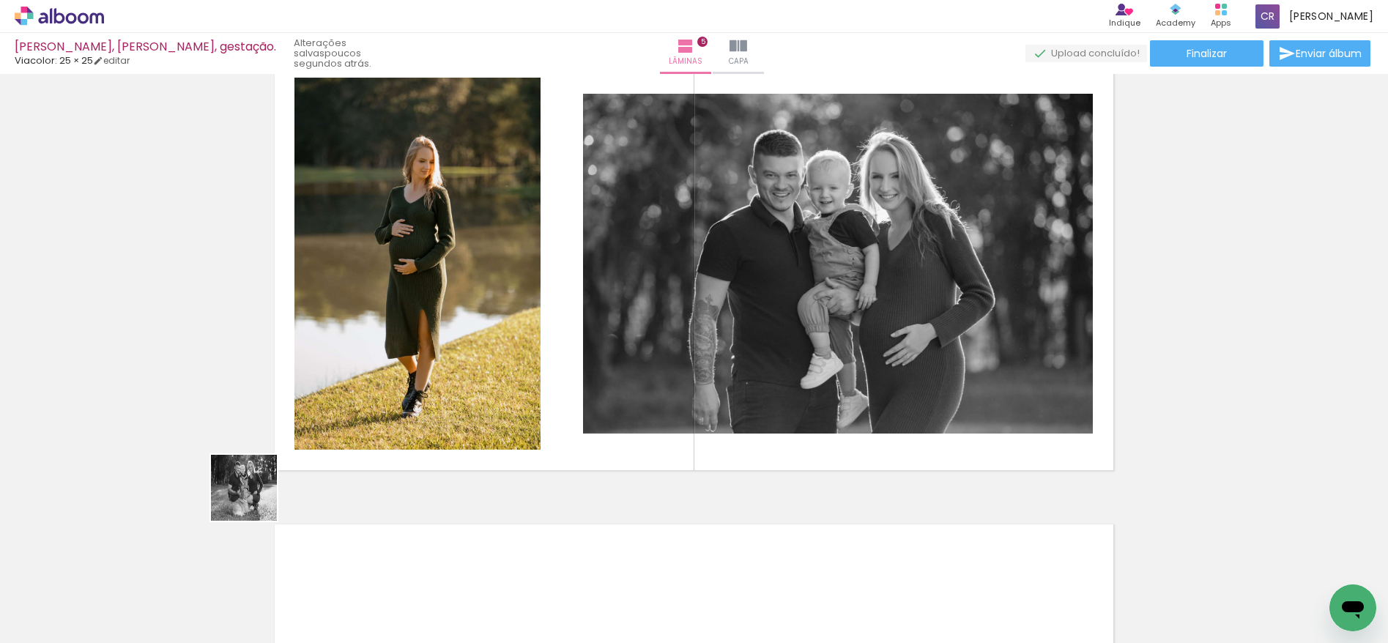
drag, startPoint x: 133, startPoint y: 597, endPoint x: 365, endPoint y: 436, distance: 282.0
click at [365, 436] on quentale-workspace at bounding box center [694, 321] width 1388 height 643
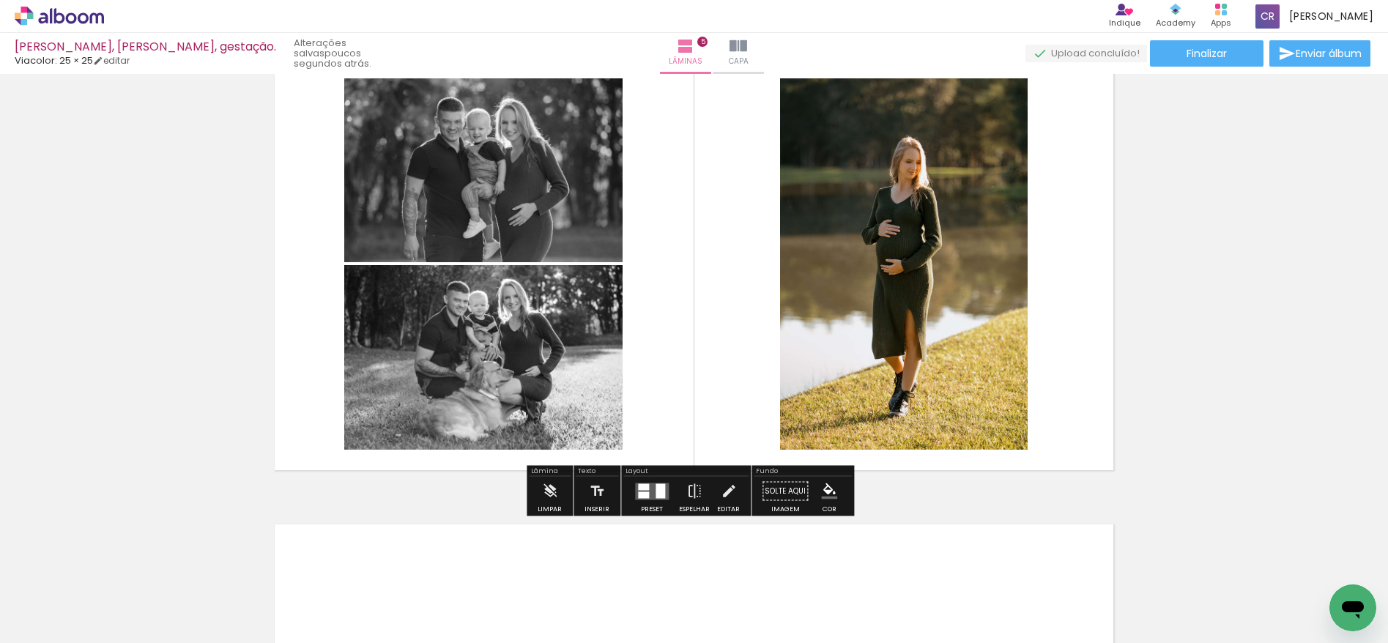
click at [884, 248] on quentale-photo at bounding box center [904, 263] width 248 height 371
click at [0, 0] on slot "P&B" at bounding box center [0, 0] width 0 height 0
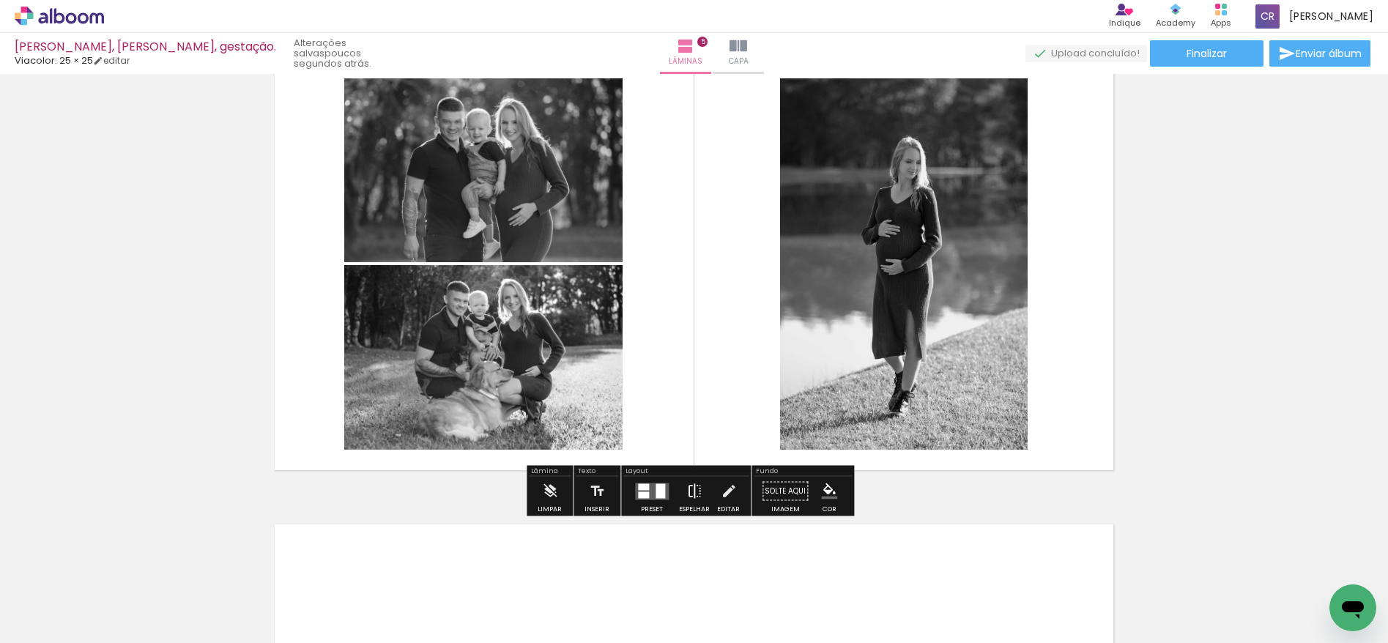
click at [689, 494] on iron-icon at bounding box center [694, 491] width 16 height 29
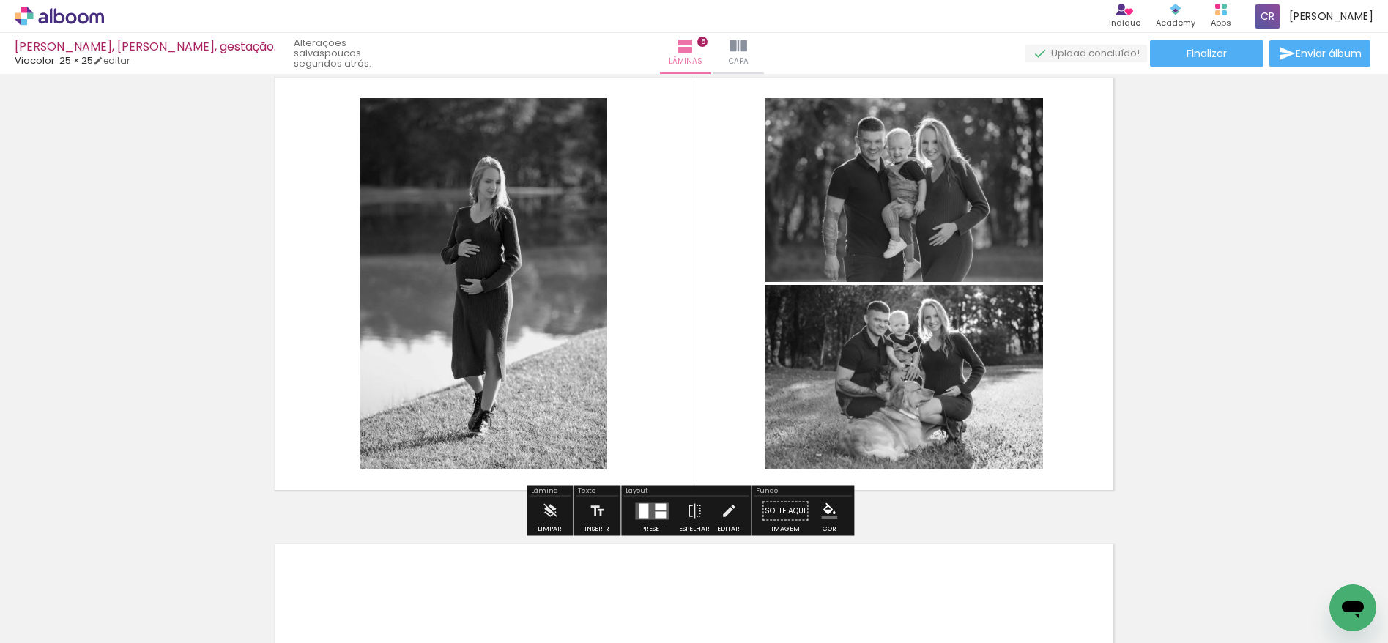
scroll to position [1913, 0]
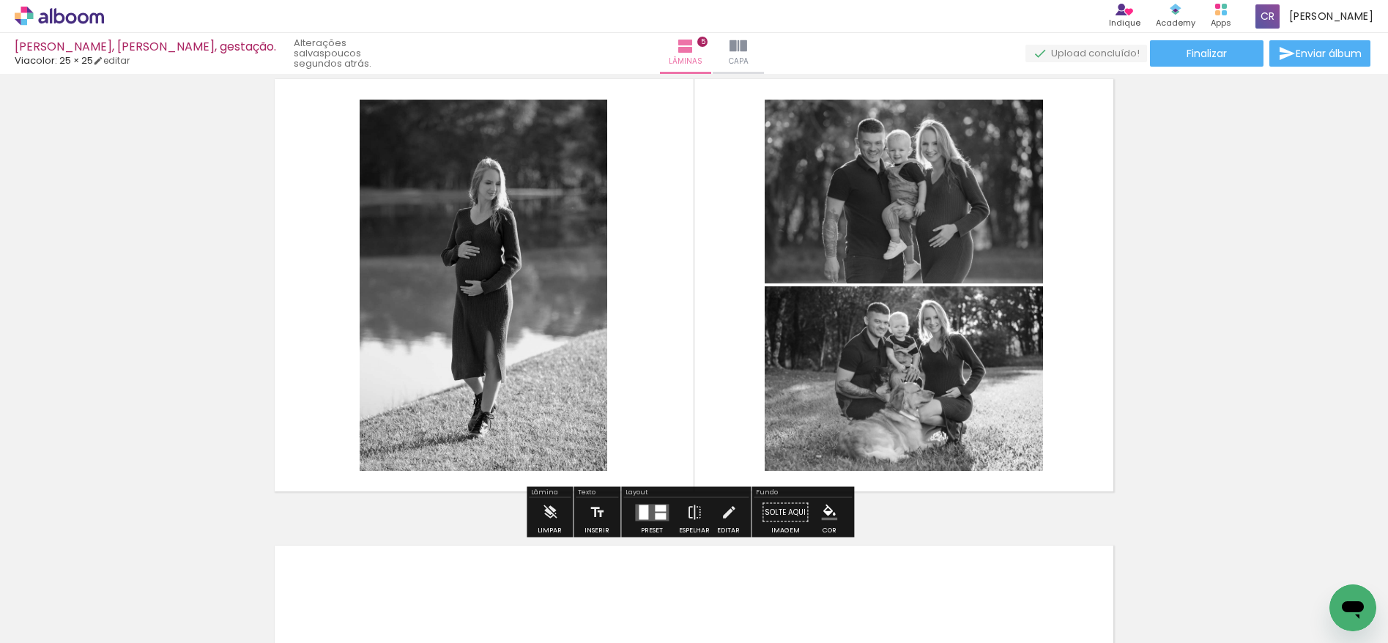
click at [643, 508] on div at bounding box center [644, 512] width 10 height 15
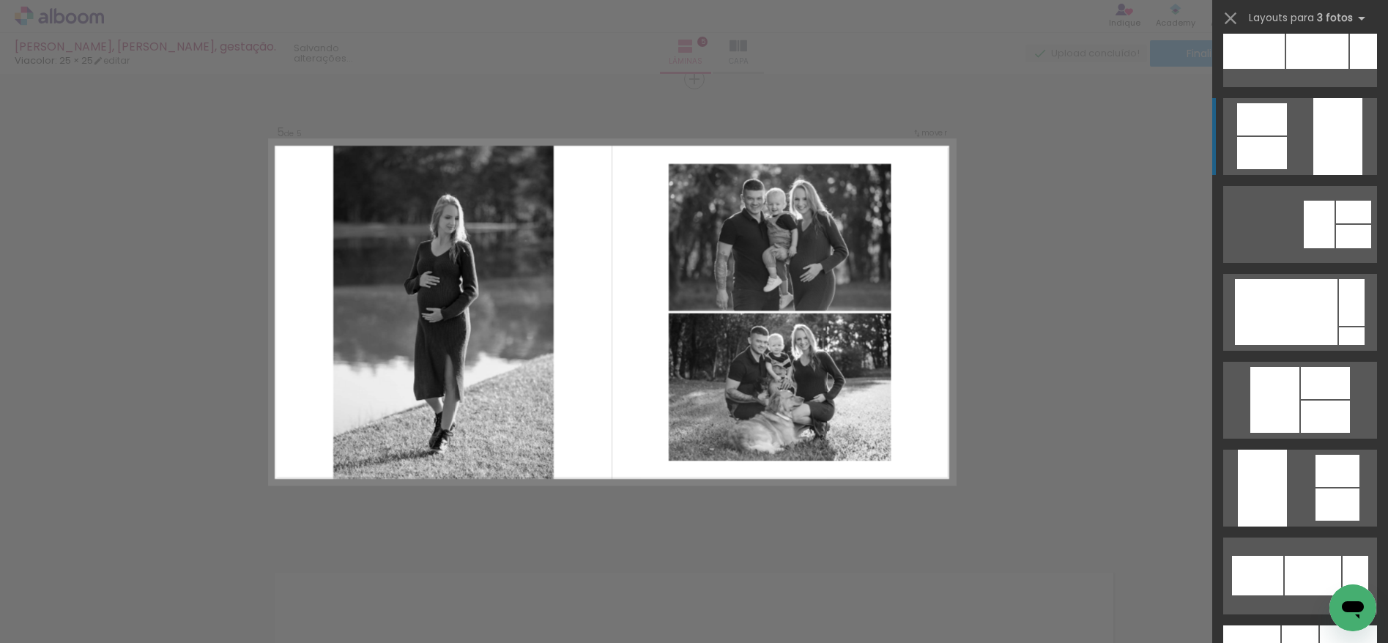
scroll to position [1927, 0]
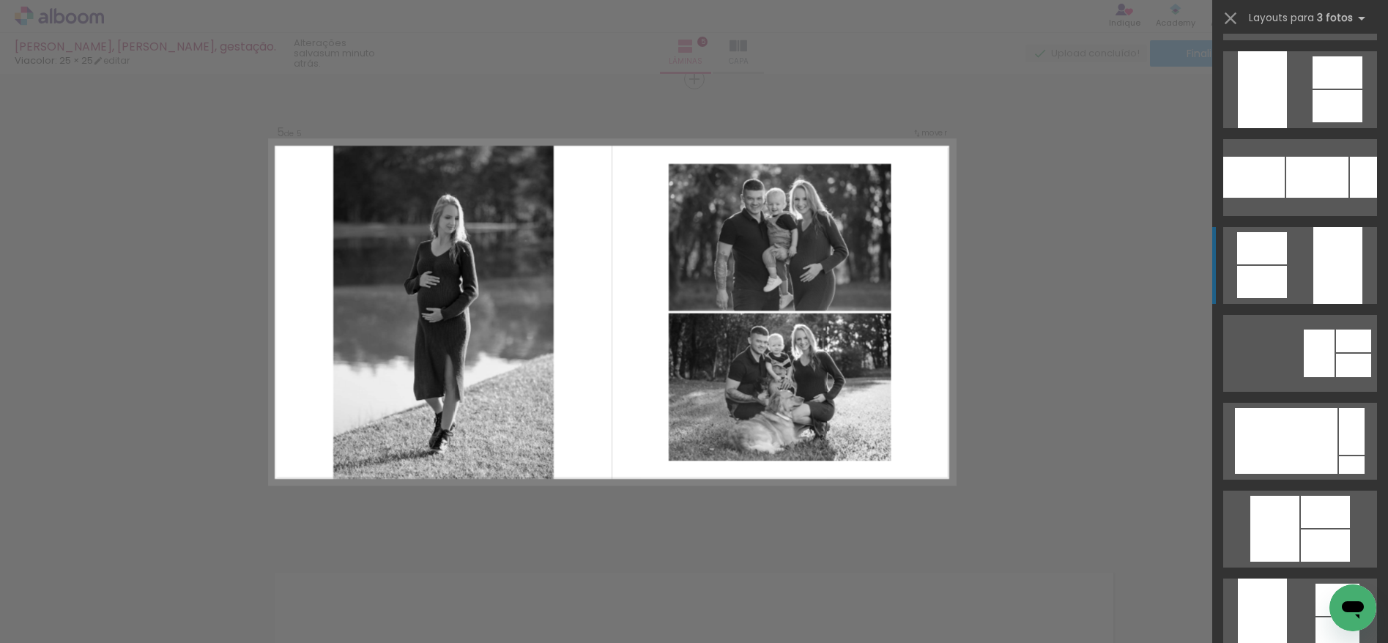
click at [1298, 253] on quentale-layouter at bounding box center [1300, 265] width 154 height 77
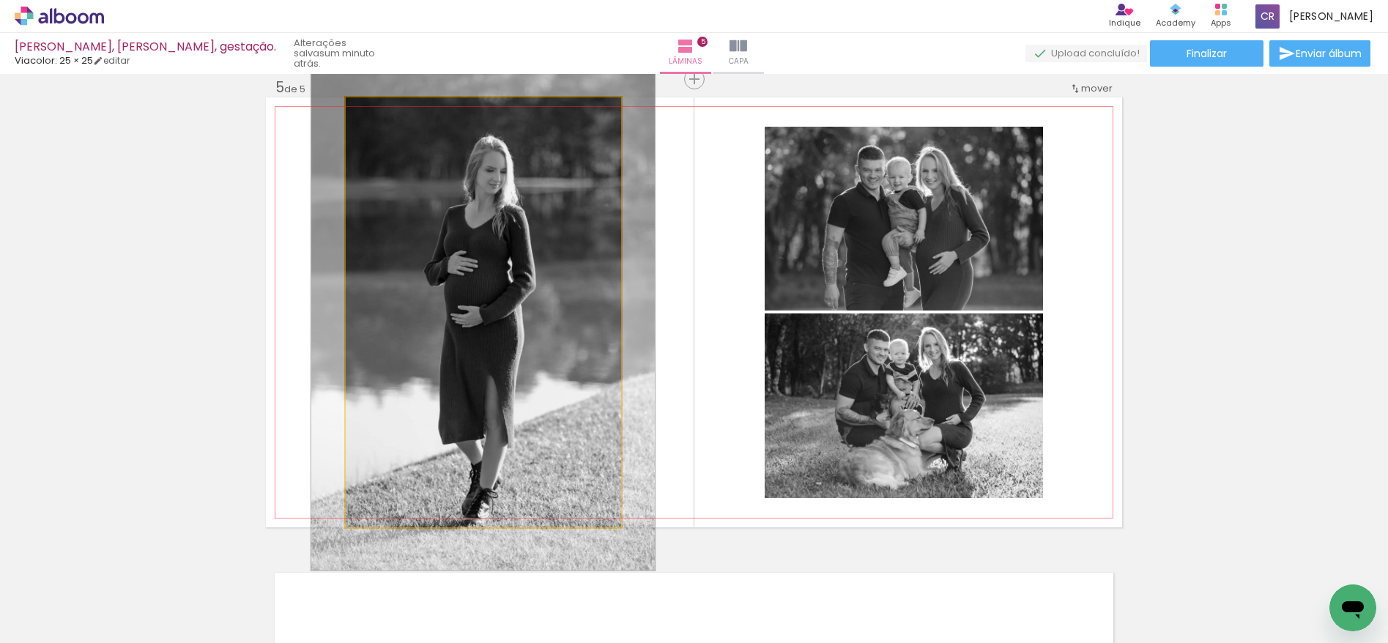
drag, startPoint x: 374, startPoint y: 109, endPoint x: 384, endPoint y: 112, distance: 10.7
type paper-slider "120"
click at [384, 112] on div at bounding box center [390, 112] width 13 height 13
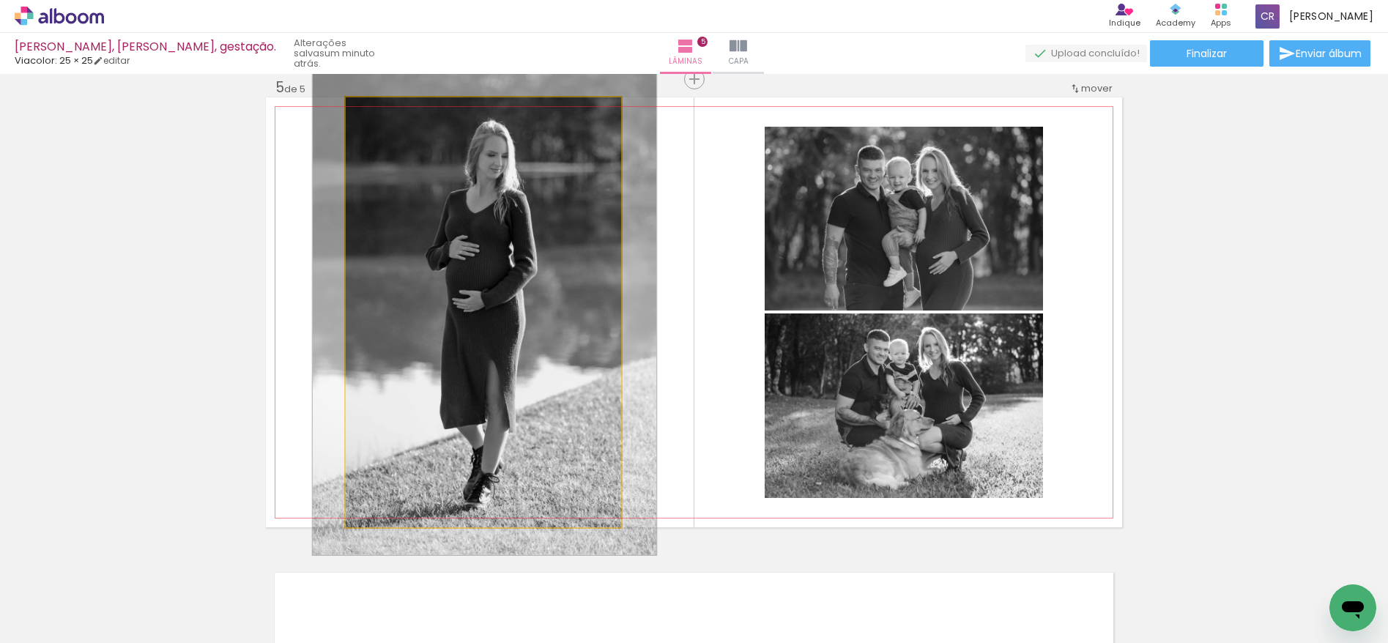
drag, startPoint x: 506, startPoint y: 213, endPoint x: 508, endPoint y: 203, distance: 10.5
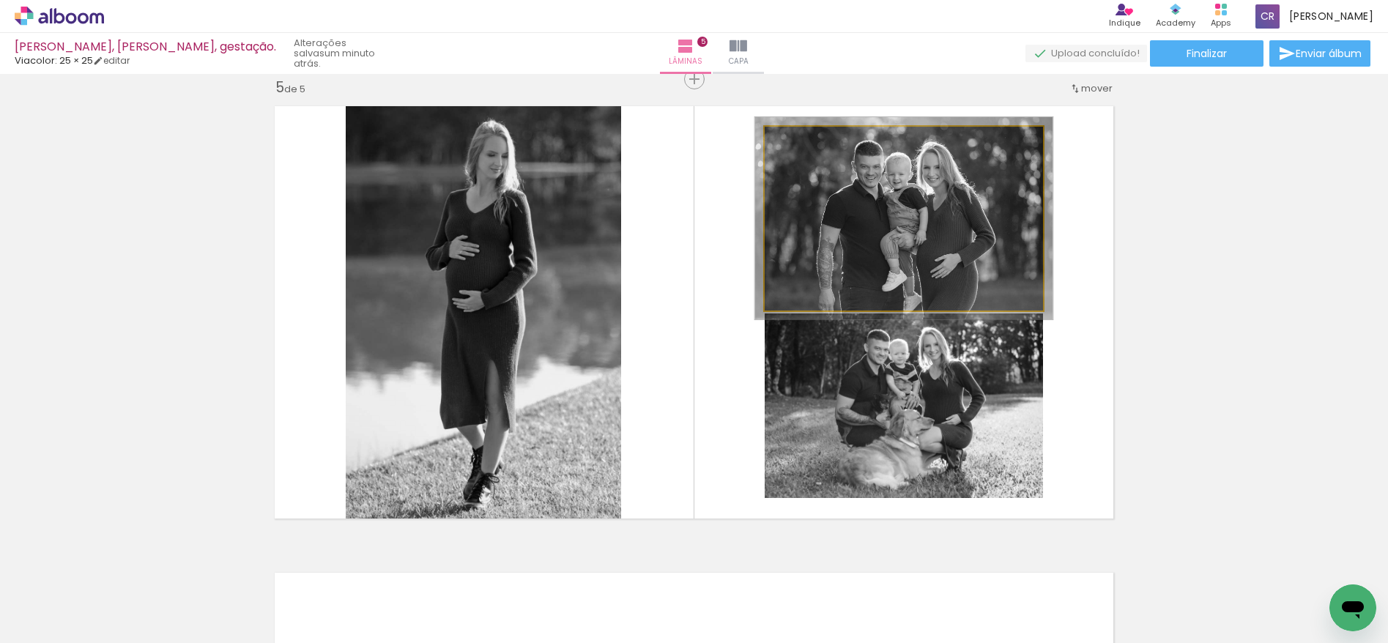
type paper-slider "107"
click at [800, 141] on div at bounding box center [802, 142] width 13 height 13
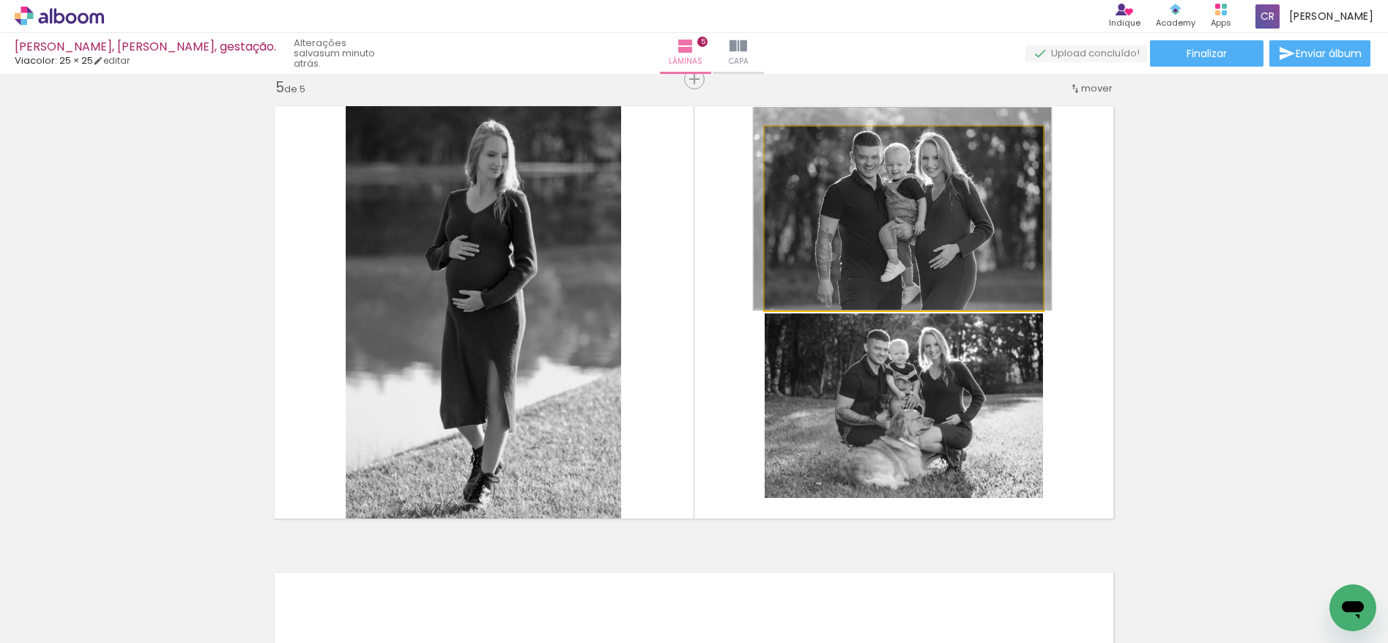
drag, startPoint x: 879, startPoint y: 220, endPoint x: 878, endPoint y: 207, distance: 12.5
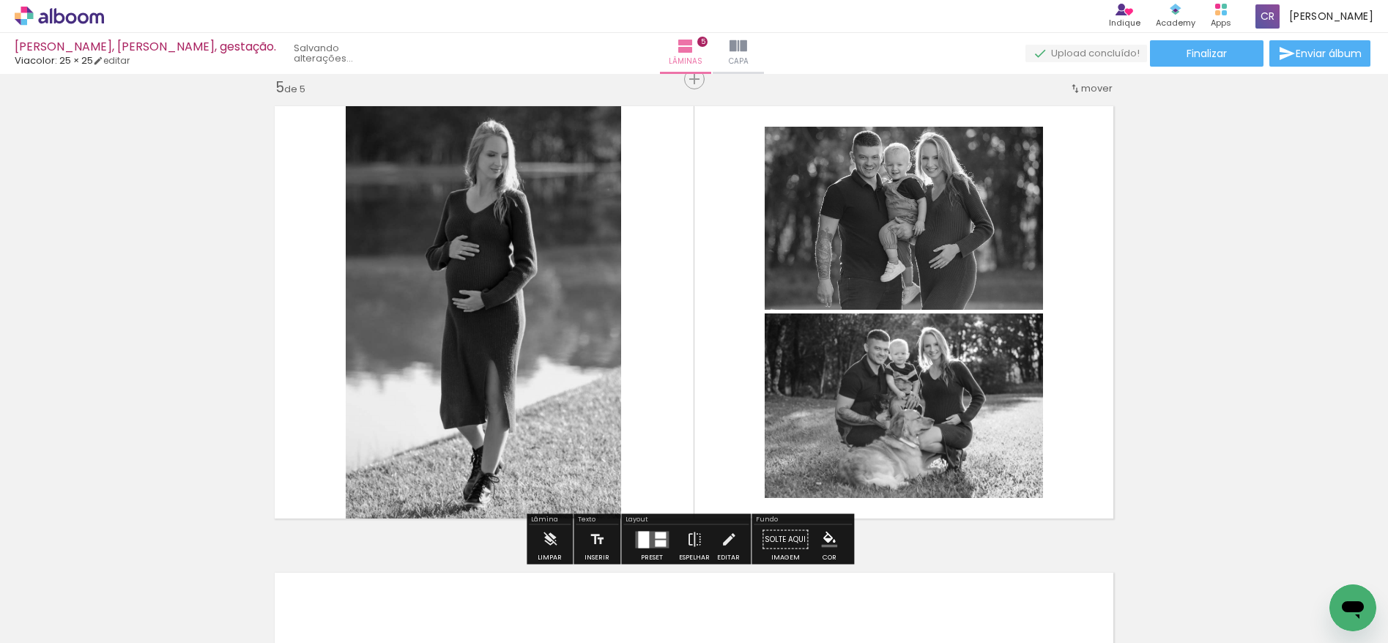
click at [909, 393] on quentale-photo at bounding box center [904, 406] width 278 height 185
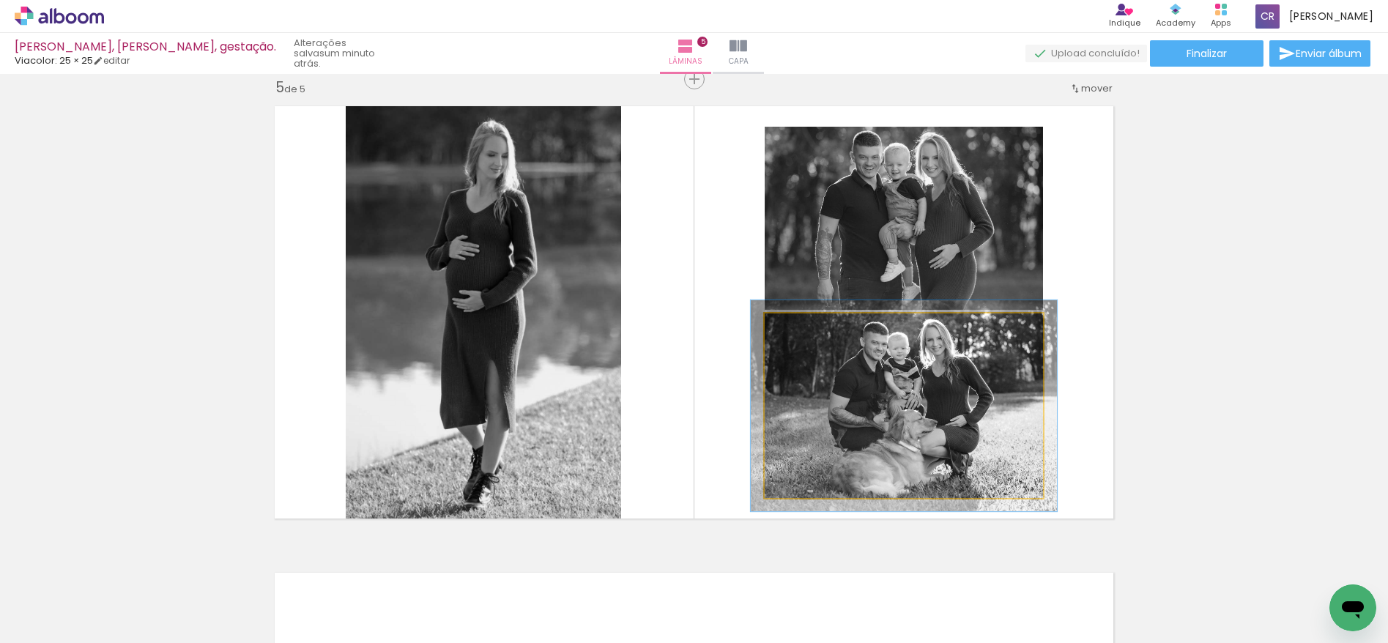
type paper-slider "110"
click at [800, 329] on div at bounding box center [804, 328] width 13 height 13
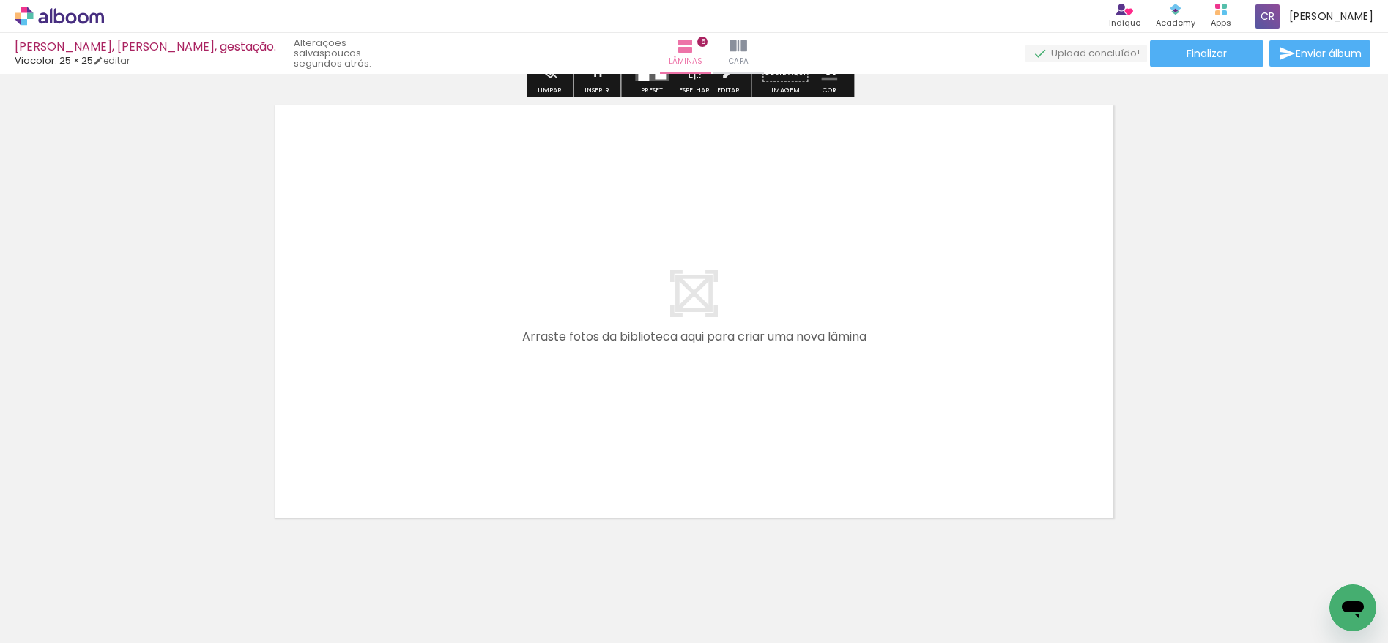
scroll to position [2354, 0]
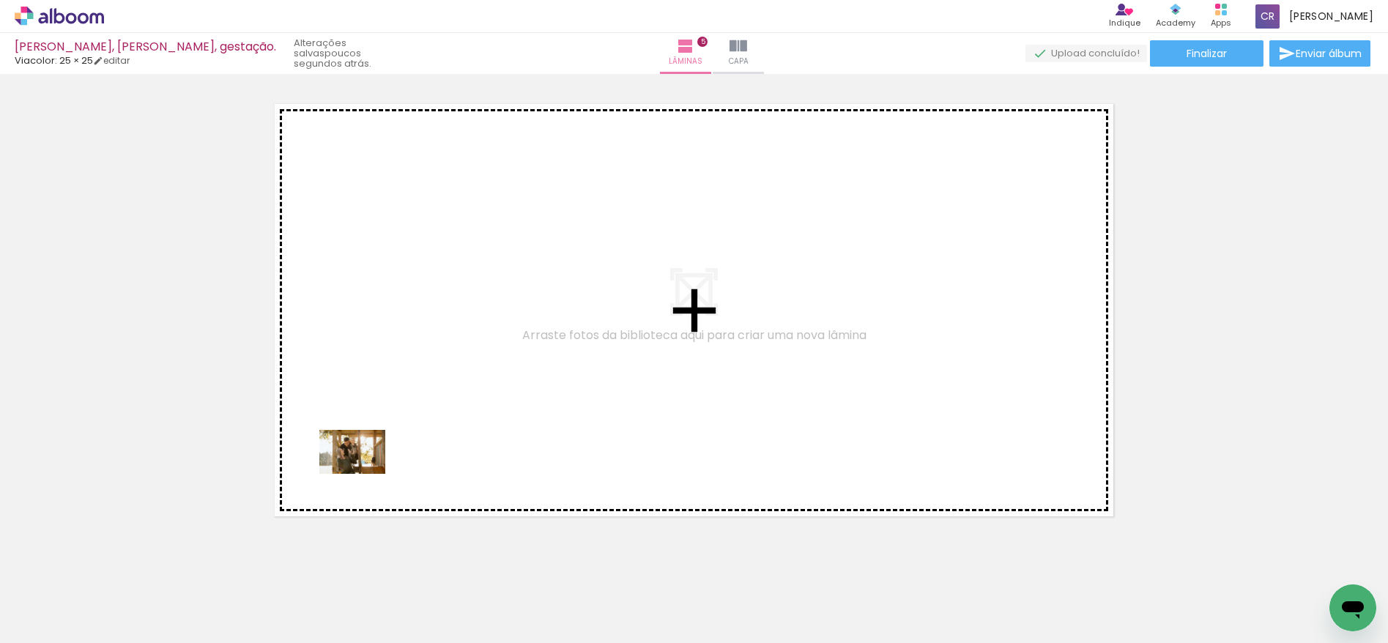
drag, startPoint x: 223, startPoint y: 586, endPoint x: 363, endPoint y: 474, distance: 179.3
click at [363, 474] on quentale-workspace at bounding box center [694, 321] width 1388 height 643
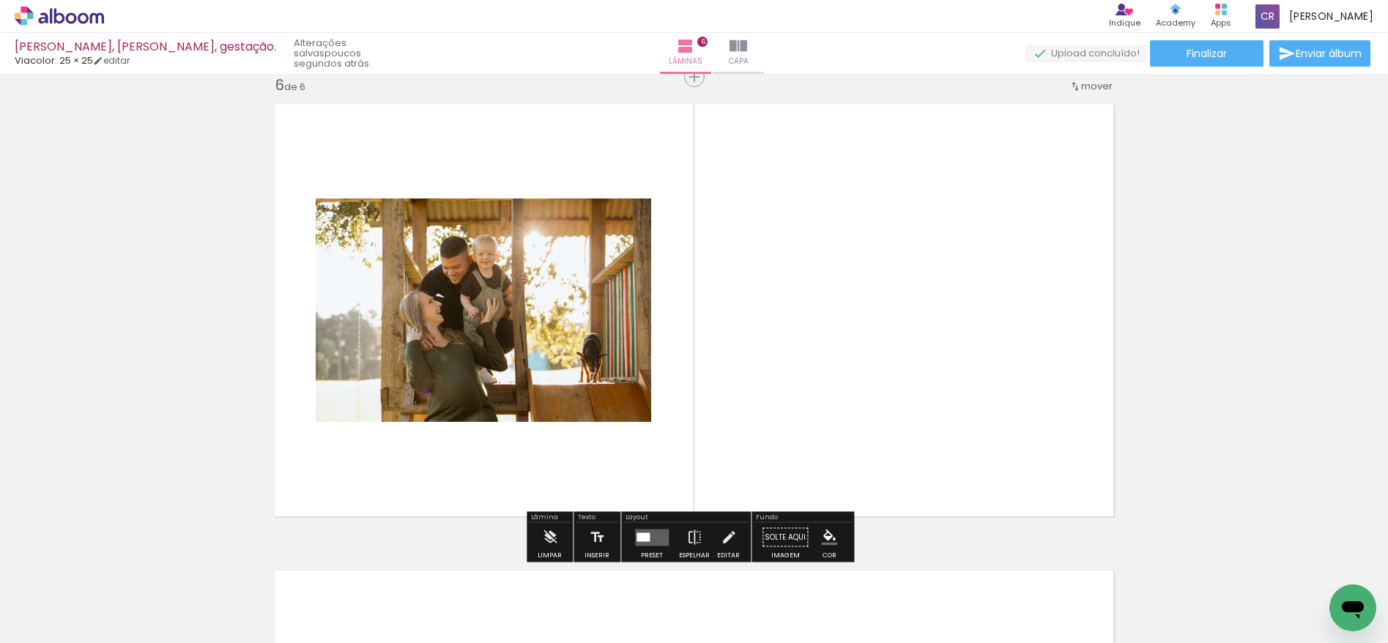
scroll to position [2352, 0]
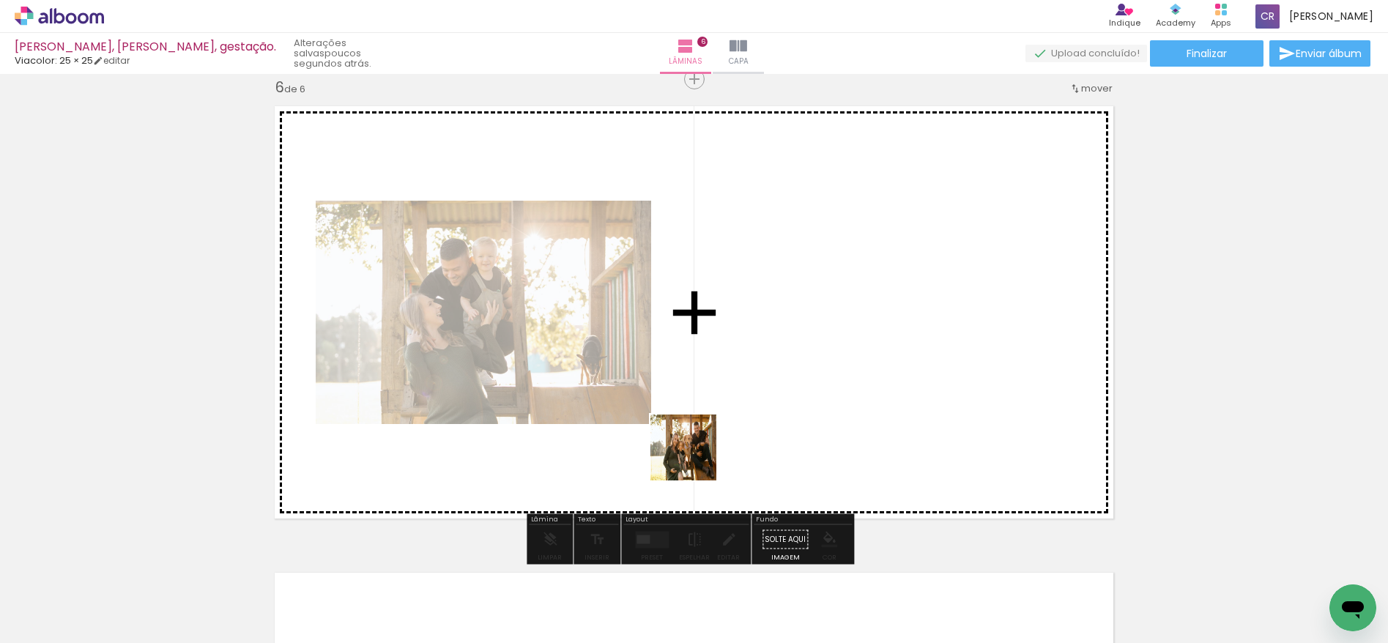
drag, startPoint x: 713, startPoint y: 516, endPoint x: 680, endPoint y: 422, distance: 99.4
click at [680, 422] on quentale-workspace at bounding box center [694, 321] width 1388 height 643
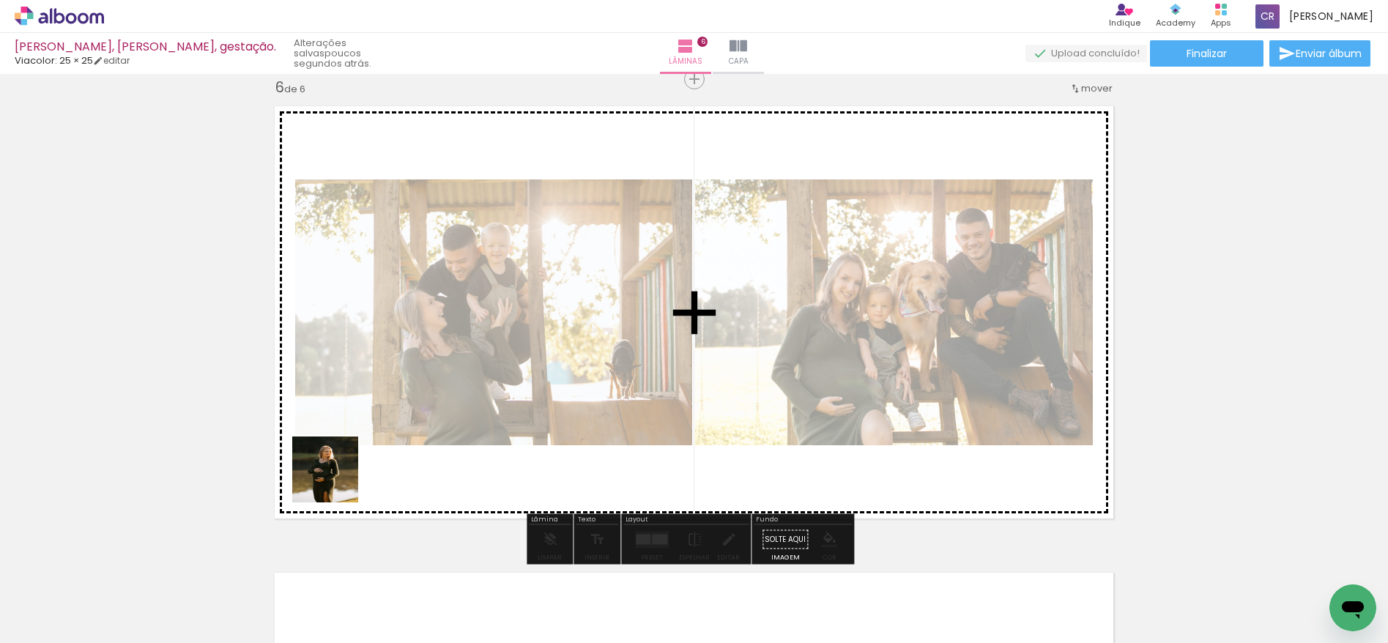
drag, startPoint x: 160, startPoint y: 595, endPoint x: 415, endPoint y: 458, distance: 288.7
click at [415, 458] on quentale-workspace at bounding box center [694, 321] width 1388 height 643
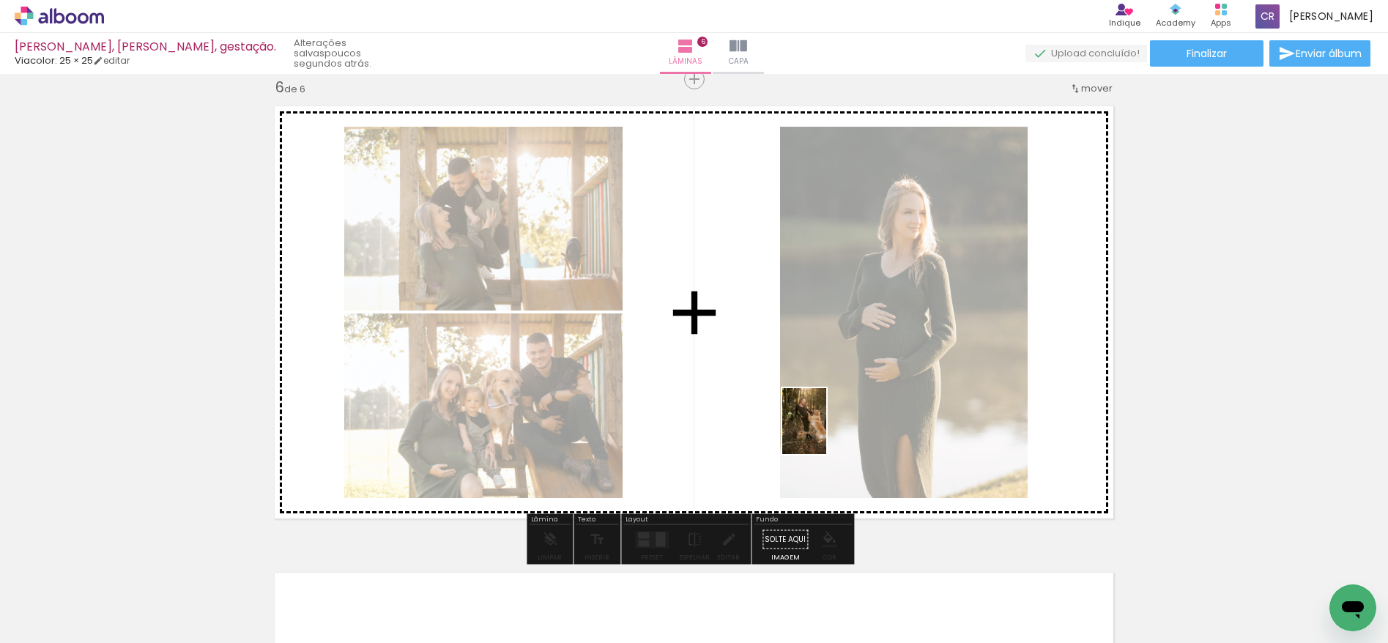
drag, startPoint x: 564, startPoint y: 591, endPoint x: 828, endPoint y: 431, distance: 308.9
click at [828, 431] on quentale-workspace at bounding box center [694, 321] width 1388 height 643
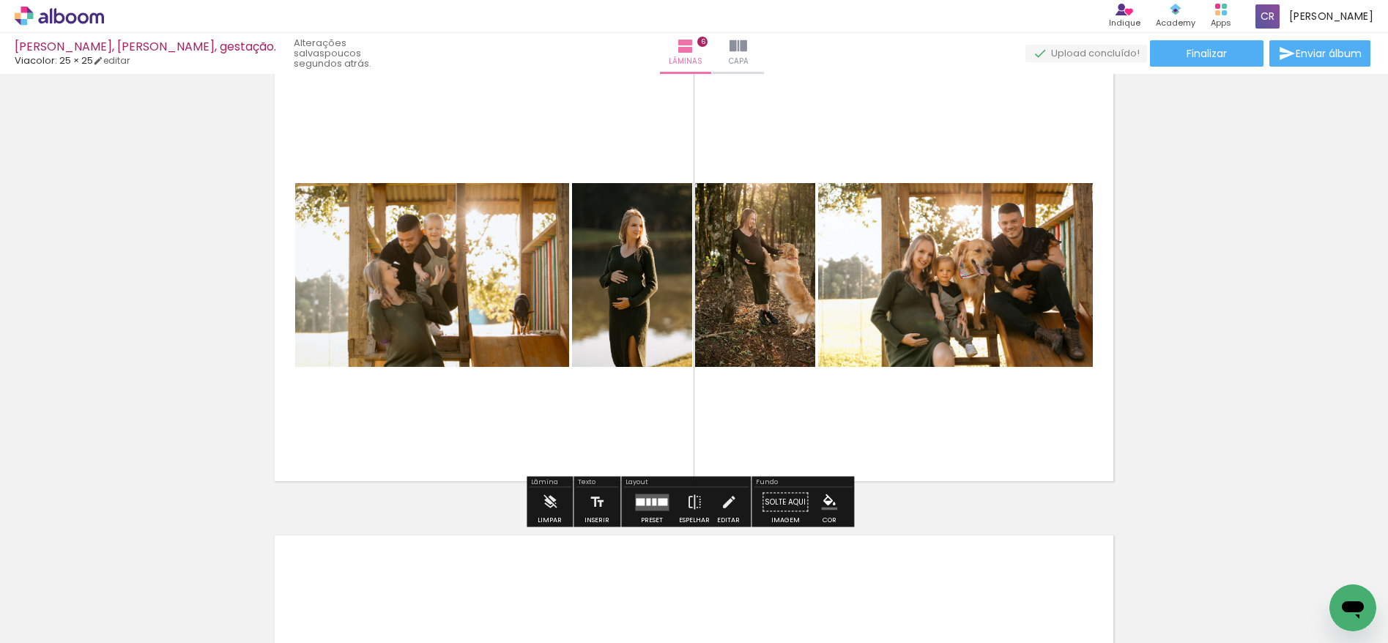
scroll to position [2370, 0]
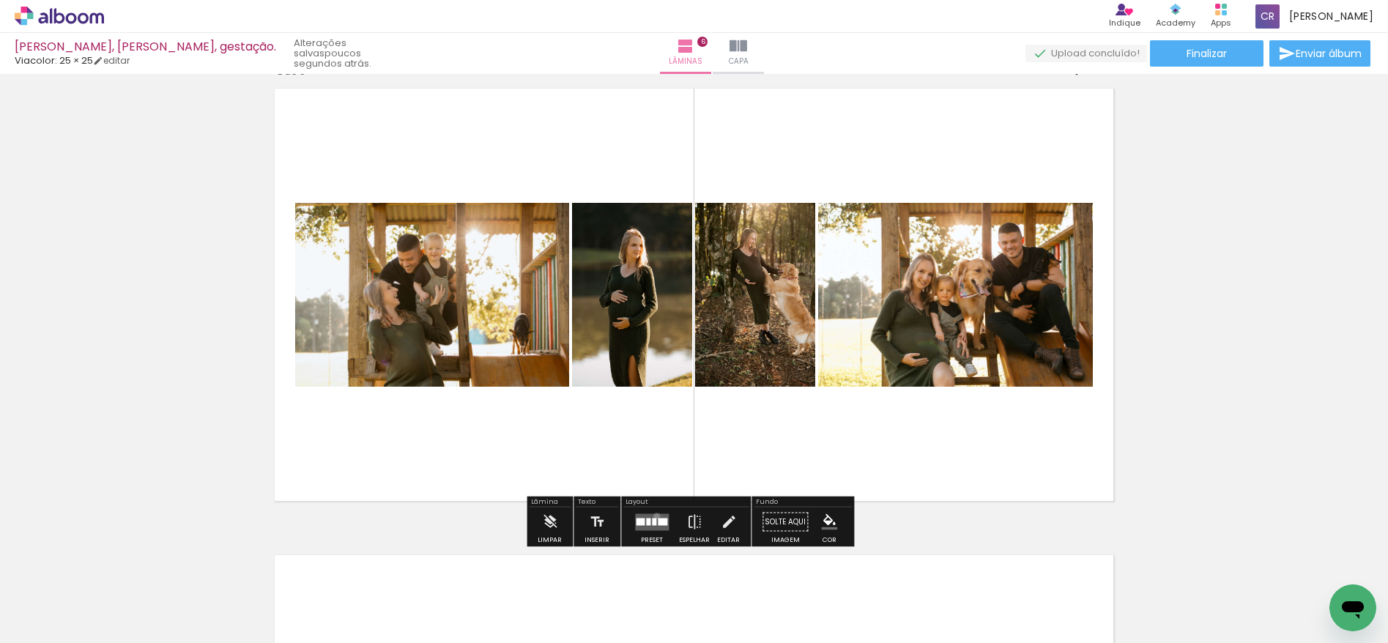
click at [653, 516] on quentale-layouter at bounding box center [652, 521] width 34 height 17
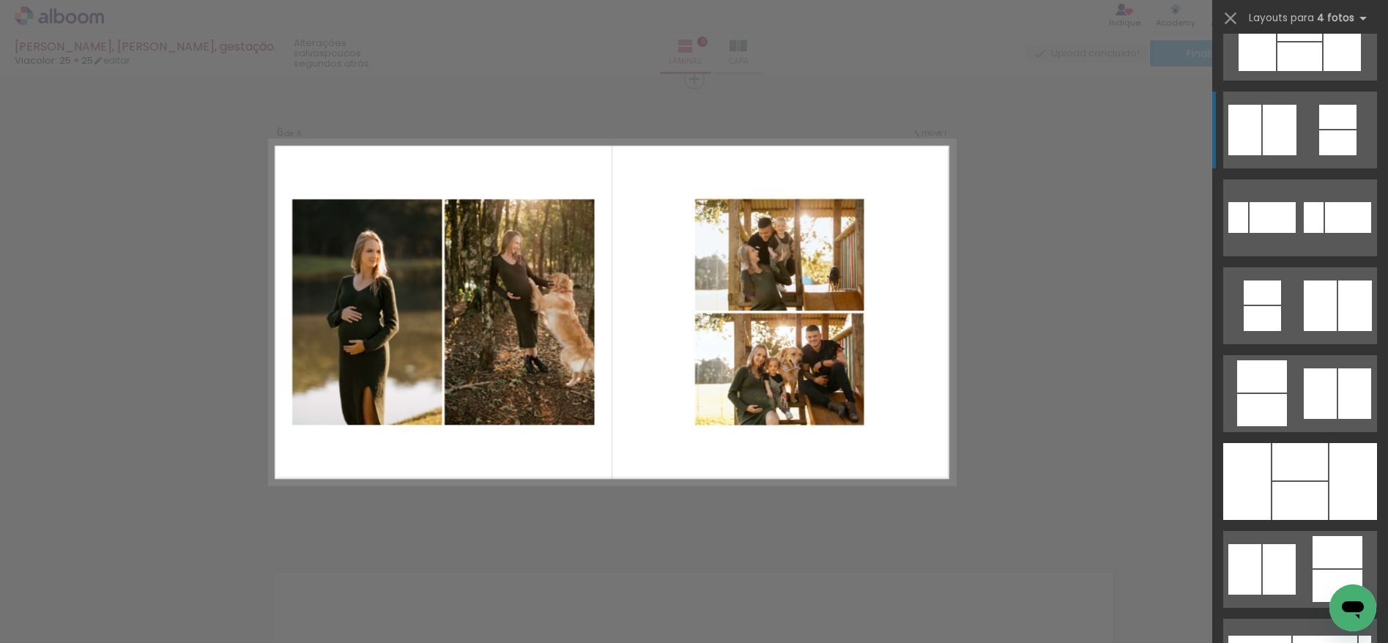
scroll to position [1592, 0]
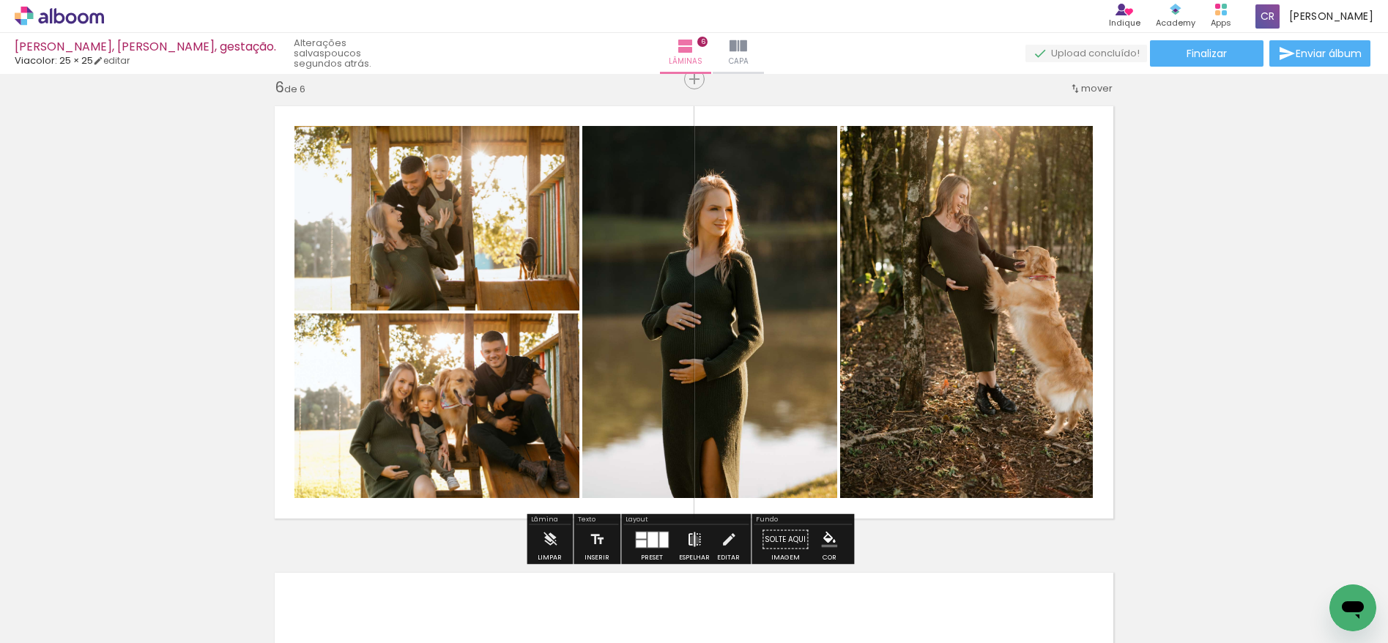
scroll to position [2033, 0]
click at [691, 541] on iron-icon at bounding box center [694, 539] width 16 height 29
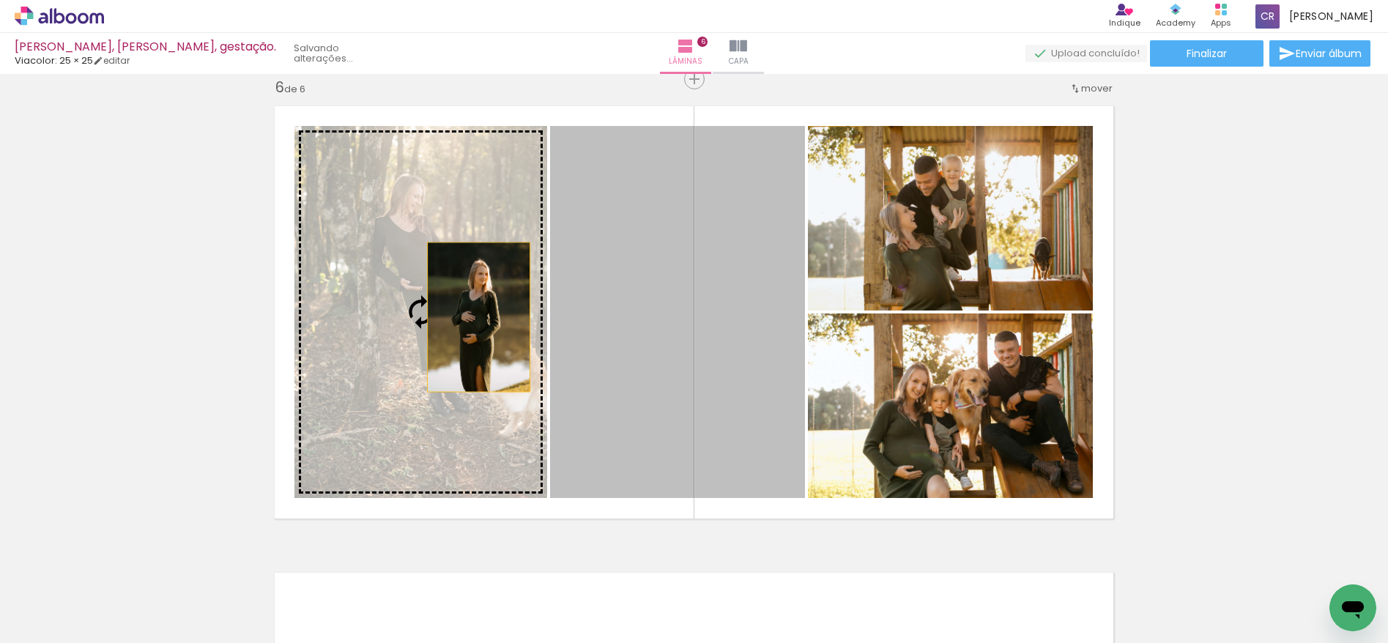
drag, startPoint x: 631, startPoint y: 334, endPoint x: 470, endPoint y: 317, distance: 162.0
click at [0, 0] on slot at bounding box center [0, 0] width 0 height 0
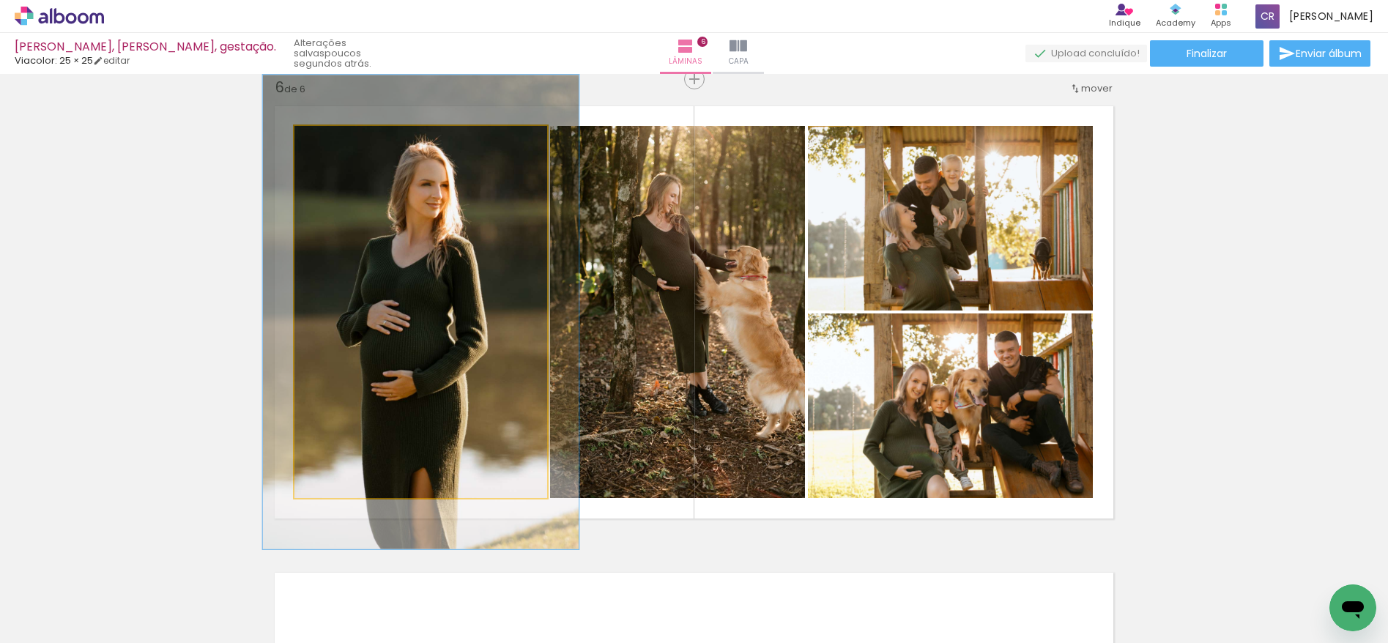
drag, startPoint x: 327, startPoint y: 141, endPoint x: 339, endPoint y: 141, distance: 12.5
type paper-slider "125"
click at [339, 141] on div at bounding box center [341, 141] width 13 height 13
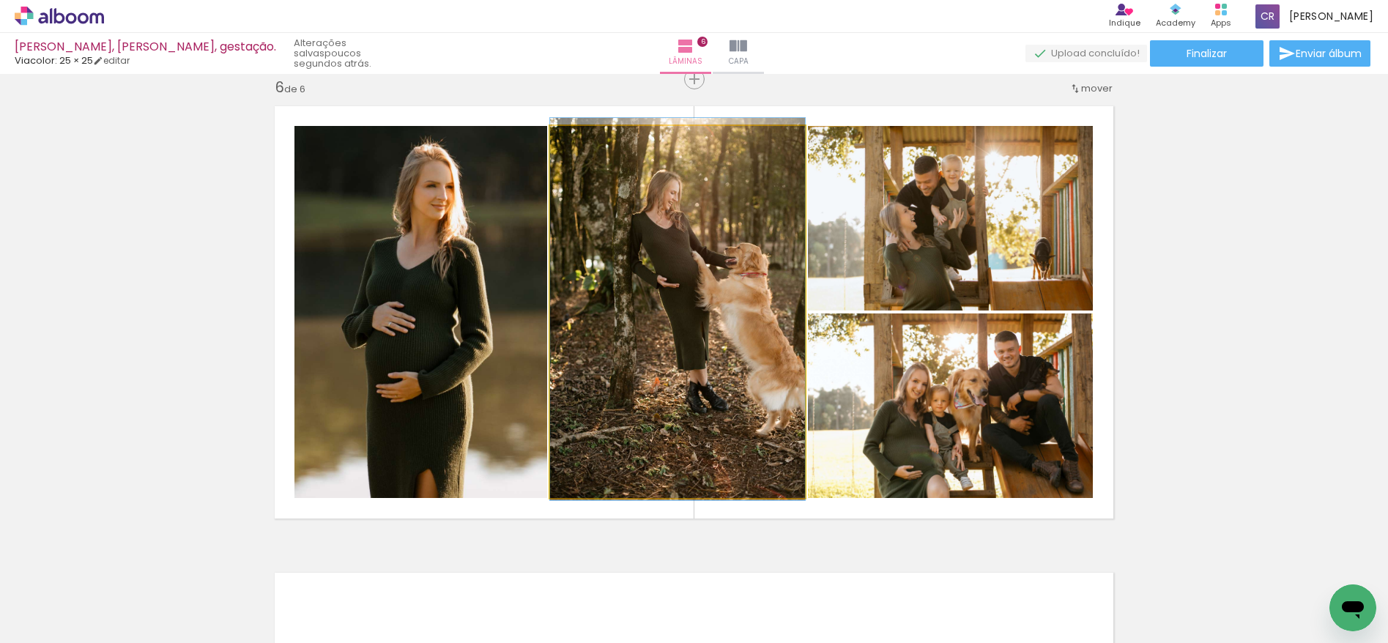
drag, startPoint x: 767, startPoint y: 297, endPoint x: 728, endPoint y: 272, distance: 46.5
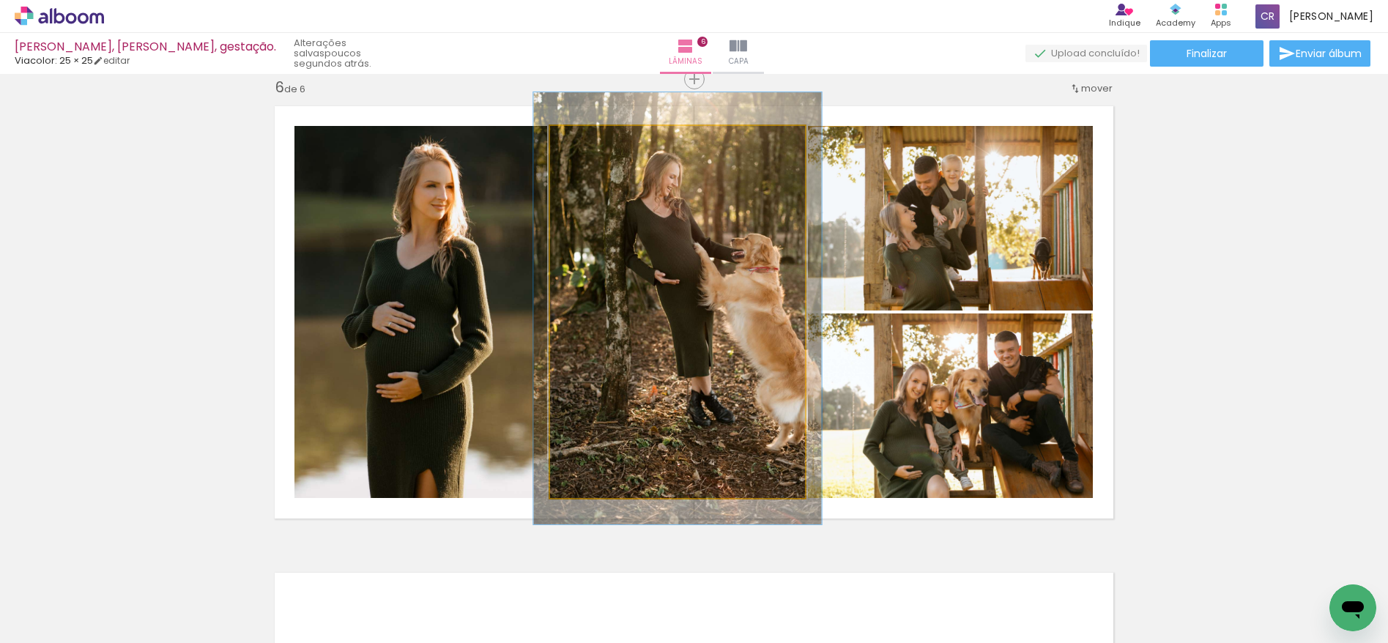
drag, startPoint x: 579, startPoint y: 142, endPoint x: 633, endPoint y: 152, distance: 55.2
type paper-slider "113"
click at [585, 141] on div at bounding box center [591, 141] width 13 height 13
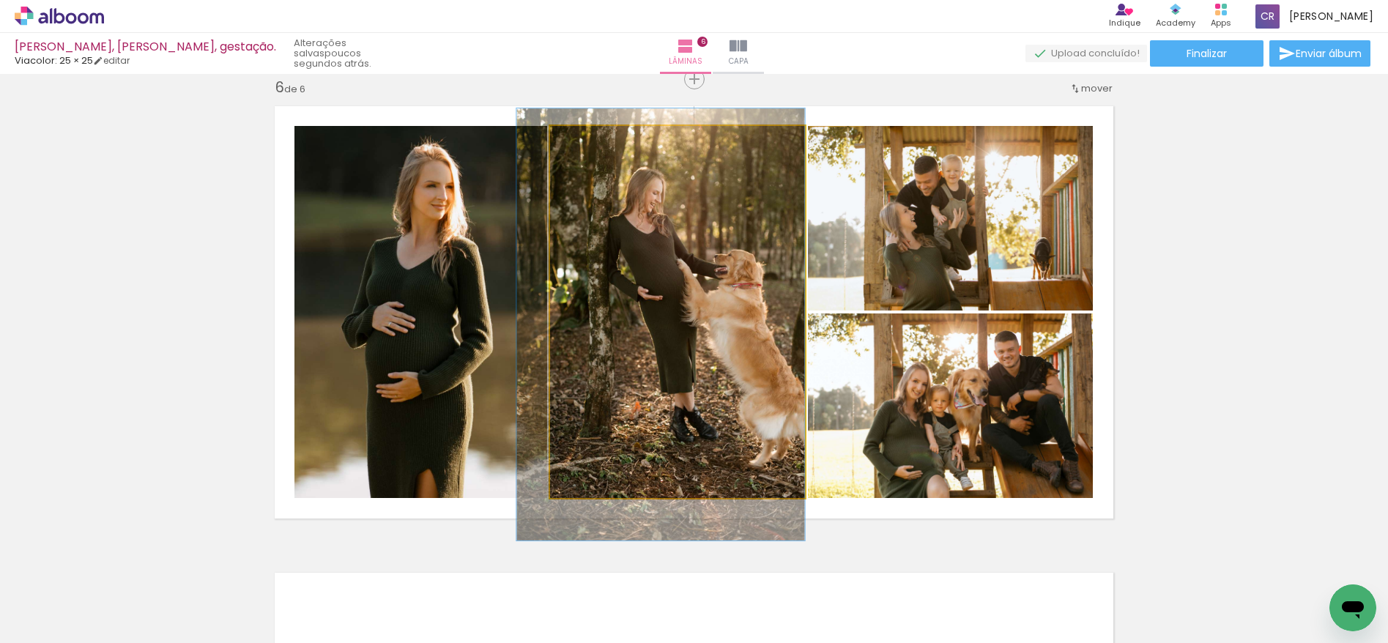
drag, startPoint x: 738, startPoint y: 190, endPoint x: 708, endPoint y: 205, distance: 33.7
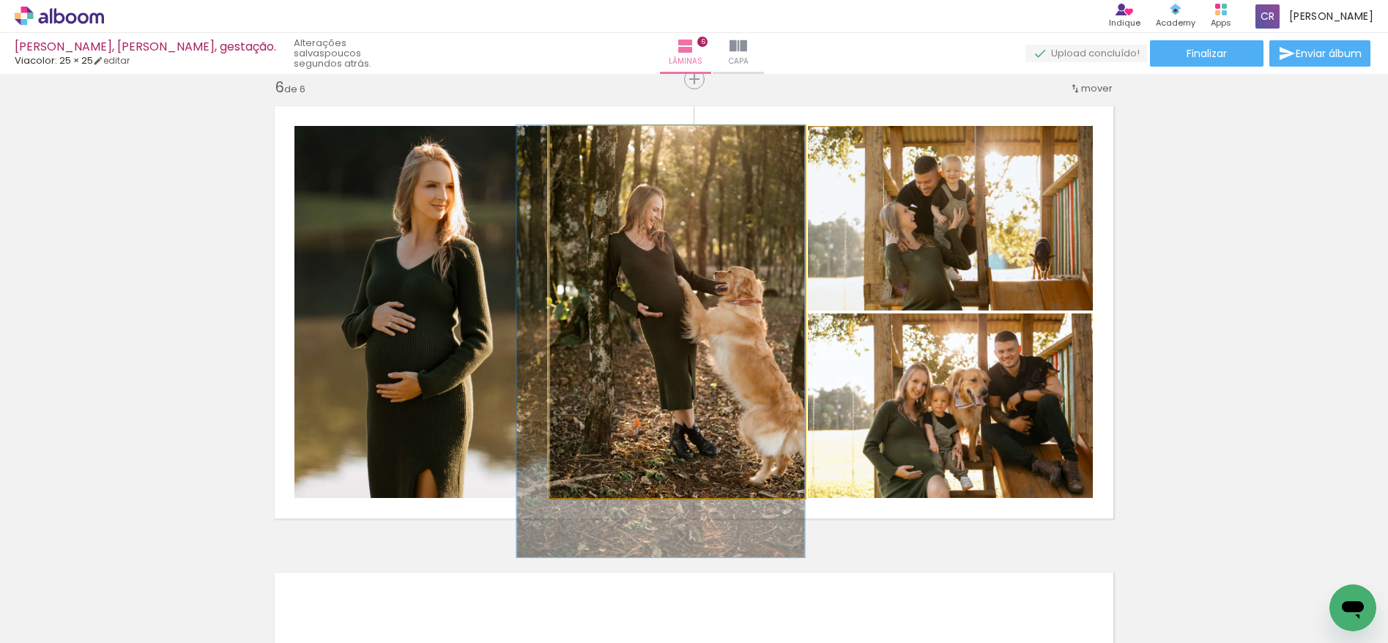
drag, startPoint x: 746, startPoint y: 203, endPoint x: 728, endPoint y: 224, distance: 28.0
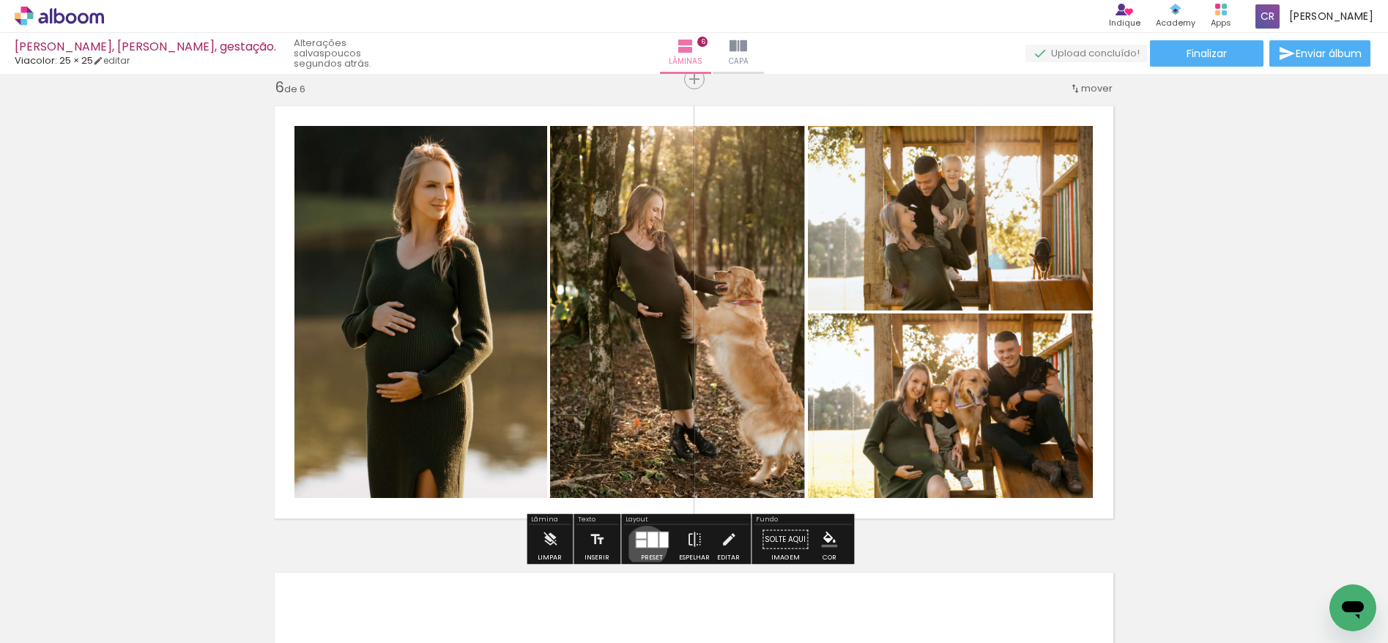
click at [643, 546] on quentale-layouter at bounding box center [652, 539] width 34 height 17
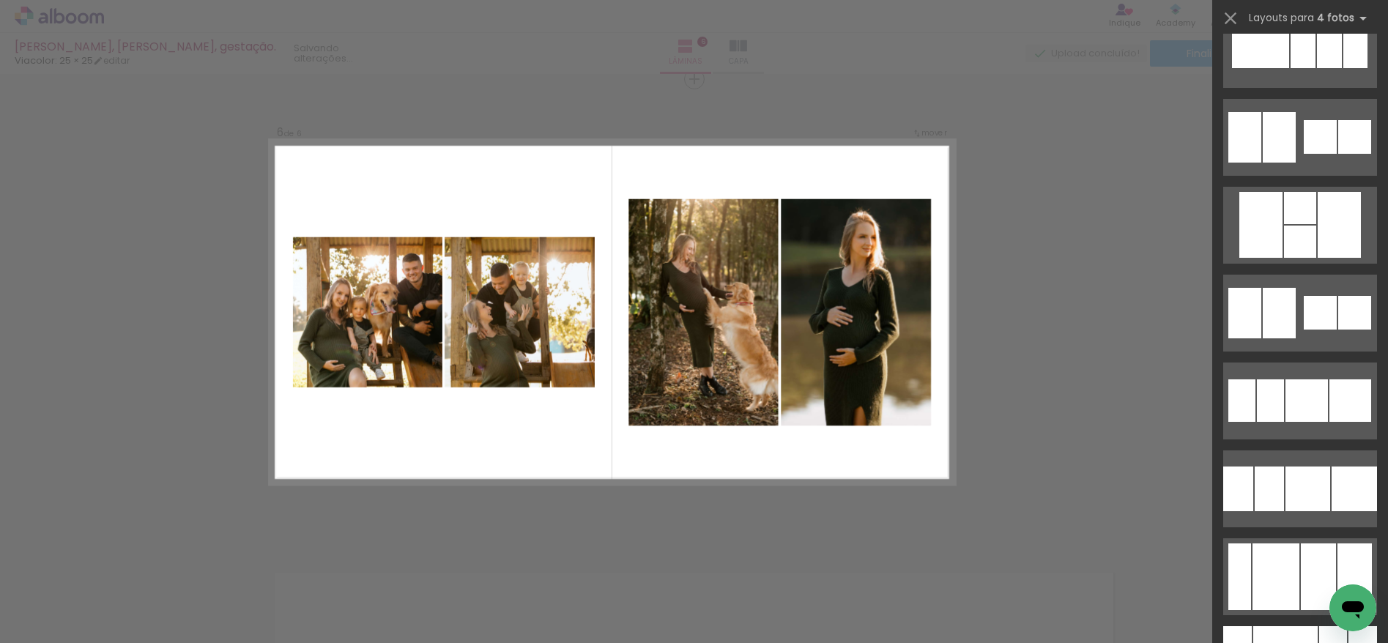
scroll to position [15151, 0]
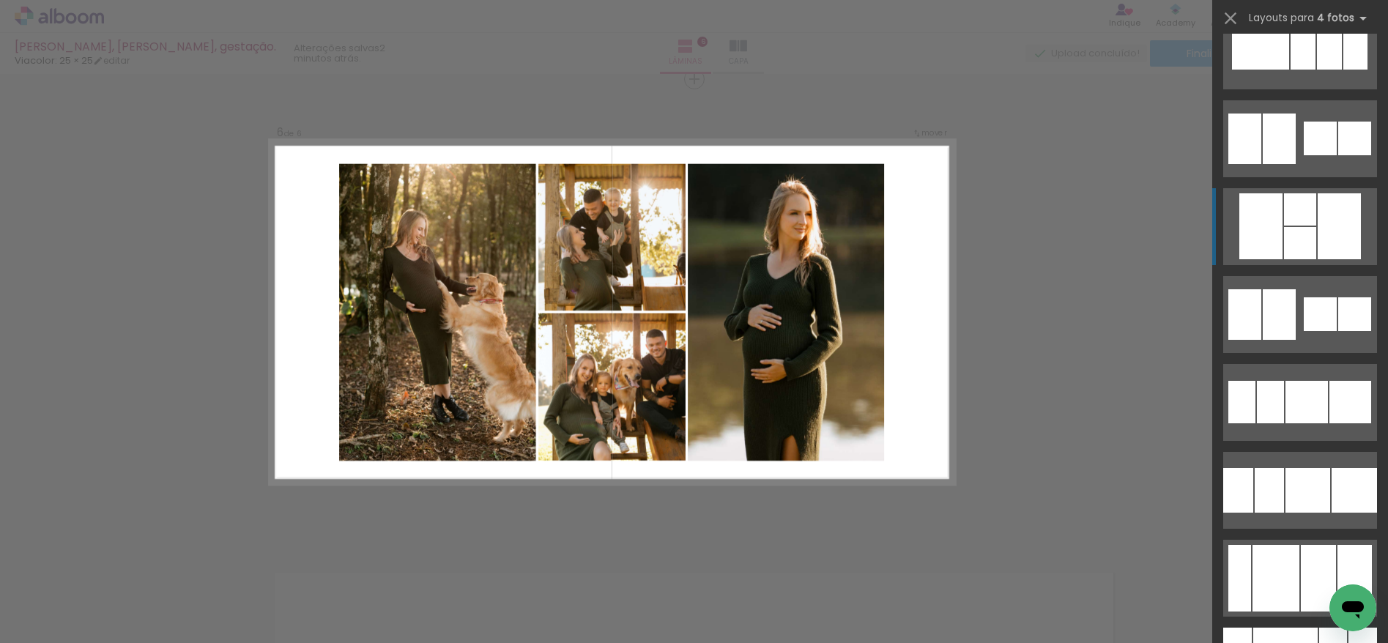
click at [1329, 242] on div at bounding box center [1339, 226] width 43 height 66
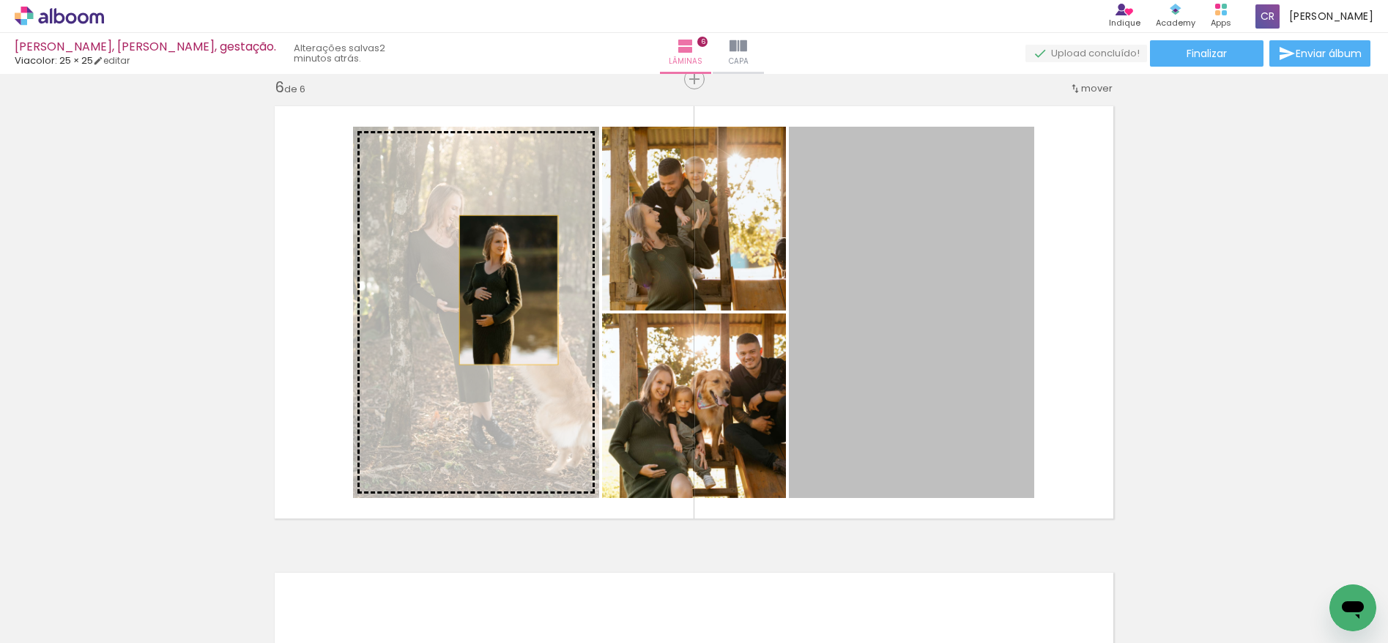
drag, startPoint x: 943, startPoint y: 251, endPoint x: 504, endPoint y: 289, distance: 441.2
click at [0, 0] on slot at bounding box center [0, 0] width 0 height 0
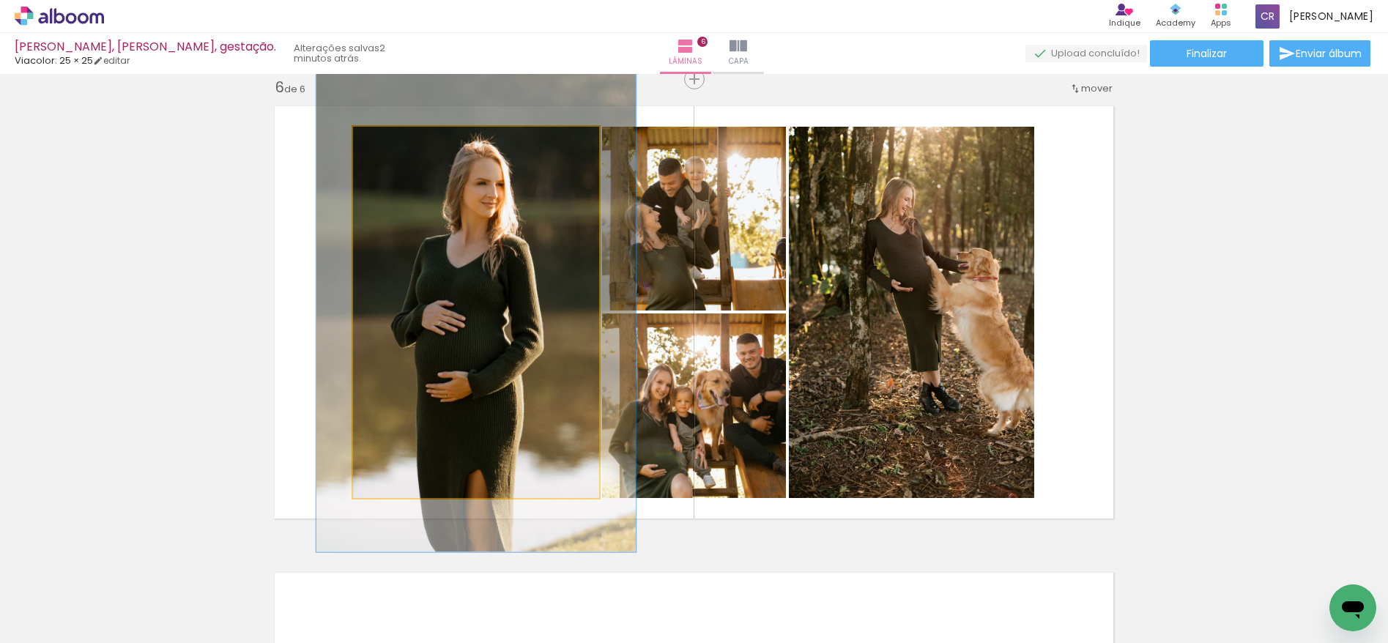
drag, startPoint x: 384, startPoint y: 141, endPoint x: 398, endPoint y: 144, distance: 14.8
click at [398, 144] on div at bounding box center [402, 142] width 13 height 13
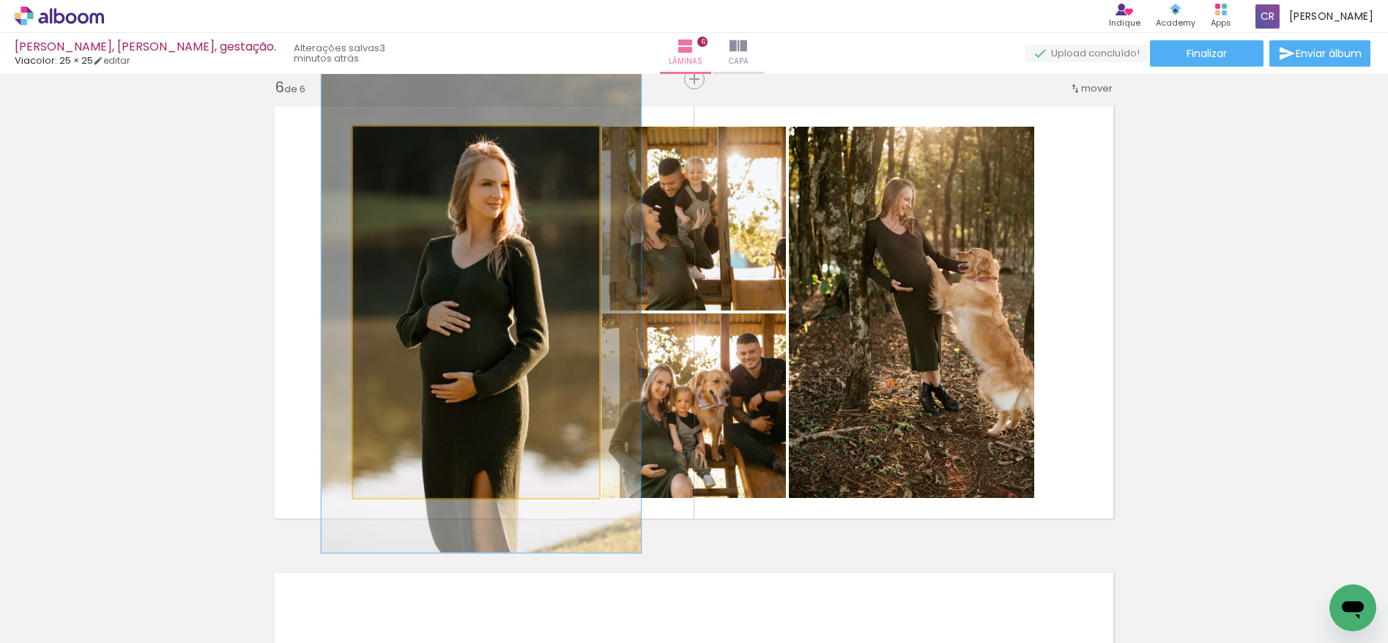
click at [530, 294] on quentale-photo at bounding box center [476, 312] width 246 height 371
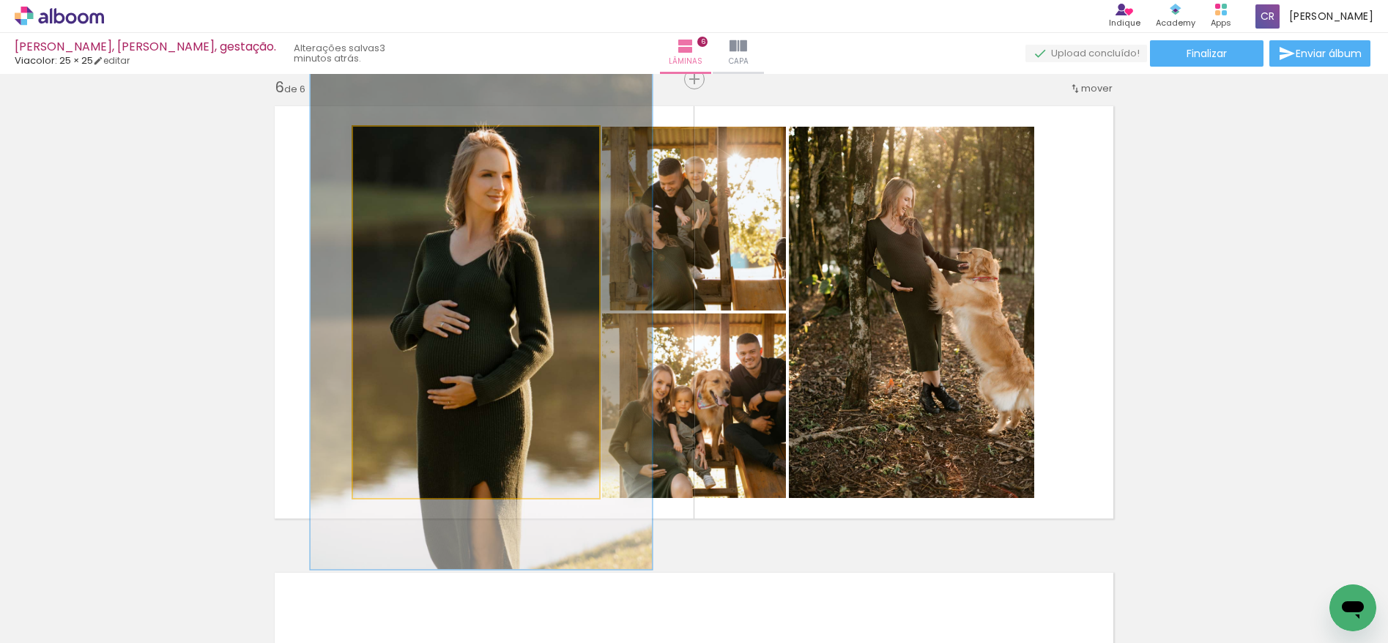
click at [403, 141] on div at bounding box center [409, 142] width 13 height 13
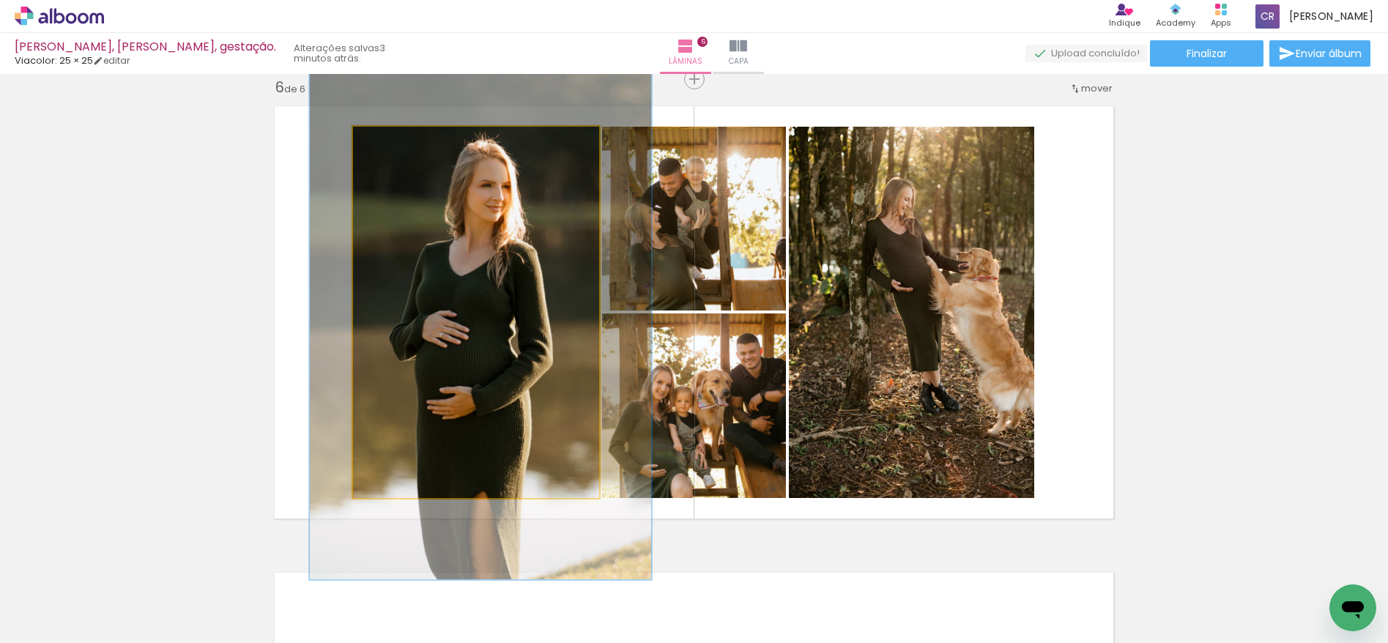
drag, startPoint x: 456, startPoint y: 172, endPoint x: 455, endPoint y: 182, distance: 10.3
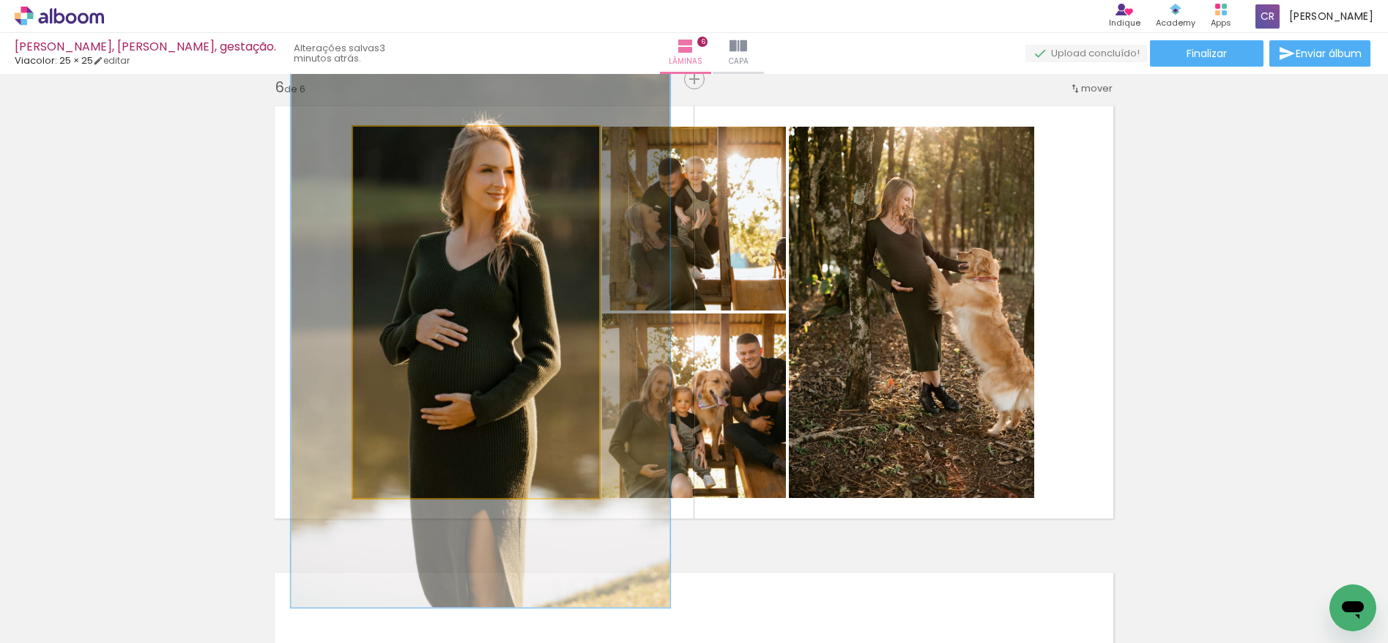
drag, startPoint x: 400, startPoint y: 142, endPoint x: 409, endPoint y: 143, distance: 8.8
type paper-slider "153"
click at [411, 143] on div at bounding box center [417, 142] width 13 height 13
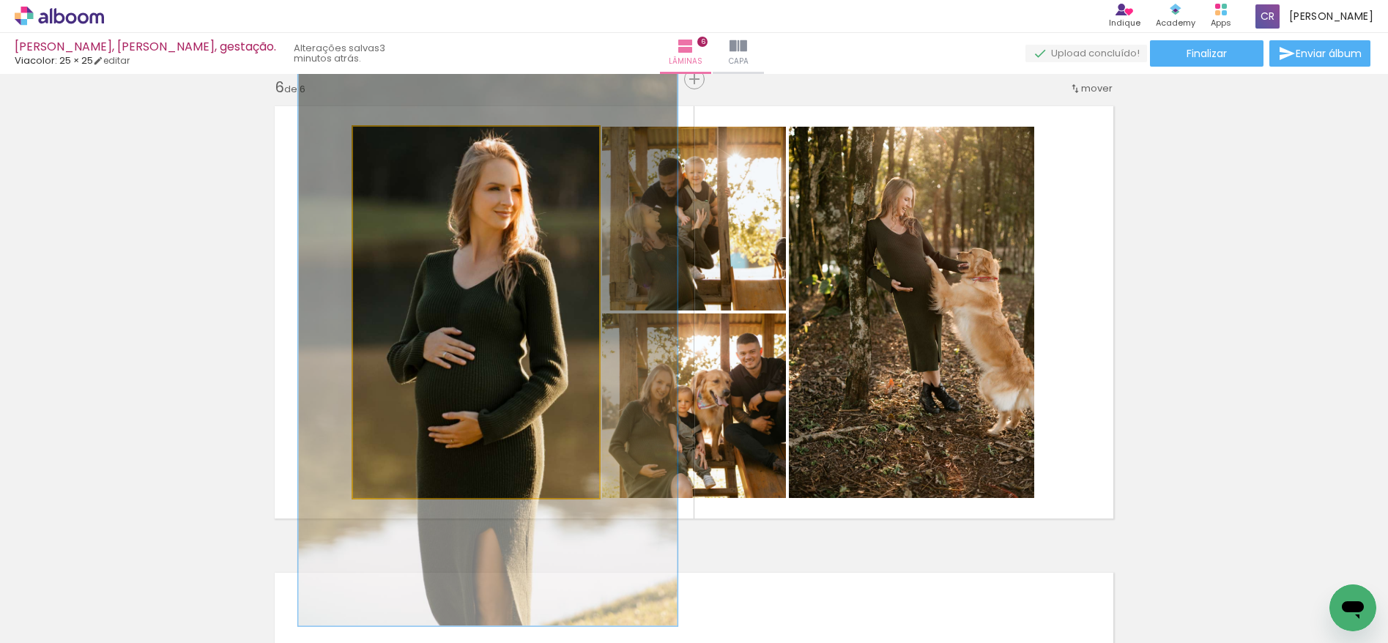
drag, startPoint x: 488, startPoint y: 205, endPoint x: 494, endPoint y: 221, distance: 17.4
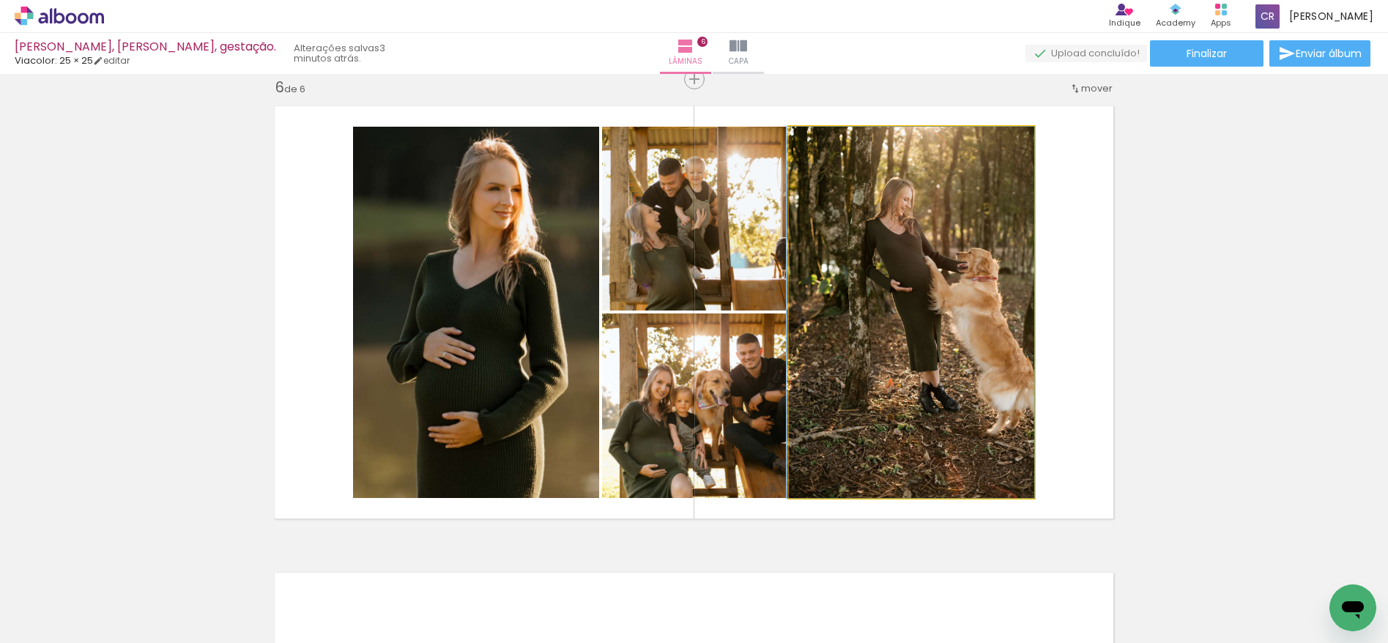
drag, startPoint x: 924, startPoint y: 283, endPoint x: 888, endPoint y: 281, distance: 36.7
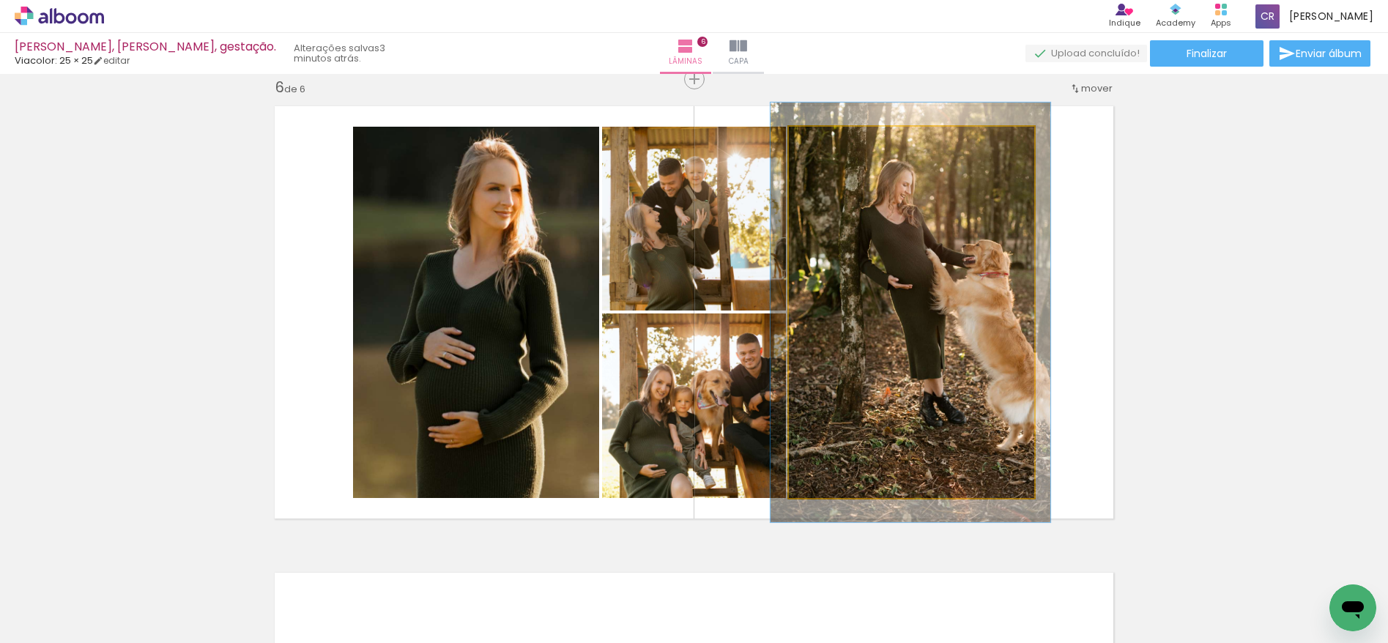
click at [823, 144] on div at bounding box center [829, 142] width 13 height 13
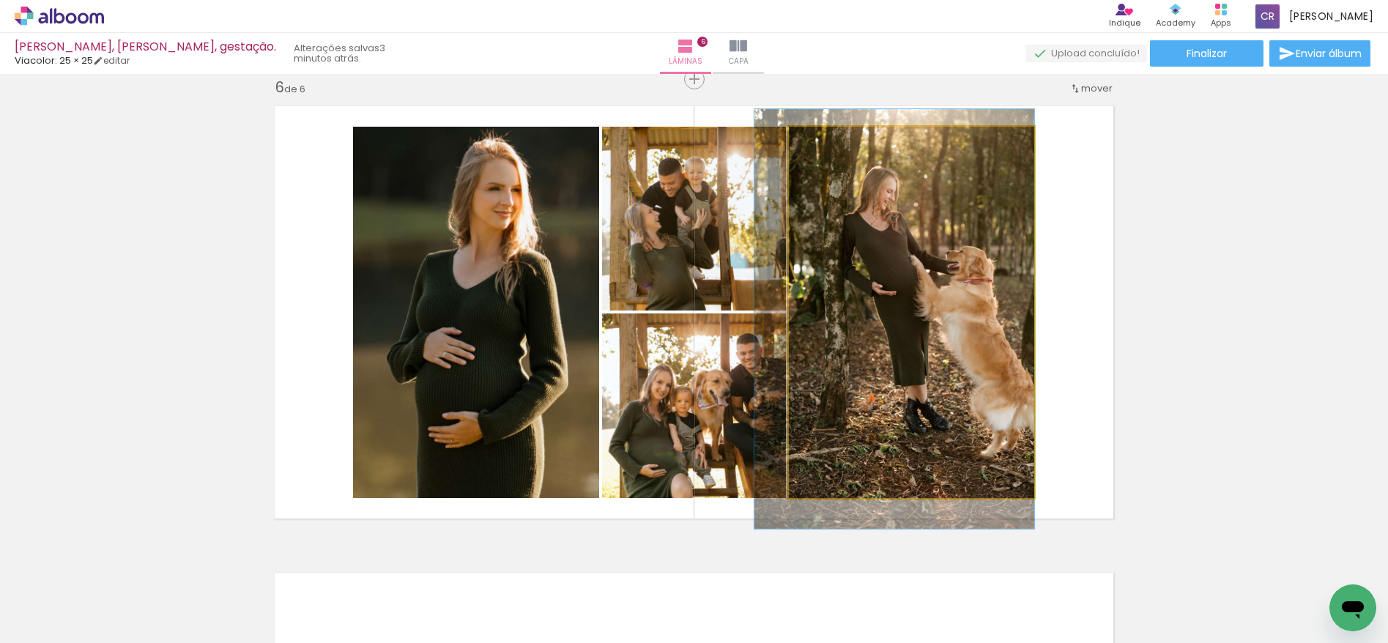
drag, startPoint x: 907, startPoint y: 223, endPoint x: 807, endPoint y: 209, distance: 100.6
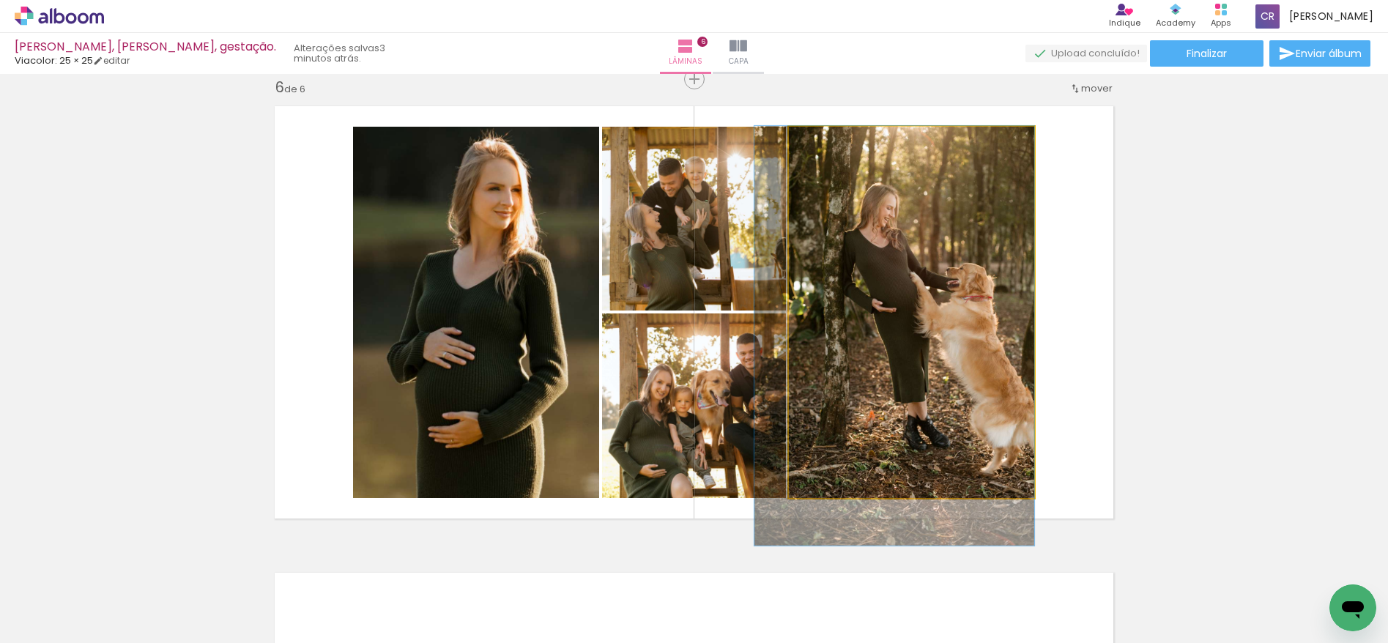
drag, startPoint x: 912, startPoint y: 247, endPoint x: 907, endPoint y: 270, distance: 23.3
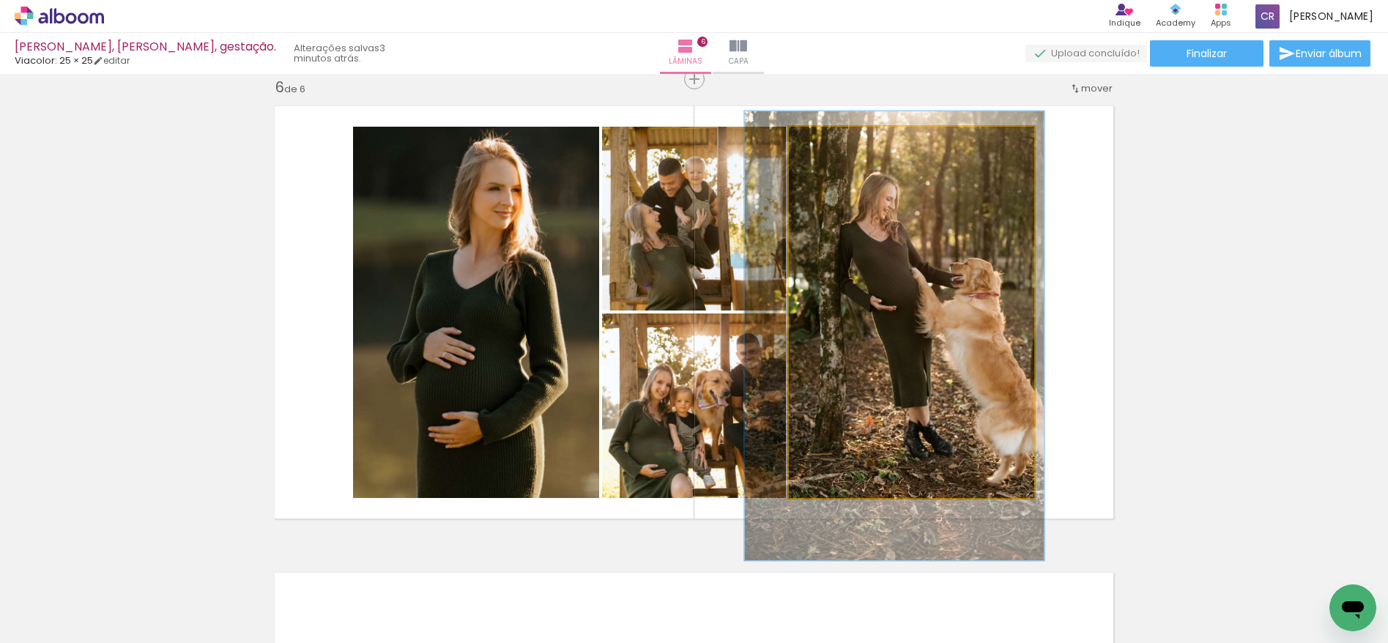
type paper-slider "121"
click at [830, 143] on div at bounding box center [834, 142] width 13 height 13
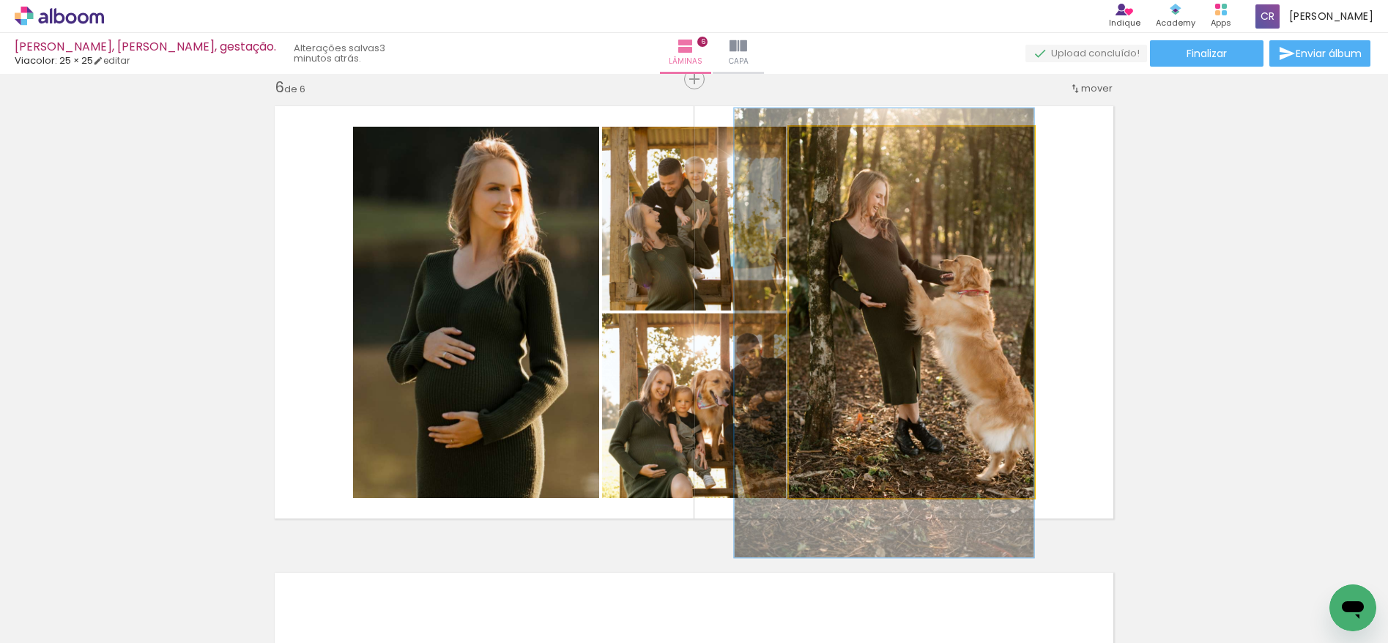
drag, startPoint x: 930, startPoint y: 237, endPoint x: 905, endPoint y: 234, distance: 25.1
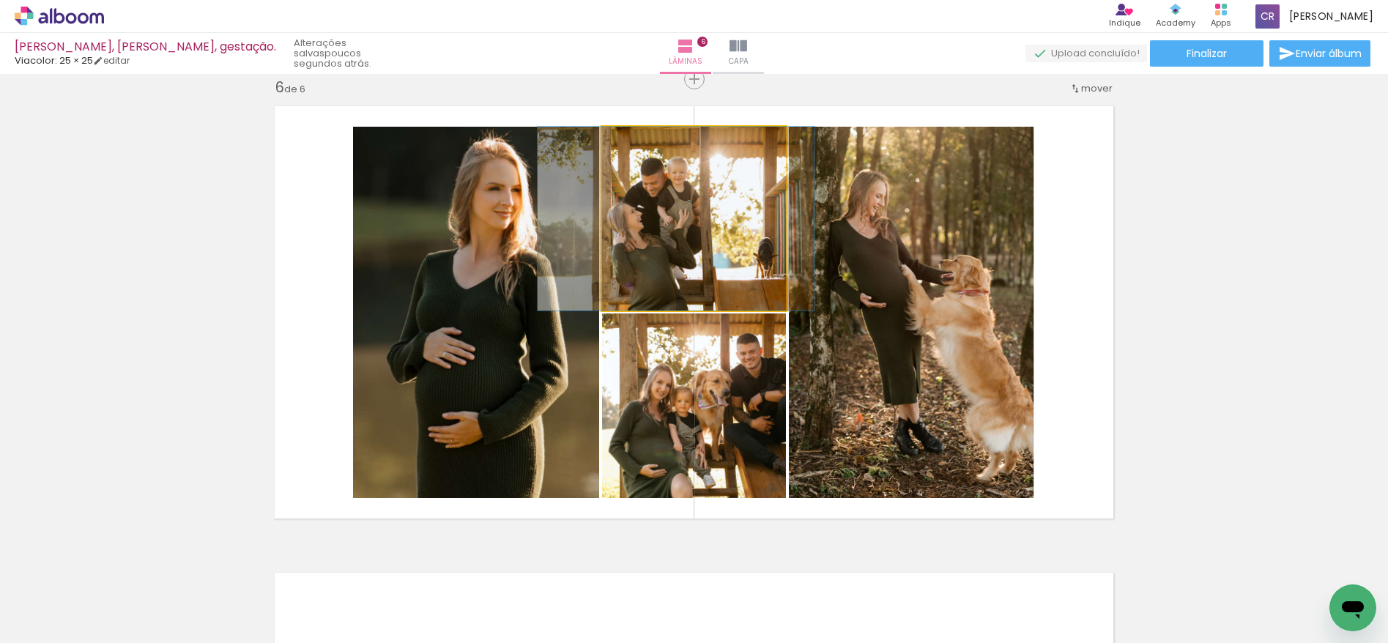
drag, startPoint x: 732, startPoint y: 237, endPoint x: 714, endPoint y: 231, distance: 18.8
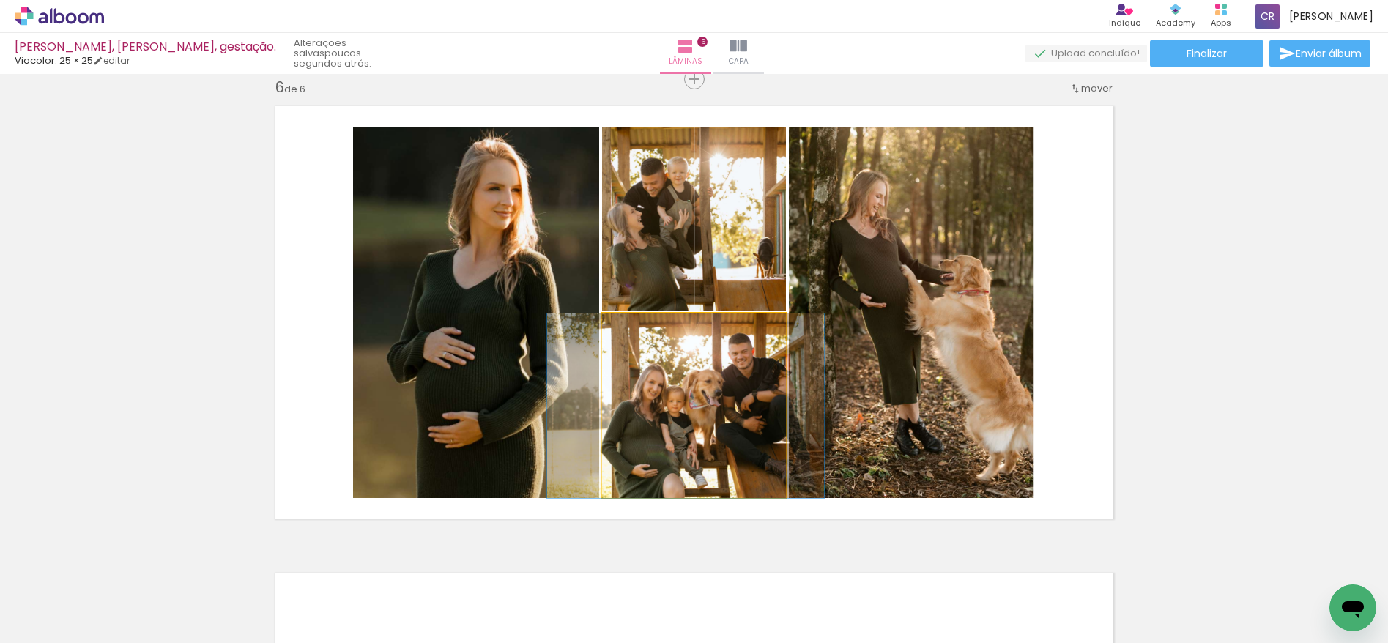
drag, startPoint x: 735, startPoint y: 384, endPoint x: 725, endPoint y: 385, distance: 10.3
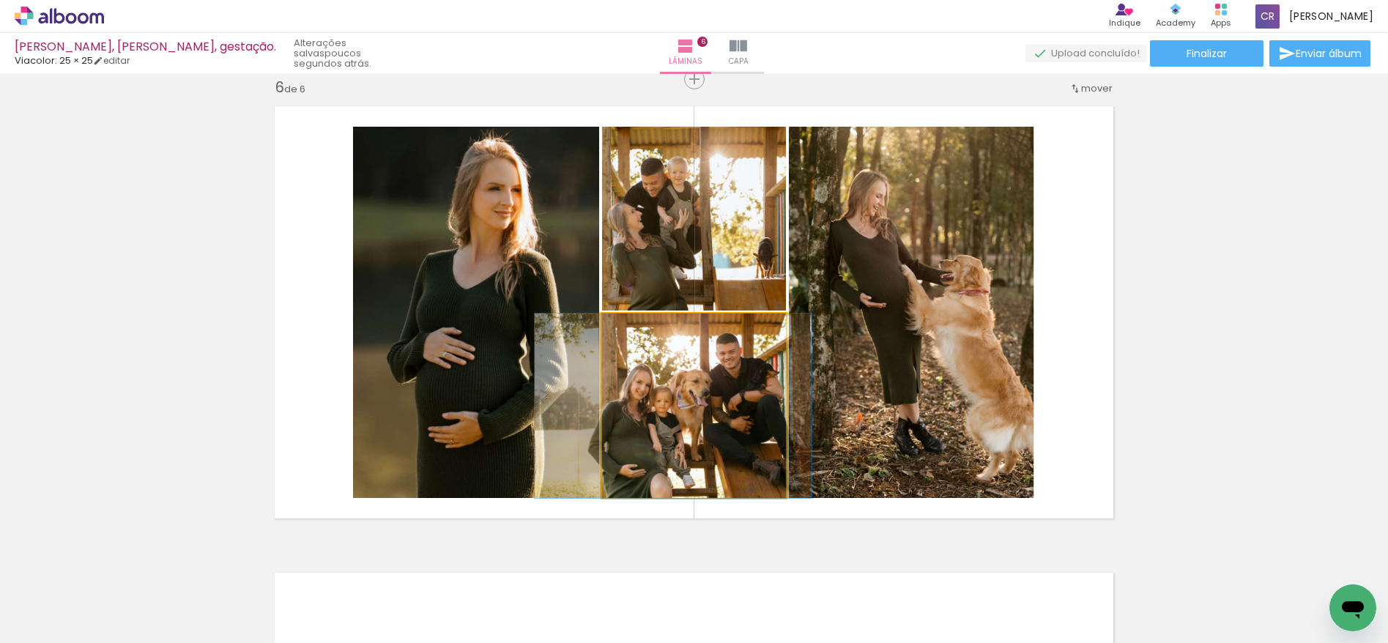
drag, startPoint x: 752, startPoint y: 384, endPoint x: 742, endPoint y: 384, distance: 10.3
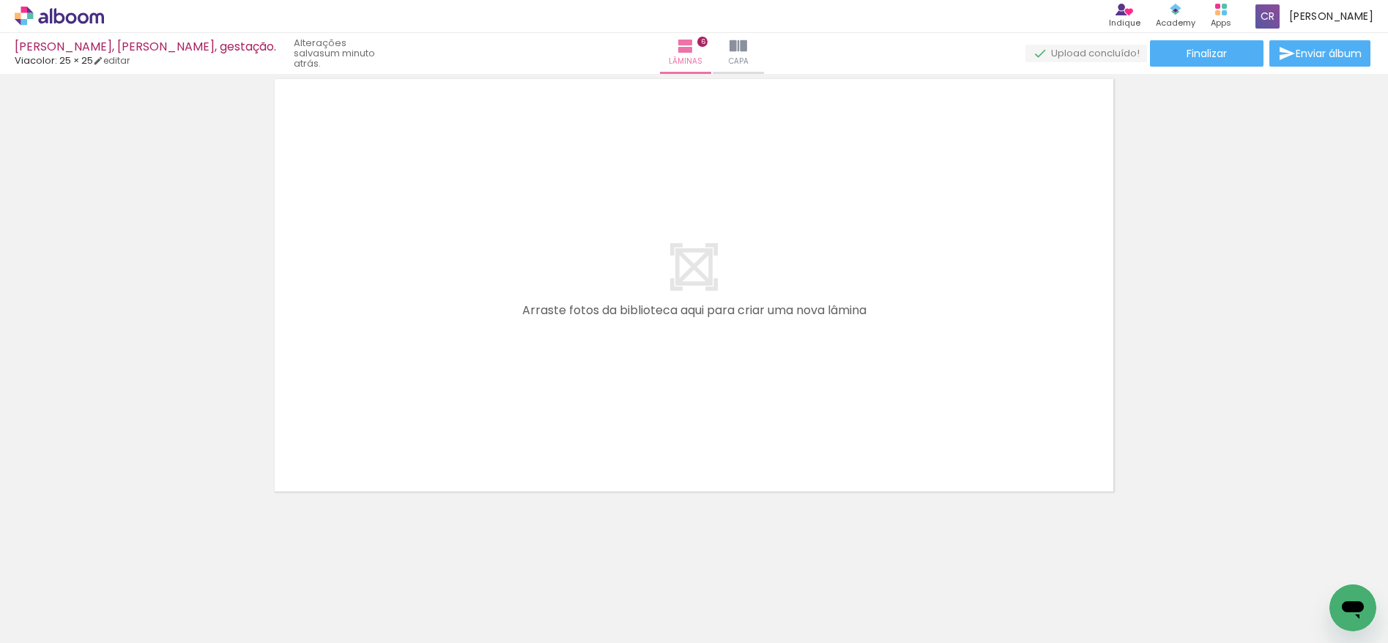
scroll to position [2826, 0]
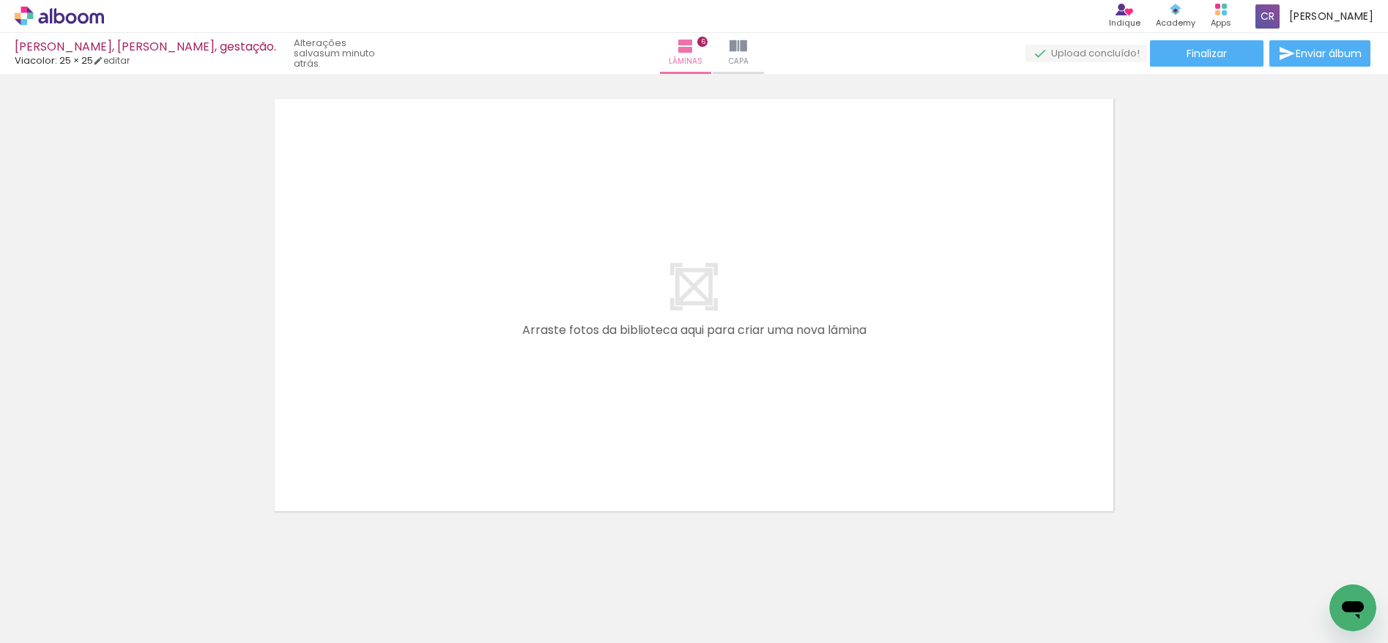
drag, startPoint x: 566, startPoint y: 587, endPoint x: 601, endPoint y: 524, distance: 71.8
click at [551, 432] on quentale-workspace at bounding box center [694, 321] width 1388 height 643
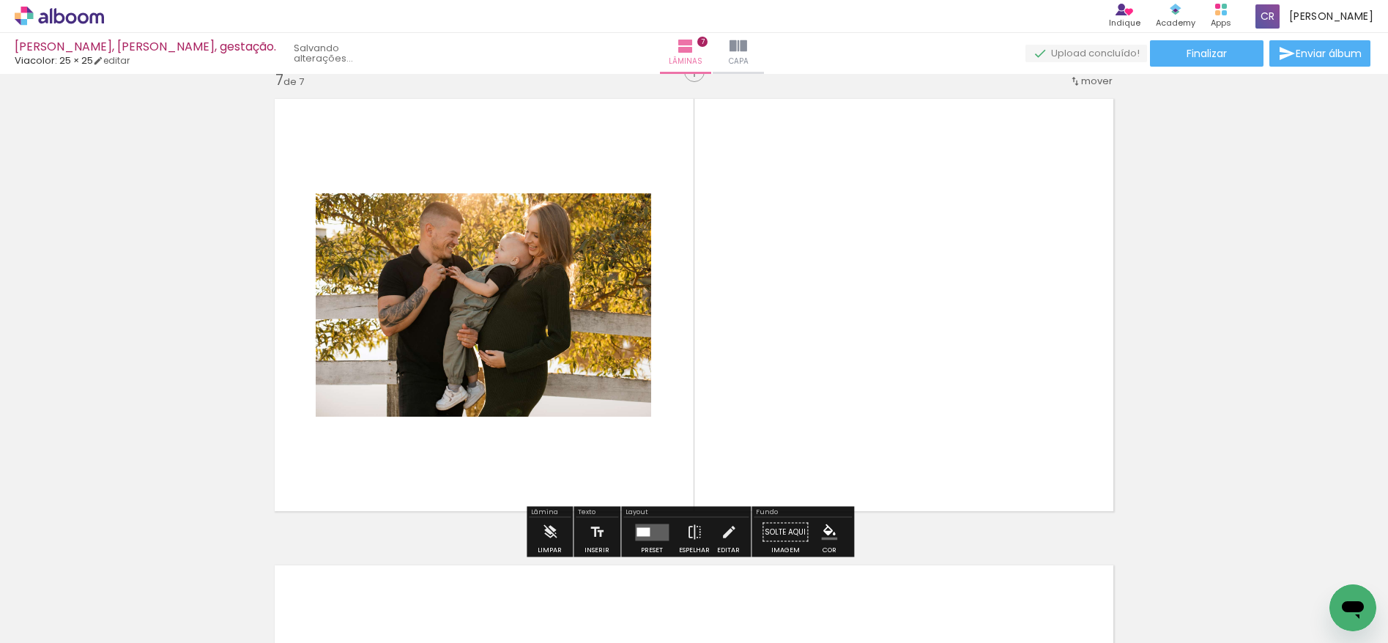
scroll to position [2819, 0]
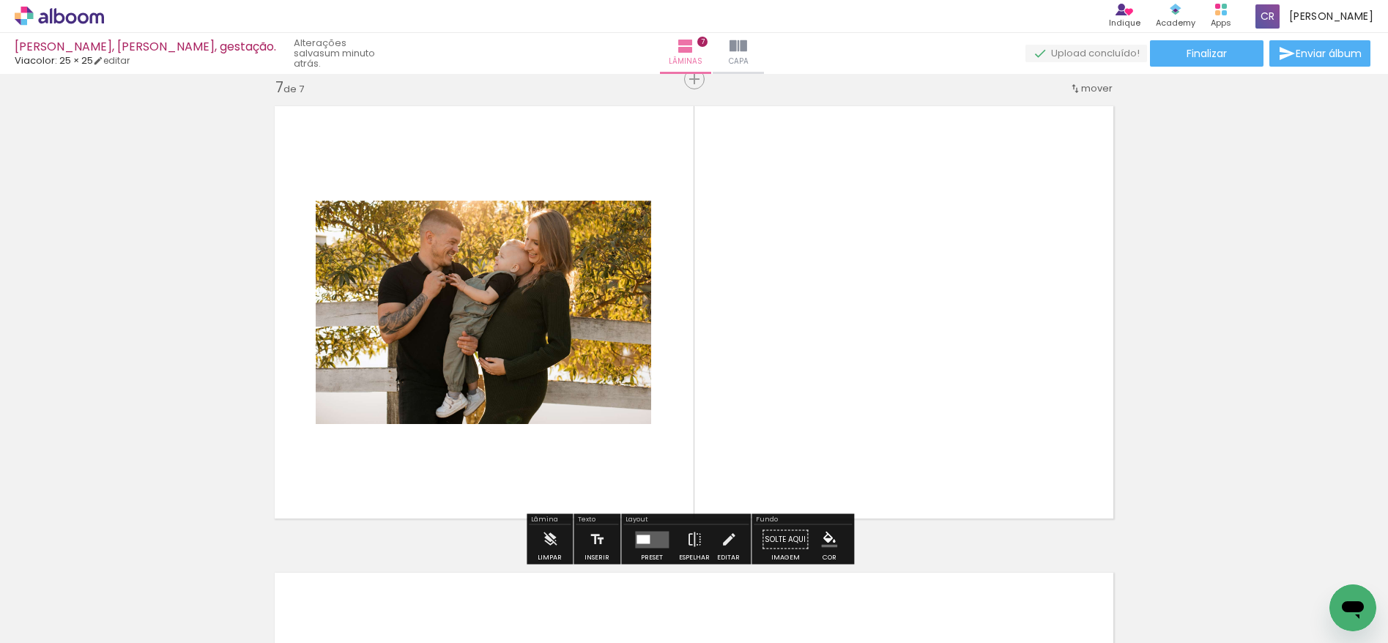
drag, startPoint x: 580, startPoint y: 600, endPoint x: 738, endPoint y: 445, distance: 220.7
click at [738, 446] on quentale-workspace at bounding box center [694, 321] width 1388 height 643
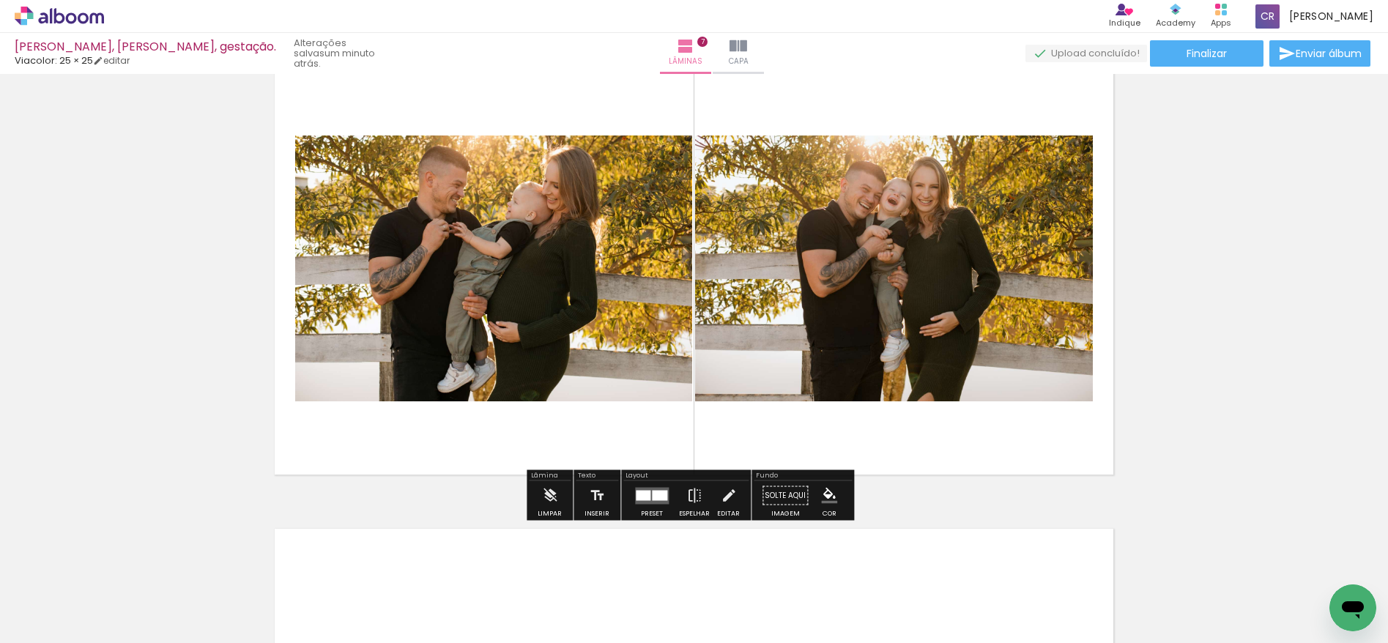
scroll to position [2852, 0]
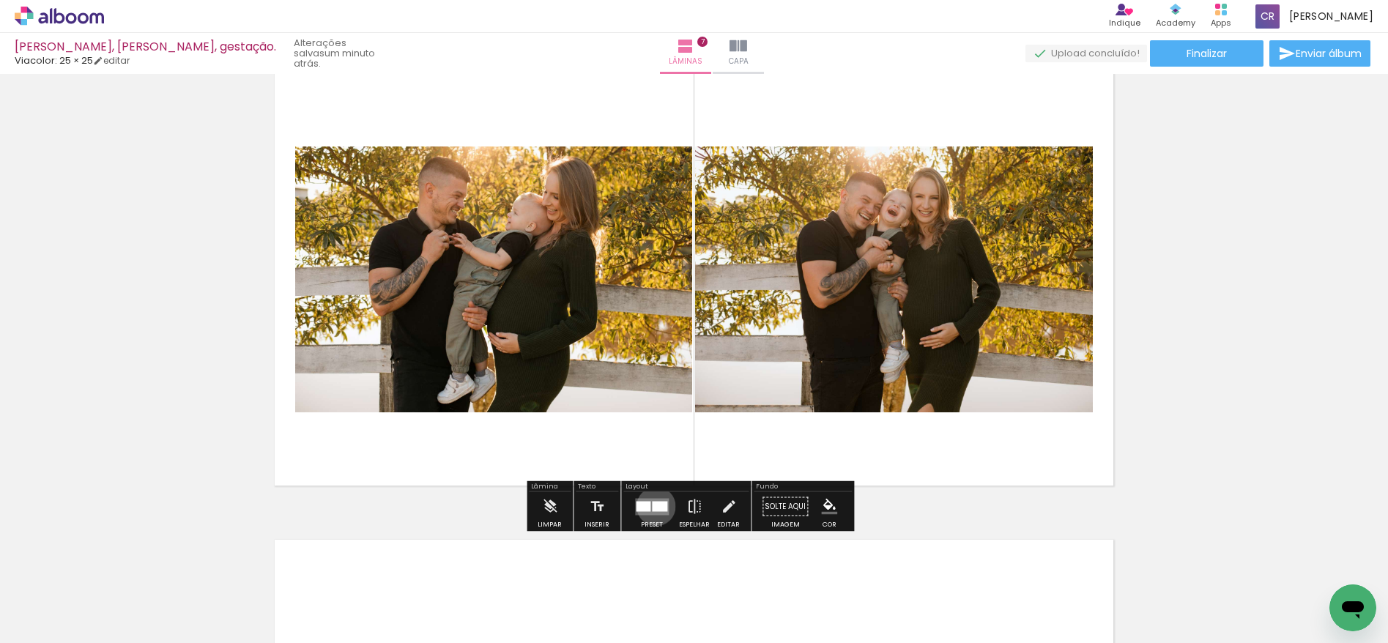
click at [653, 506] on div at bounding box center [659, 506] width 15 height 10
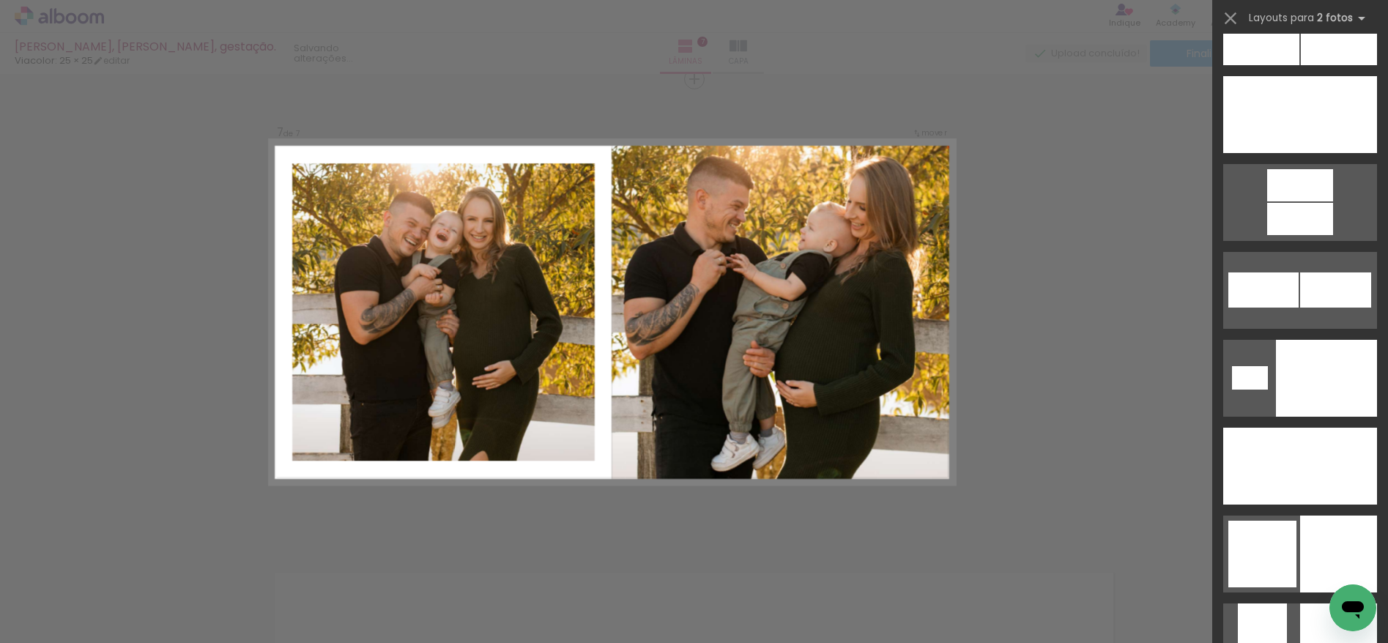
scroll to position [4684, 0]
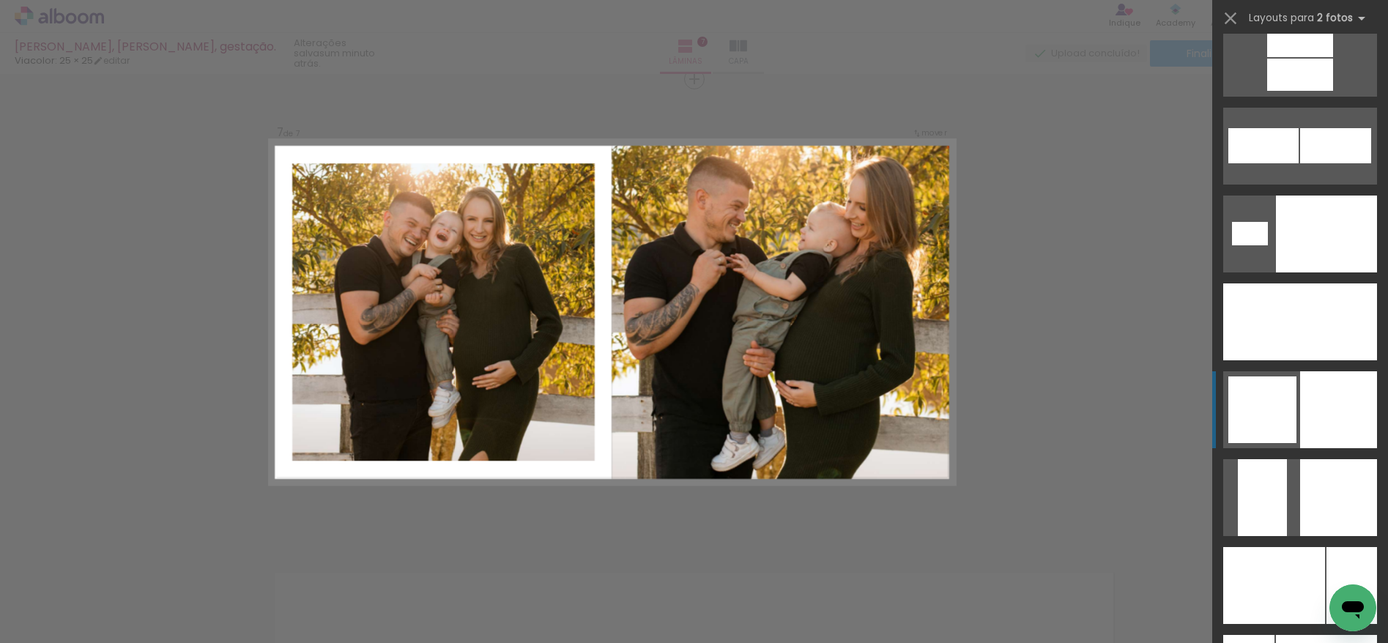
click at [1330, 409] on div at bounding box center [1338, 409] width 77 height 77
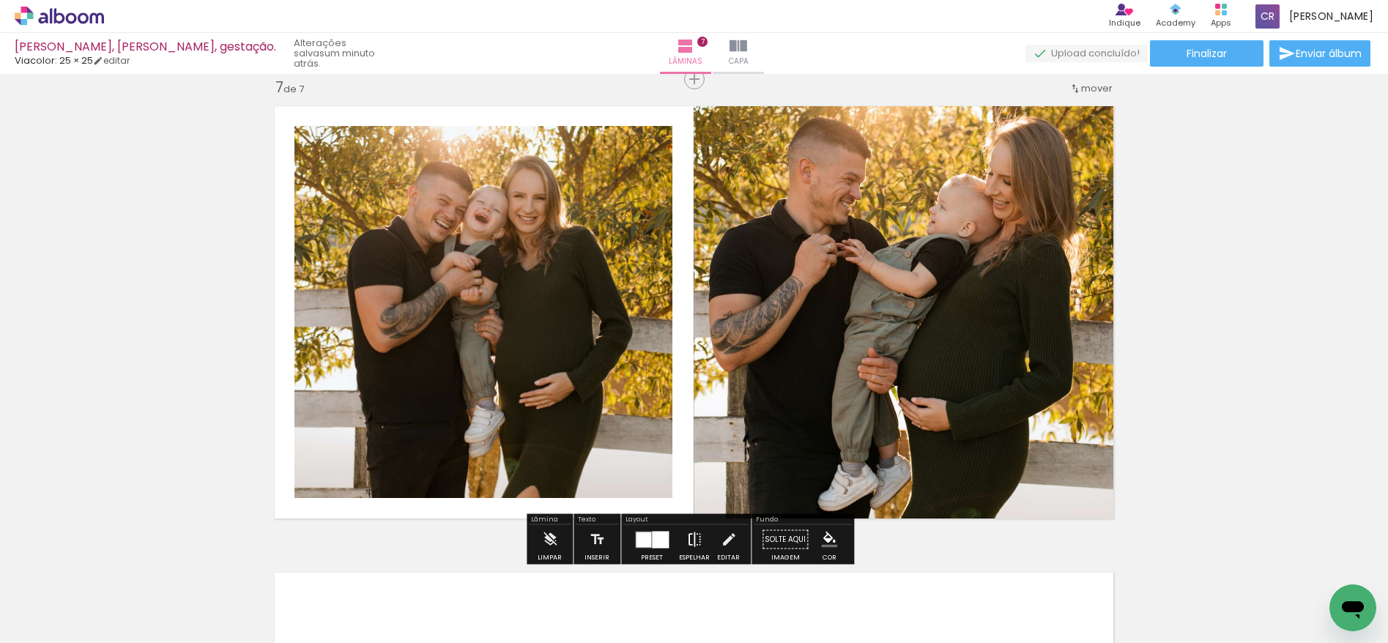
click at [693, 537] on iron-icon at bounding box center [694, 539] width 16 height 29
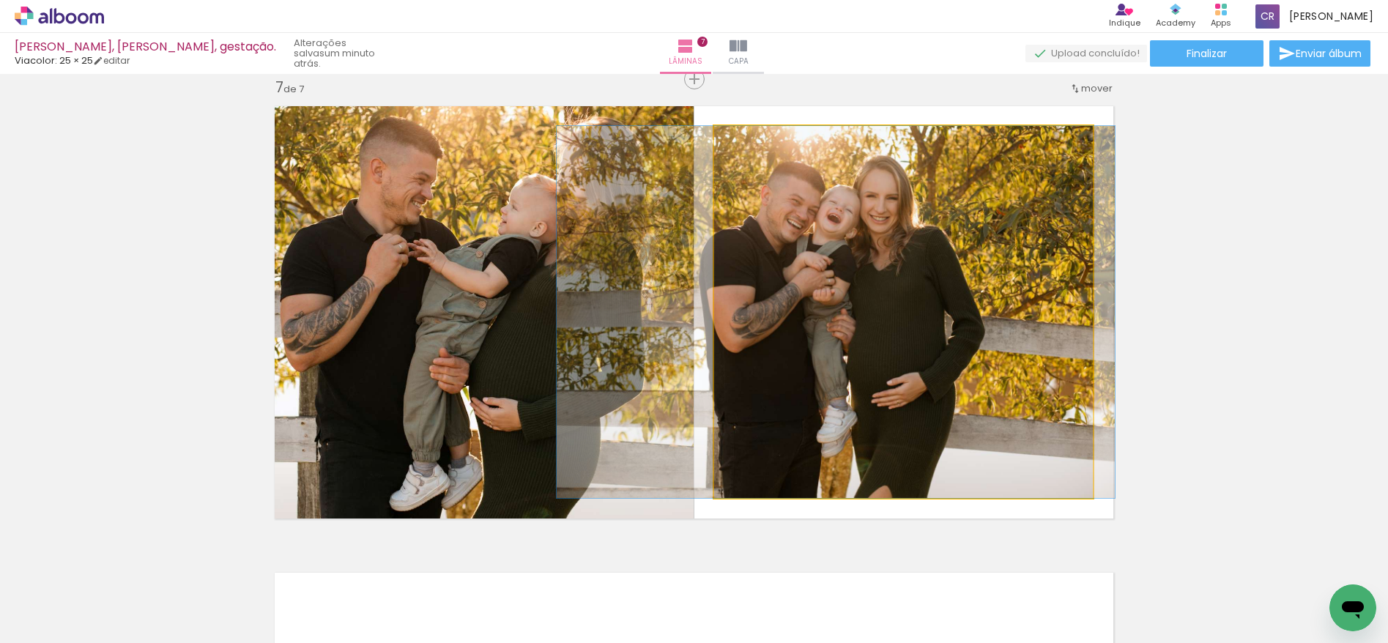
drag, startPoint x: 865, startPoint y: 297, endPoint x: 533, endPoint y: 284, distance: 332.8
click at [0, 0] on slot at bounding box center [0, 0] width 0 height 0
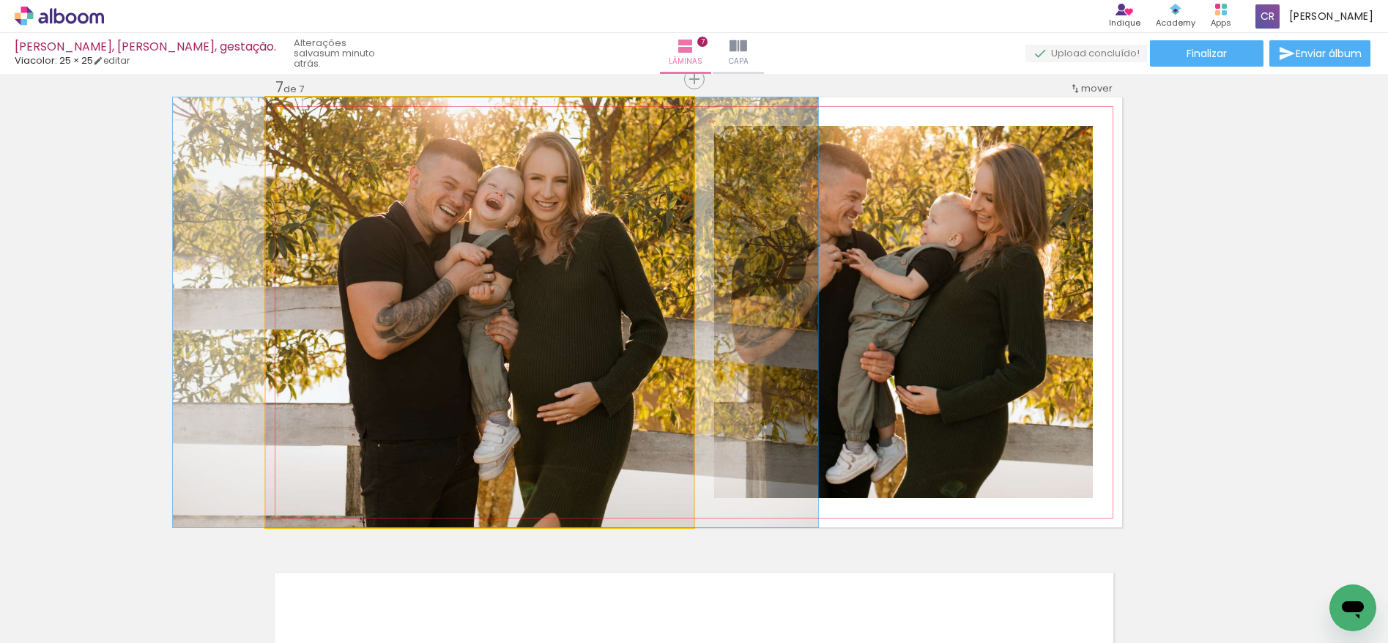
drag, startPoint x: 554, startPoint y: 286, endPoint x: 562, endPoint y: 286, distance: 8.1
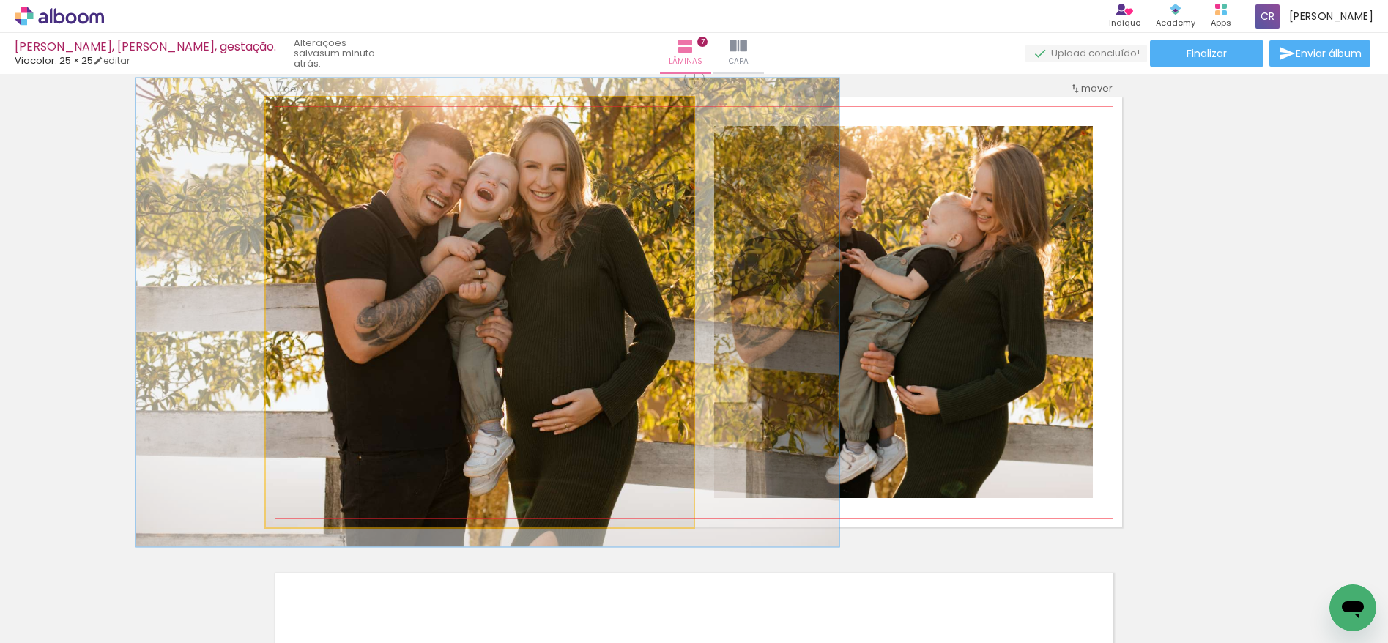
click at [300, 111] on div at bounding box center [304, 112] width 13 height 13
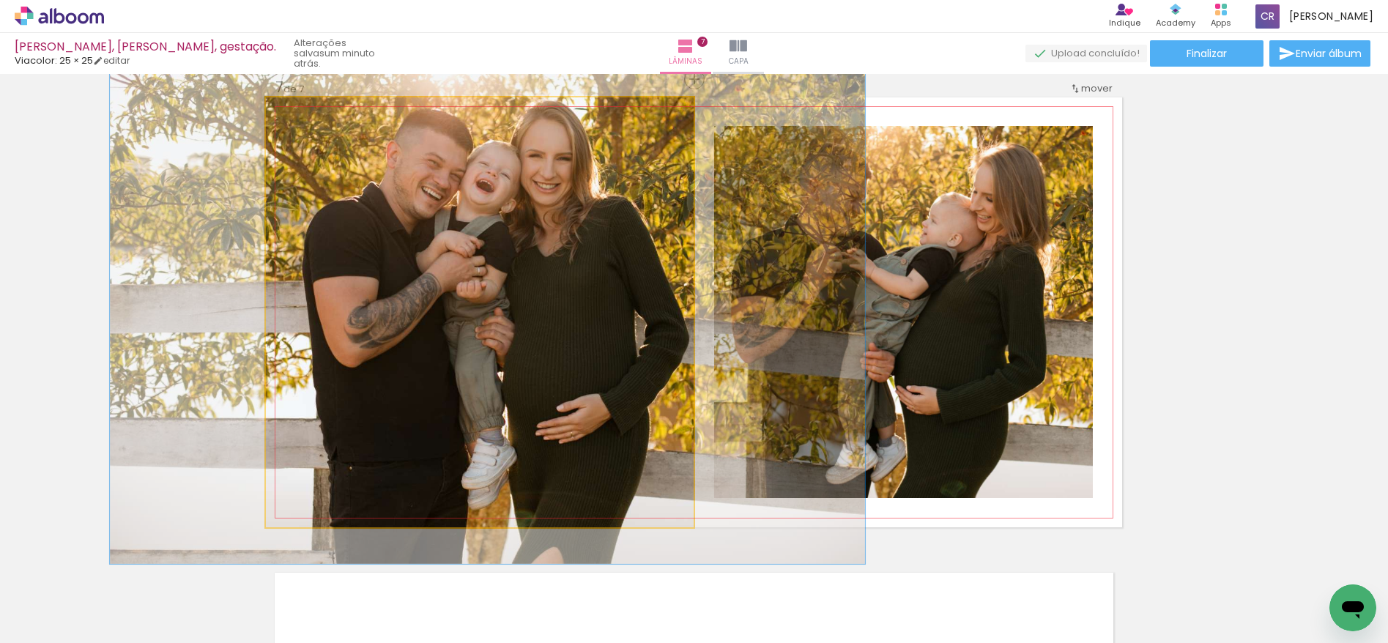
click at [306, 114] on div at bounding box center [309, 112] width 13 height 13
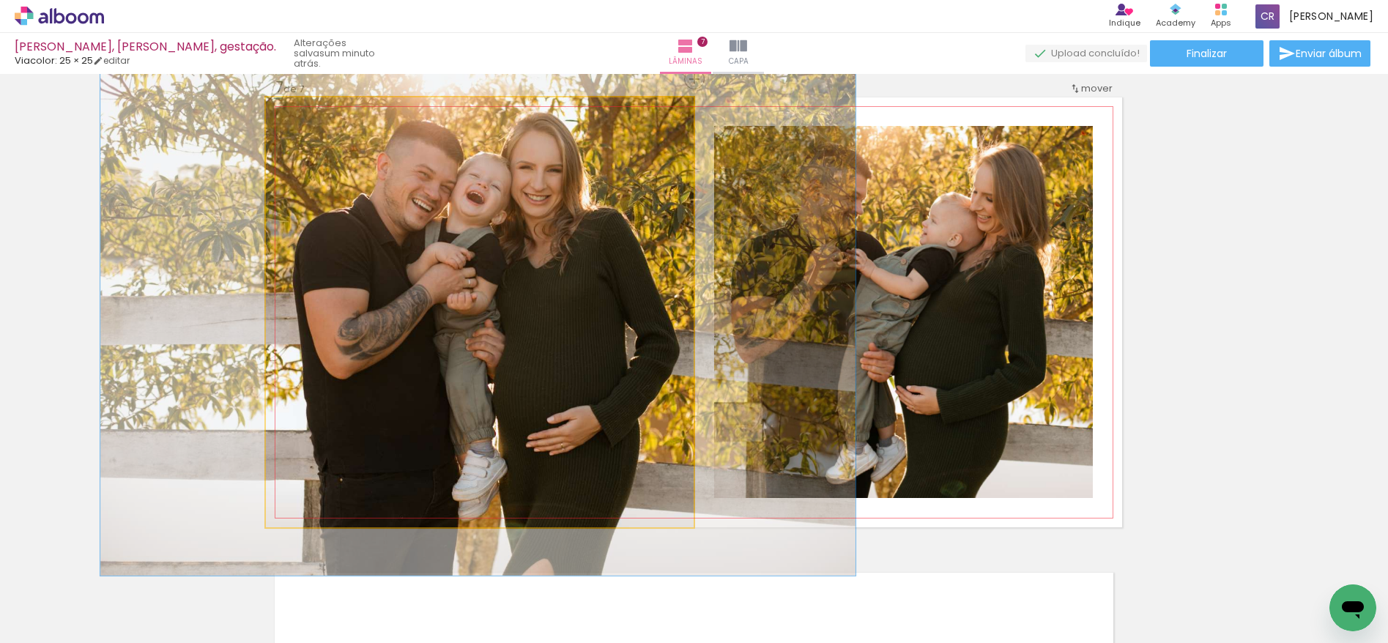
drag, startPoint x: 453, startPoint y: 161, endPoint x: 443, endPoint y: 173, distance: 15.1
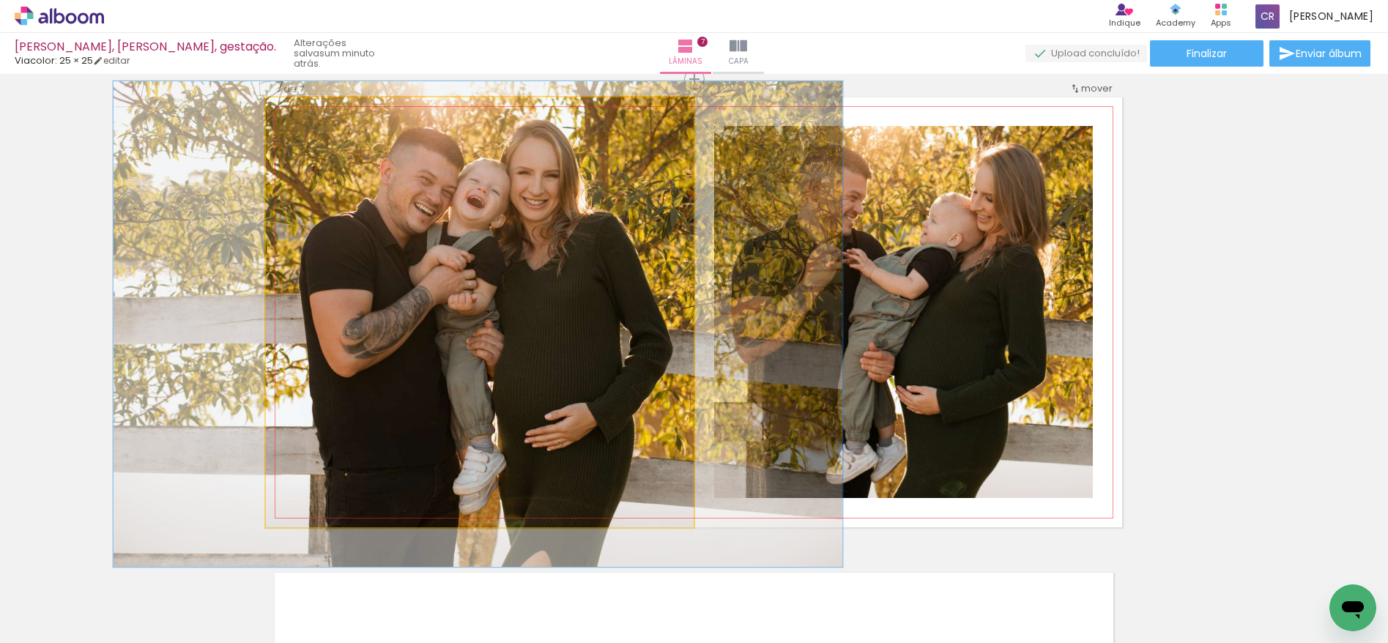
type paper-slider "113"
click at [296, 114] on div at bounding box center [307, 112] width 23 height 23
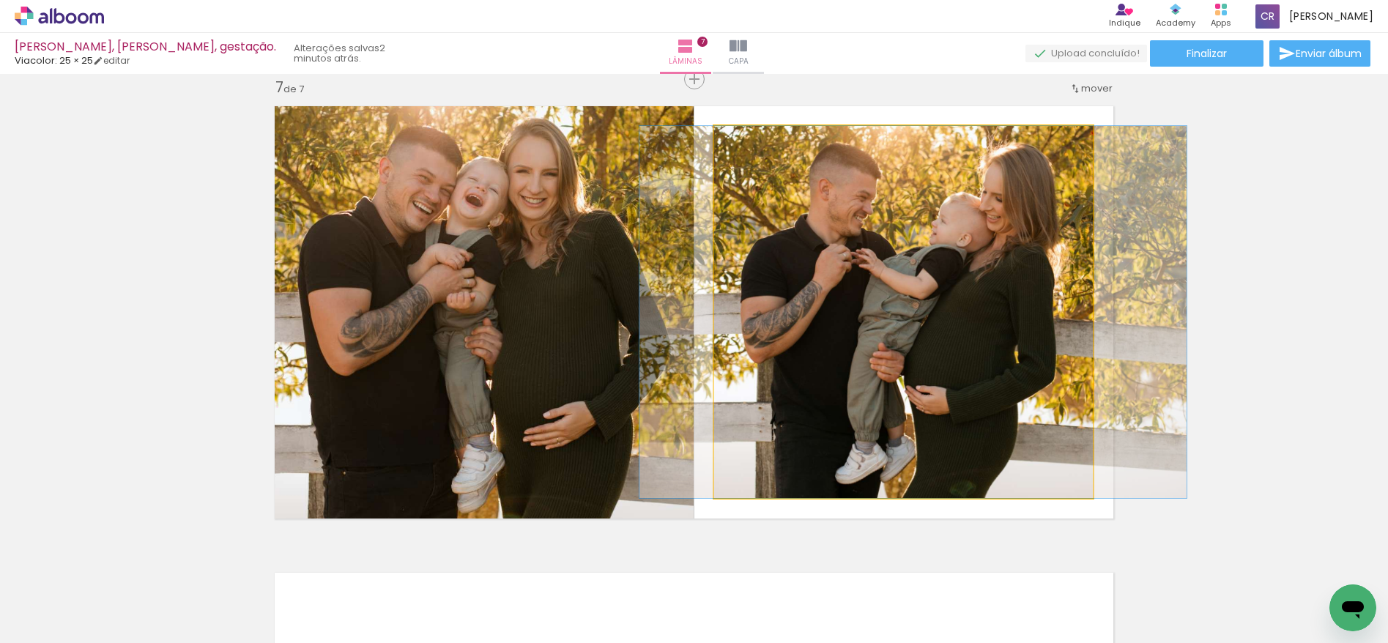
drag, startPoint x: 933, startPoint y: 253, endPoint x: 943, endPoint y: 253, distance: 9.5
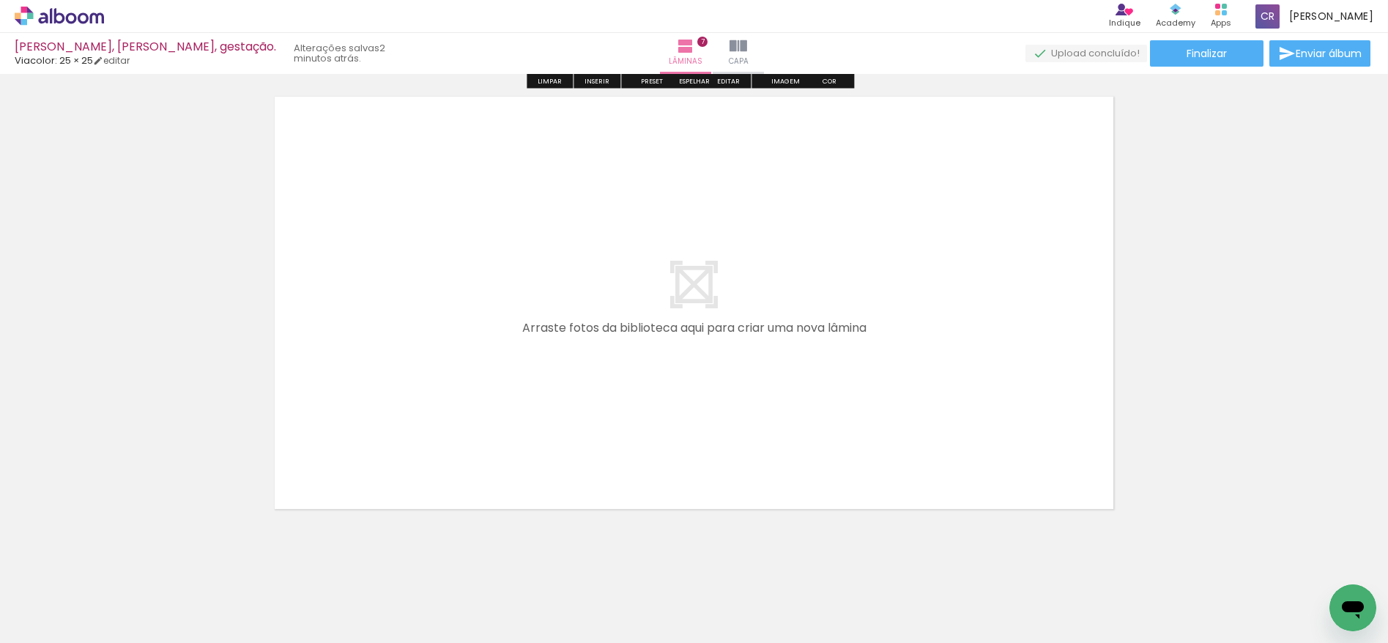
scroll to position [3292, 0]
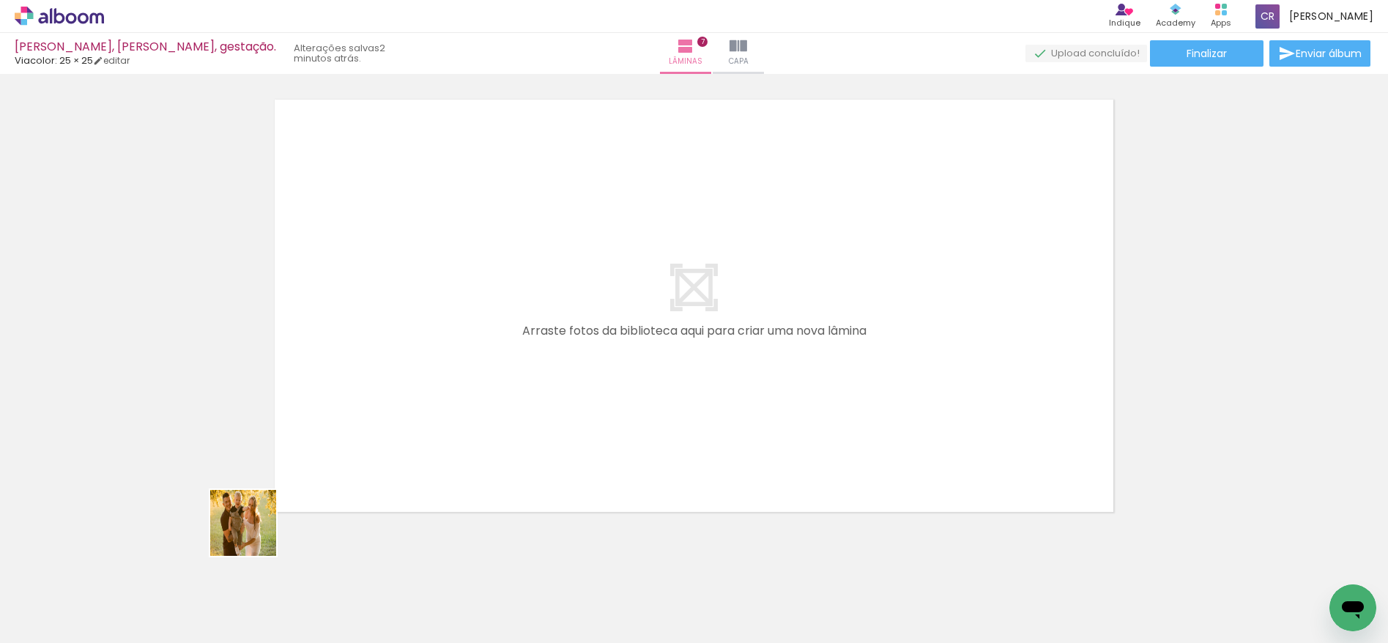
drag, startPoint x: 164, startPoint y: 599, endPoint x: 361, endPoint y: 454, distance: 244.7
click at [361, 454] on quentale-workspace at bounding box center [694, 321] width 1388 height 643
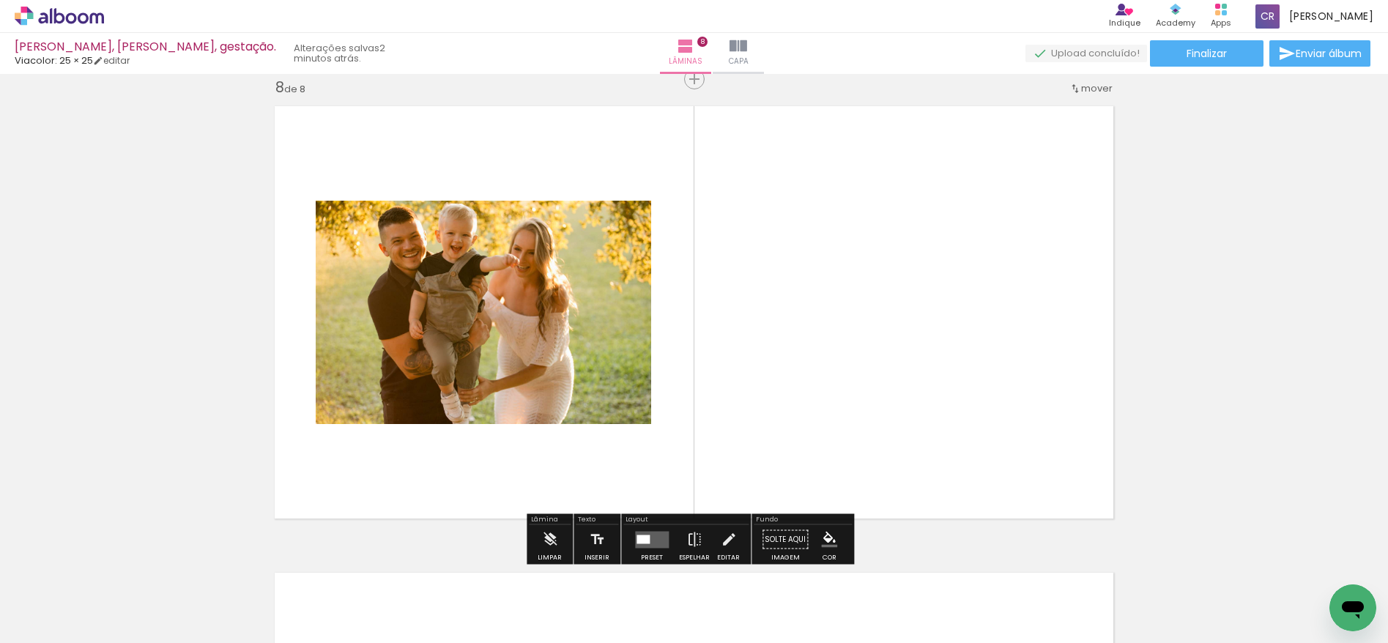
scroll to position [3285, 0]
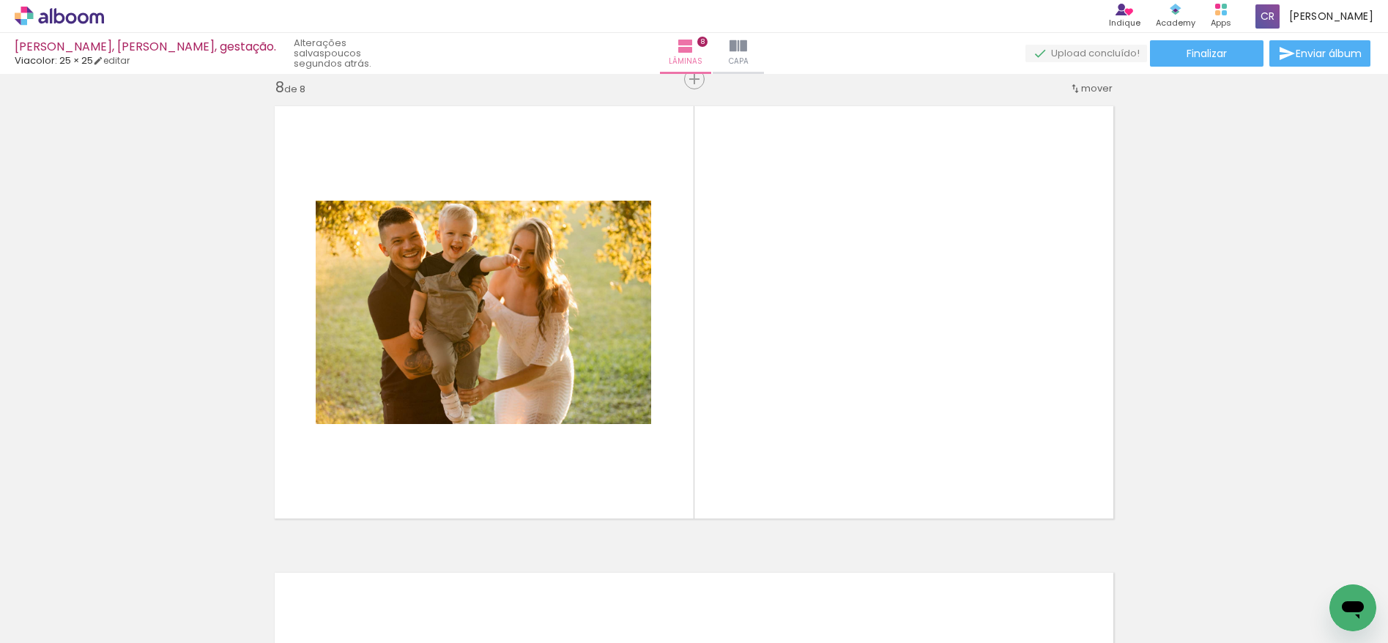
scroll to position [4684, 0]
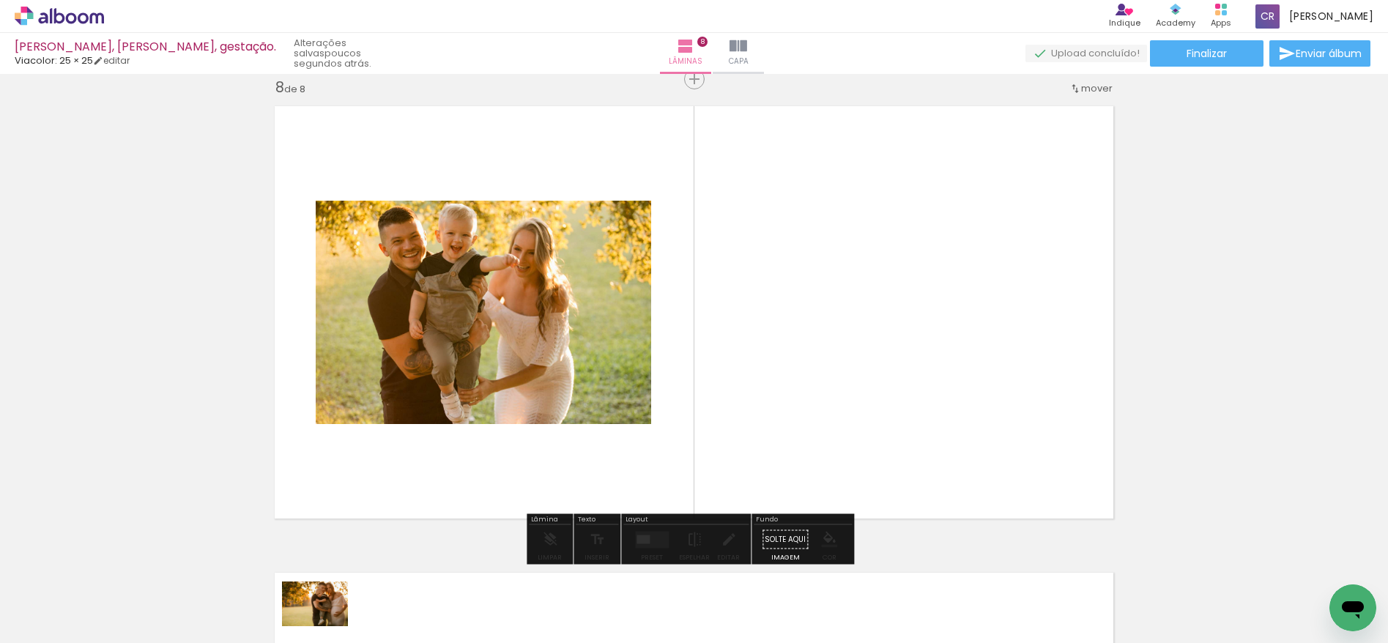
drag, startPoint x: 328, startPoint y: 593, endPoint x: 327, endPoint y: 626, distance: 33.0
click at [327, 618] on div at bounding box center [311, 593] width 73 height 49
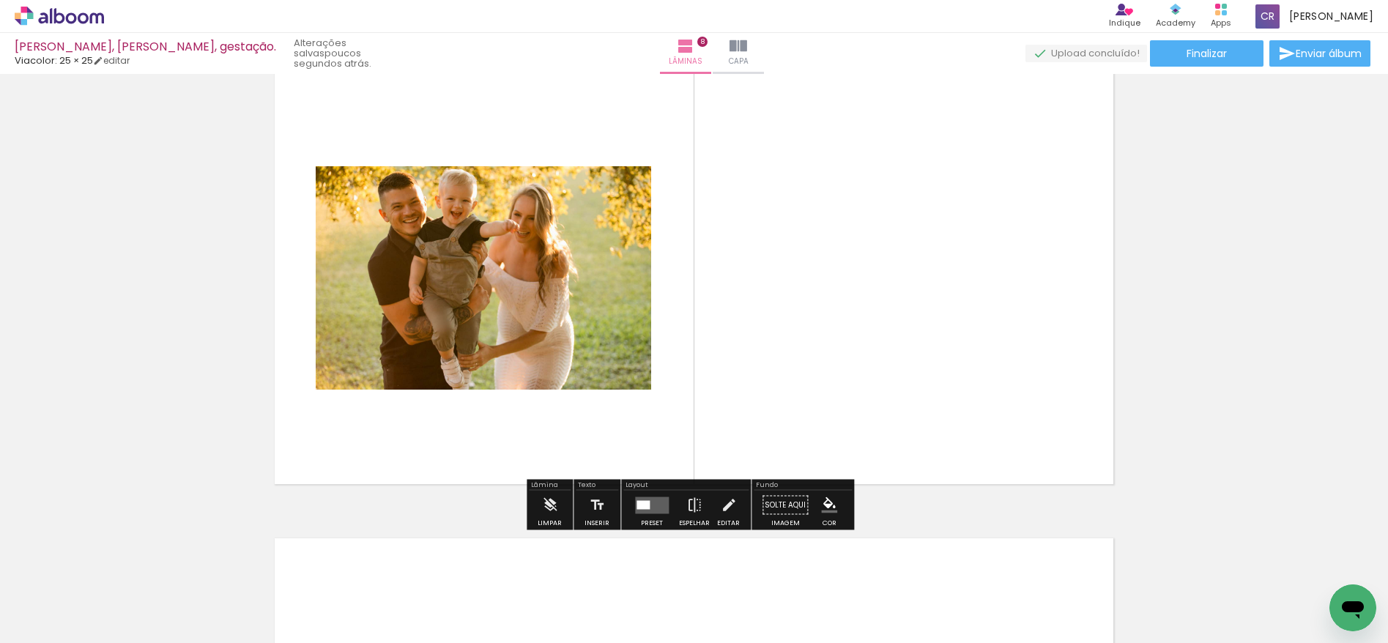
scroll to position [3317, 0]
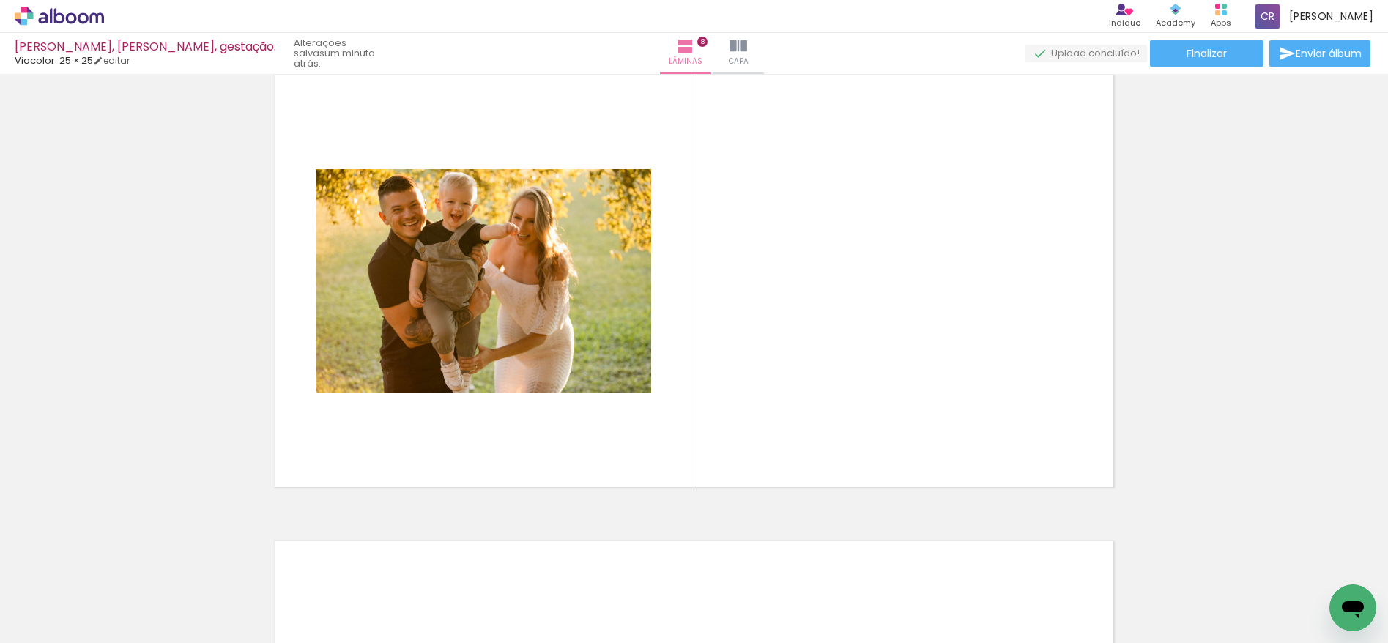
click at [812, 598] on div at bounding box center [803, 593] width 73 height 48
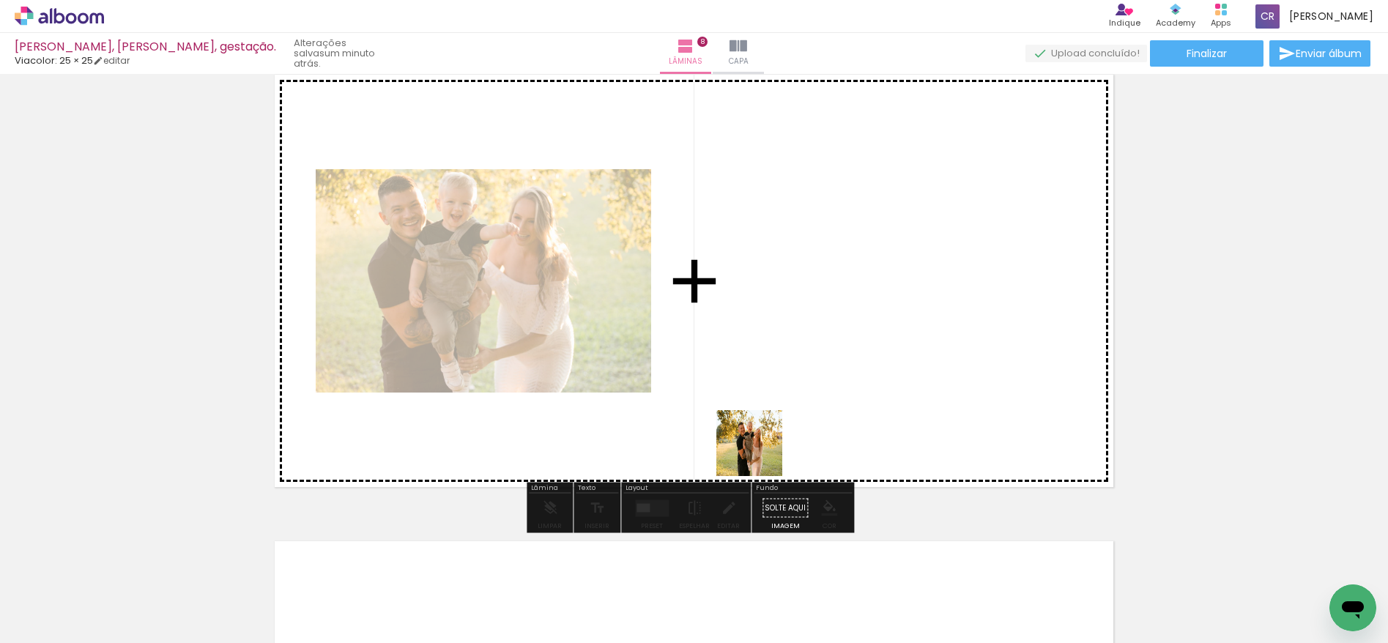
drag, startPoint x: 740, startPoint y: 600, endPoint x: 762, endPoint y: 411, distance: 190.3
click at [762, 411] on quentale-workspace at bounding box center [694, 321] width 1388 height 643
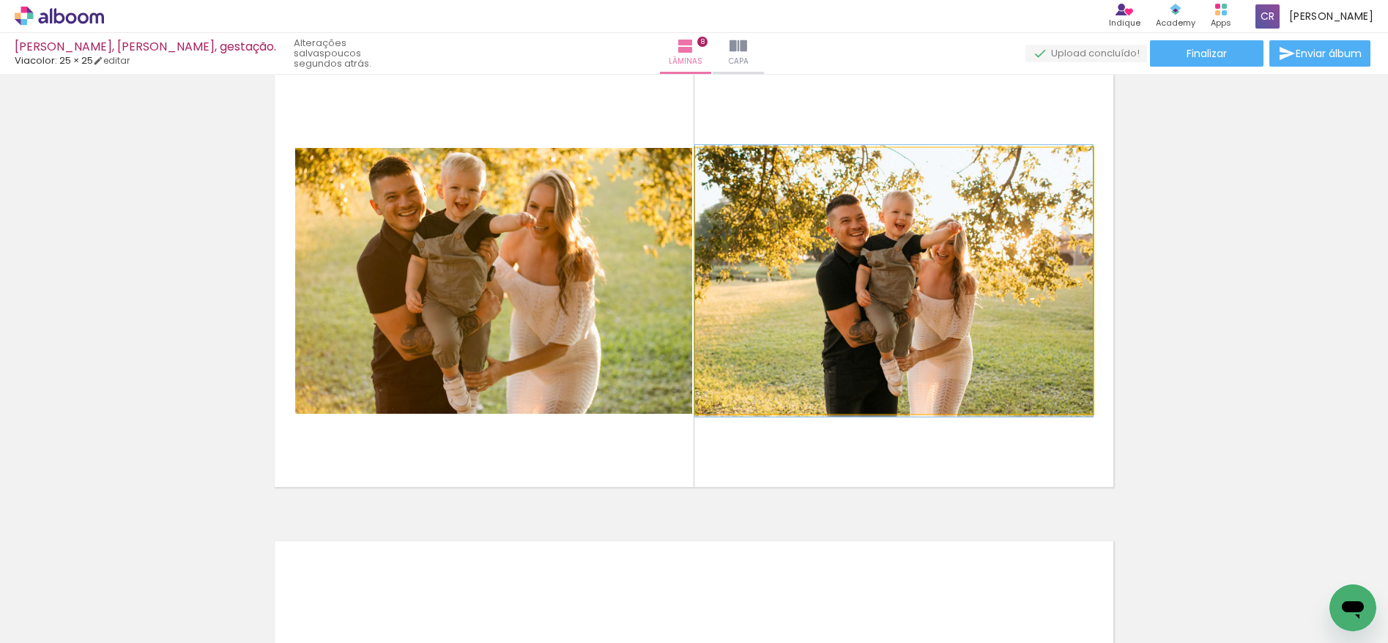
drag, startPoint x: 941, startPoint y: 290, endPoint x: 585, endPoint y: 287, distance: 356.0
click at [0, 0] on slot at bounding box center [0, 0] width 0 height 0
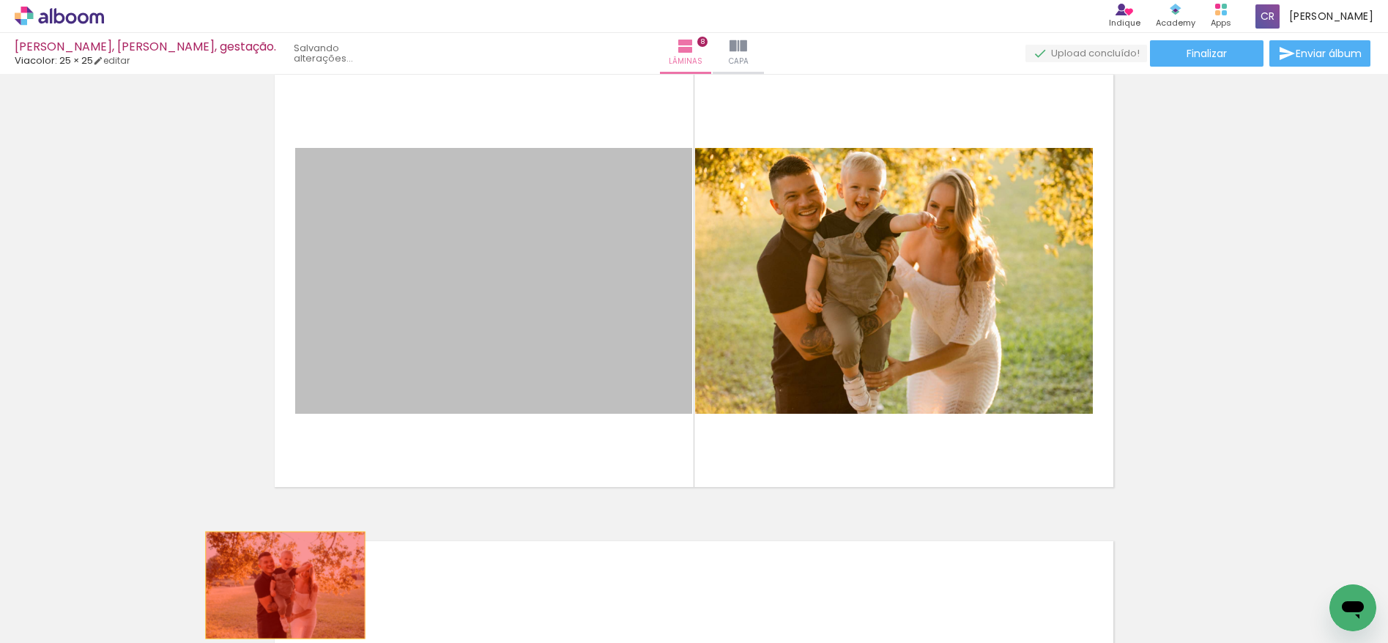
drag, startPoint x: 512, startPoint y: 252, endPoint x: 289, endPoint y: 584, distance: 400.0
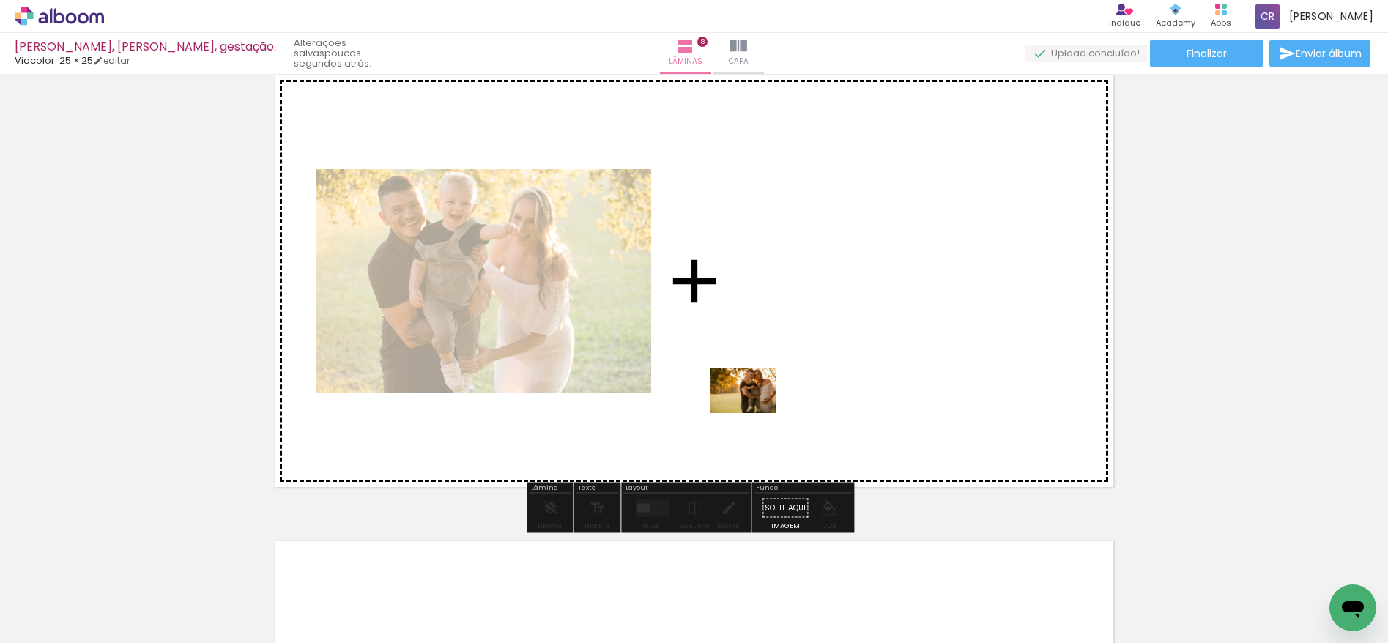
drag, startPoint x: 657, startPoint y: 452, endPoint x: 774, endPoint y: 405, distance: 125.5
click at [774, 405] on quentale-workspace at bounding box center [694, 321] width 1388 height 643
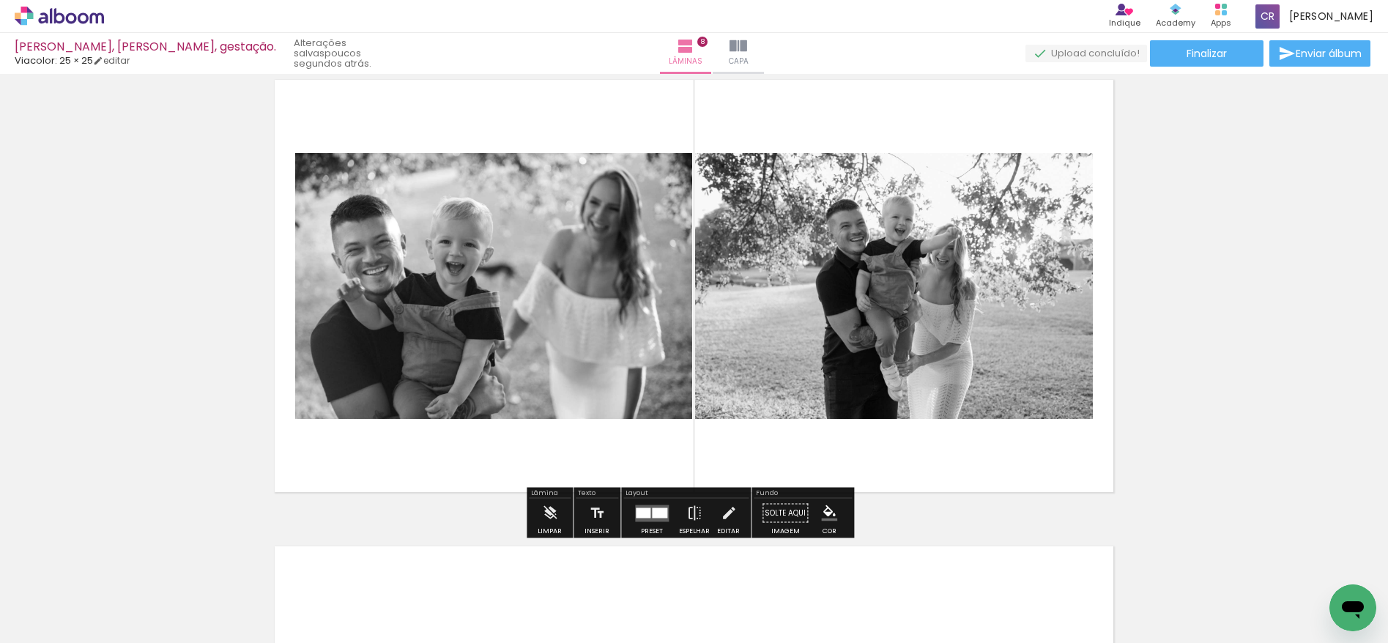
scroll to position [485, 0]
click at [644, 521] on quentale-layouter at bounding box center [652, 513] width 34 height 17
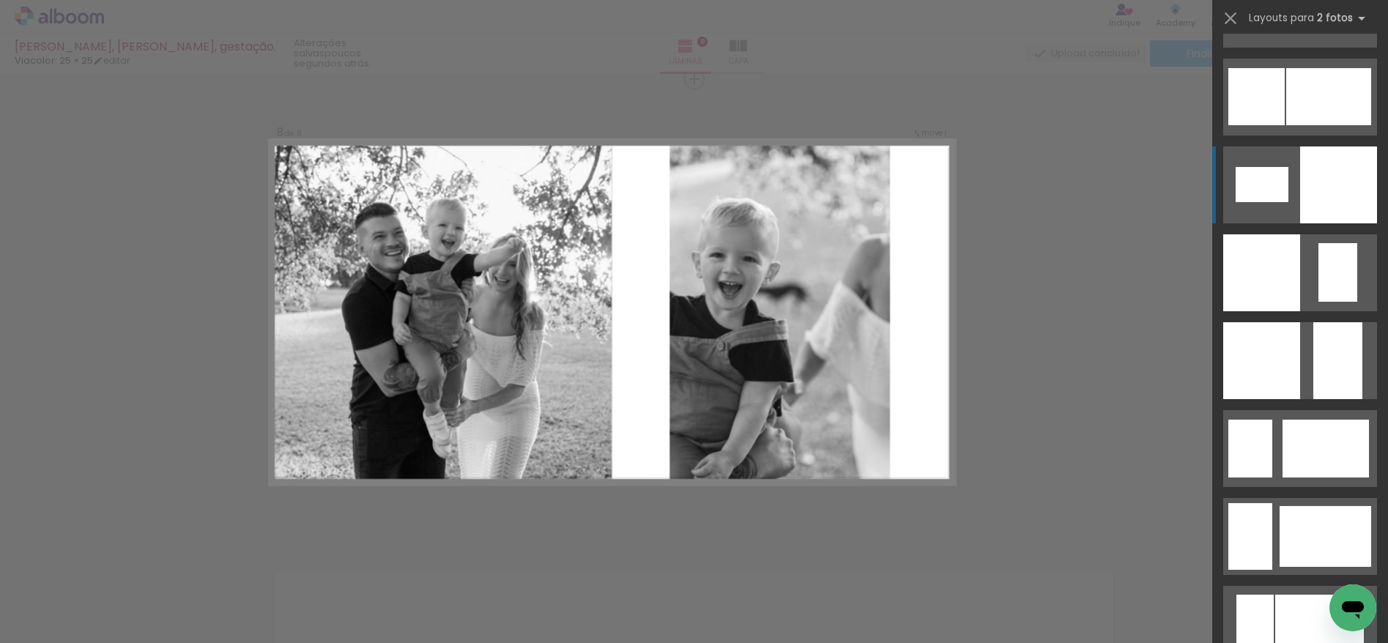
scroll to position [1921, 0]
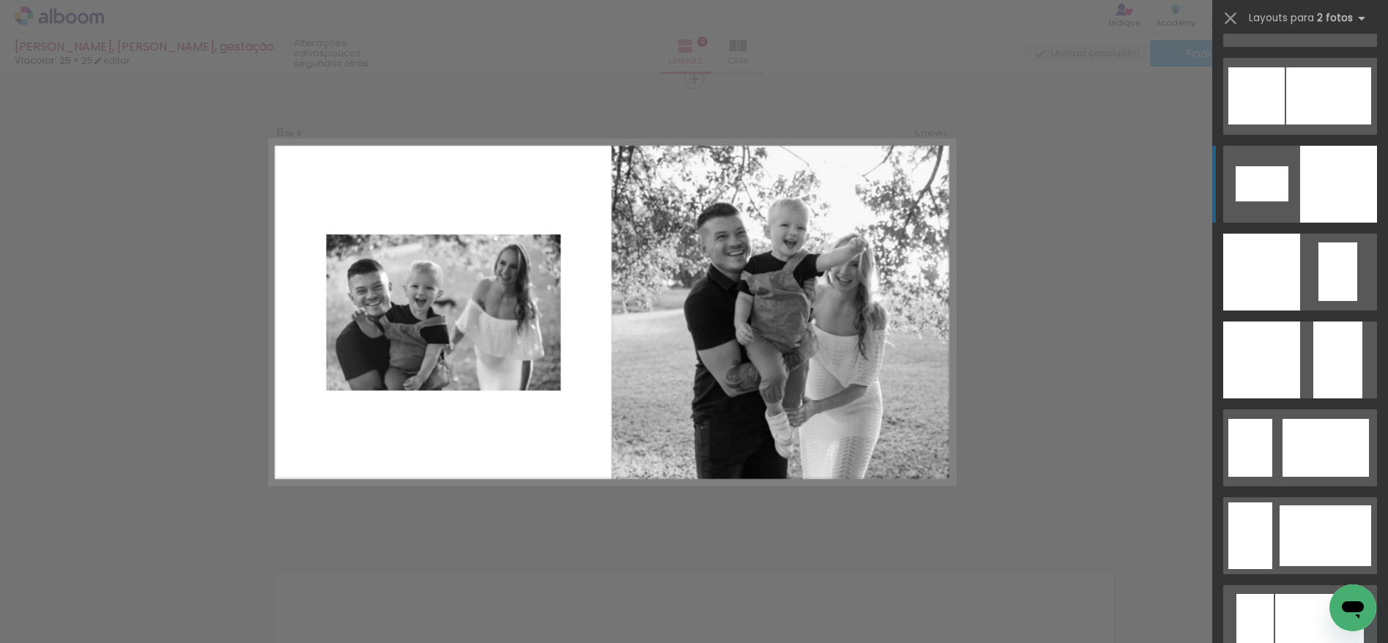
click at [1316, 188] on div at bounding box center [1338, 184] width 77 height 77
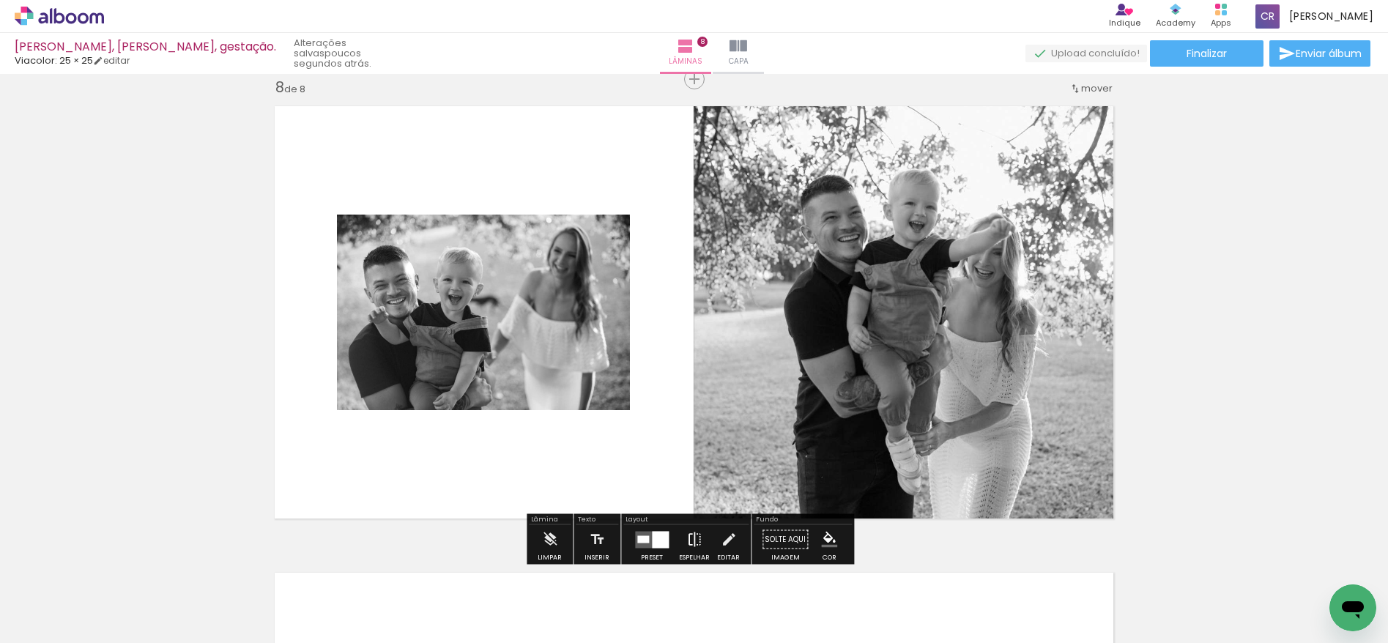
click at [695, 537] on iron-icon at bounding box center [694, 539] width 16 height 29
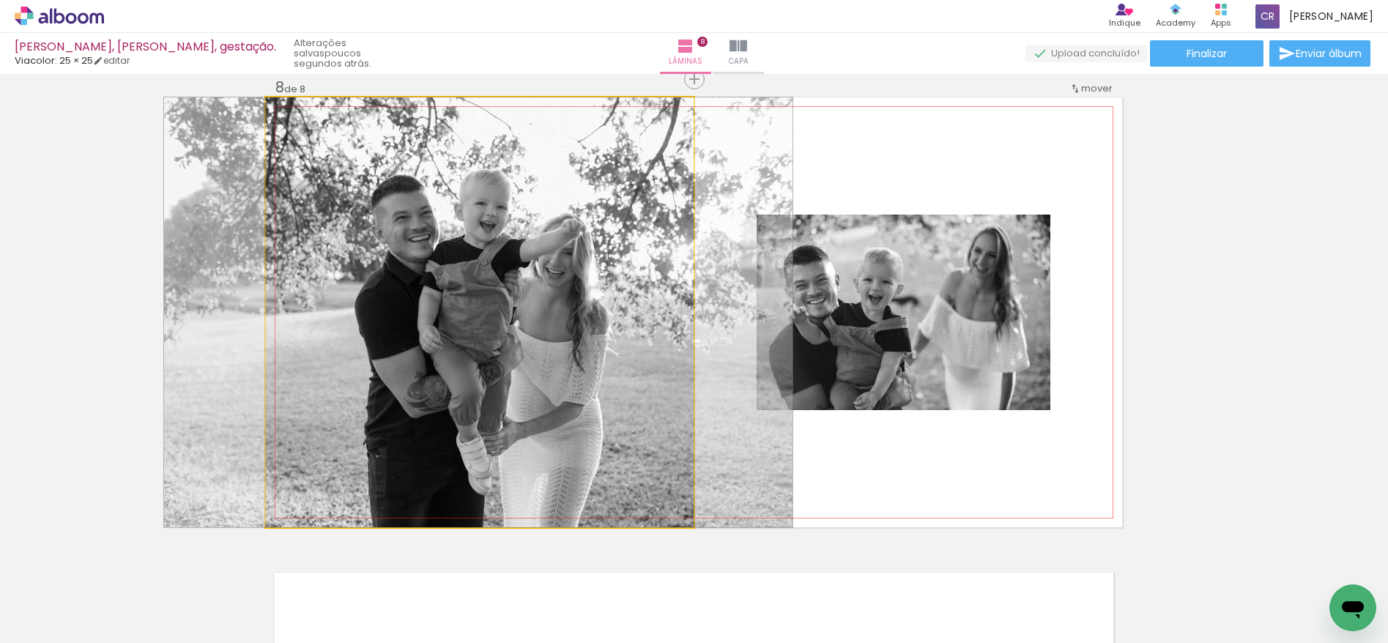
drag, startPoint x: 546, startPoint y: 360, endPoint x: 544, endPoint y: 327, distance: 33.0
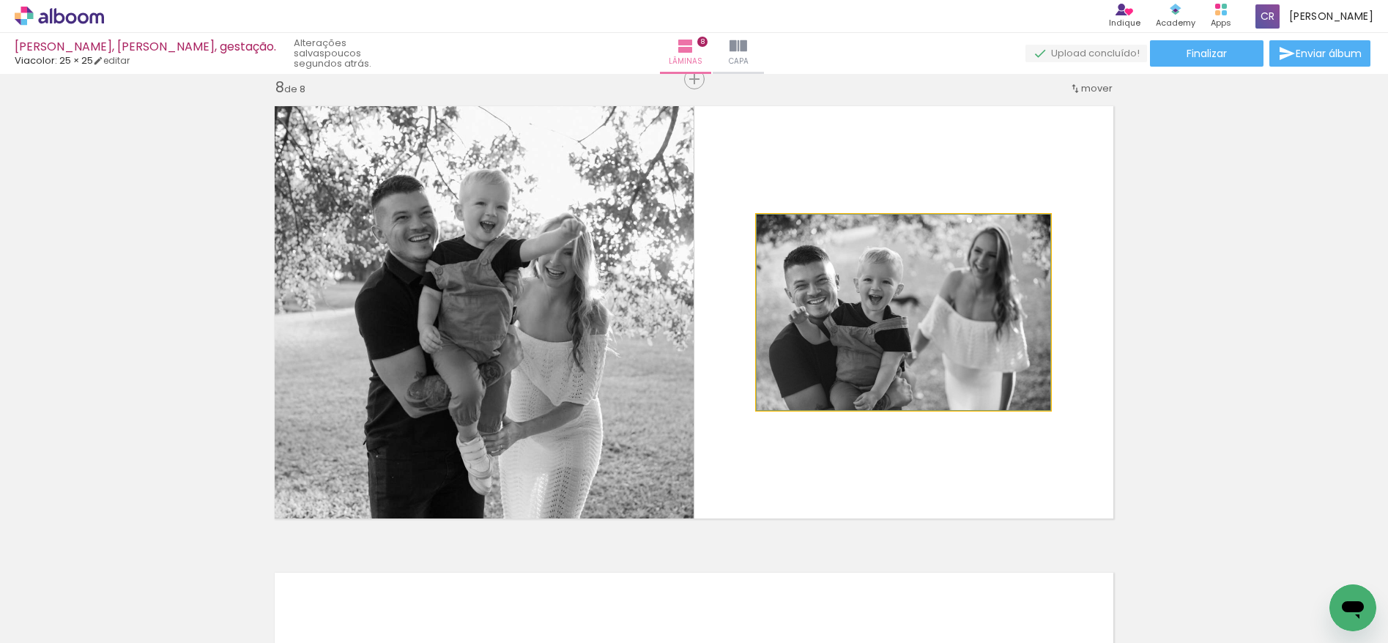
drag, startPoint x: 869, startPoint y: 309, endPoint x: 884, endPoint y: 306, distance: 14.9
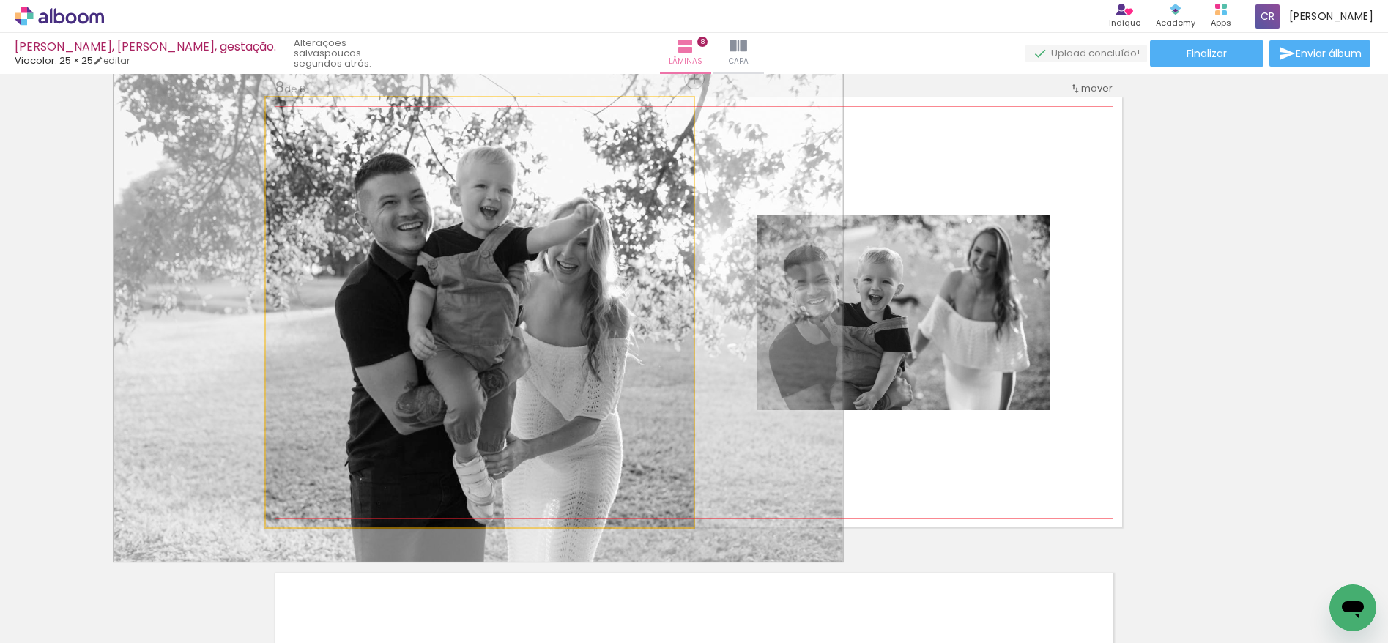
drag, startPoint x: 297, startPoint y: 109, endPoint x: 305, endPoint y: 111, distance: 8.4
type paper-slider "116"
click at [305, 111] on div at bounding box center [308, 112] width 13 height 13
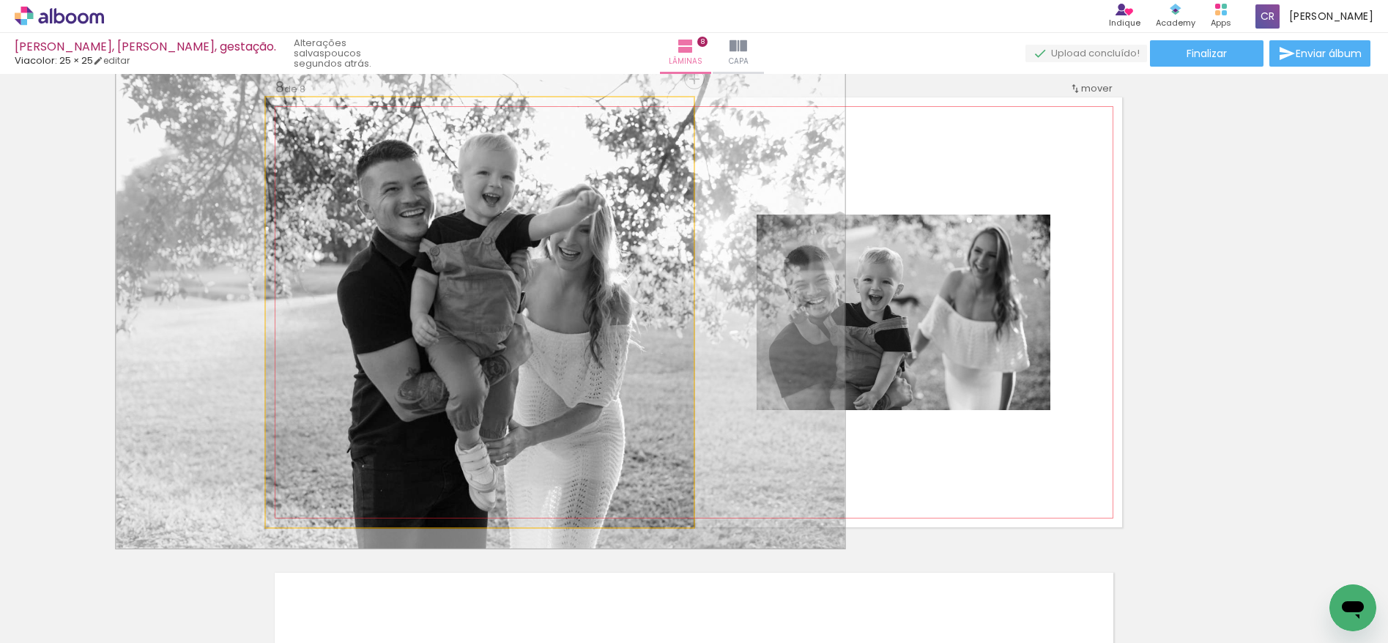
drag, startPoint x: 456, startPoint y: 185, endPoint x: 468, endPoint y: 206, distance: 24.6
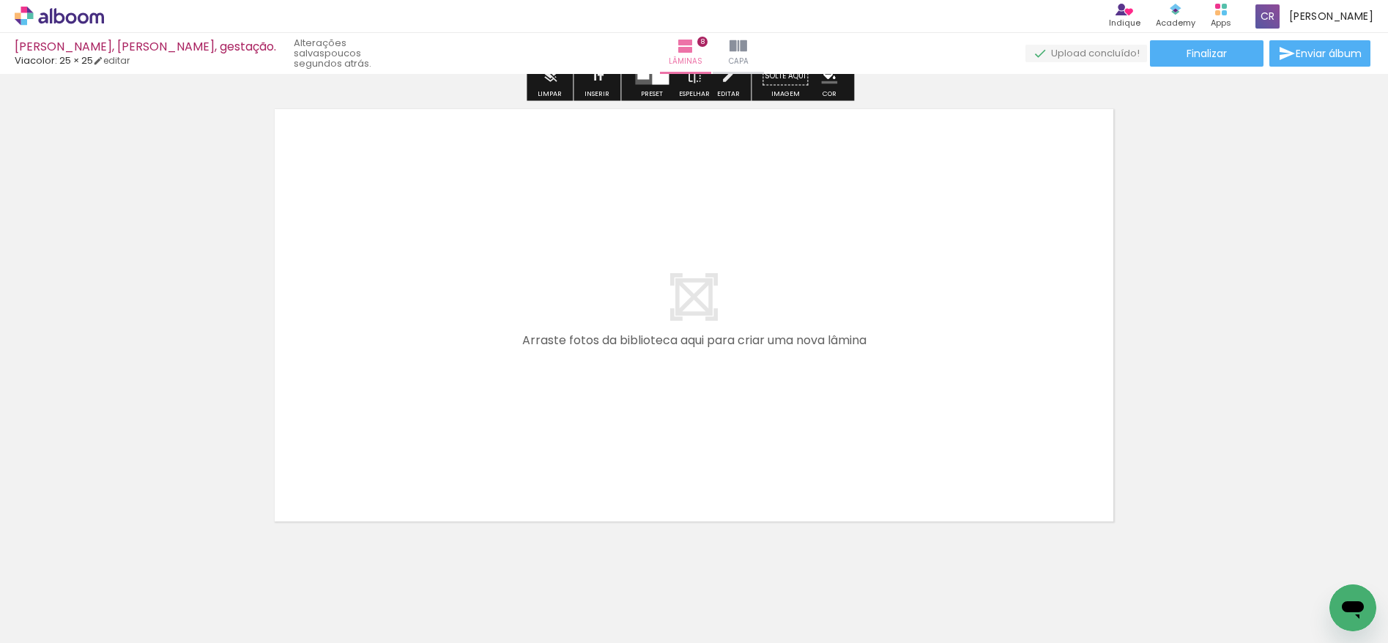
scroll to position [3757, 0]
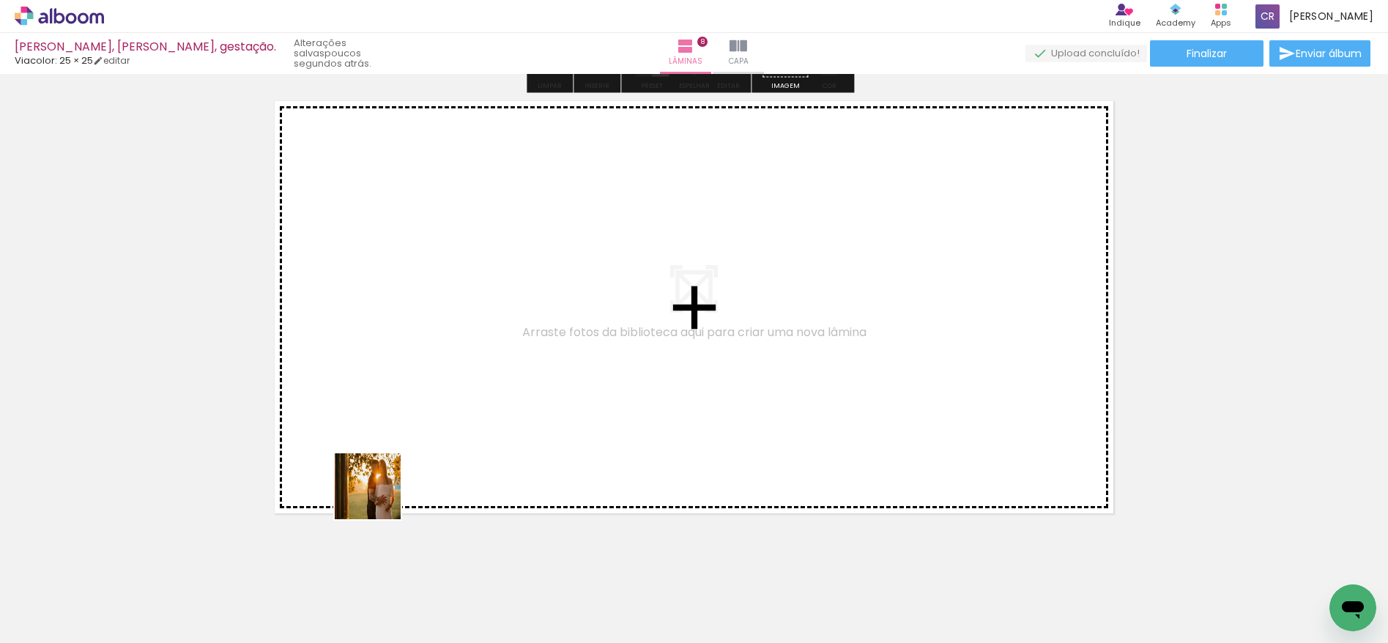
drag, startPoint x: 253, startPoint y: 604, endPoint x: 393, endPoint y: 483, distance: 184.9
click at [393, 483] on quentale-workspace at bounding box center [694, 321] width 1388 height 643
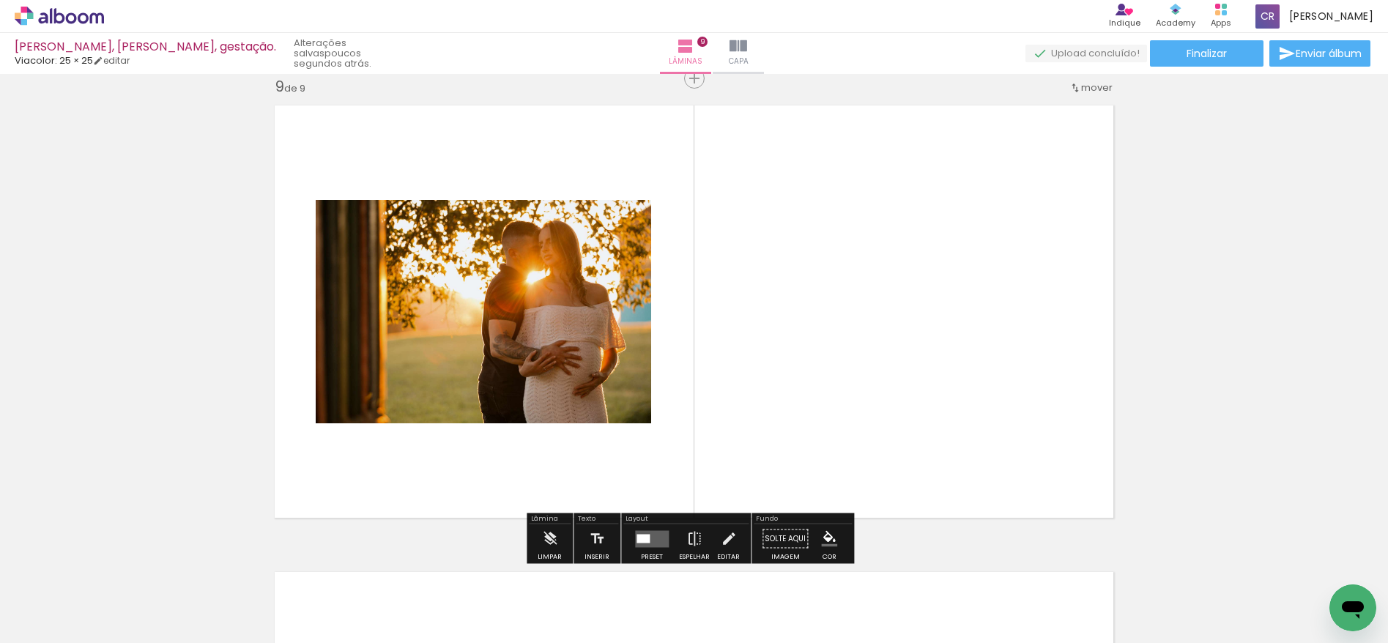
scroll to position [3752, 0]
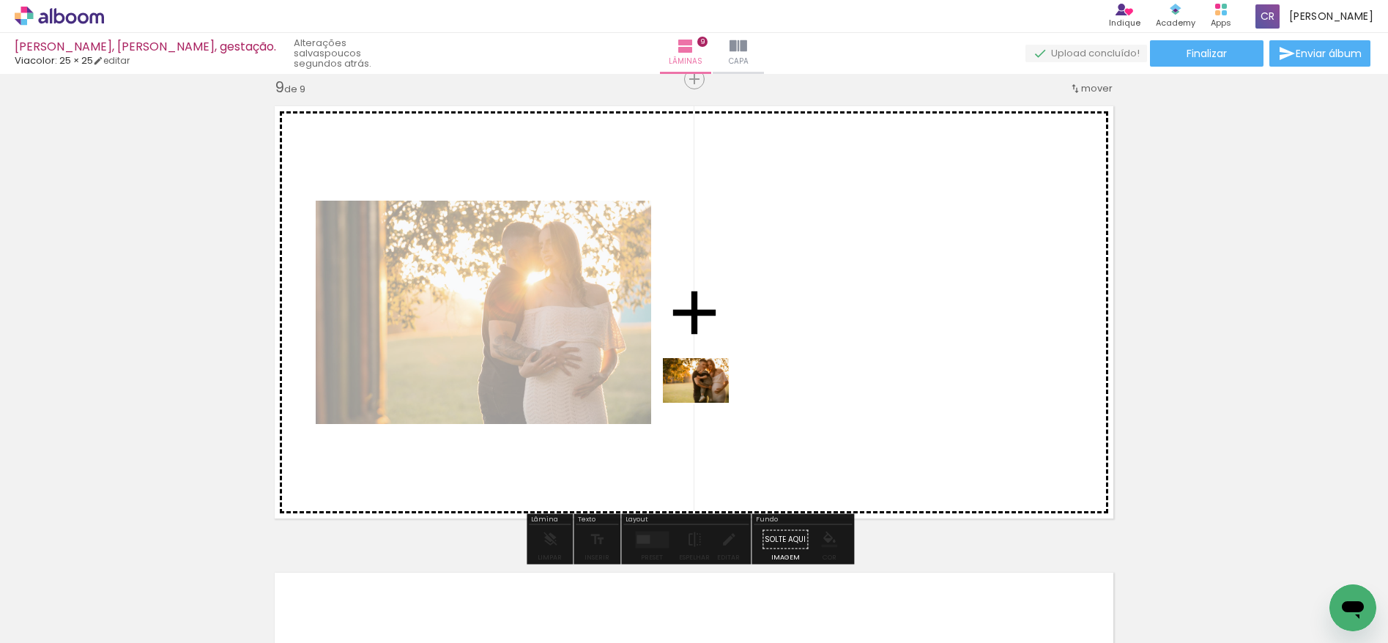
drag, startPoint x: 260, startPoint y: 592, endPoint x: 707, endPoint y: 402, distance: 485.4
click at [707, 402] on quentale-workspace at bounding box center [694, 321] width 1388 height 643
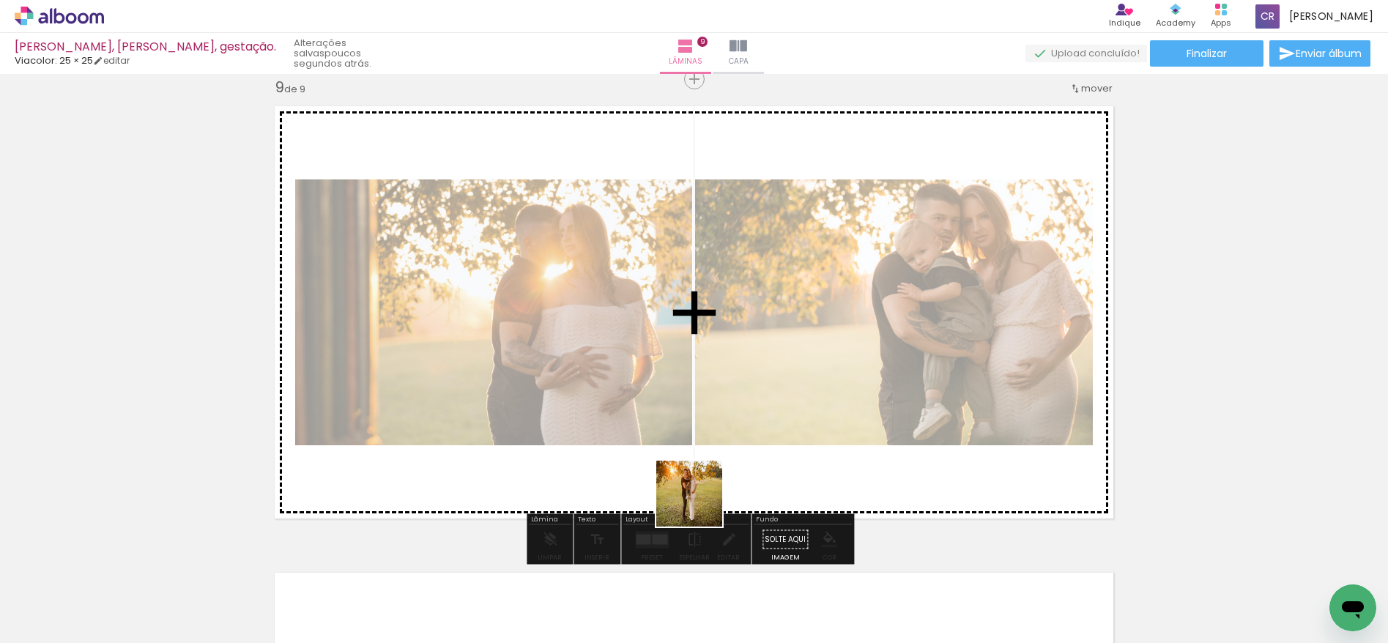
drag, startPoint x: 565, startPoint y: 593, endPoint x: 761, endPoint y: 447, distance: 244.4
click at [761, 447] on quentale-workspace at bounding box center [694, 321] width 1388 height 643
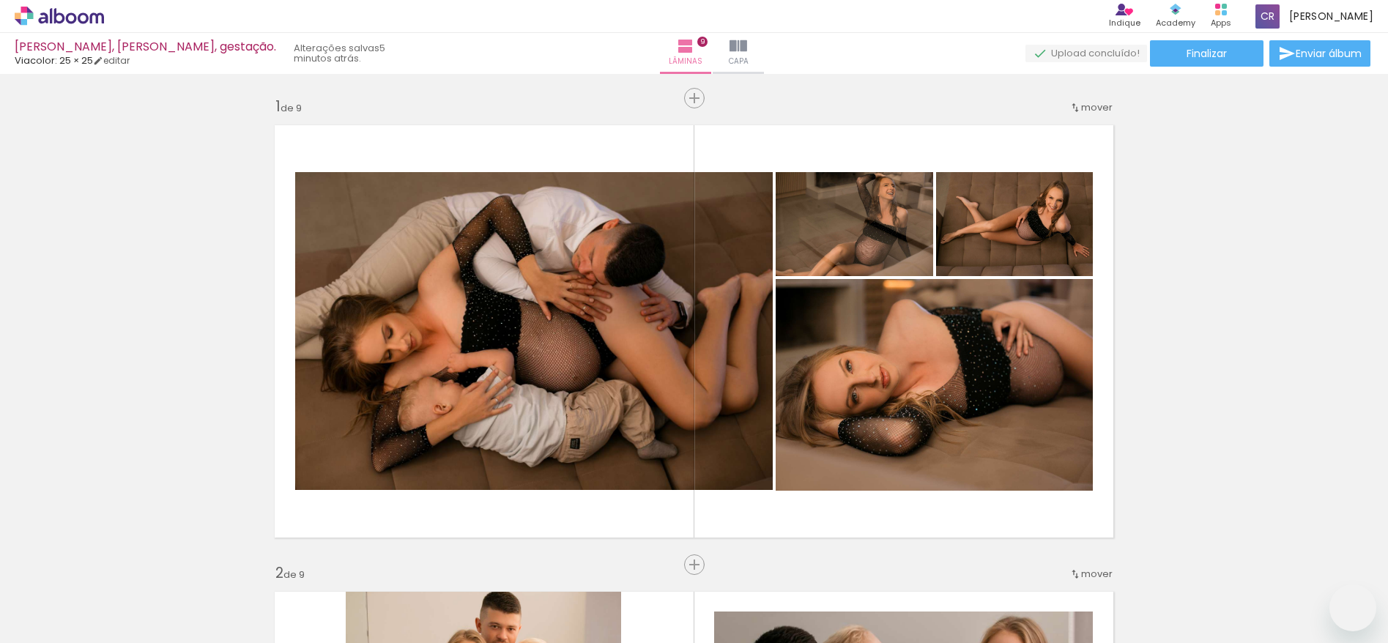
click at [0, 0] on slot at bounding box center [0, 0] width 0 height 0
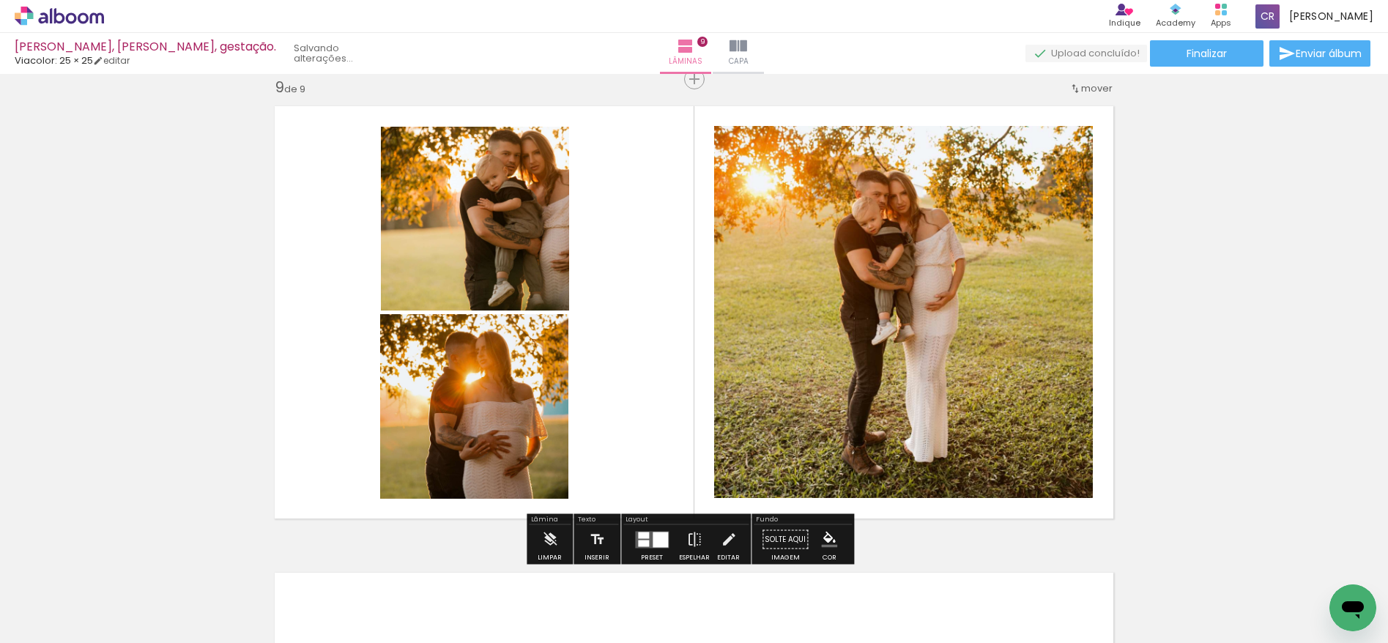
scroll to position [3611, 0]
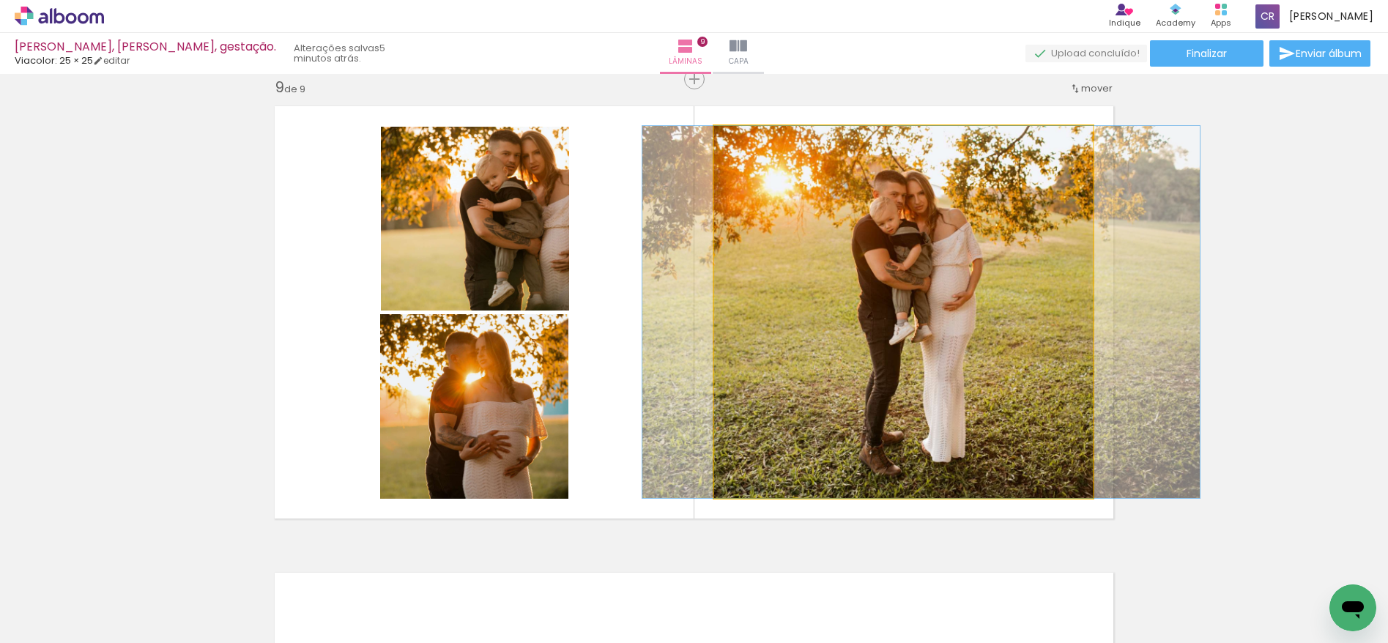
click at [907, 263] on div at bounding box center [920, 312] width 557 height 372
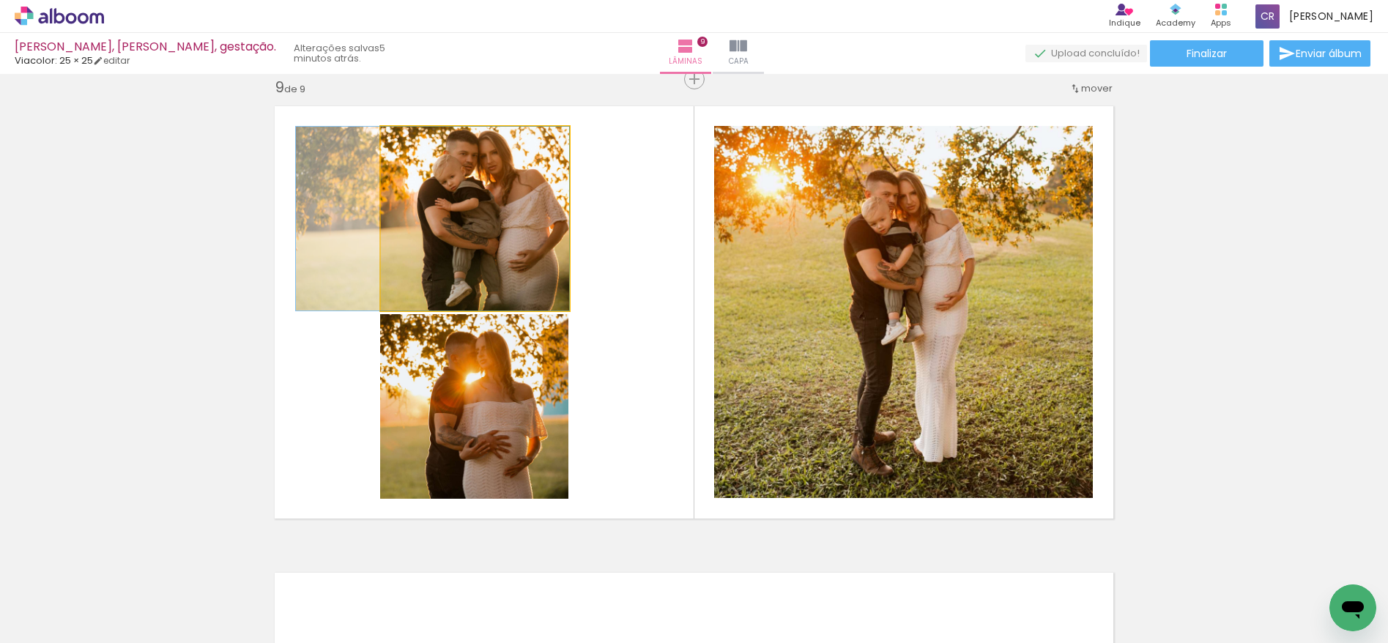
drag, startPoint x: 523, startPoint y: 226, endPoint x: 450, endPoint y: 223, distance: 73.3
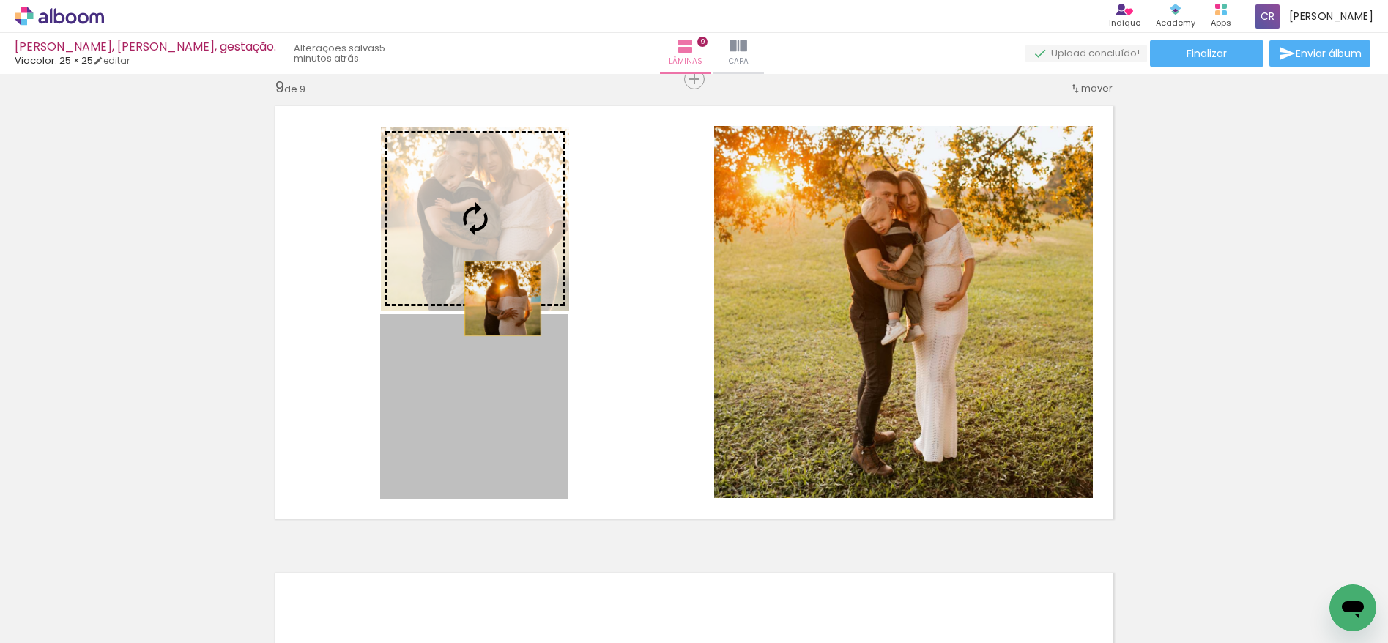
drag, startPoint x: 500, startPoint y: 400, endPoint x: 489, endPoint y: 253, distance: 147.6
click at [0, 0] on slot at bounding box center [0, 0] width 0 height 0
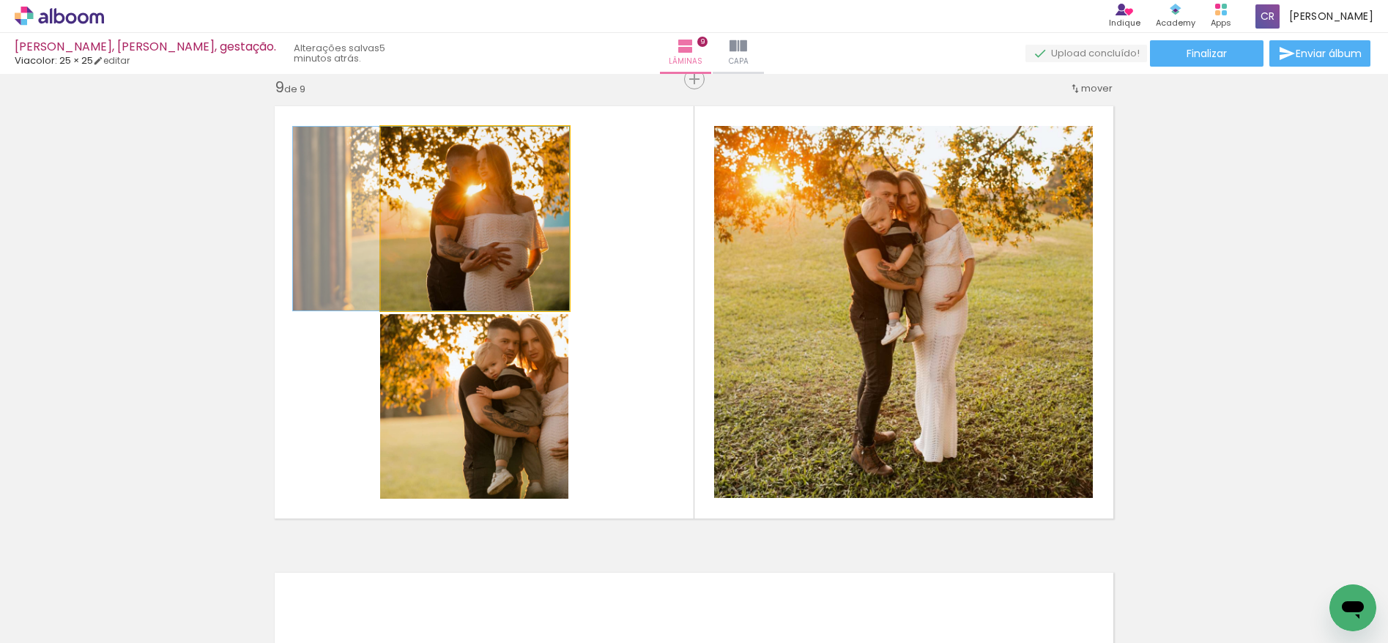
drag, startPoint x: 544, startPoint y: 229, endPoint x: 477, endPoint y: 221, distance: 67.9
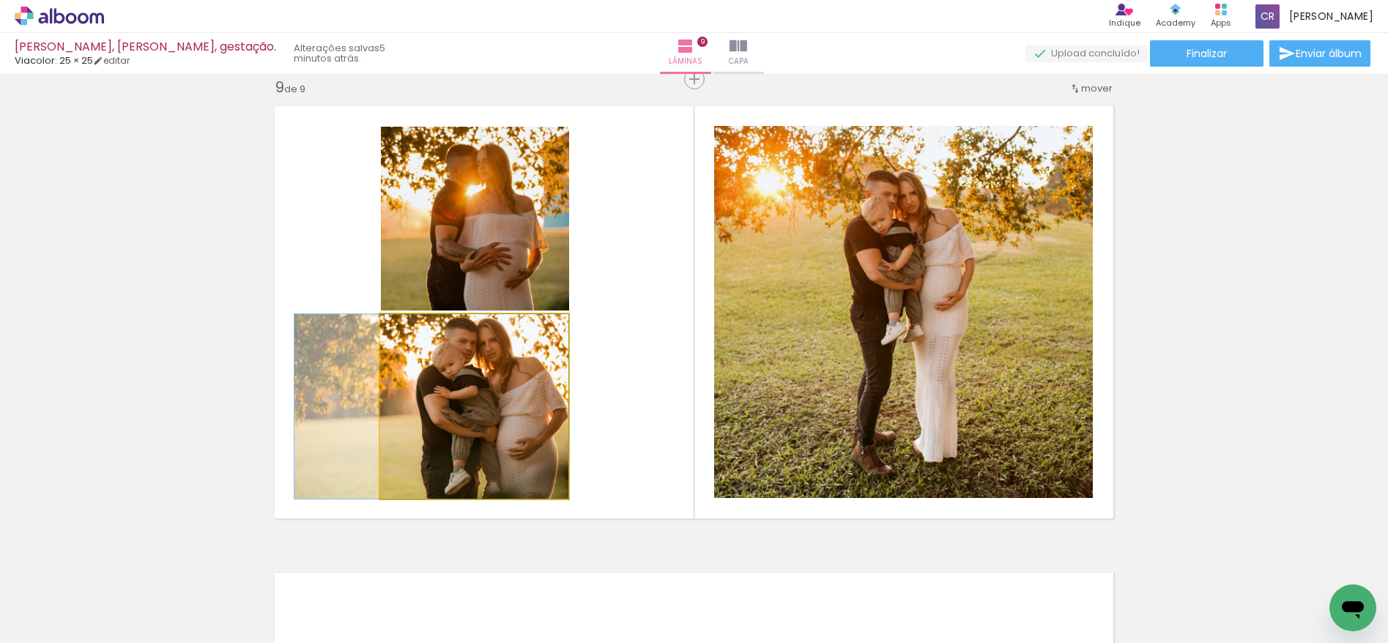
drag, startPoint x: 517, startPoint y: 379, endPoint x: 459, endPoint y: 379, distance: 58.6
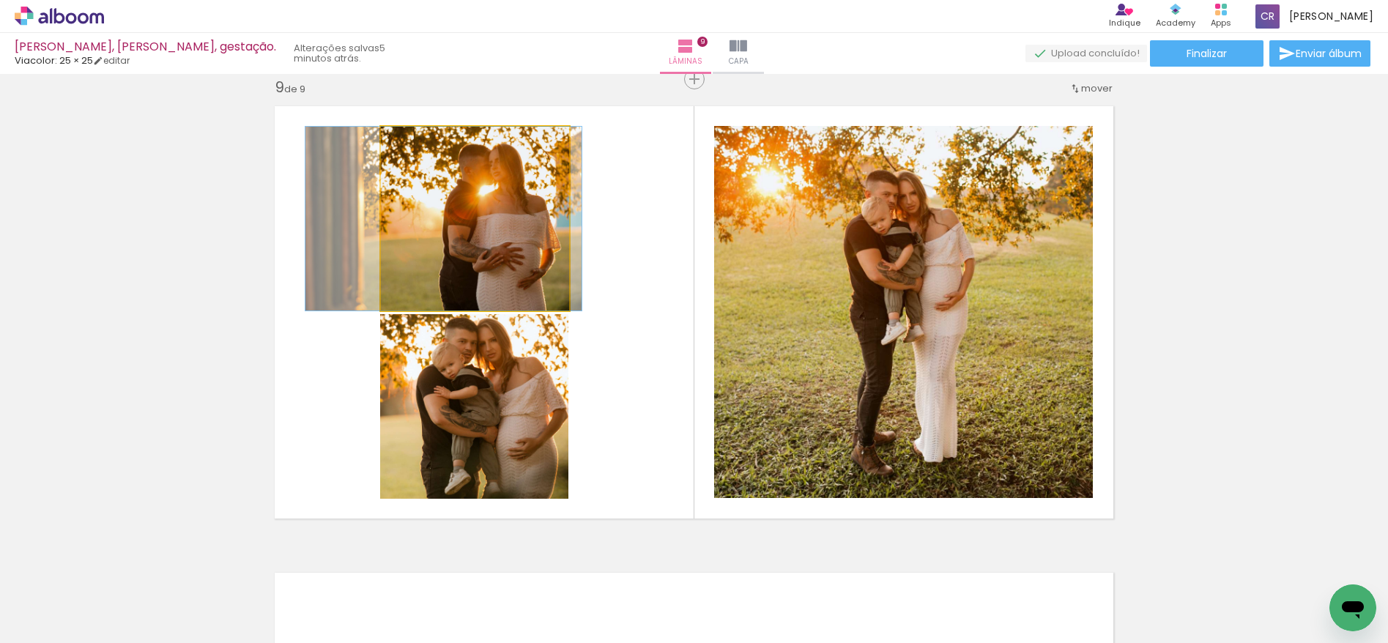
drag, startPoint x: 500, startPoint y: 256, endPoint x: 512, endPoint y: 256, distance: 12.5
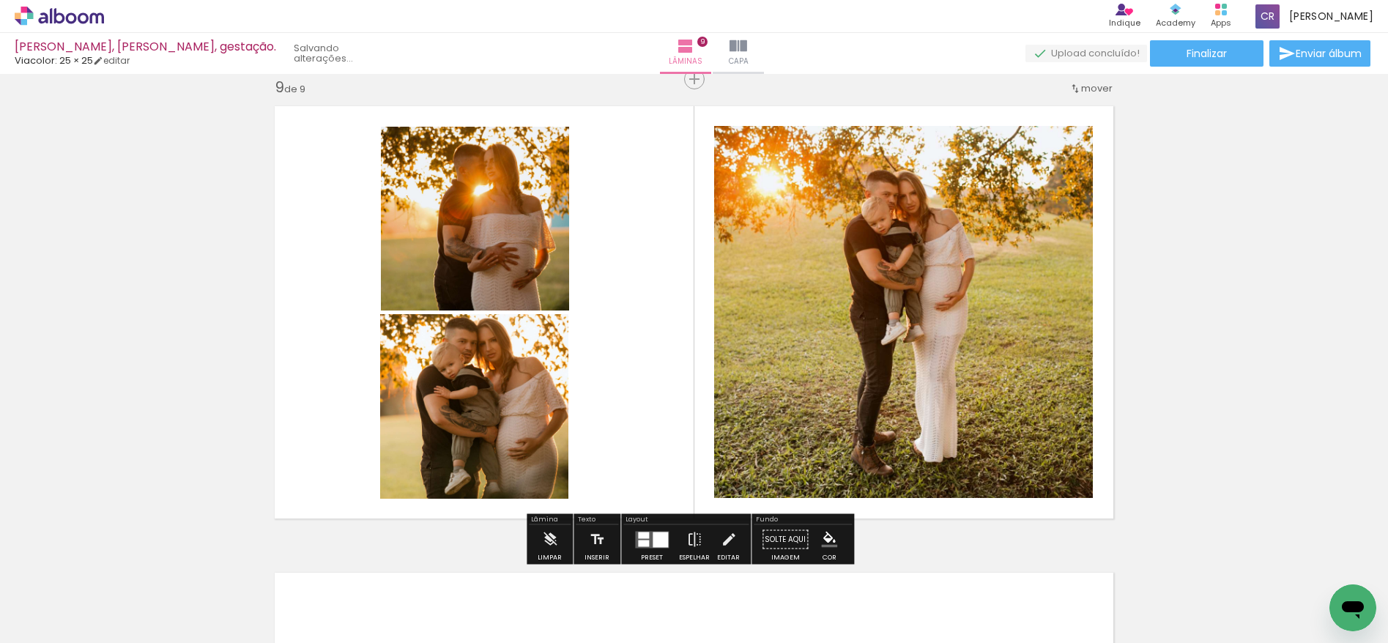
click at [618, 261] on quentale-layouter at bounding box center [694, 312] width 856 height 430
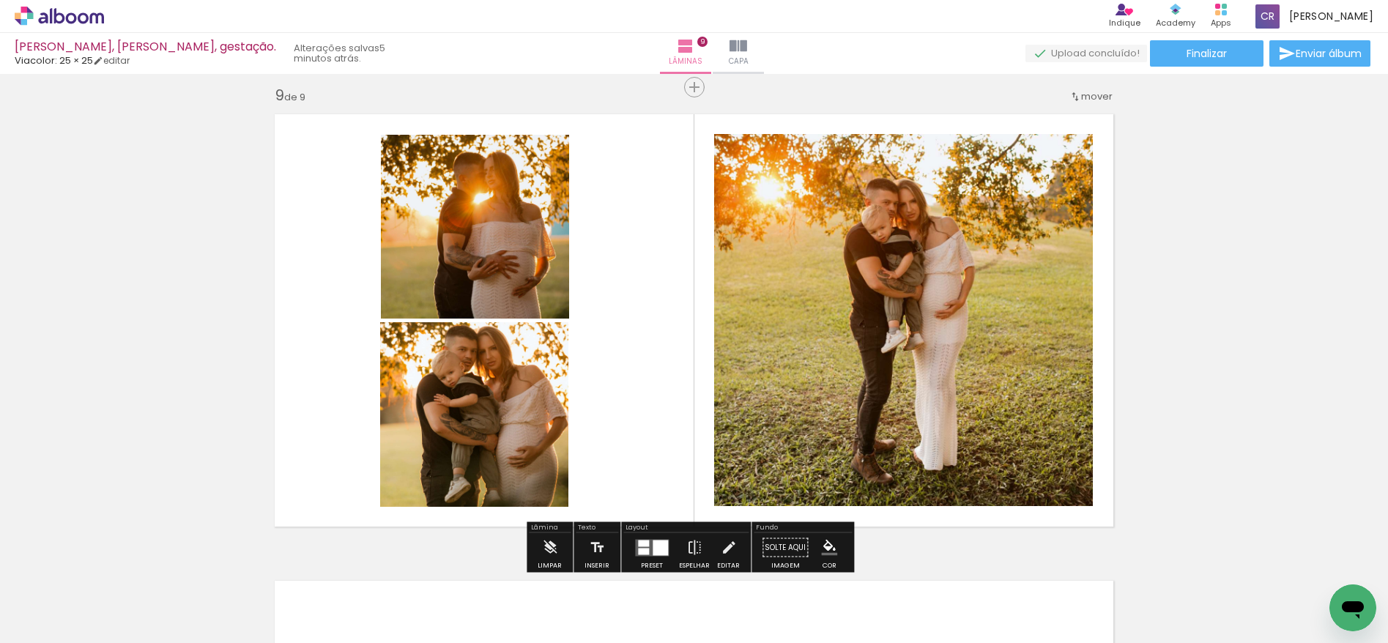
scroll to position [3750, 0]
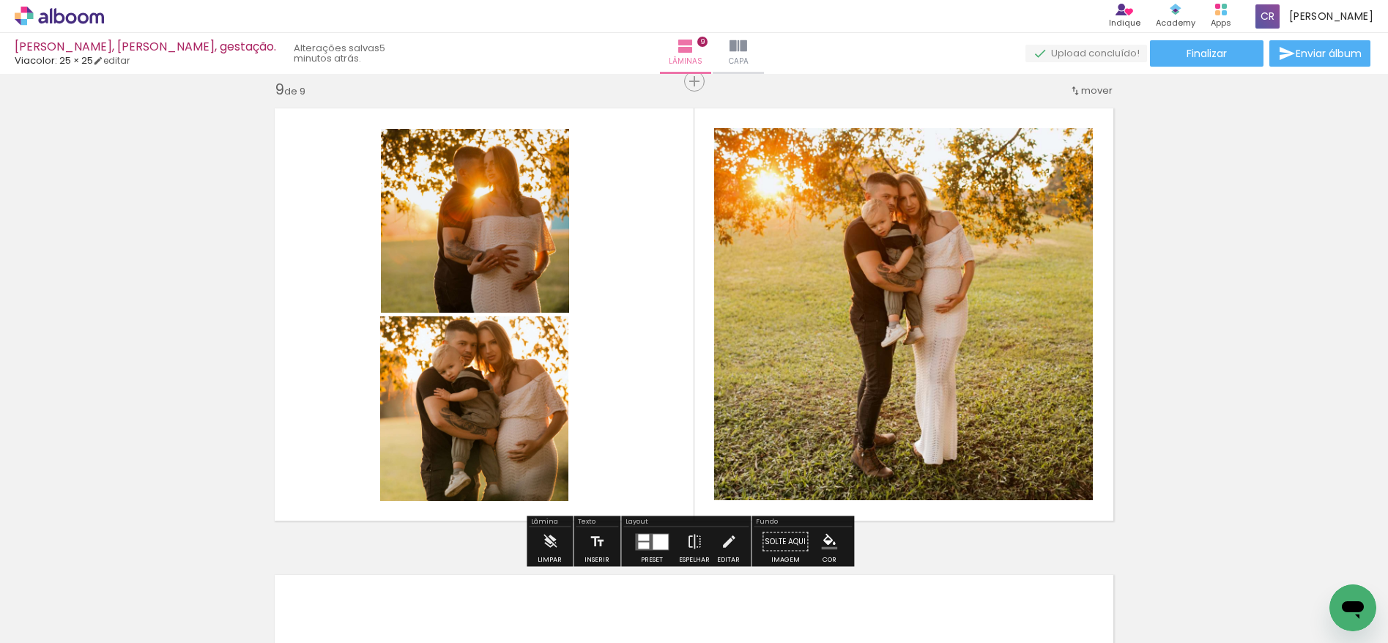
click at [922, 264] on quentale-photo at bounding box center [903, 314] width 379 height 372
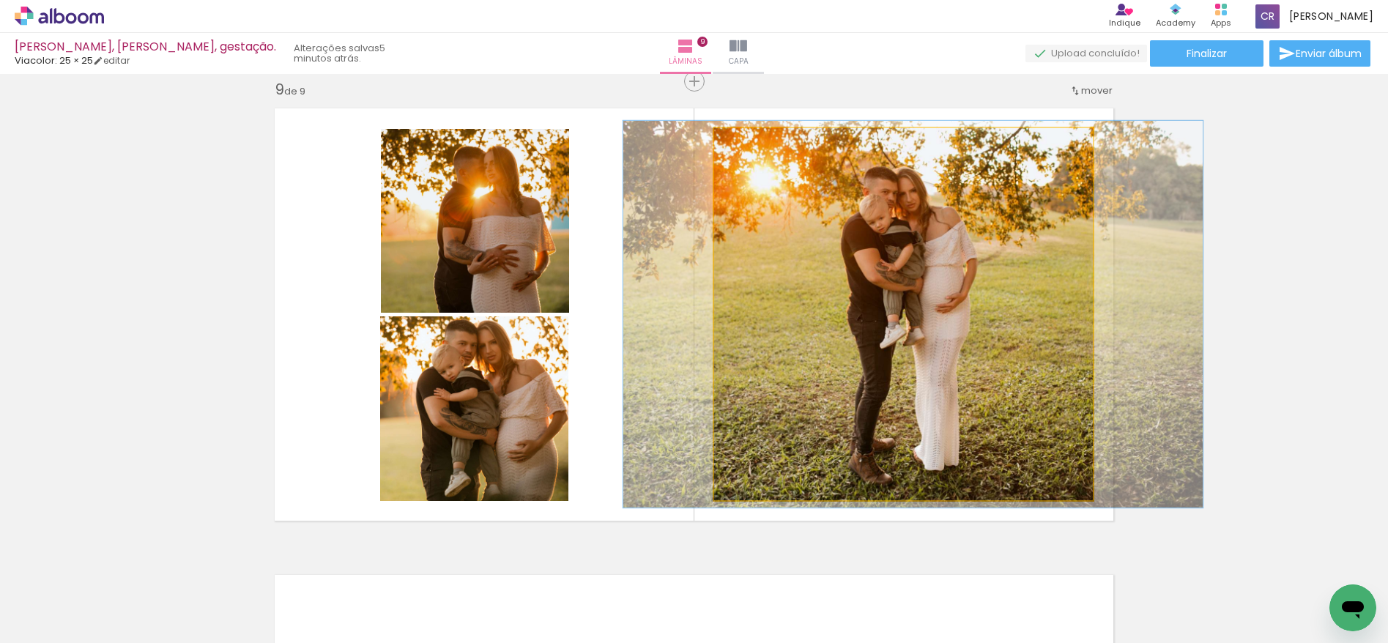
type paper-slider "104"
click at [747, 143] on div at bounding box center [750, 143] width 13 height 13
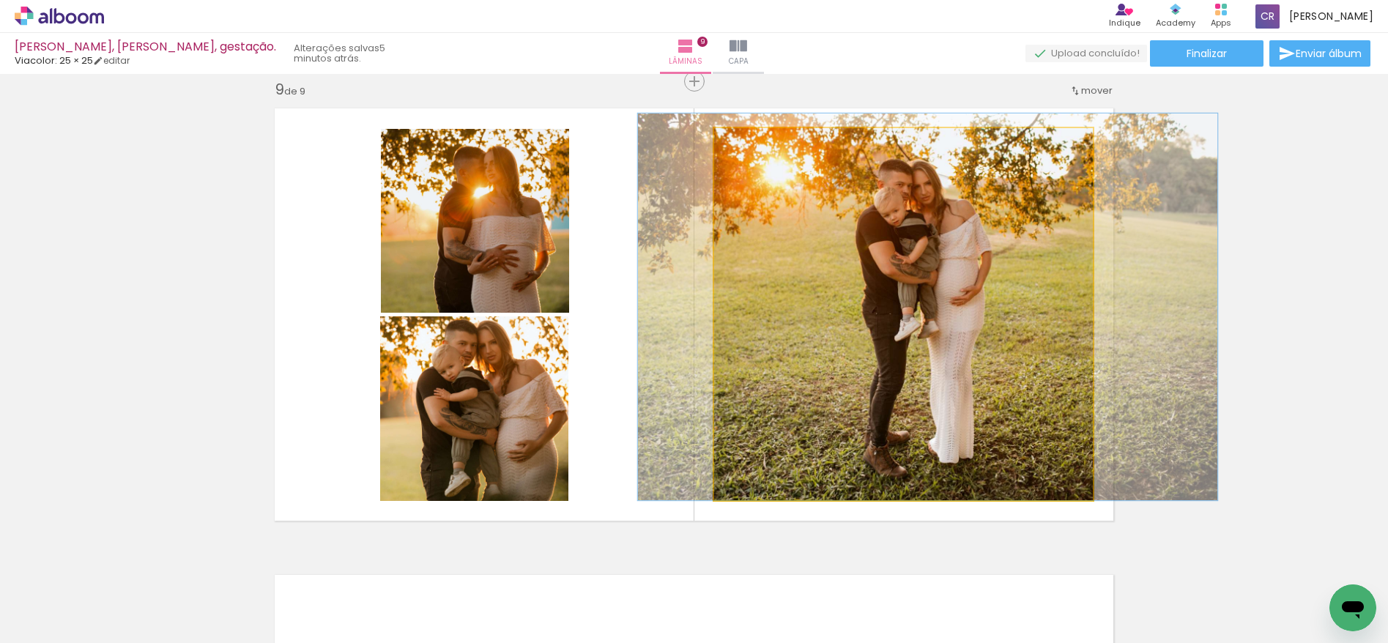
drag, startPoint x: 873, startPoint y: 213, endPoint x: 888, endPoint y: 206, distance: 16.4
click at [914, 212] on quentale-photo at bounding box center [903, 314] width 379 height 372
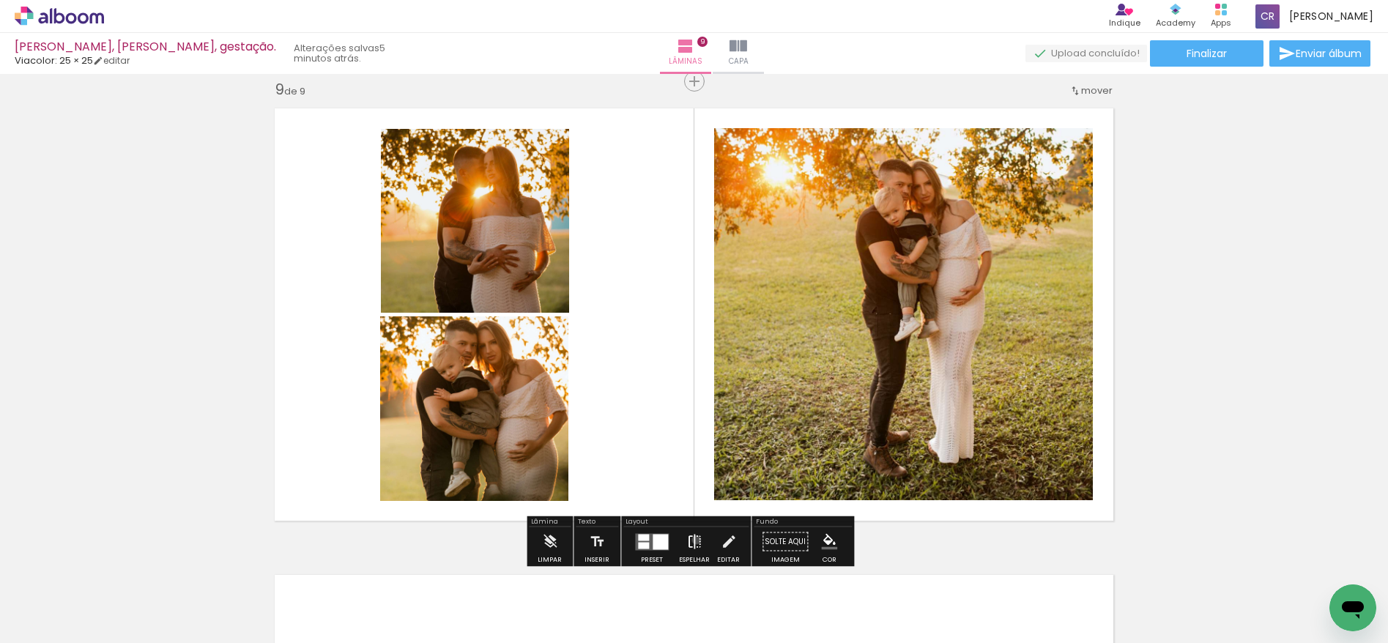
click at [693, 540] on iron-icon at bounding box center [694, 541] width 16 height 29
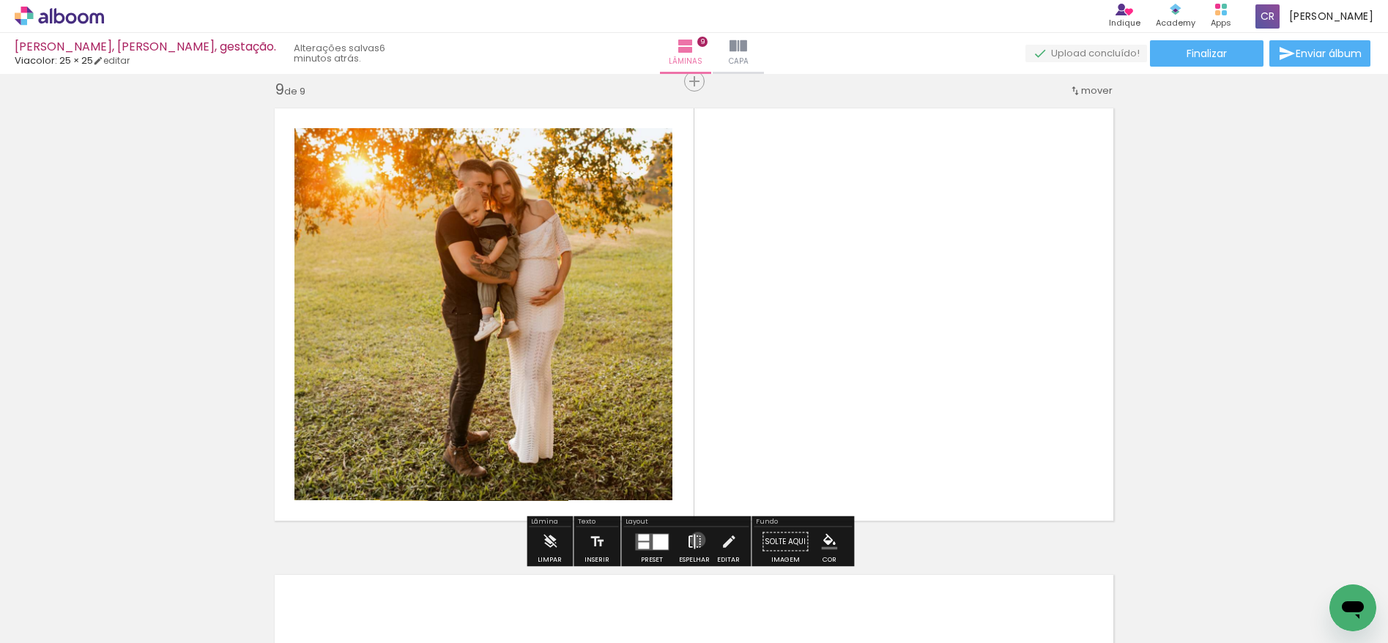
click at [694, 540] on iron-icon at bounding box center [694, 541] width 16 height 29
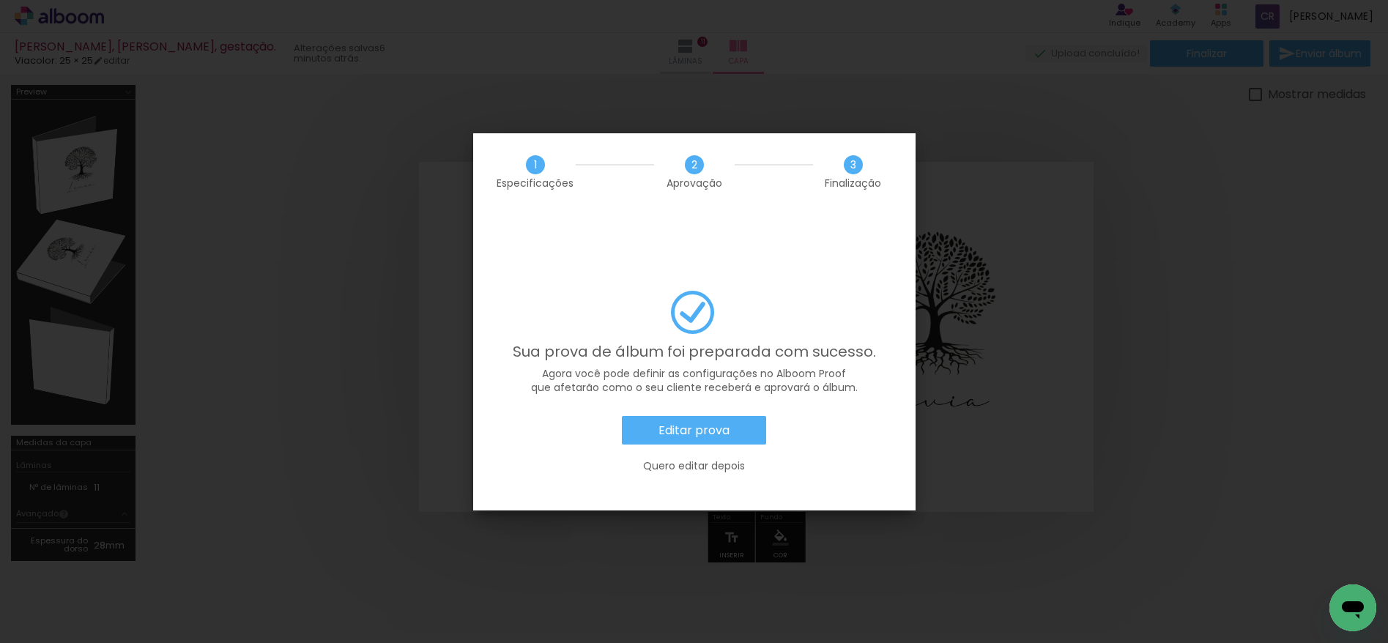
scroll to position [8297, 0]
click at [0, 0] on slot "Quero editar depois" at bounding box center [0, 0] width 0 height 0
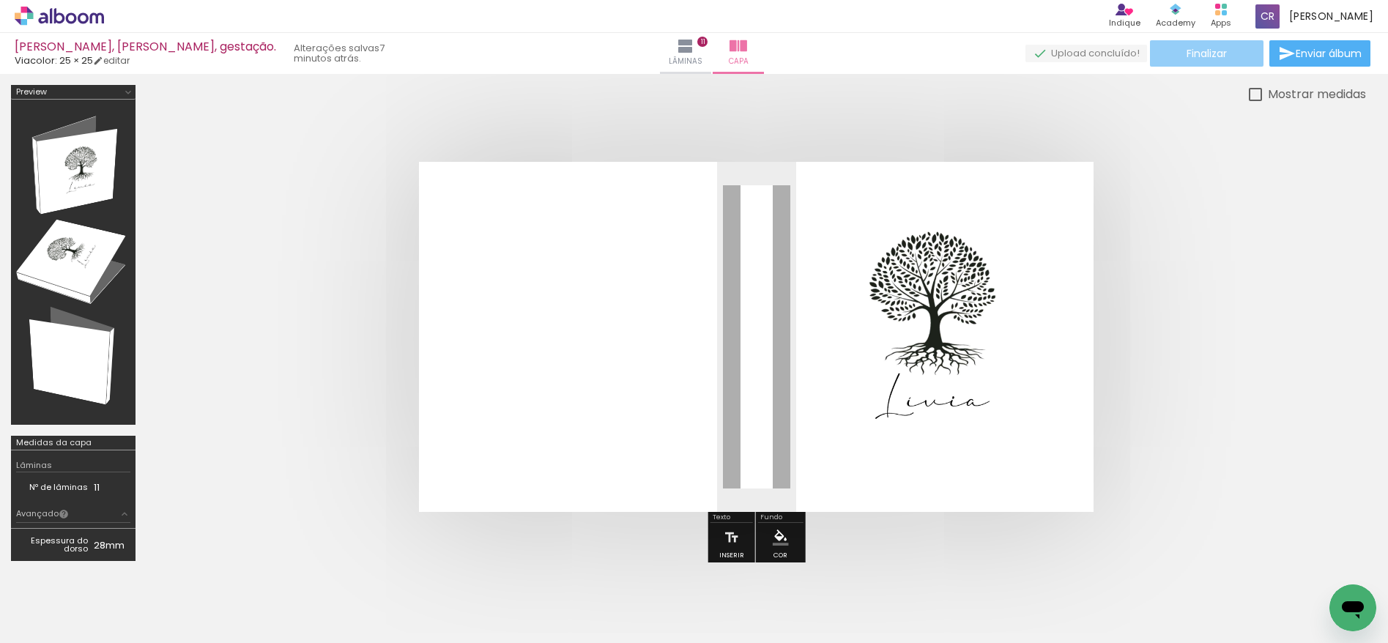
click at [1221, 57] on span "Finalizar" at bounding box center [1207, 53] width 40 height 10
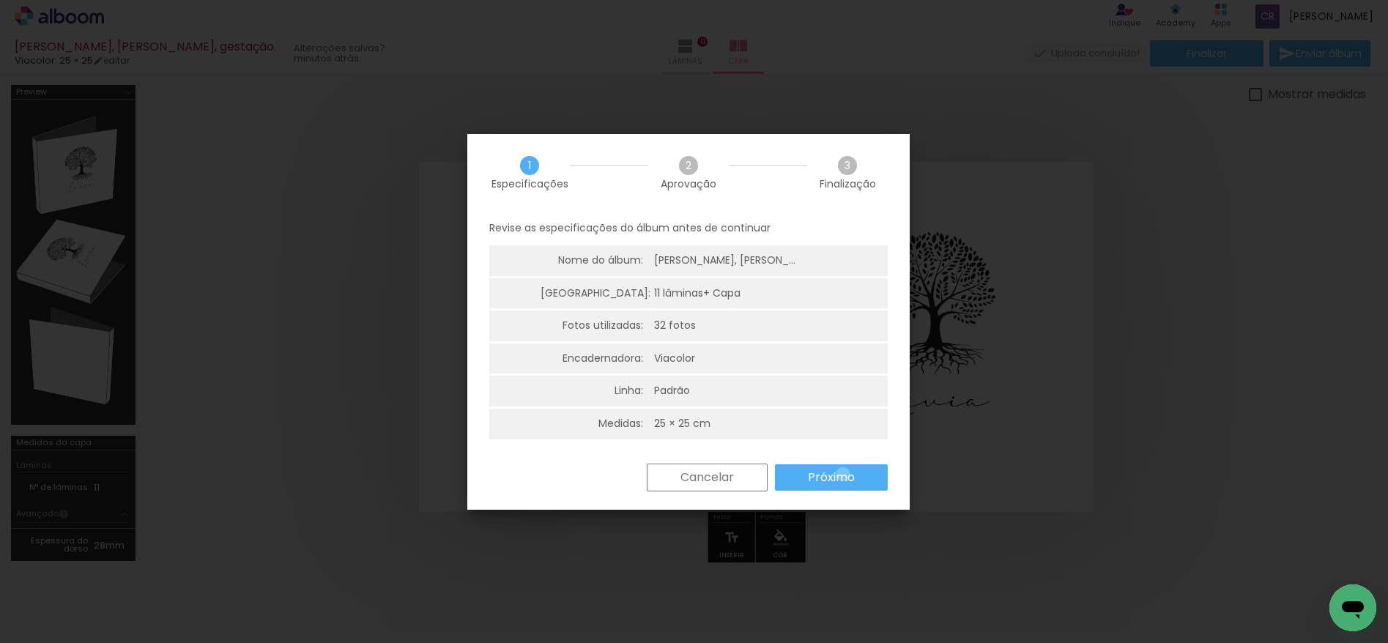
click at [0, 0] on slot "Próximo" at bounding box center [0, 0] width 0 height 0
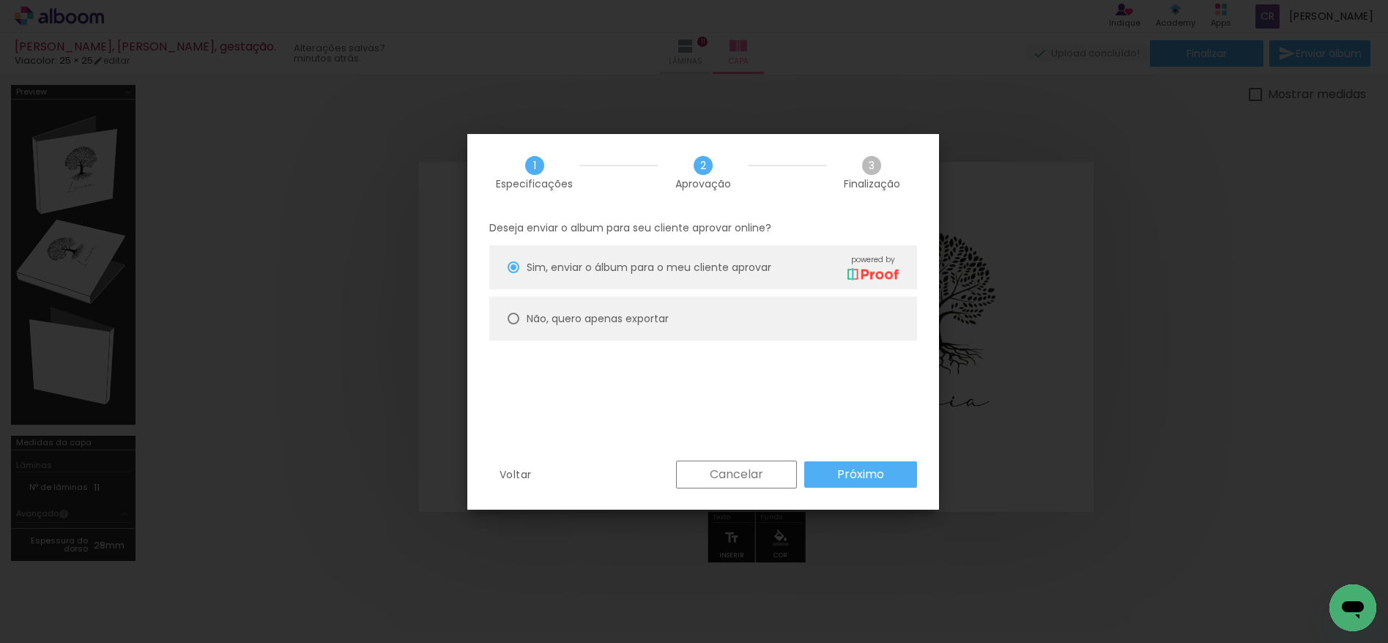
click at [0, 0] on slot "Próximo" at bounding box center [0, 0] width 0 height 0
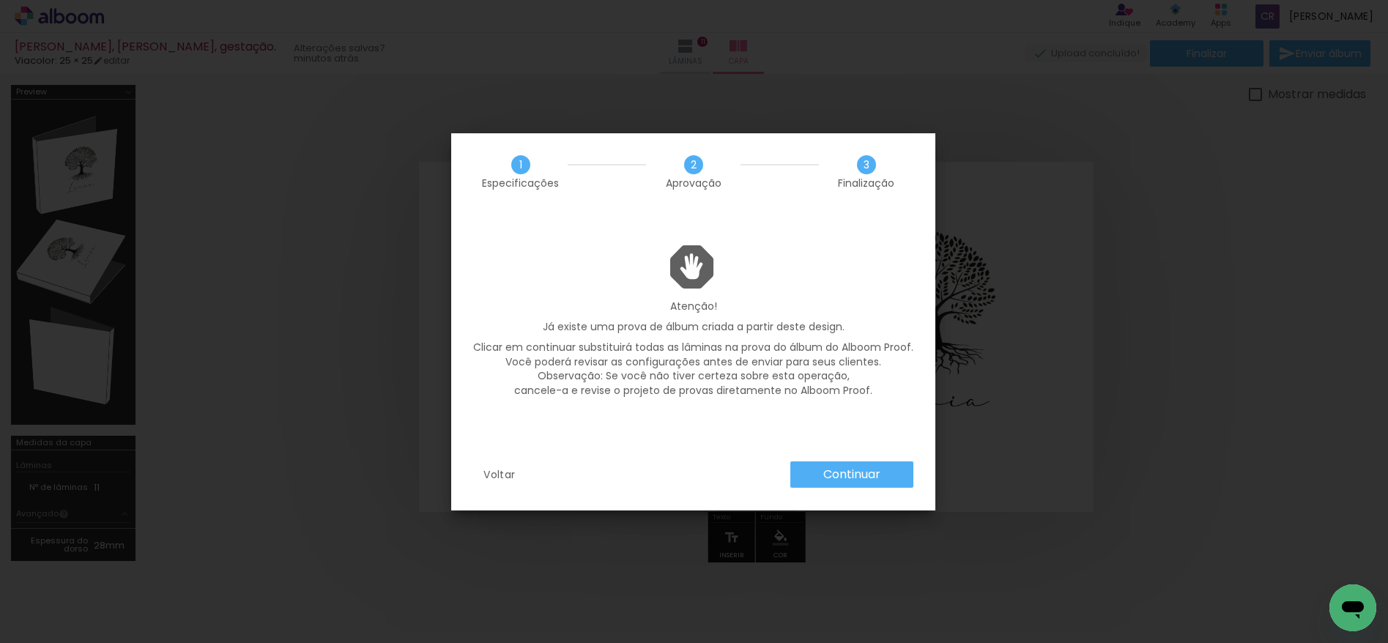
click at [0, 0] on slot "Continuar" at bounding box center [0, 0] width 0 height 0
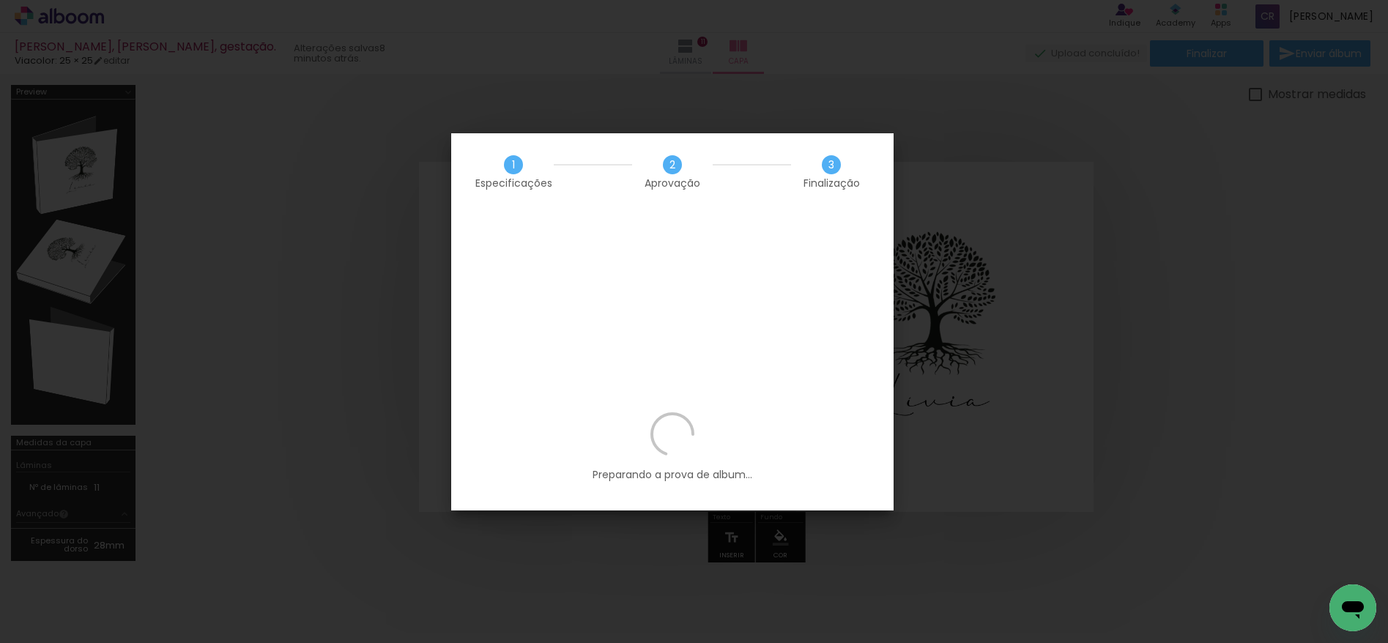
scroll to position [8297, 0]
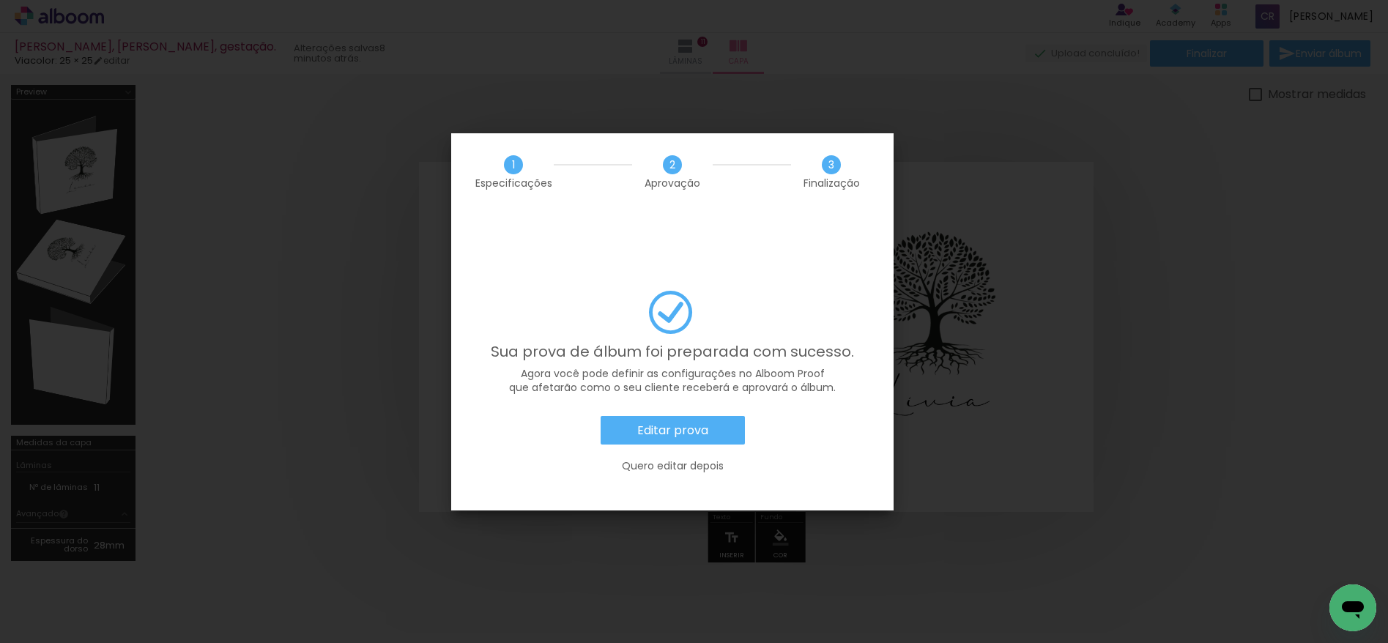
click at [0, 0] on slot "Editar prova" at bounding box center [0, 0] width 0 height 0
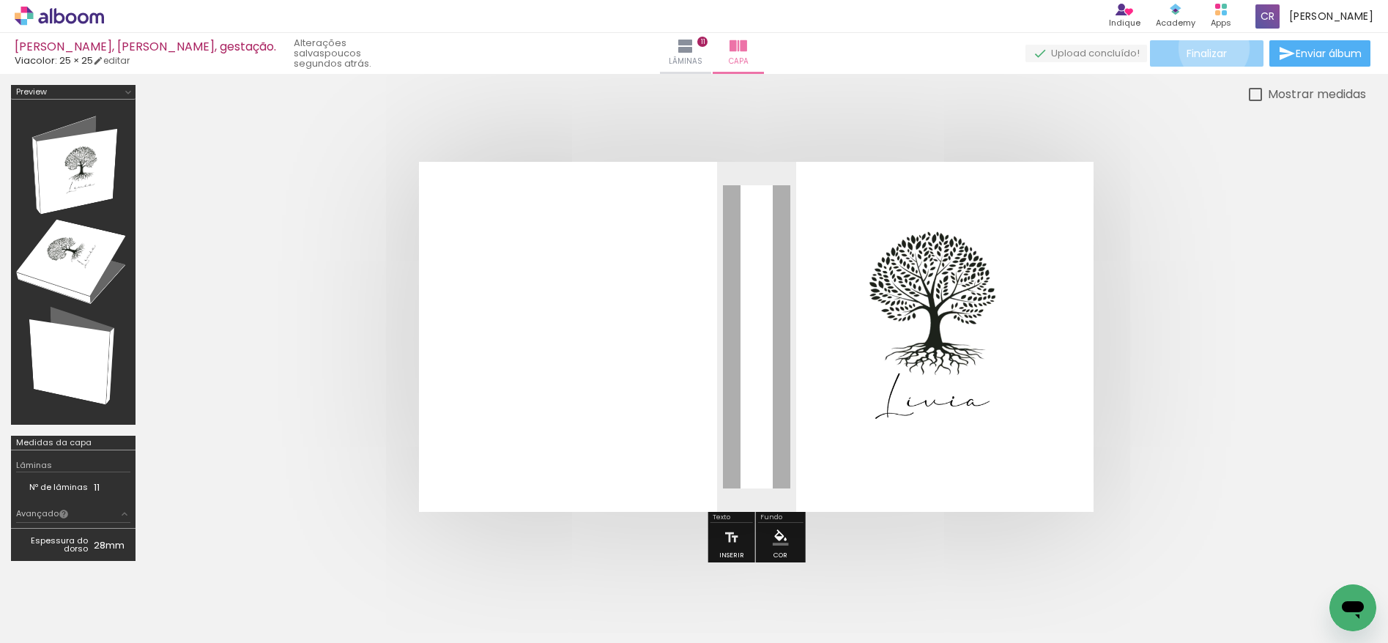
click at [1209, 48] on span "Finalizar" at bounding box center [1207, 53] width 40 height 10
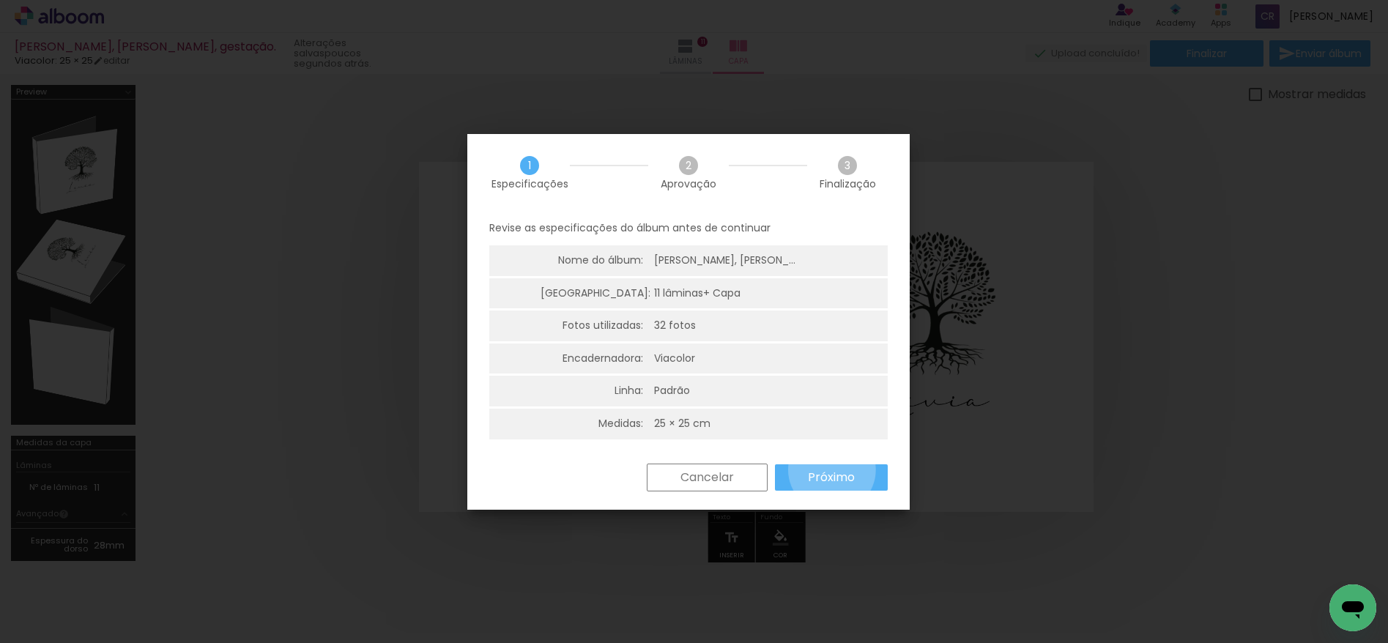
click at [0, 0] on slot "Próximo" at bounding box center [0, 0] width 0 height 0
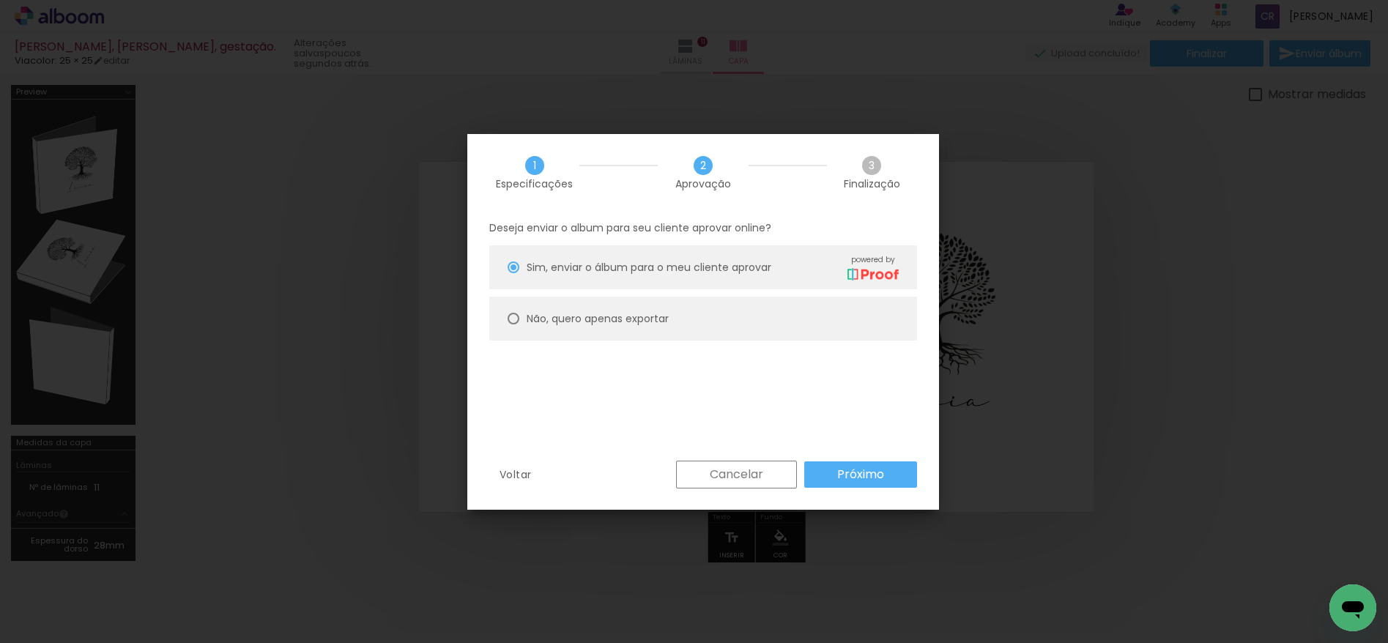
click at [867, 464] on paper-button "Próximo" at bounding box center [860, 474] width 113 height 26
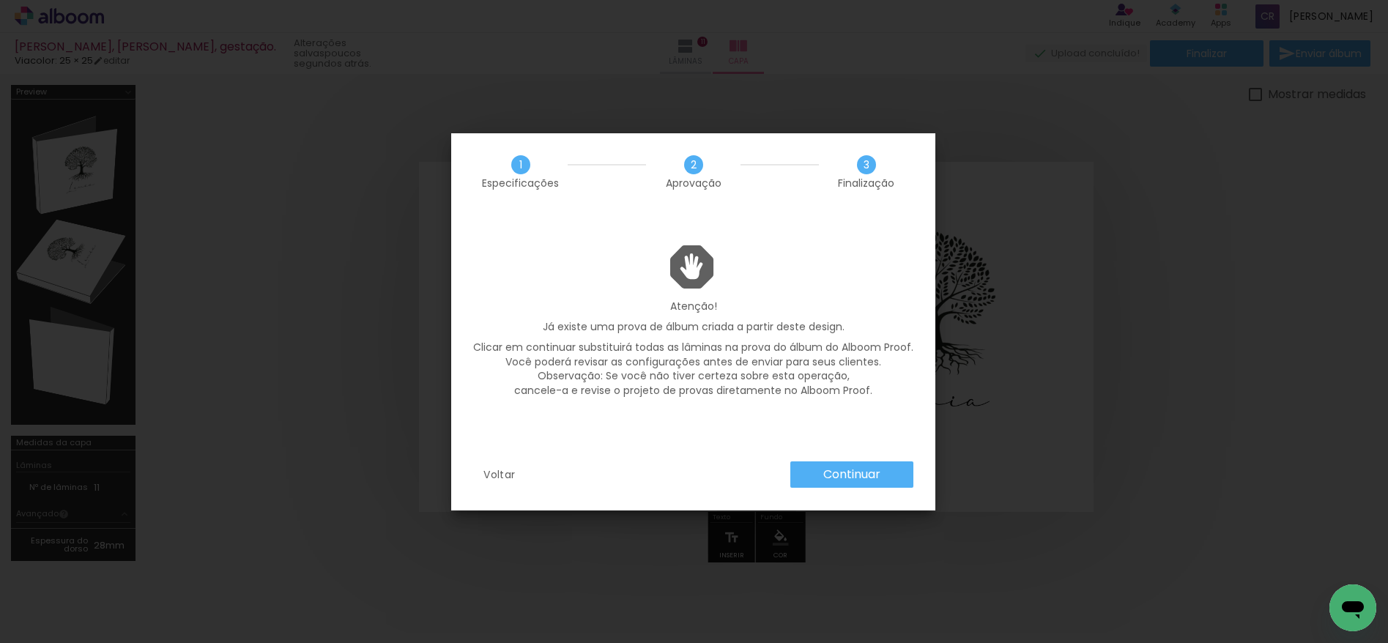
click at [0, 0] on slot "Continuar" at bounding box center [0, 0] width 0 height 0
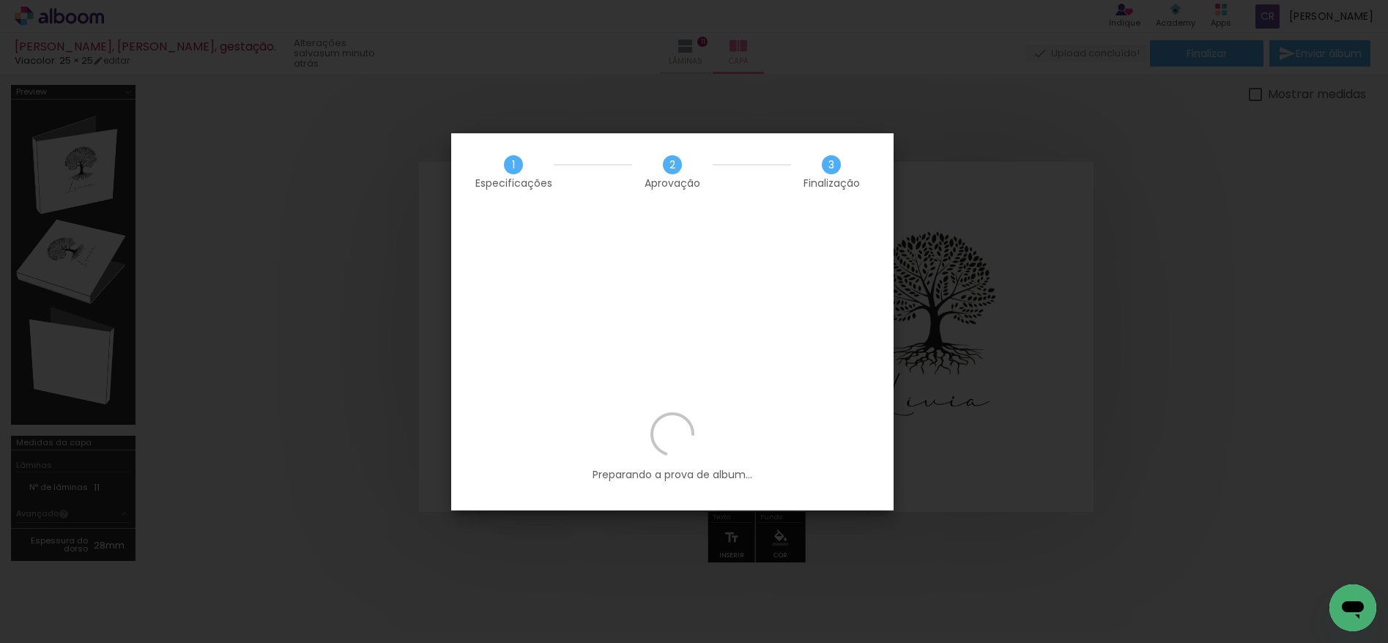
scroll to position [8297, 0]
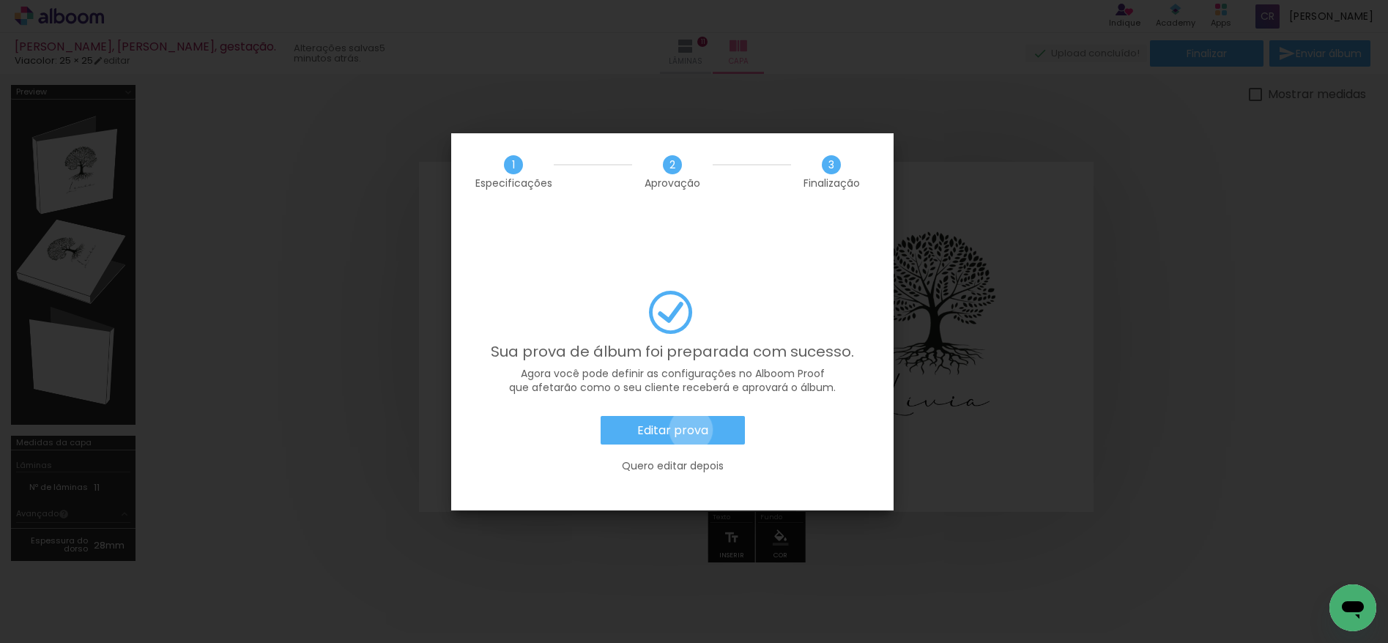
click at [0, 0] on slot "Editar prova" at bounding box center [0, 0] width 0 height 0
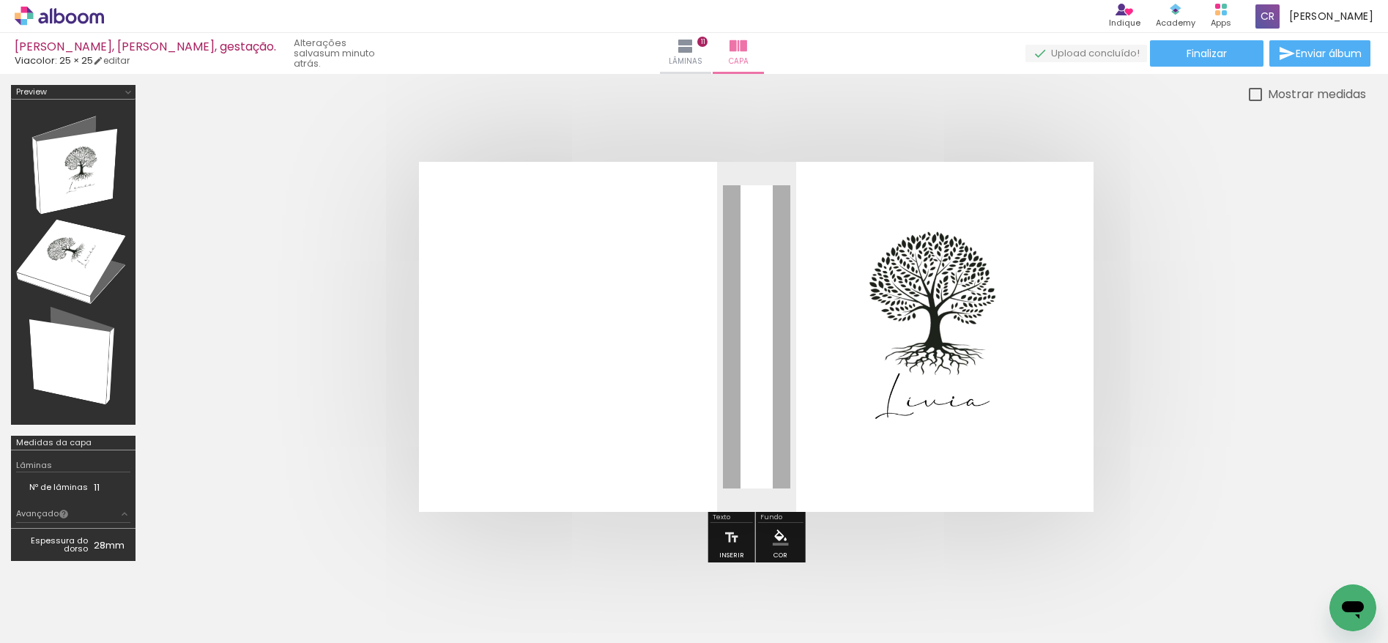
scroll to position [8297, 0]
